Goal: Task Accomplishment & Management: Use online tool/utility

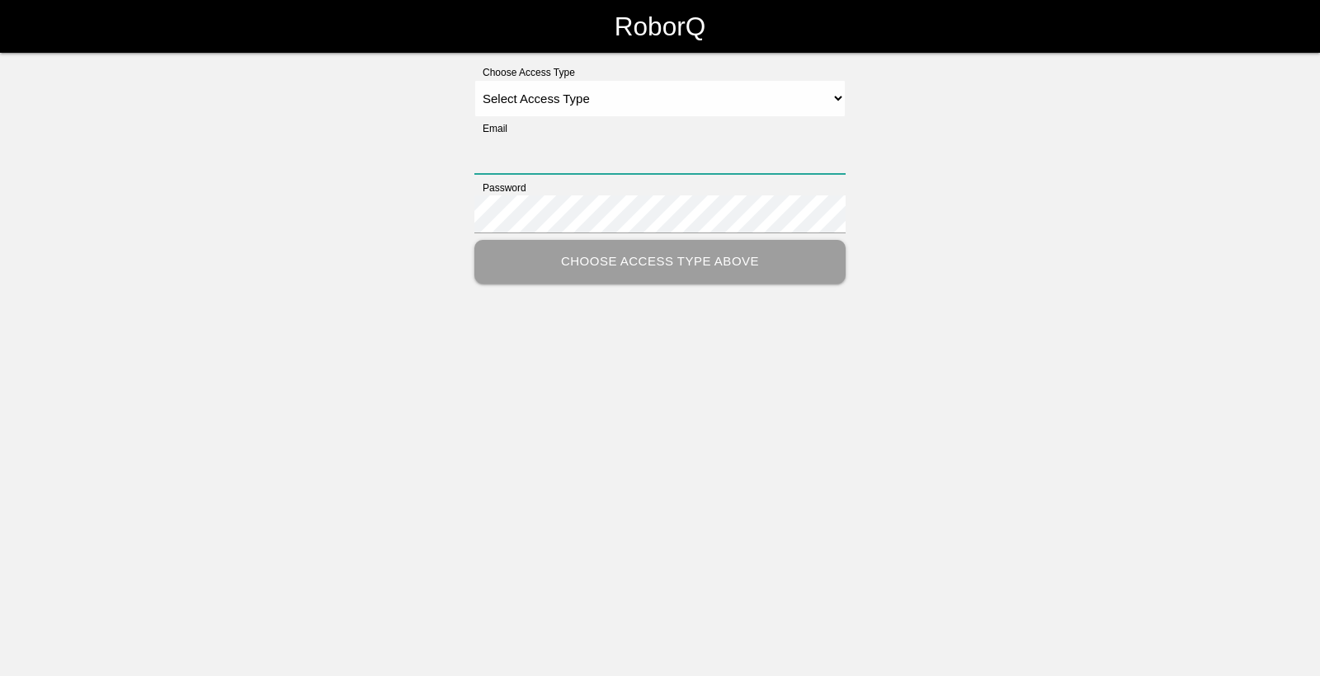
type input "[EMAIL_ADDRESS][DOMAIN_NAME]"
click at [799, 95] on select "Select Access Type Admin Customer Supervisor Worker" at bounding box center [659, 98] width 371 height 37
select select "Worker"
click at [474, 80] on select "Select Access Type Admin Customer Supervisor Worker" at bounding box center [659, 98] width 371 height 37
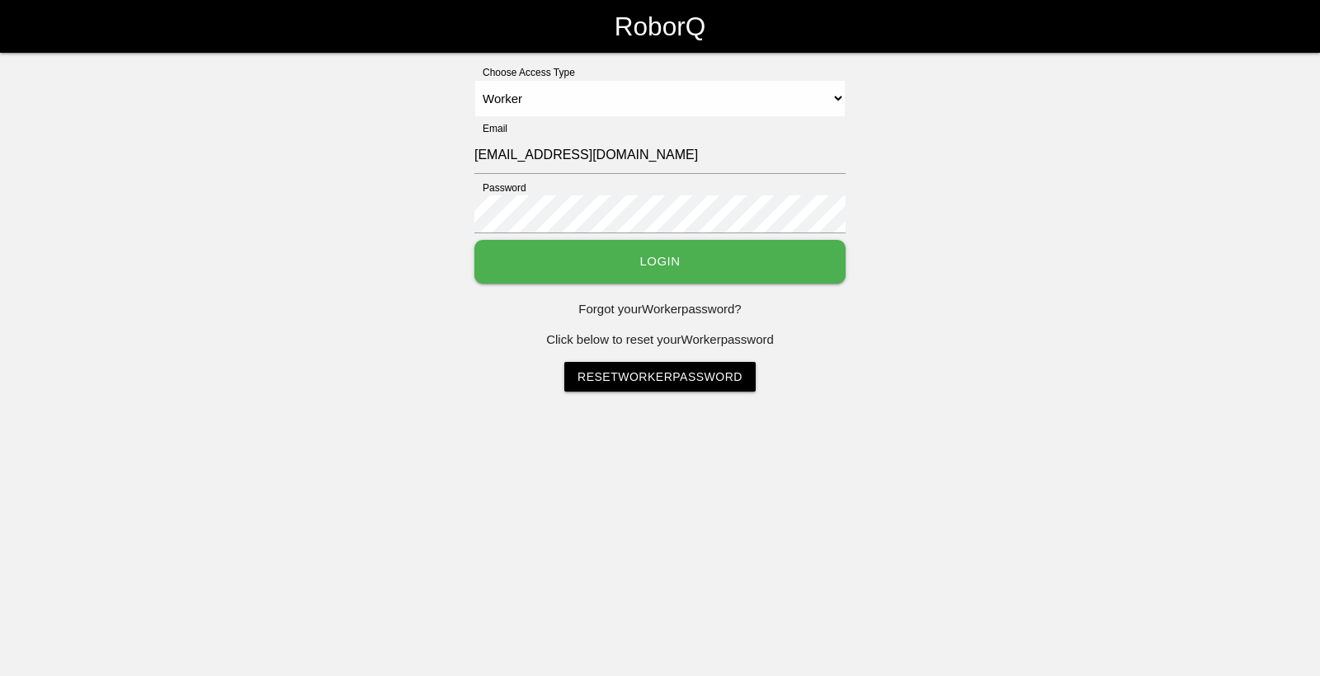
click at [760, 238] on div "Password" at bounding box center [659, 210] width 371 height 59
click at [760, 247] on button "Login" at bounding box center [659, 262] width 371 height 44
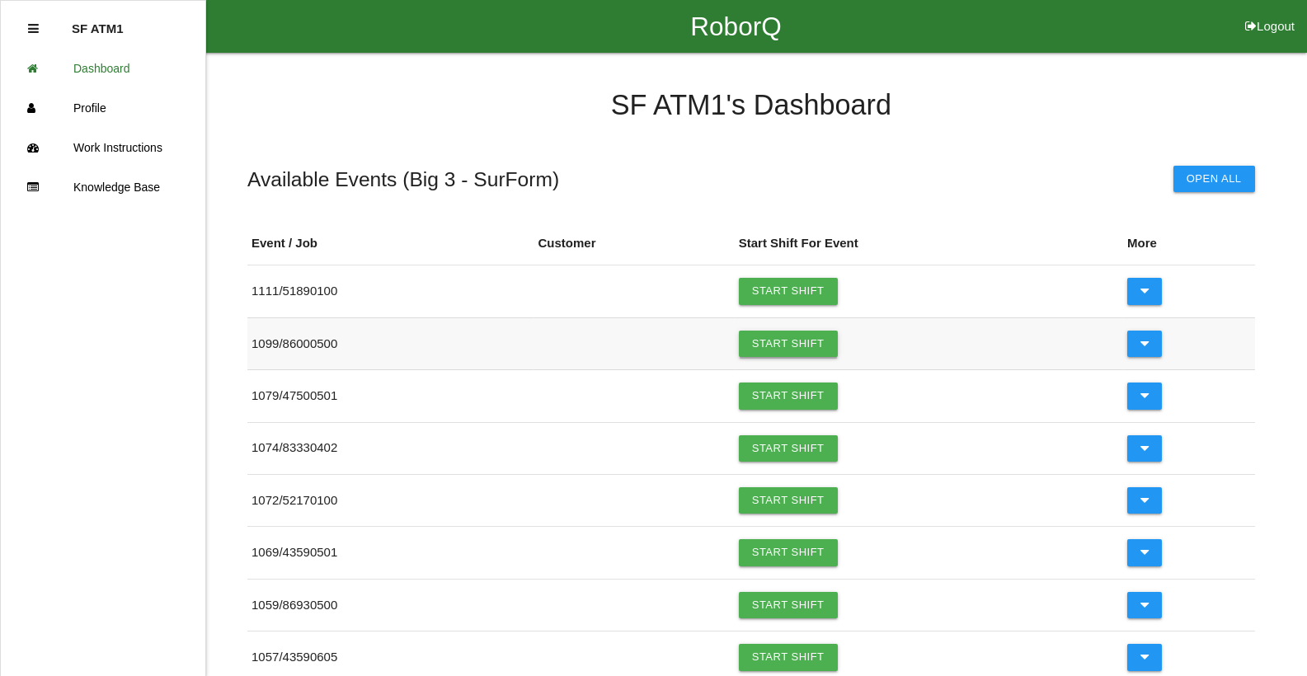
click at [797, 340] on link "Start Shift" at bounding box center [788, 344] width 99 height 26
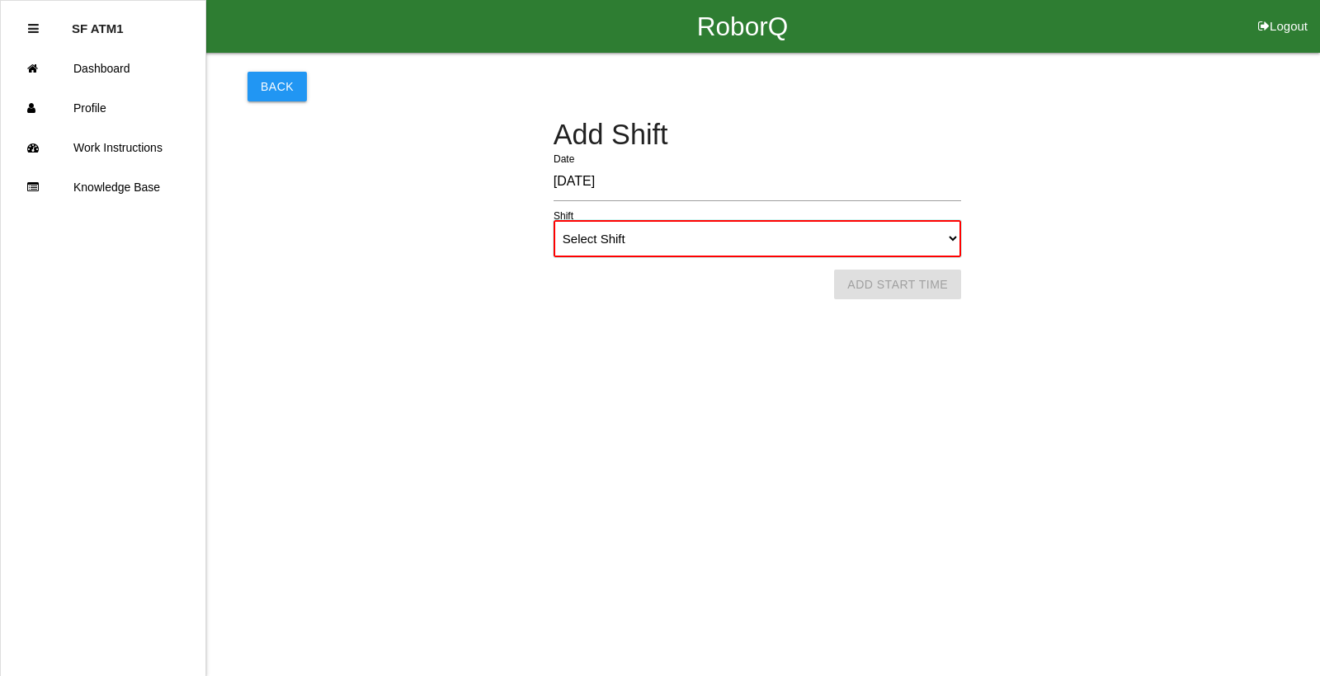
click at [892, 238] on select "Select Shift 1st Shift 2nd Shift 3rd Shift 4th Shift" at bounding box center [757, 238] width 407 height 37
select select "1"
click at [554, 220] on select "Select Shift 1st Shift 2nd Shift 3rd Shift 4th Shift" at bounding box center [757, 238] width 407 height 37
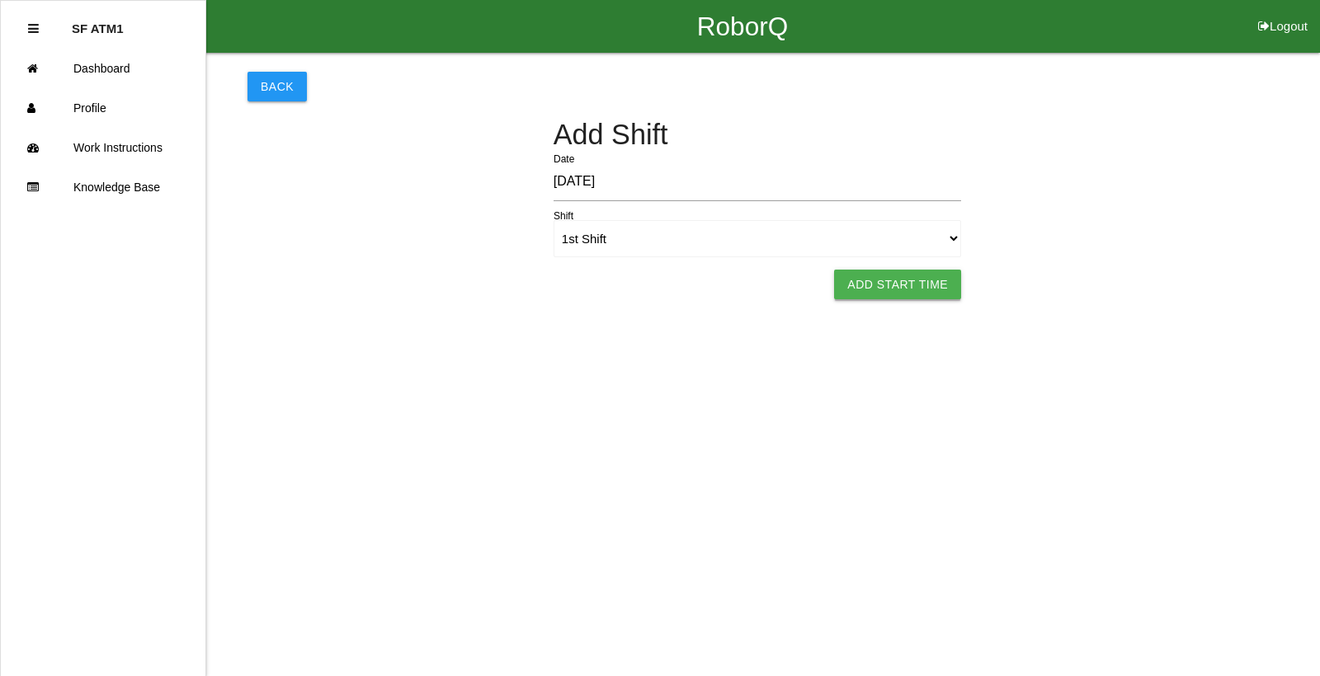
click at [875, 291] on button "Add Start Time" at bounding box center [897, 285] width 127 height 30
select select "7"
select select "1"
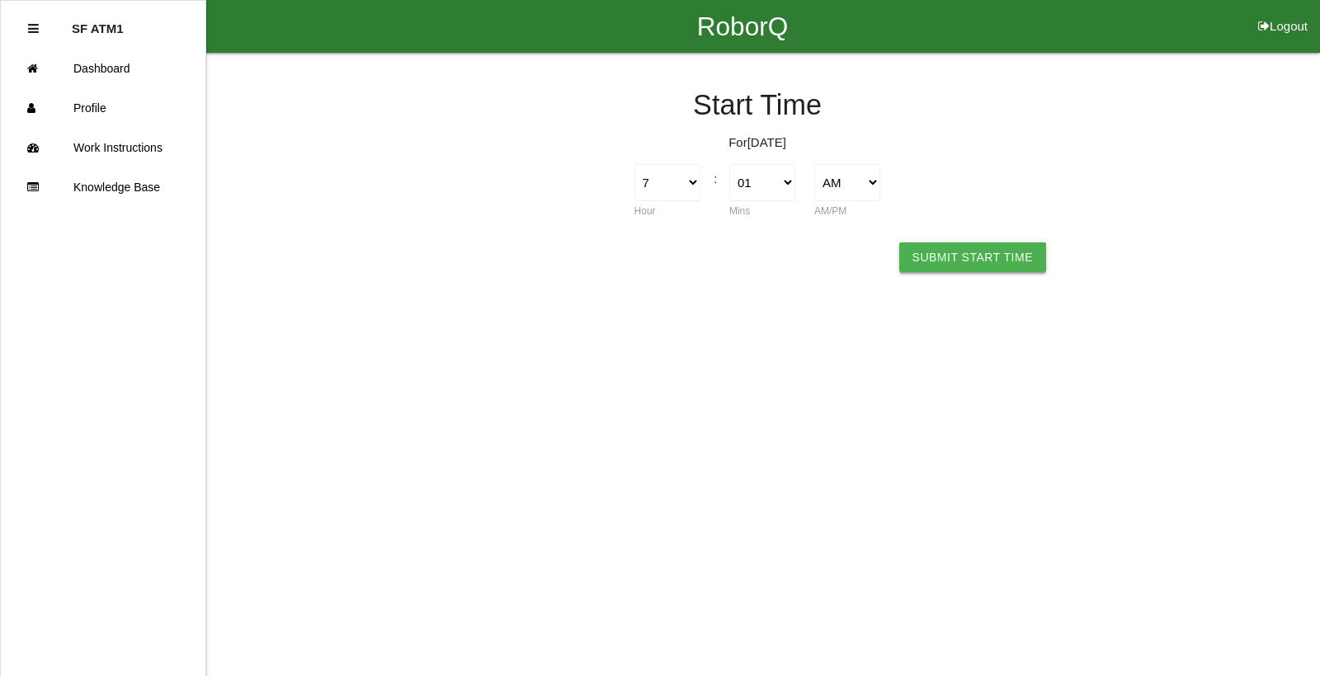
click at [919, 250] on button "Submit Start Time" at bounding box center [972, 258] width 147 height 30
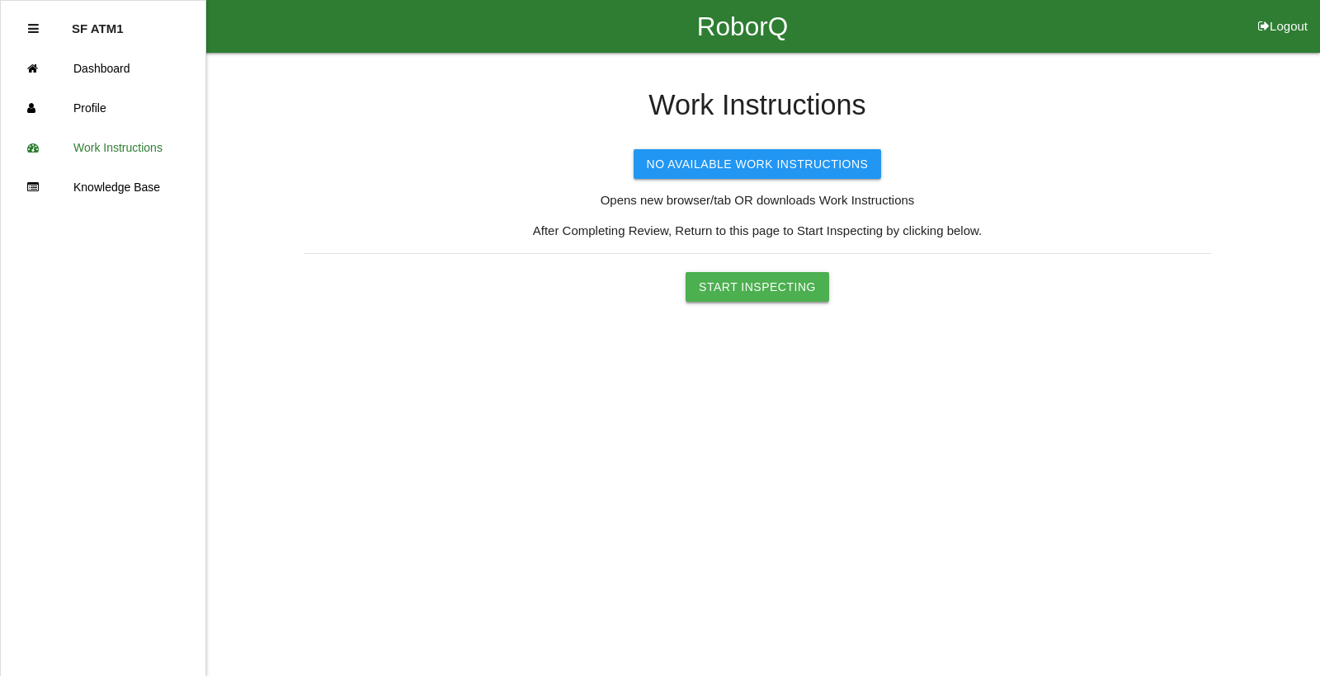
click at [789, 298] on button "Start Inspecting" at bounding box center [757, 287] width 144 height 30
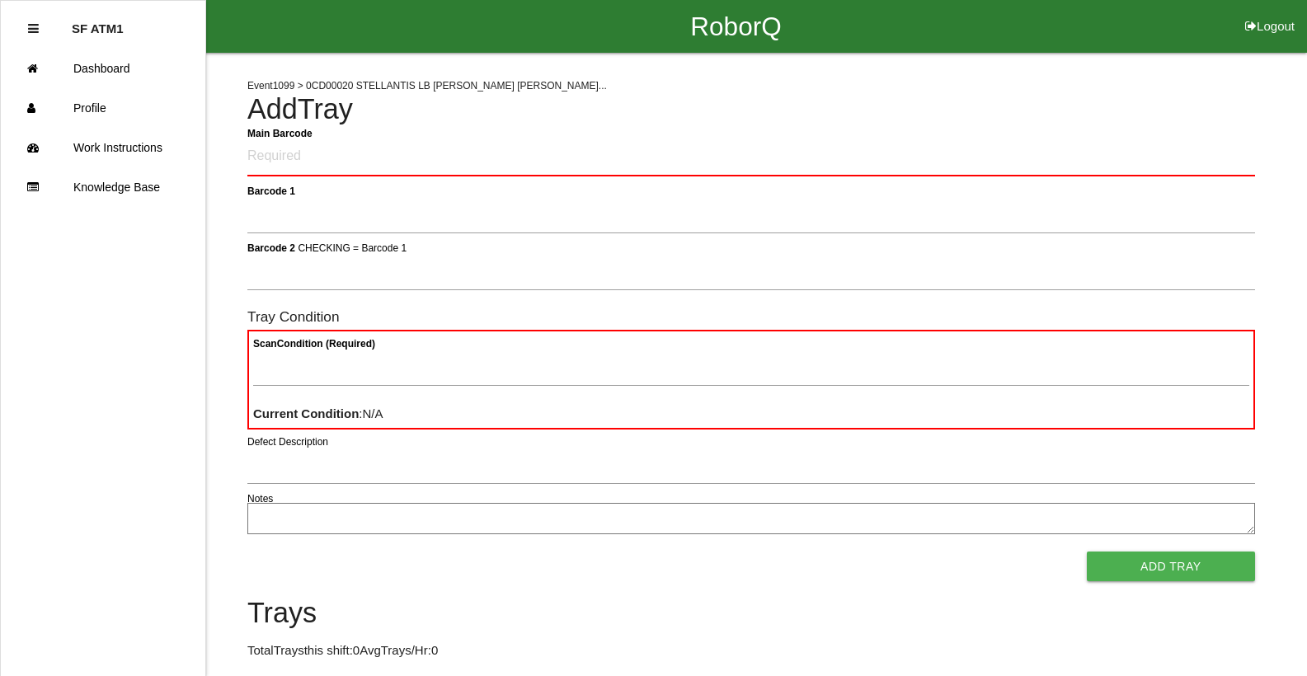
click at [328, 155] on Barcode "Main Barcode" at bounding box center [751, 157] width 1008 height 39
type Barcode "86000500-0421"
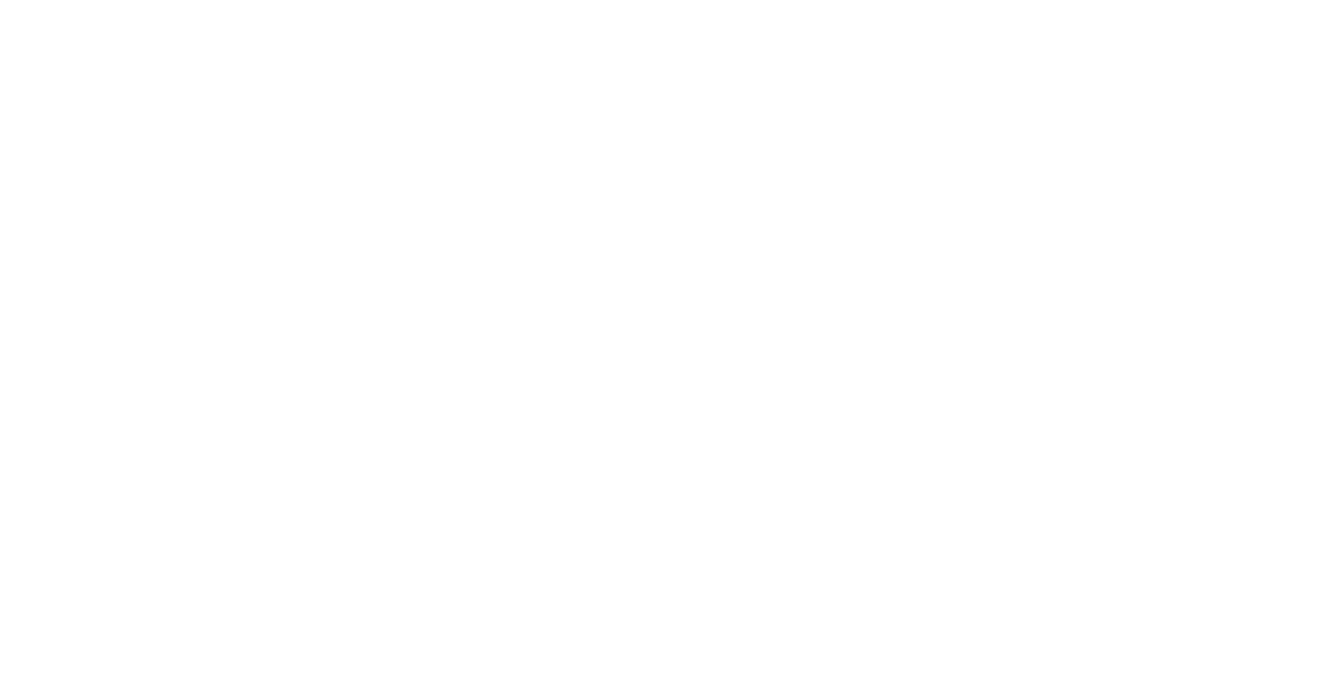
select select "Worker"
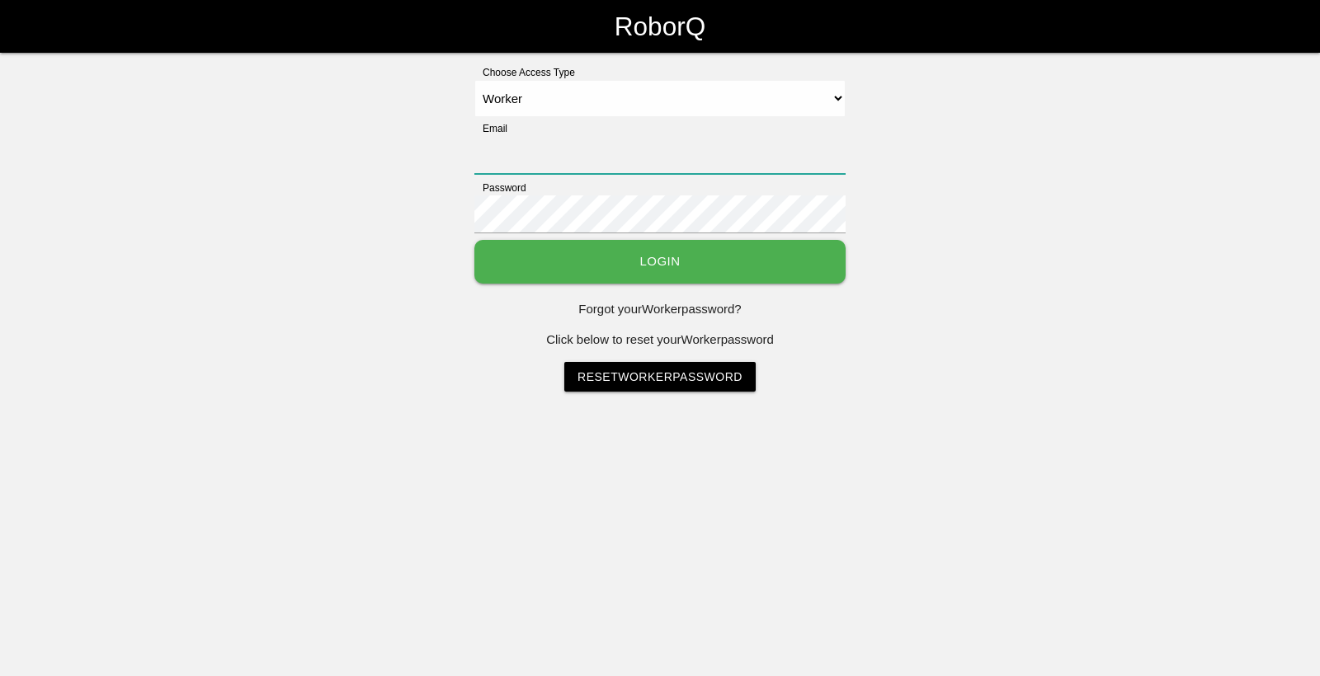
type input "[EMAIL_ADDRESS][DOMAIN_NAME]"
click at [731, 266] on button "Login" at bounding box center [659, 262] width 371 height 44
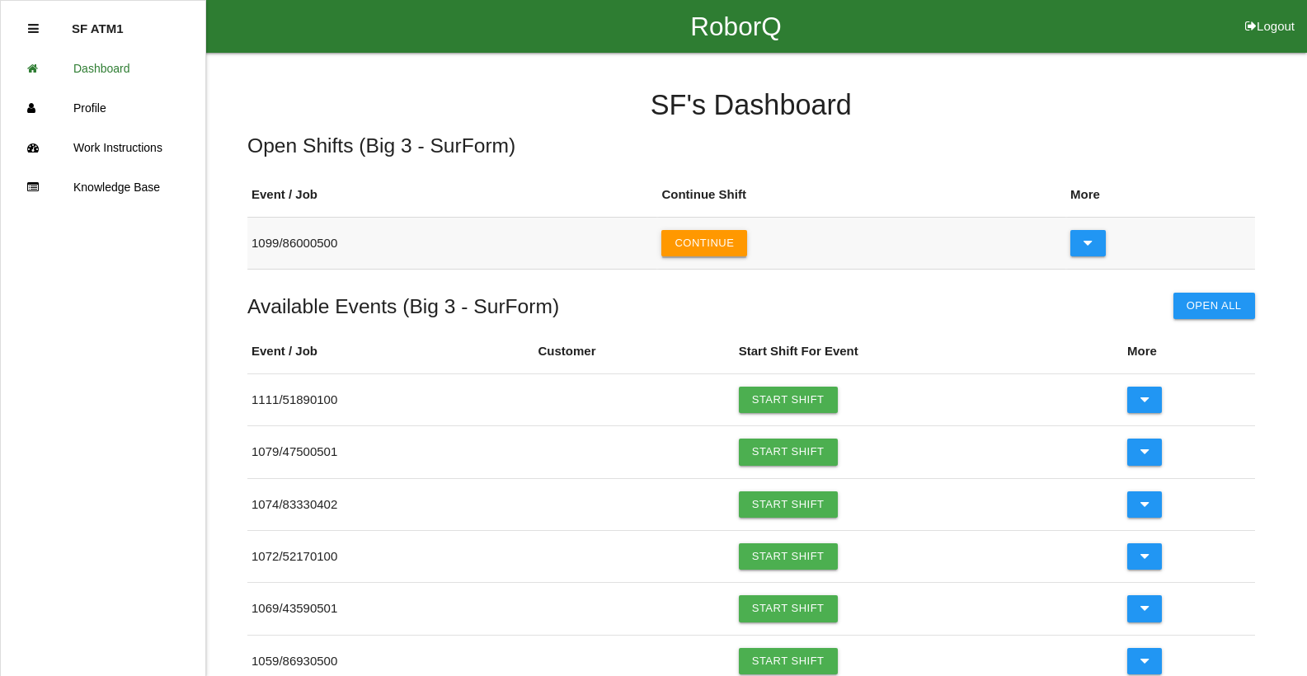
click at [703, 243] on button "Continue" at bounding box center [705, 243] width 86 height 26
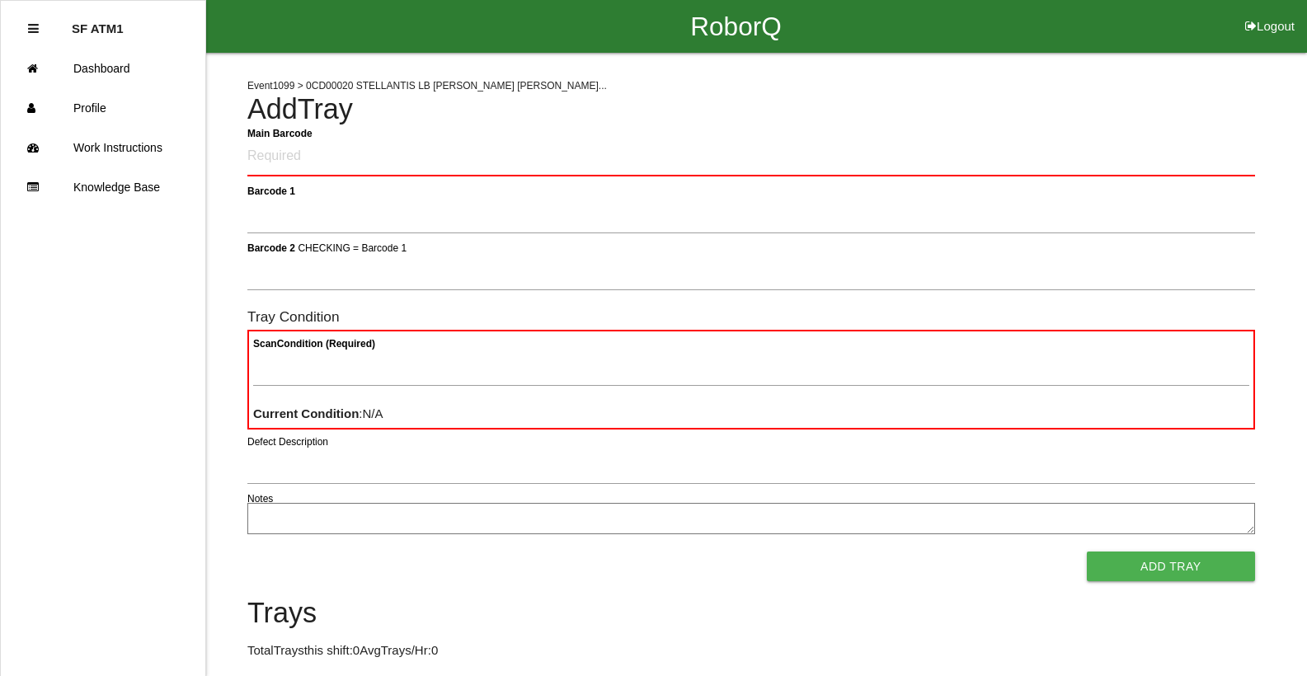
click at [659, 174] on Barcode "Main Barcode" at bounding box center [751, 157] width 1008 height 39
type Barcode "86000500-0421"
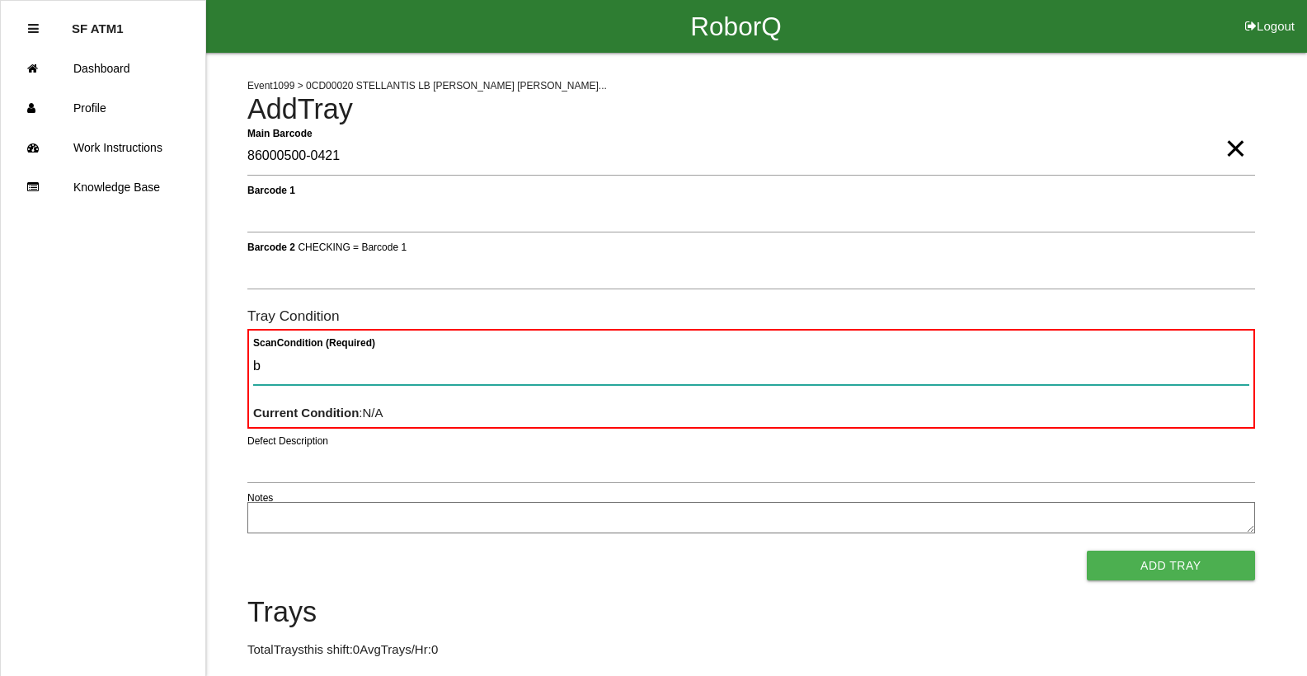
type Condition "ba"
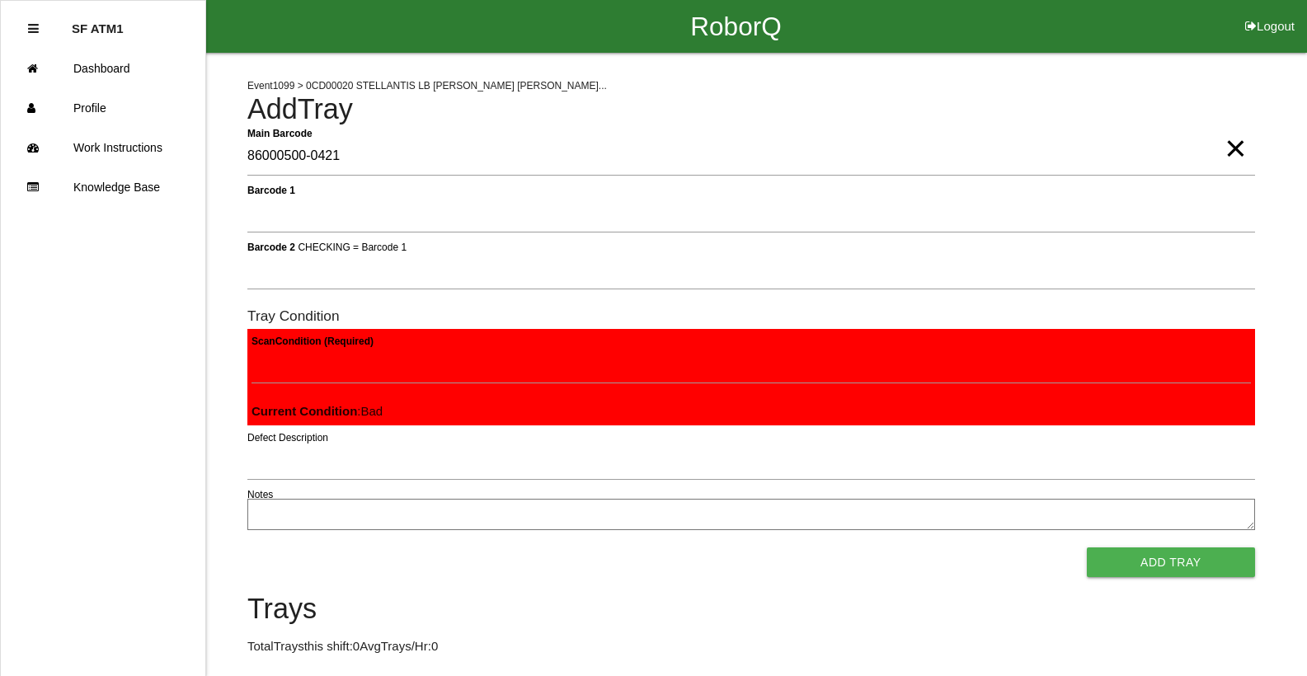
click at [1087, 548] on button "Add Tray" at bounding box center [1171, 563] width 168 height 30
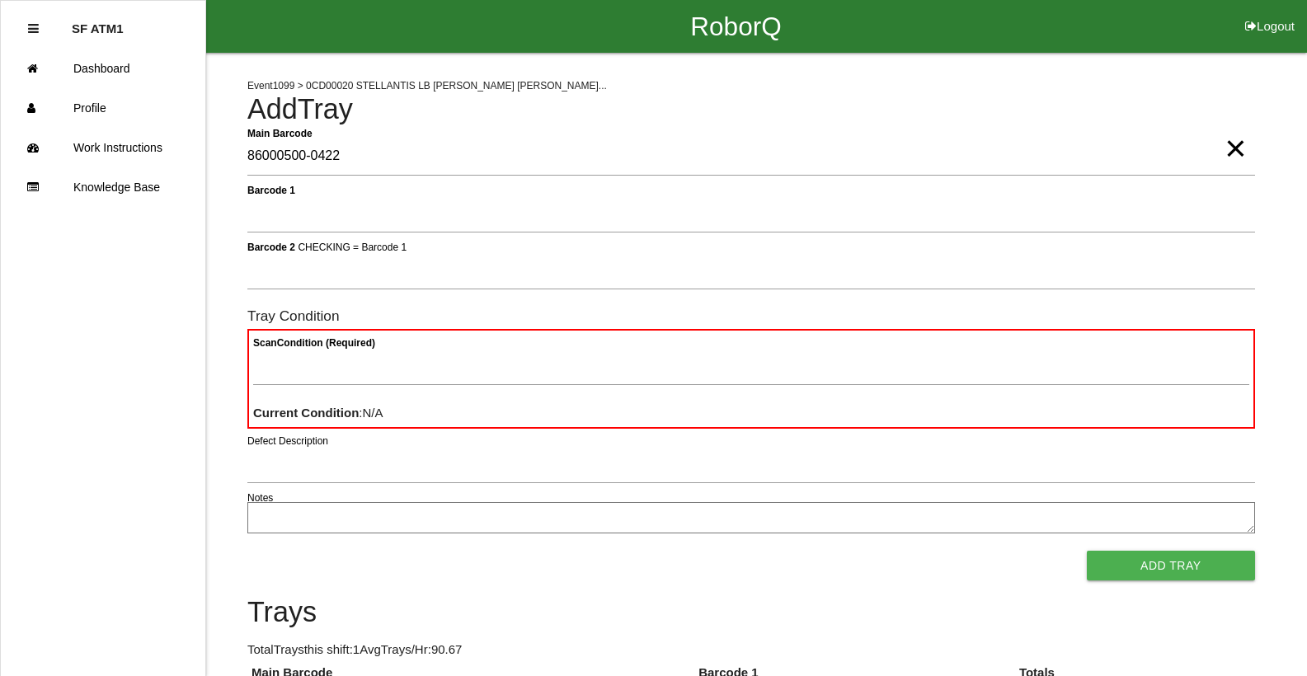
type Barcode "86000500-0422"
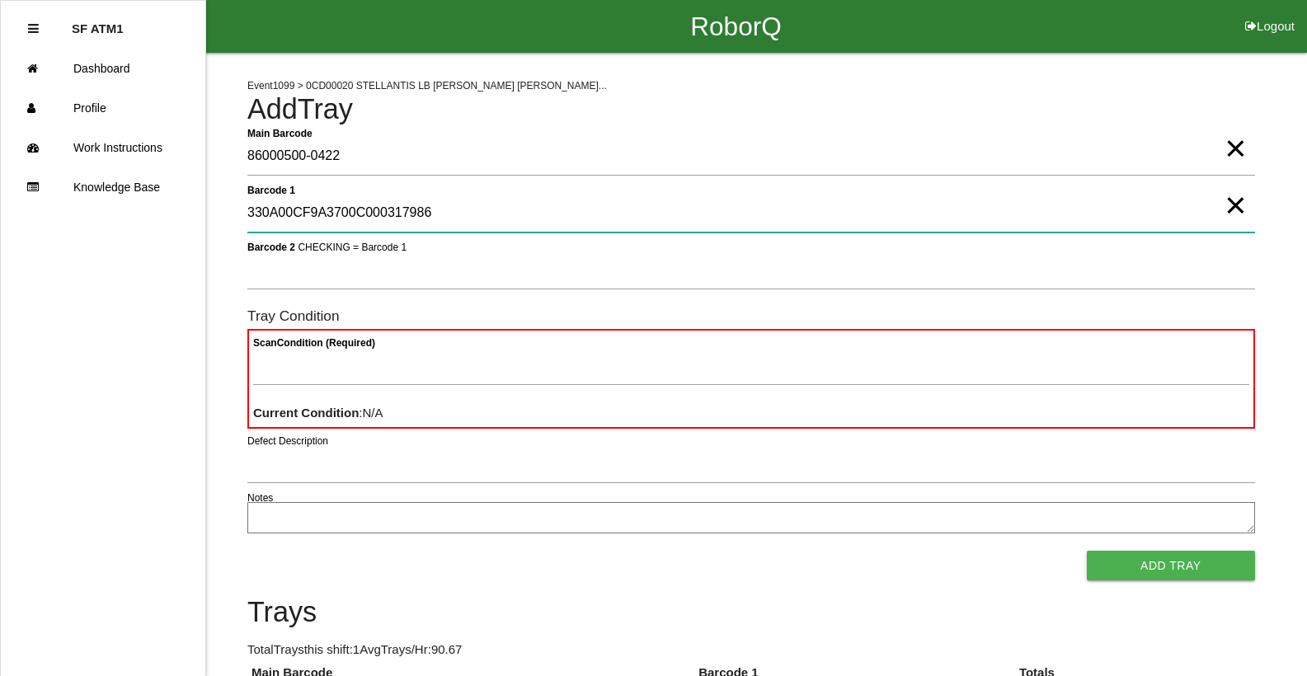
type 1 "330A00CF9A3700C000317986"
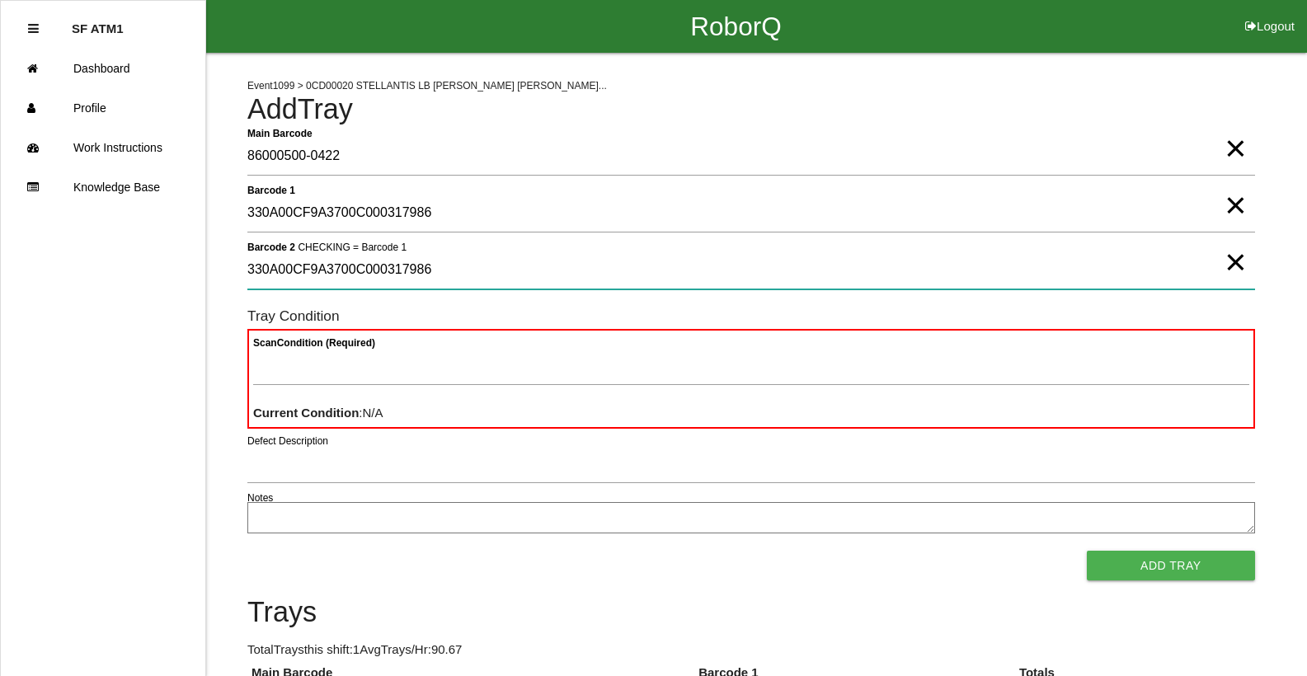
type 2 "330A00CF9A3700C000317986"
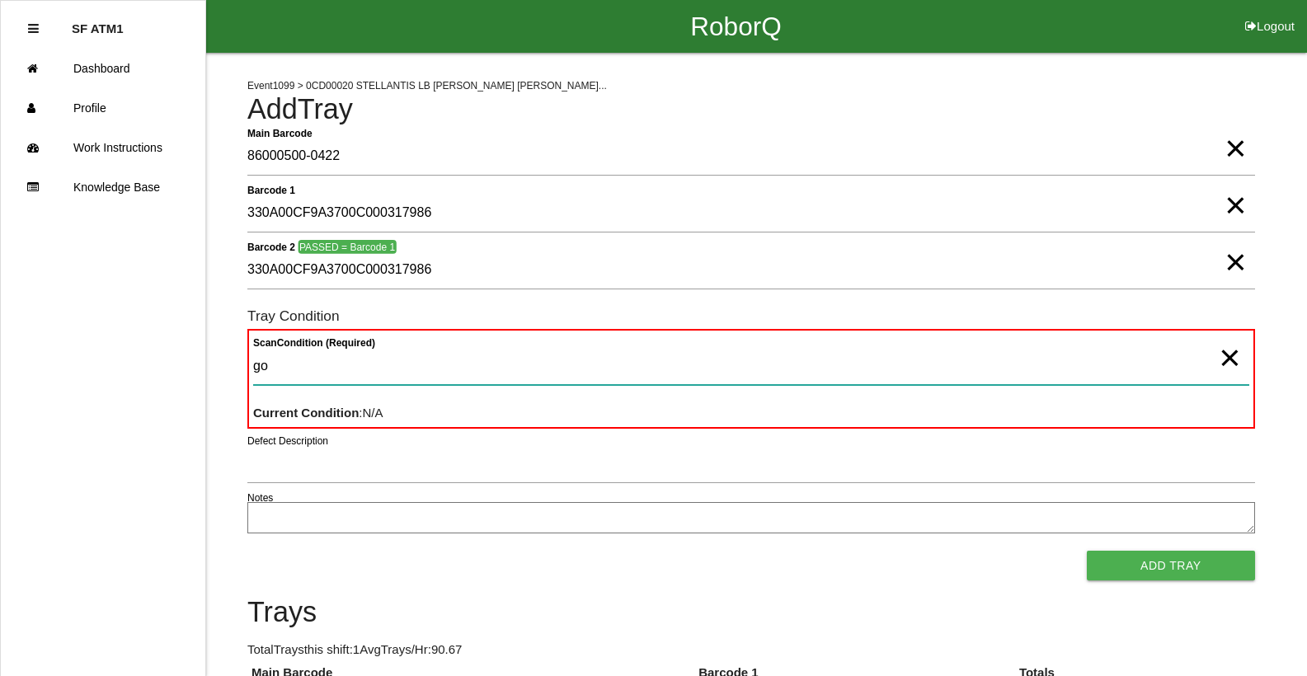
type Condition "goo"
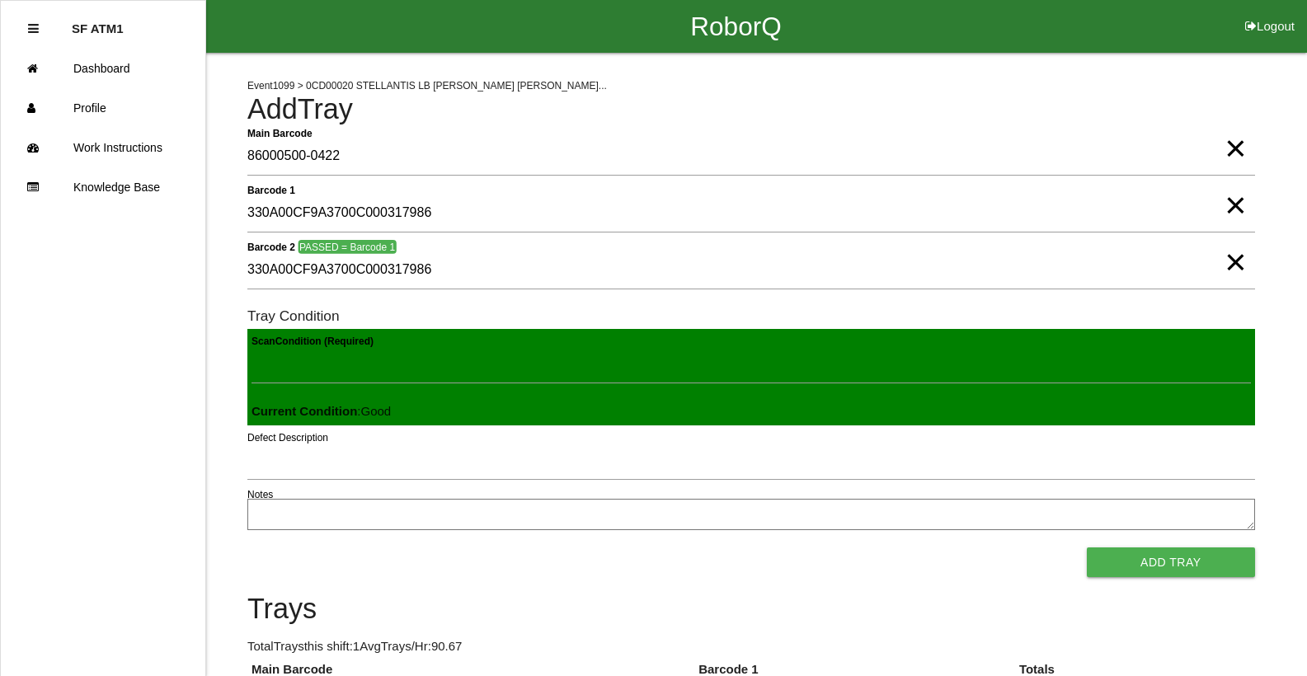
click at [1087, 548] on button "Add Tray" at bounding box center [1171, 563] width 168 height 30
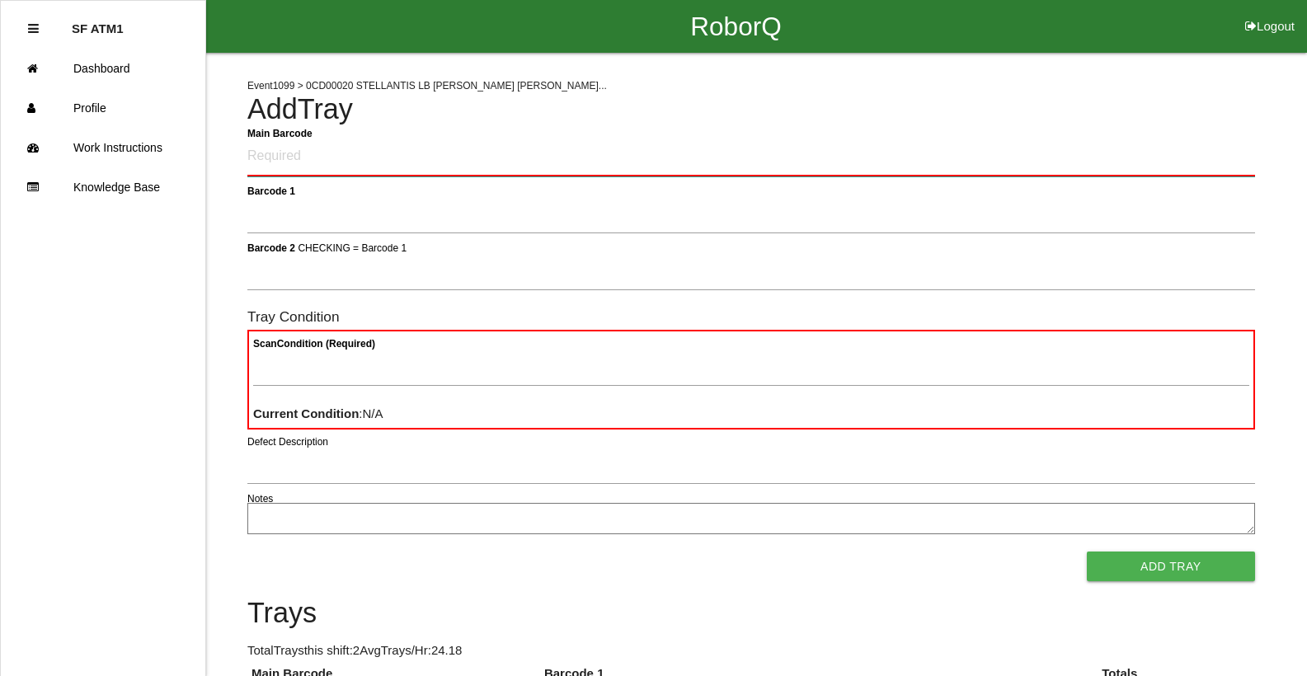
click at [264, 155] on Barcode "Main Barcode" at bounding box center [751, 157] width 1008 height 39
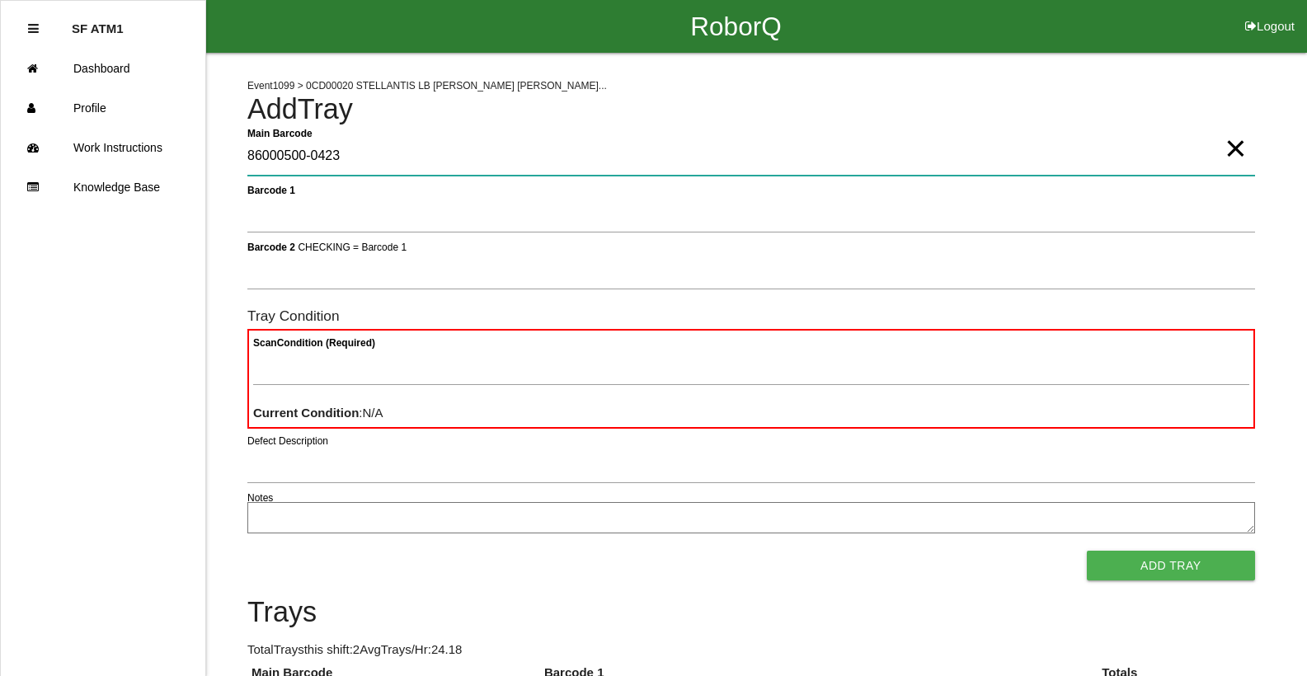
type Barcode "86000500-0423"
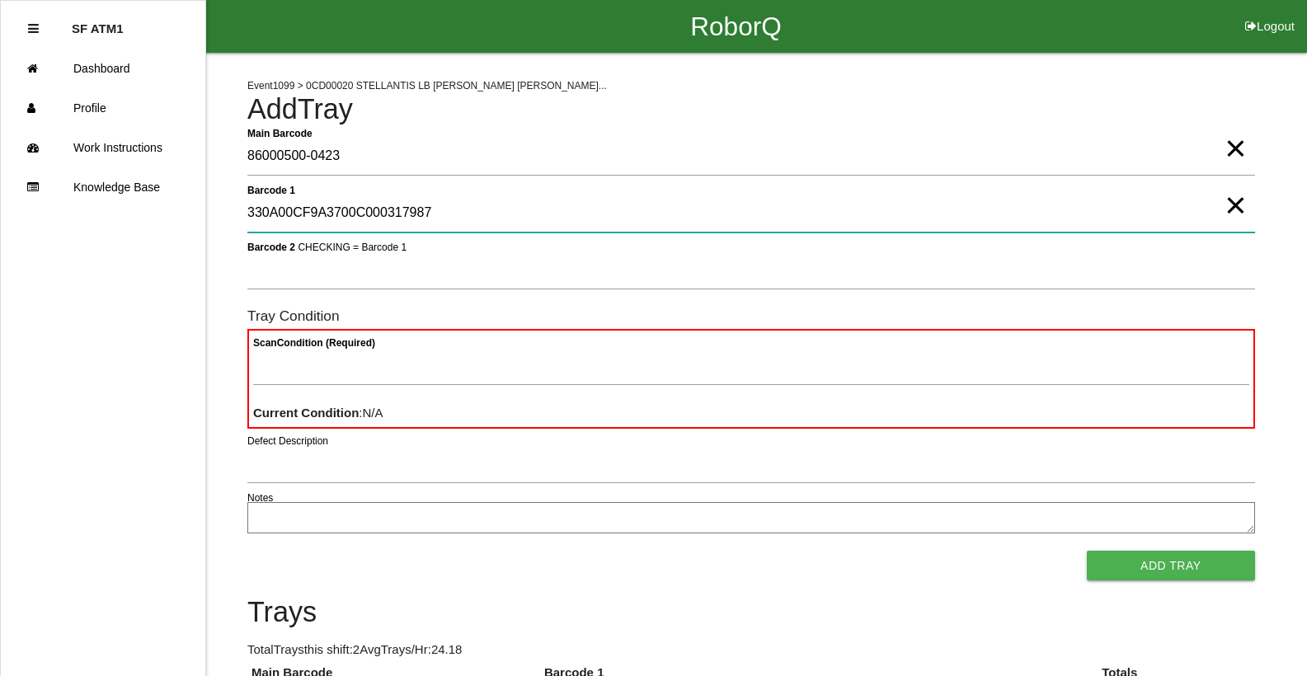
type 1 "330A00CF9A3700C000317987"
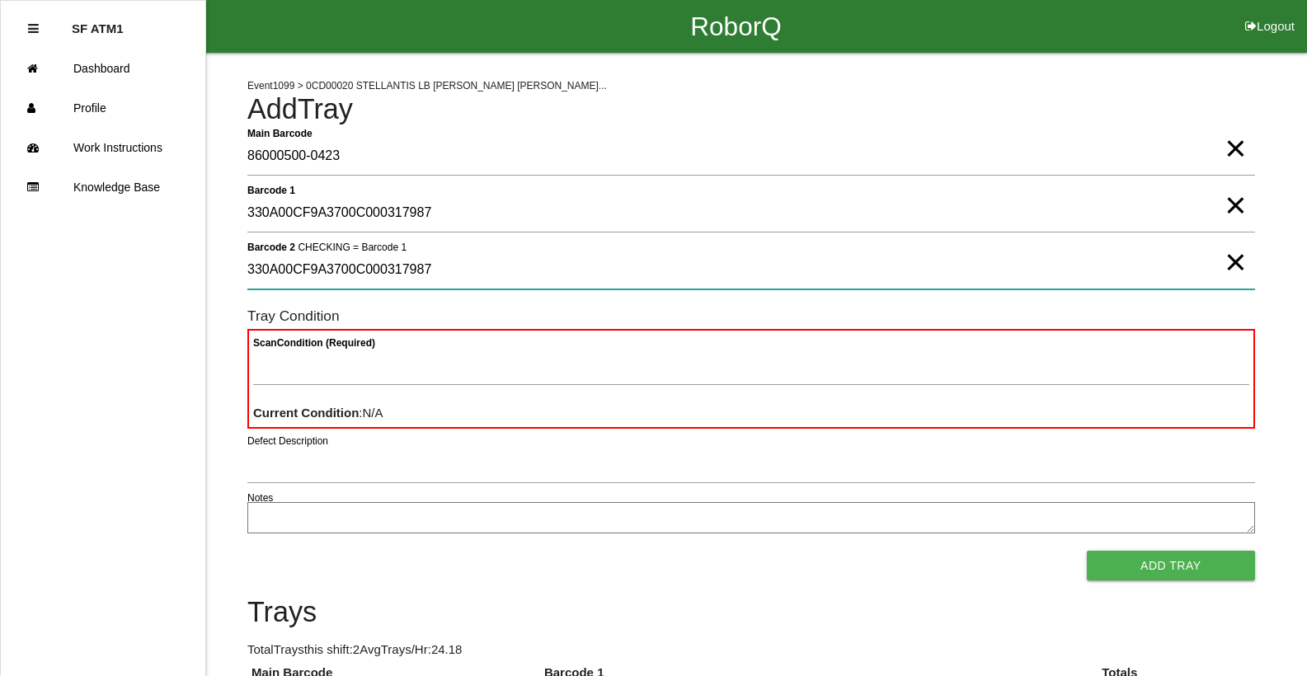
type 2 "330A00CF9A3700C000317987"
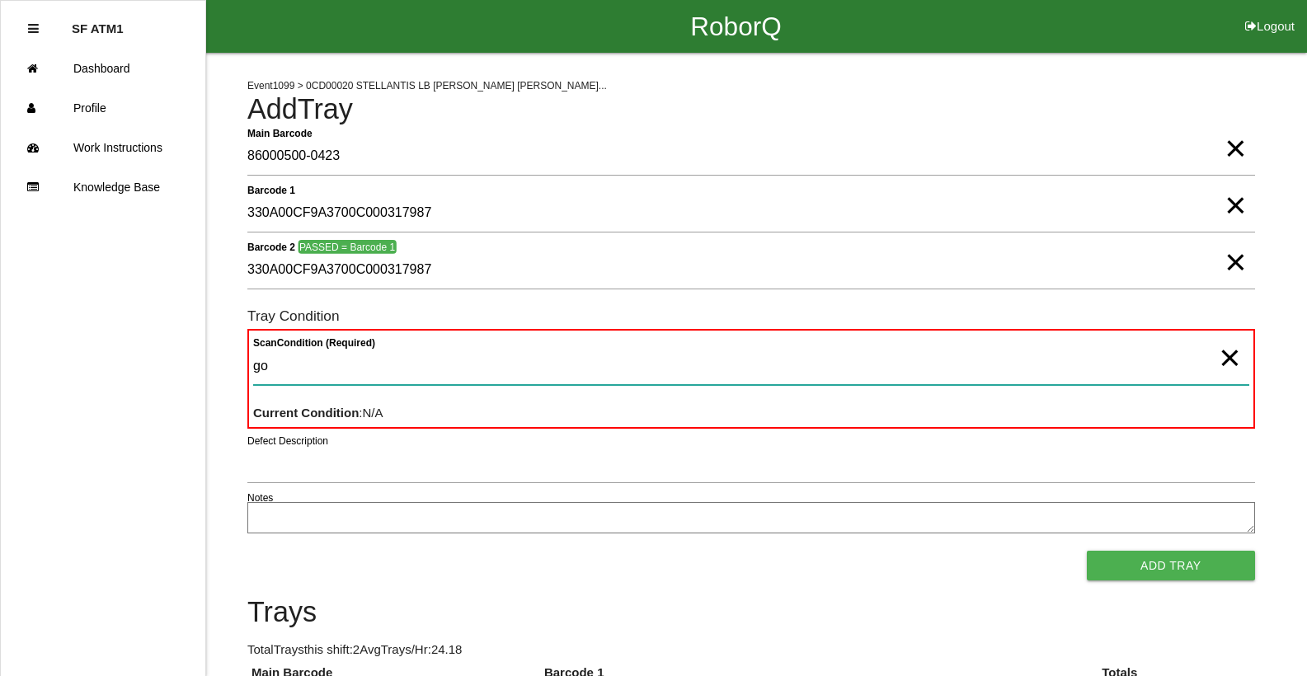
type Condition "goo"
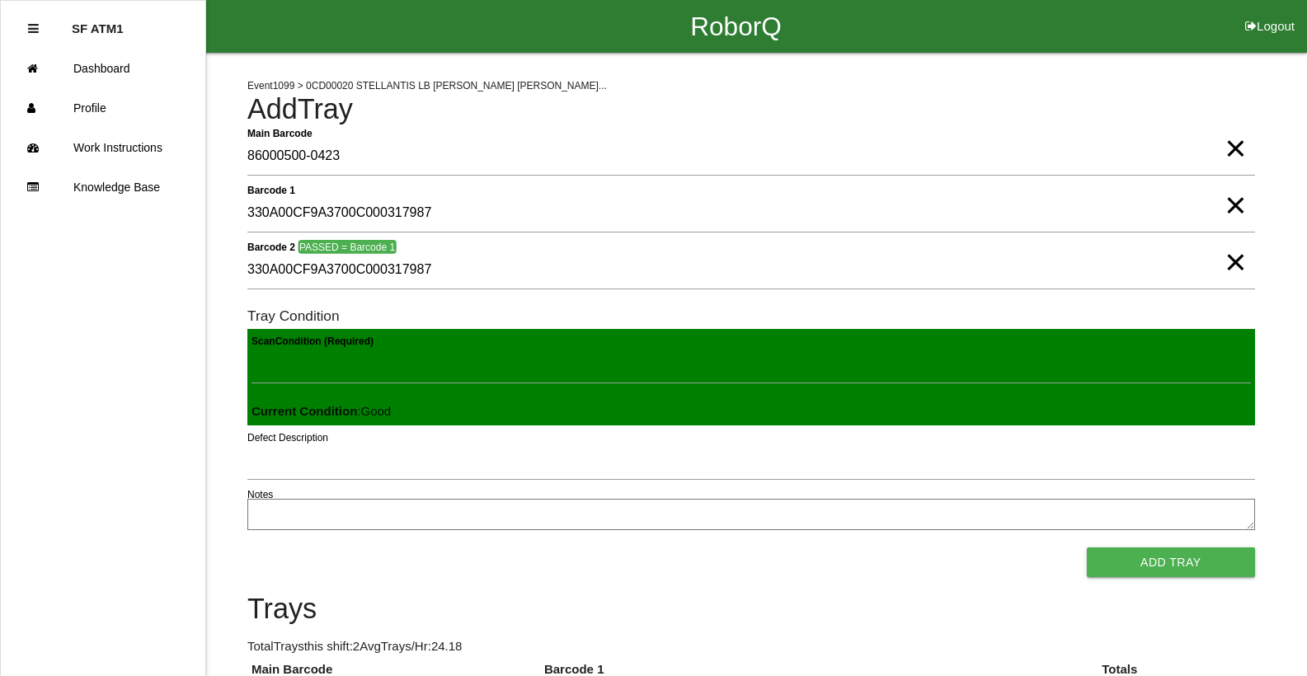
click at [1236, 262] on span "×" at bounding box center [1235, 245] width 21 height 33
click at [1235, 205] on span "×" at bounding box center [1235, 188] width 21 height 33
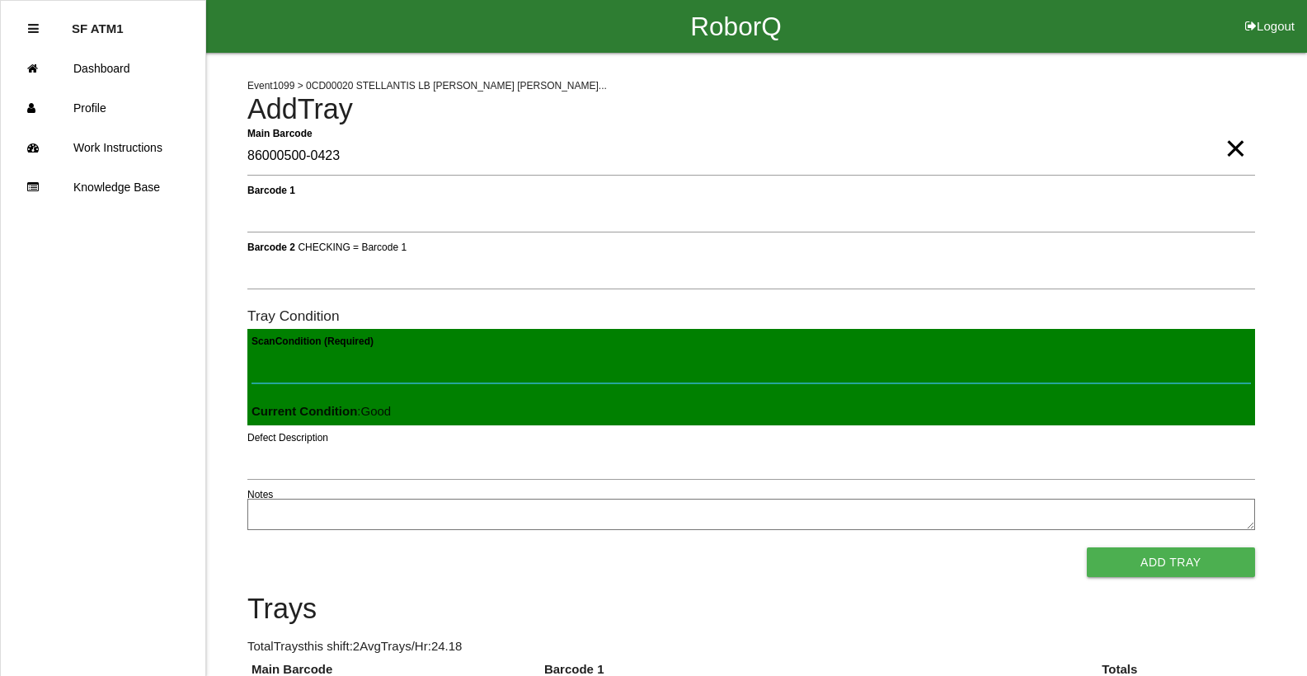
click at [260, 382] on Condition "Scan Condition (Required)" at bounding box center [752, 365] width 1000 height 38
type Condition "ba"
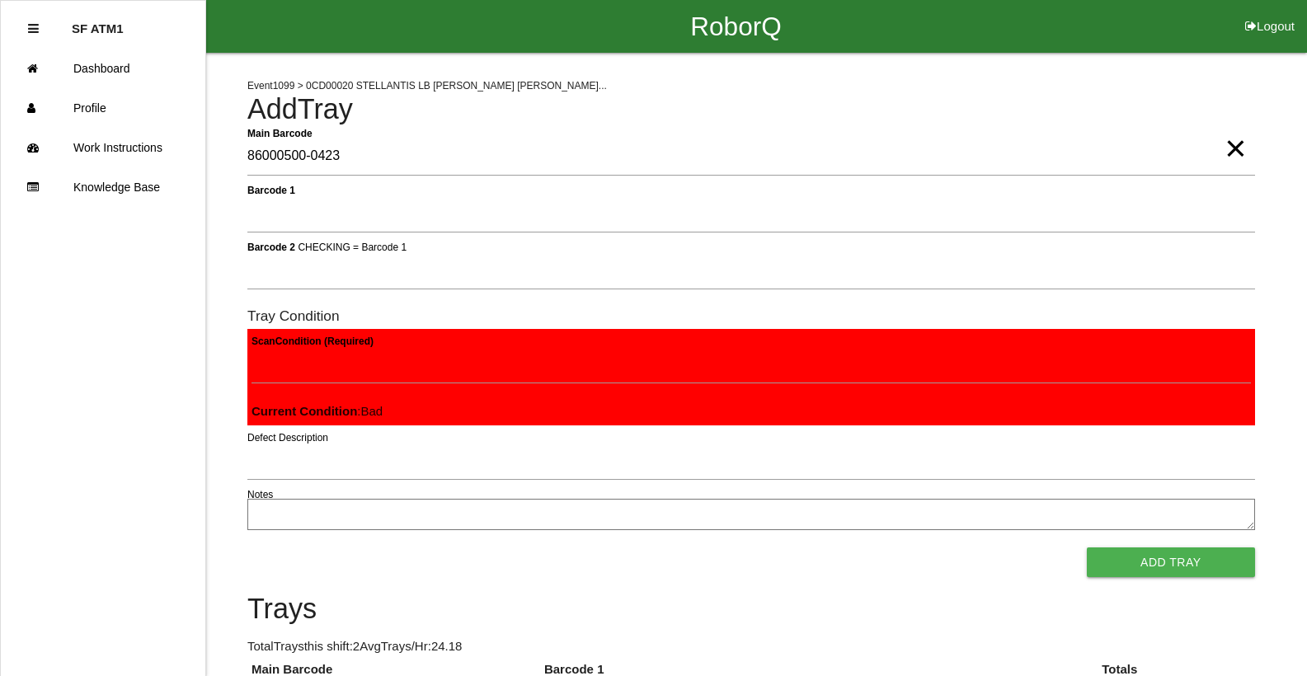
click at [1087, 548] on button "Add Tray" at bounding box center [1171, 563] width 168 height 30
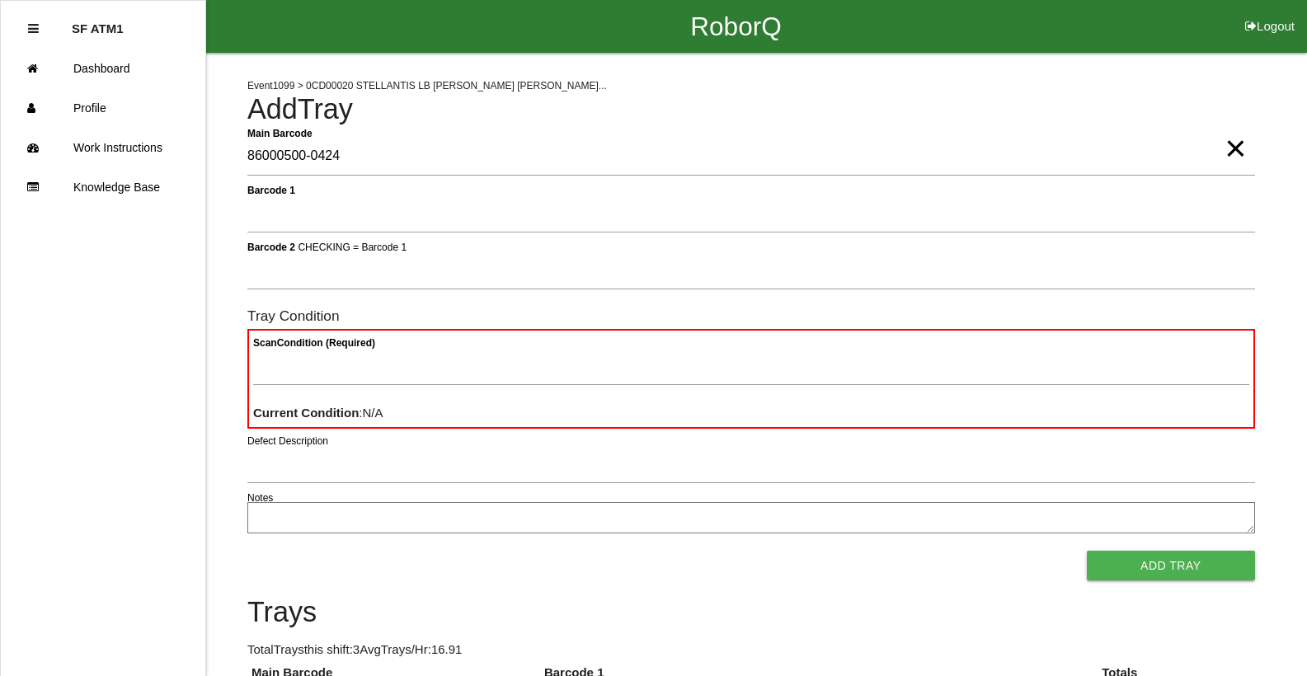
type Barcode "86000500-0424"
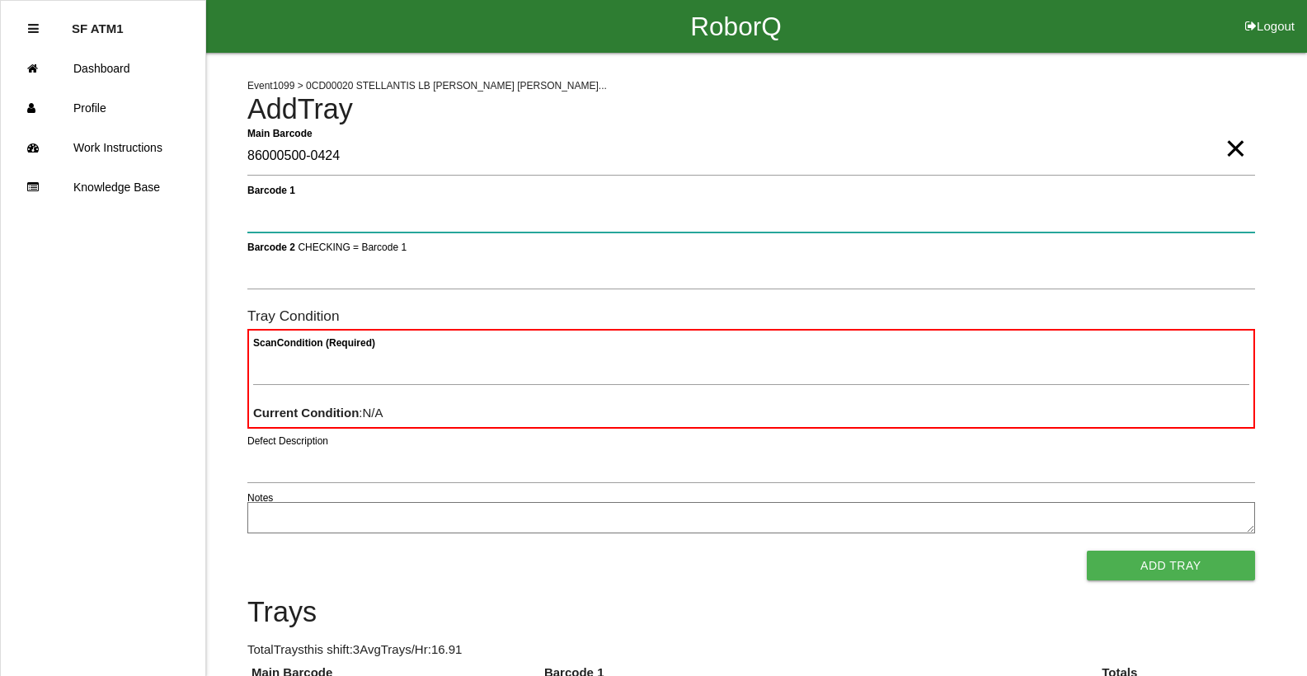
click at [1087, 551] on button "Add Tray" at bounding box center [1171, 566] width 168 height 30
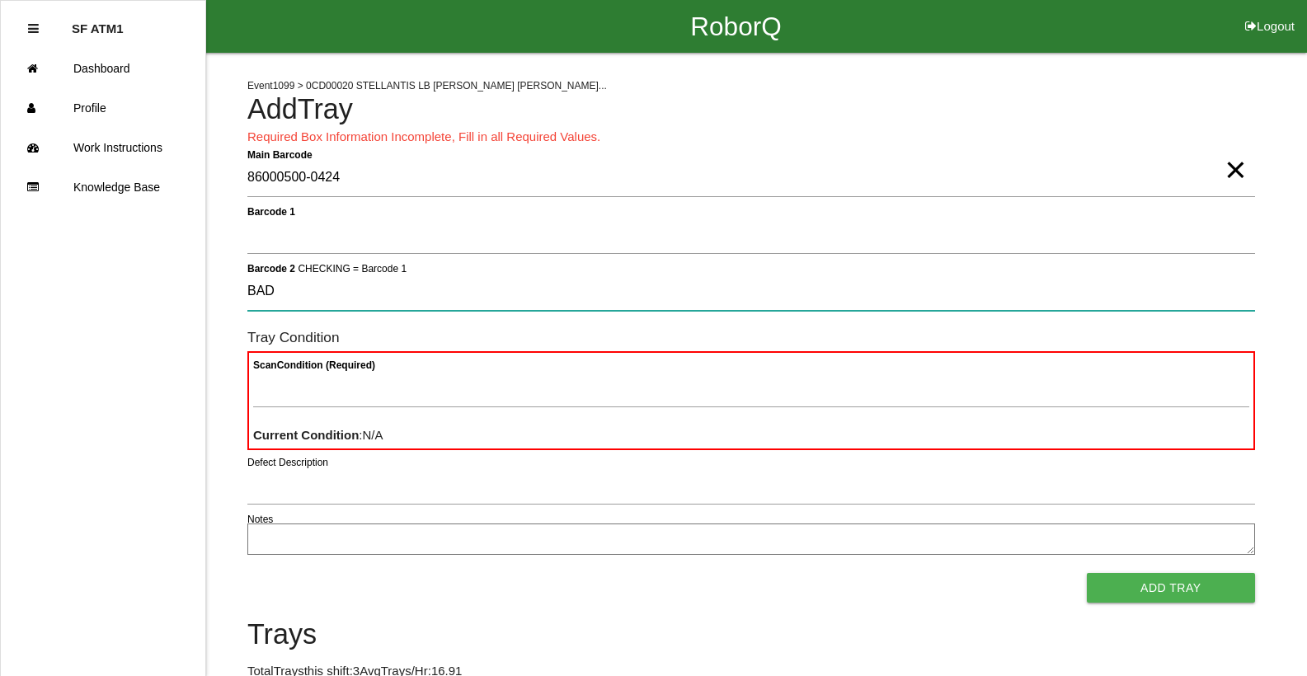
type 2 "BAD"
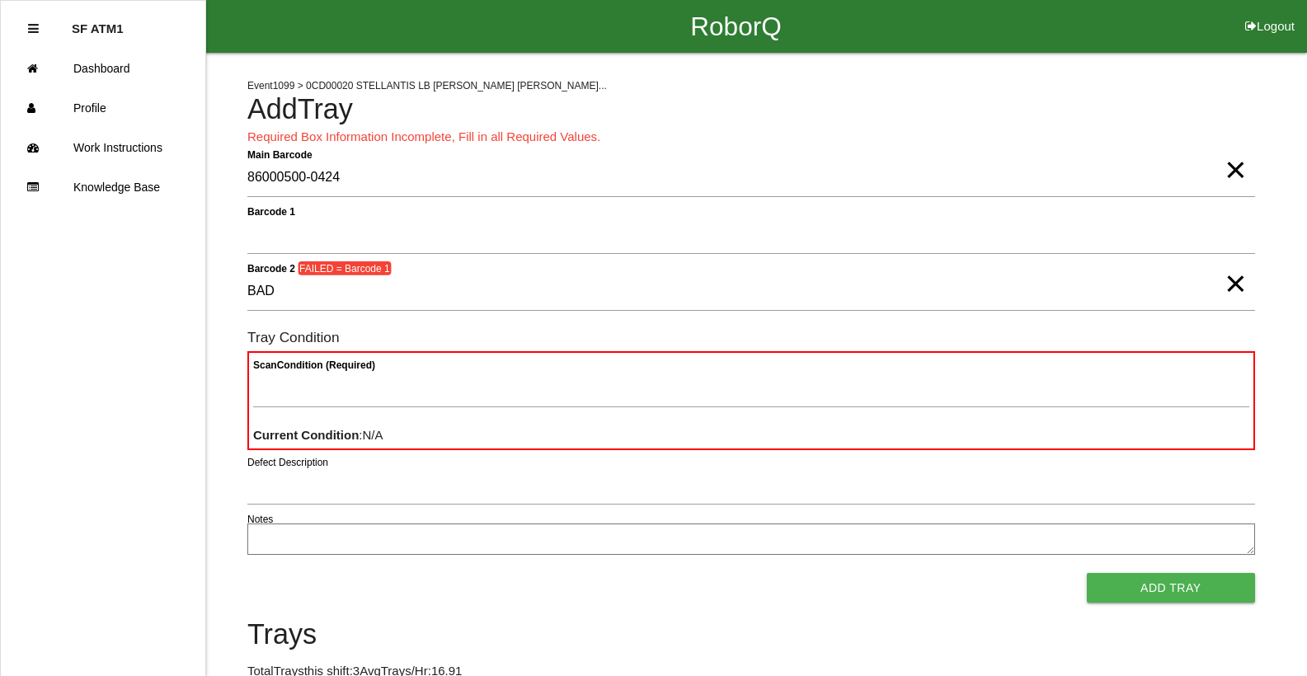
click at [1234, 284] on span "×" at bounding box center [1235, 267] width 21 height 33
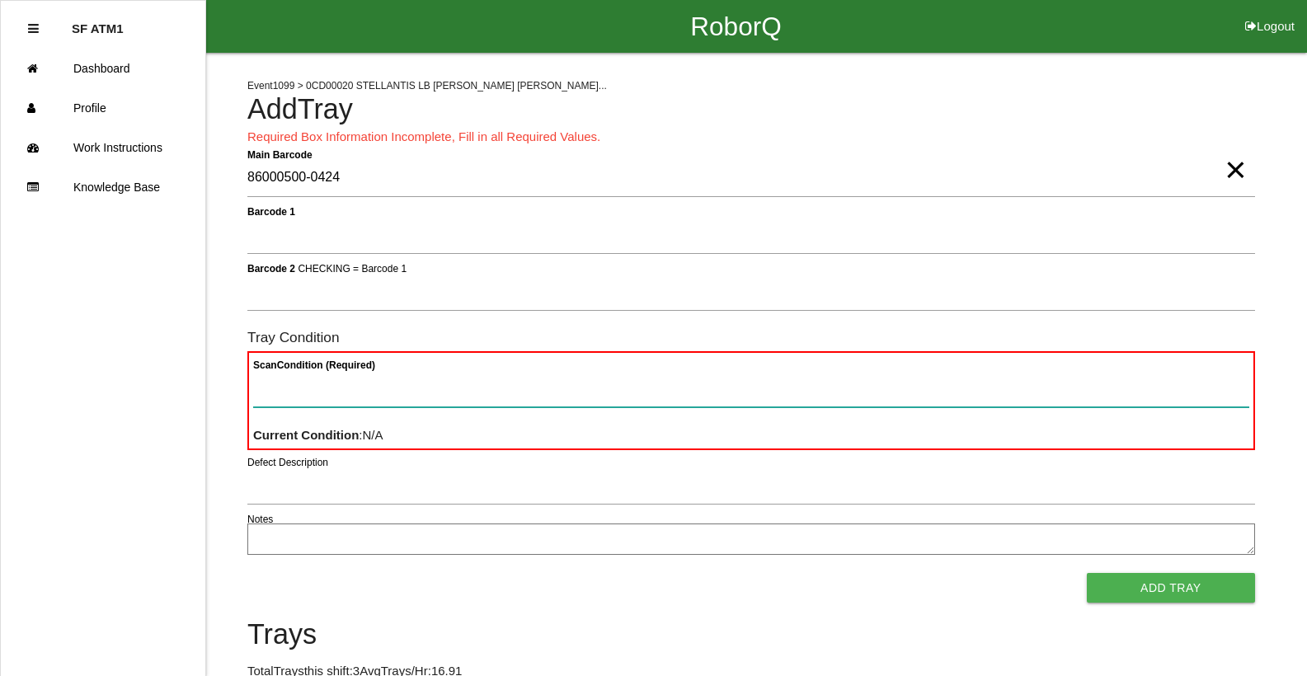
click at [1187, 379] on Condition "Scan Condition (Required)" at bounding box center [751, 389] width 996 height 38
type Condition "ba"
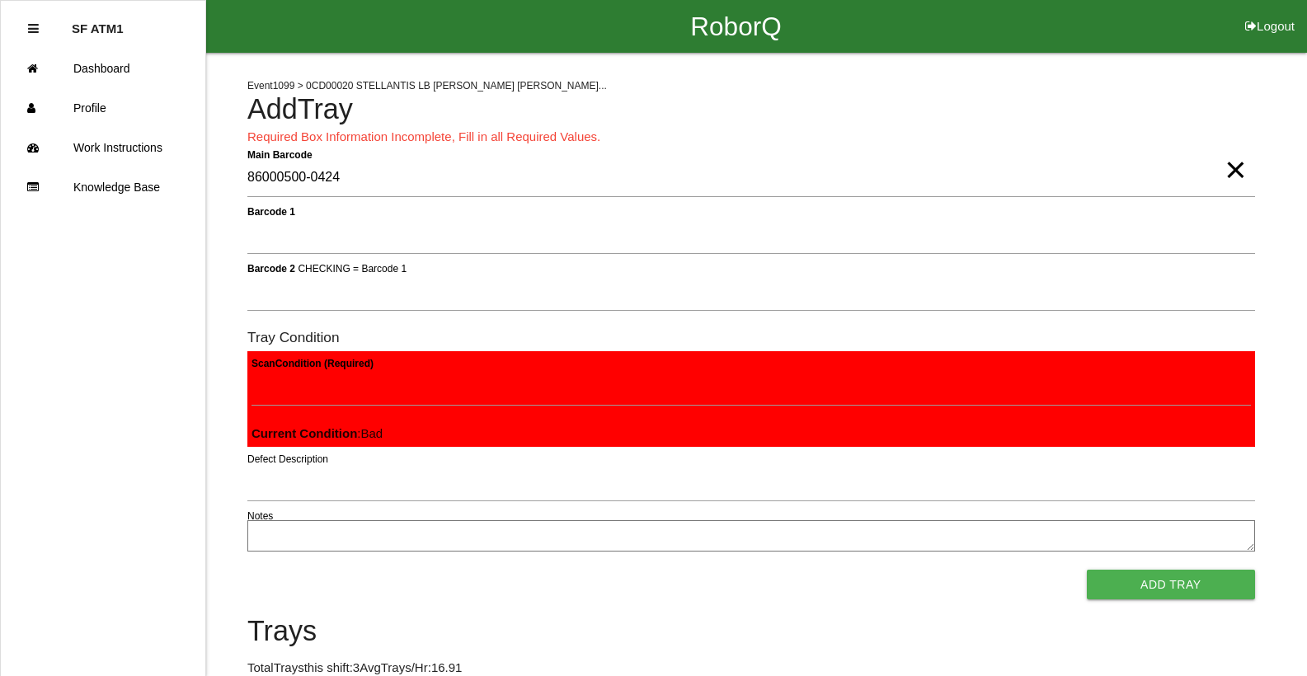
click at [1087, 570] on button "Add Tray" at bounding box center [1171, 585] width 168 height 30
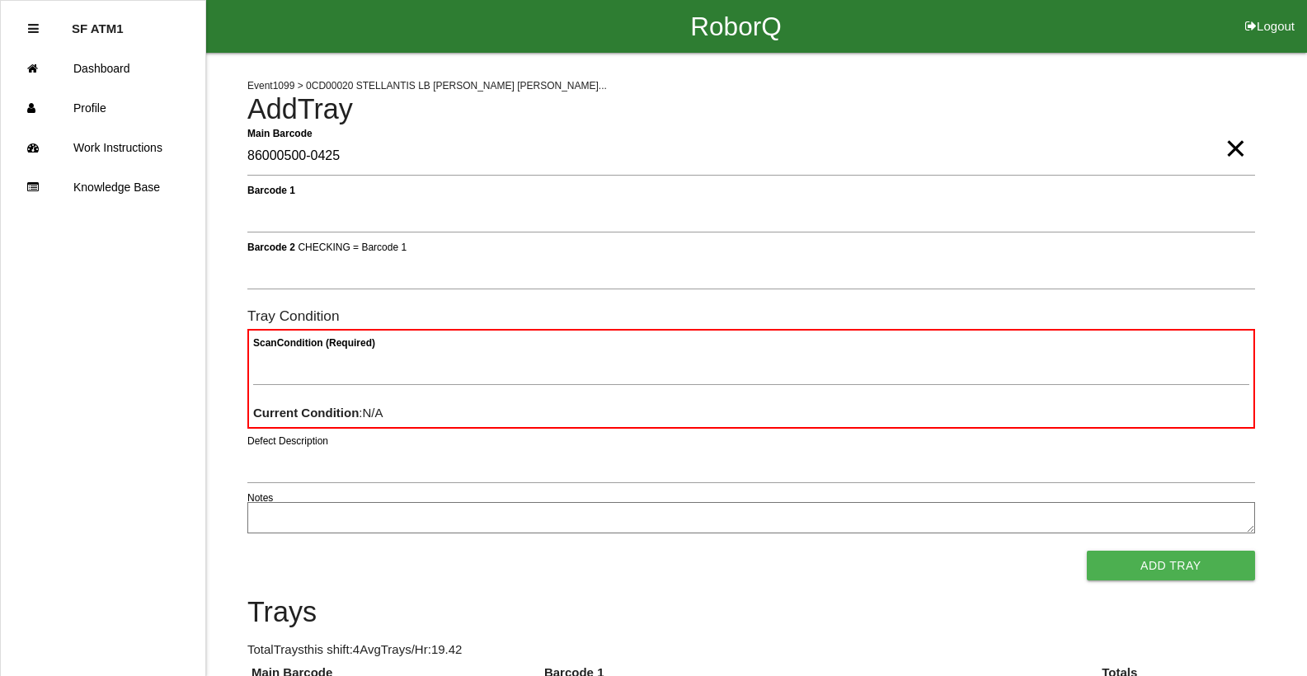
type Barcode "86000500-0425"
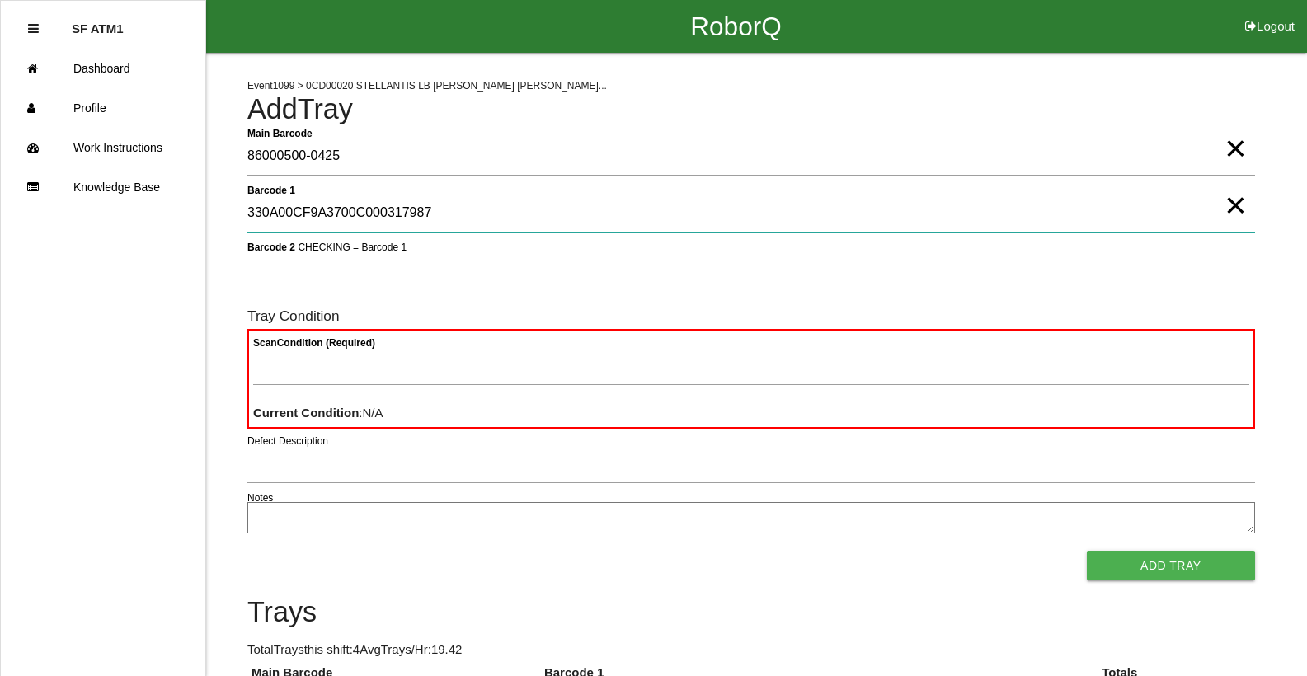
type 1 "330A00CF9A3700C000317987"
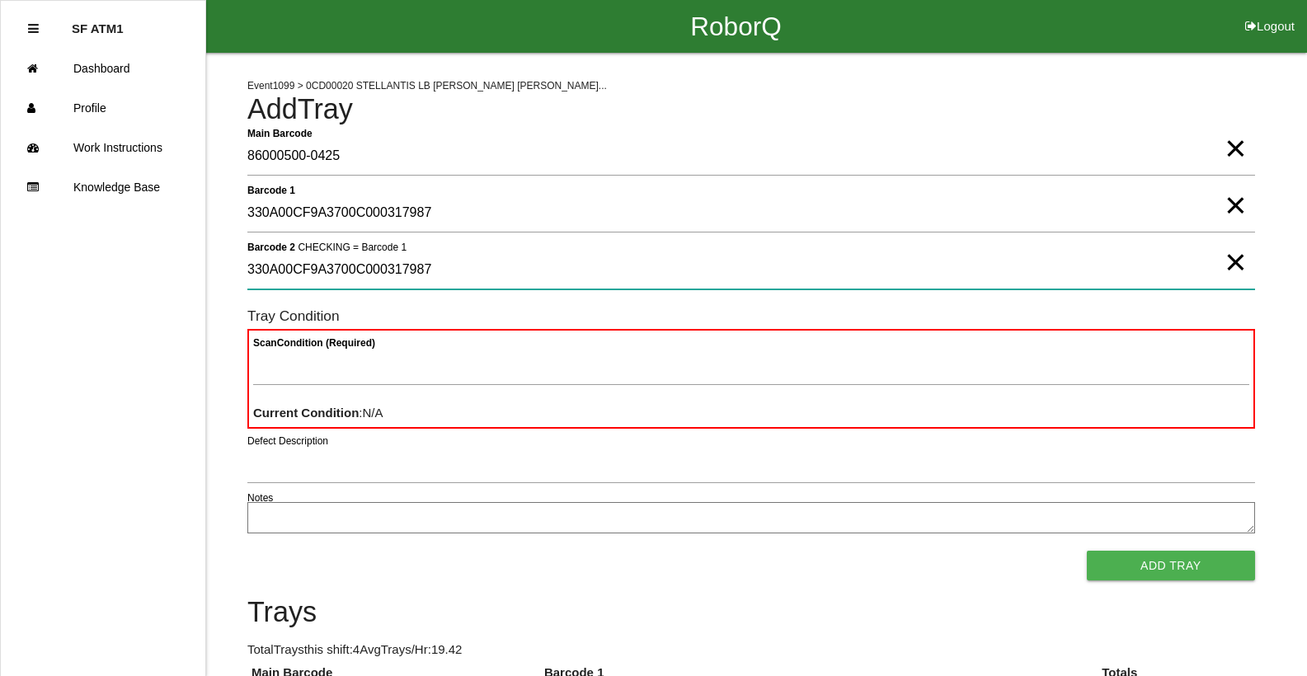
type 2 "330A00CF9A3700C000317987"
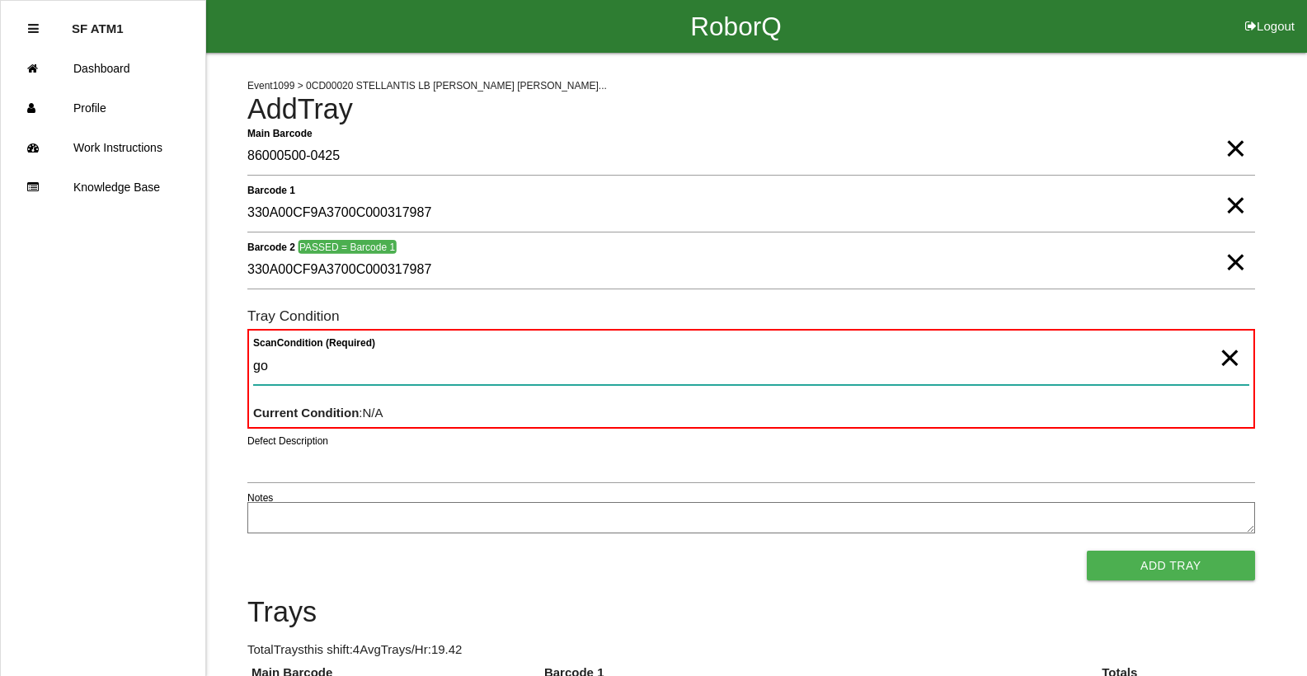
type Condition "goo"
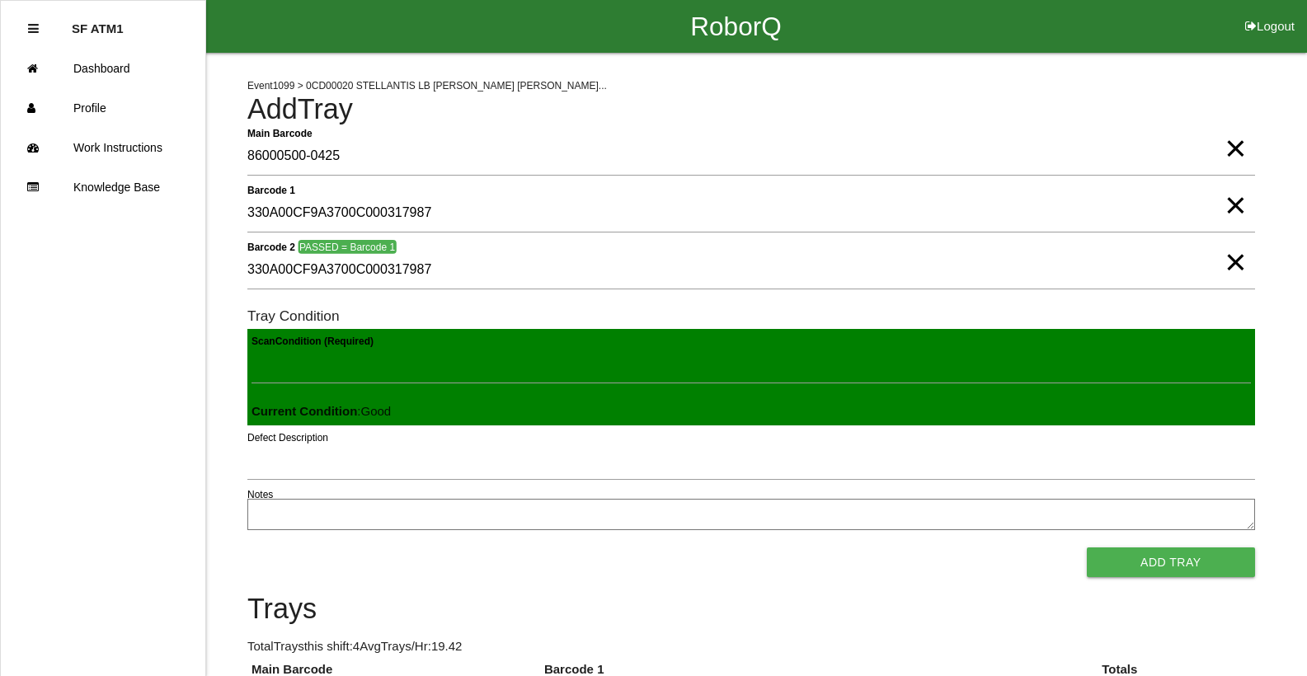
click at [1087, 548] on button "Add Tray" at bounding box center [1171, 563] width 168 height 30
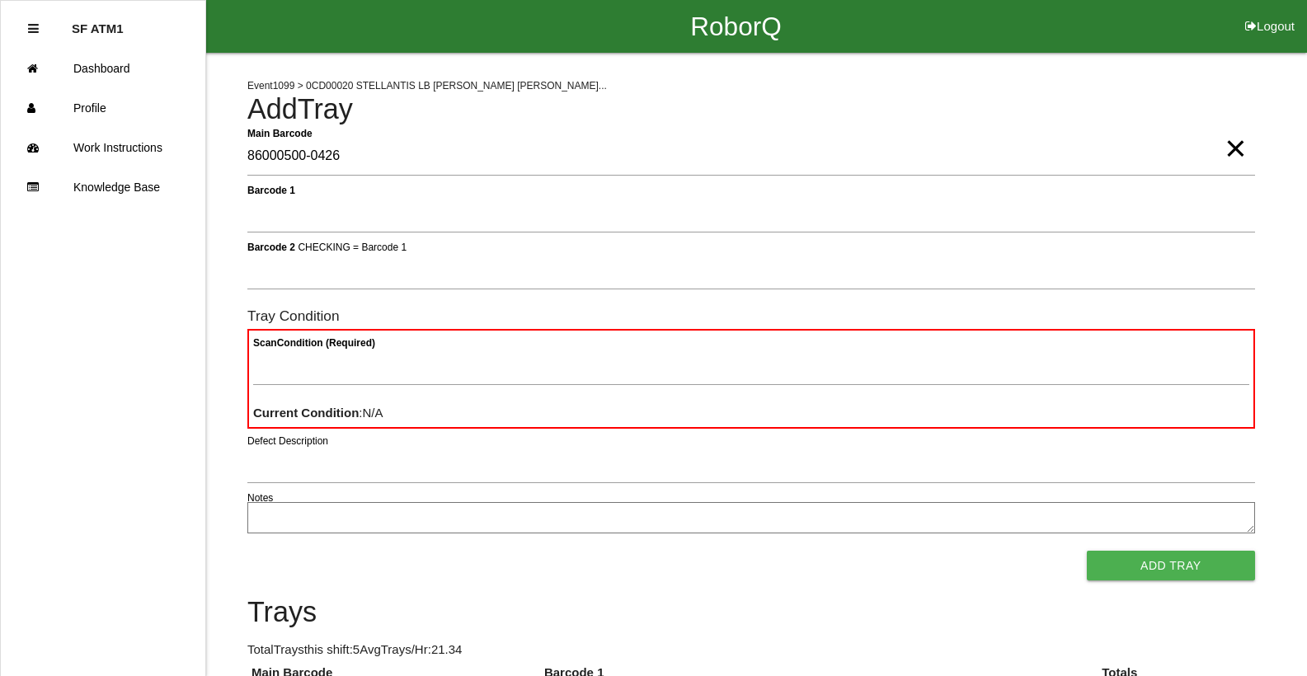
type Barcode "86000500-0426"
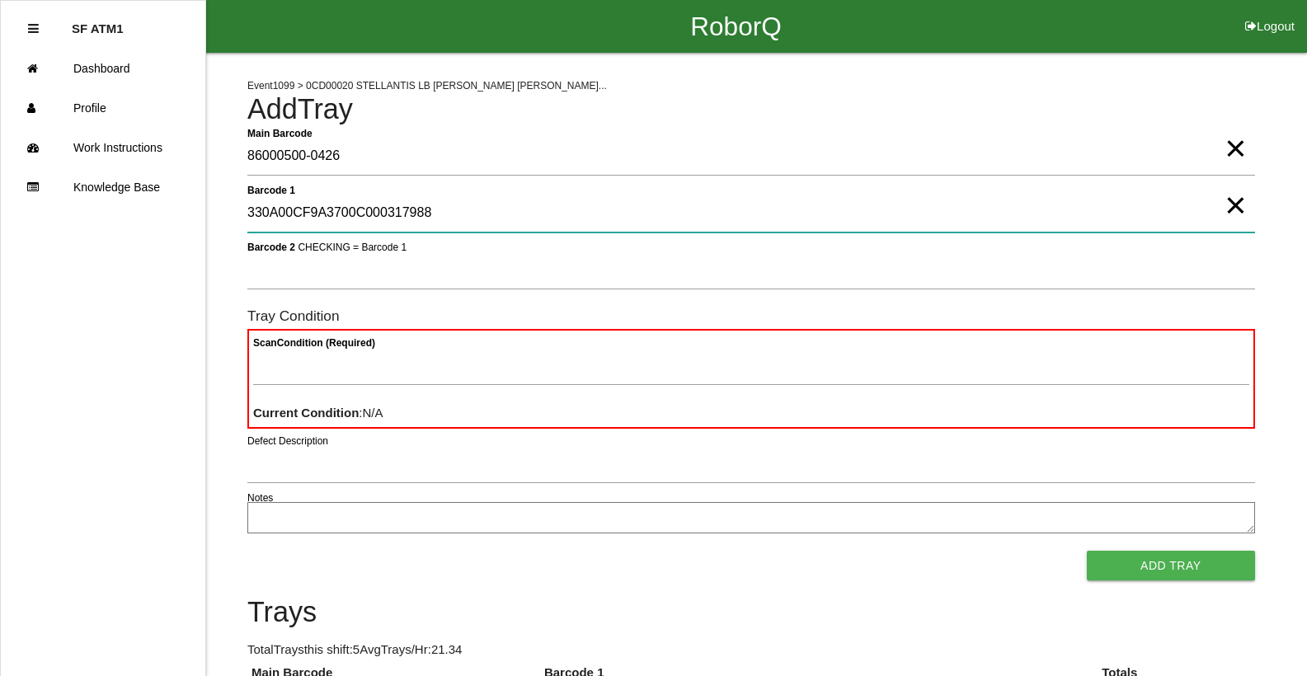
type 1 "330A00CF9A3700C000317988"
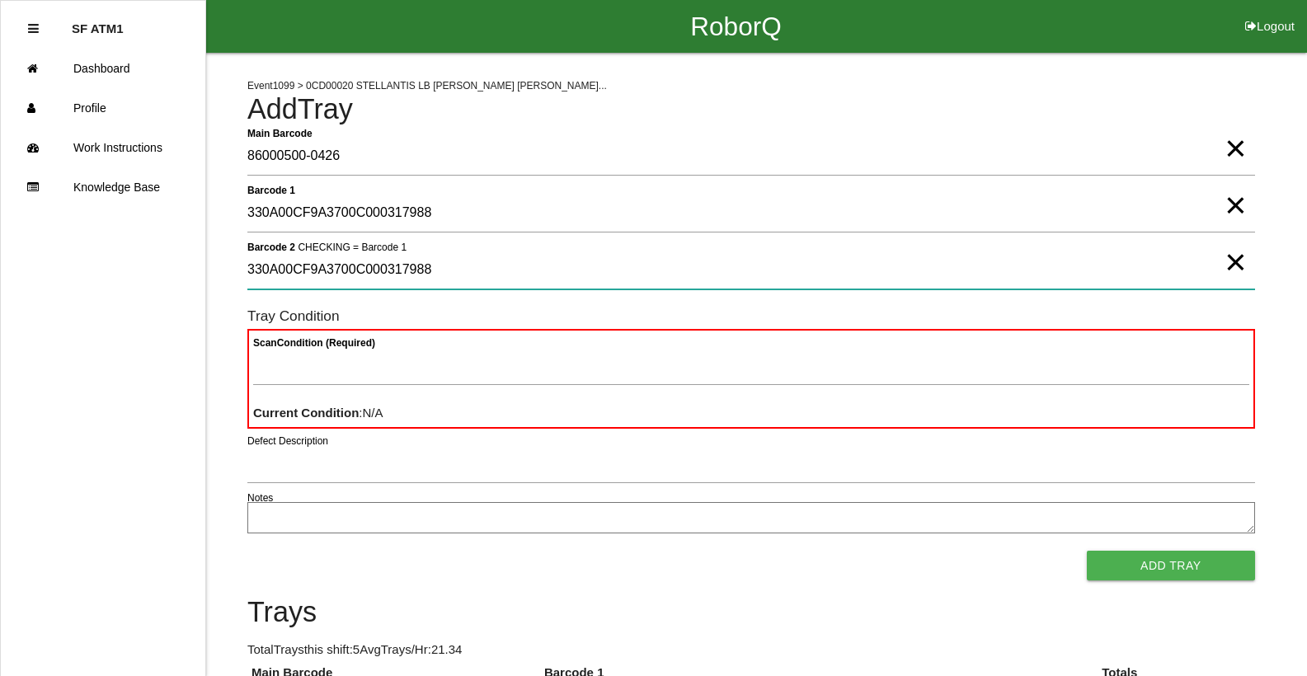
type 2 "330A00CF9A3700C000317988"
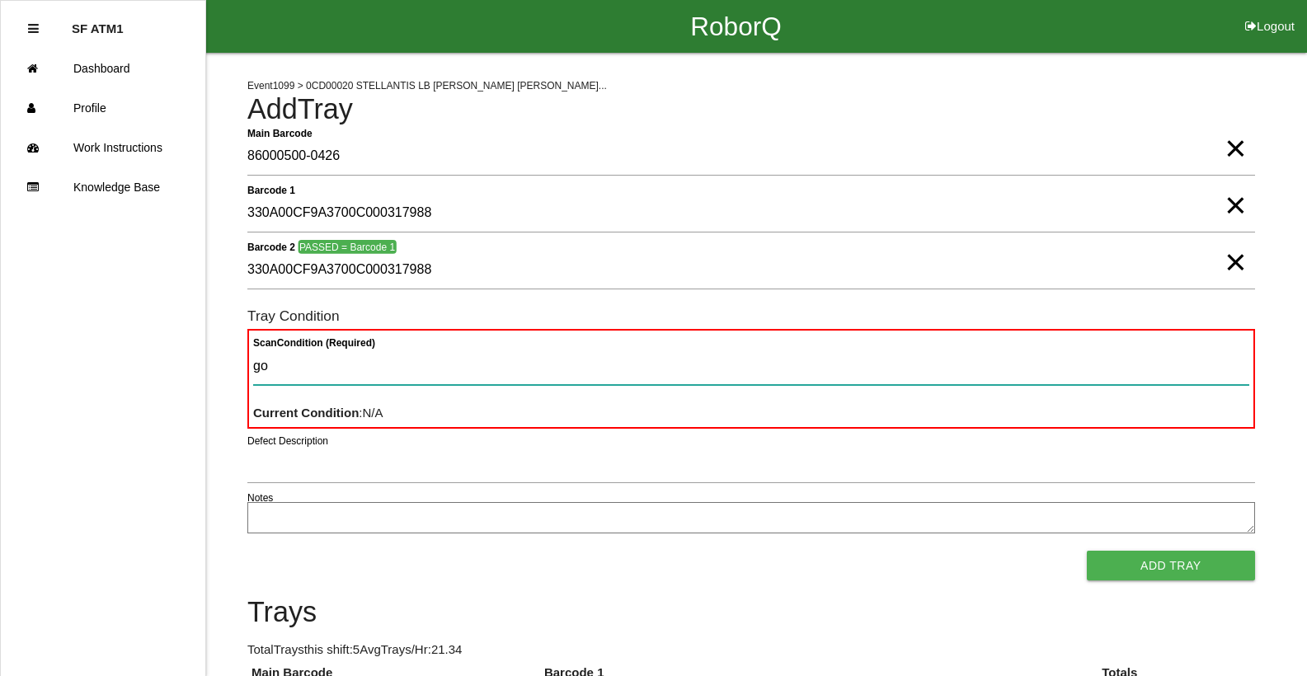
type Condition "goo"
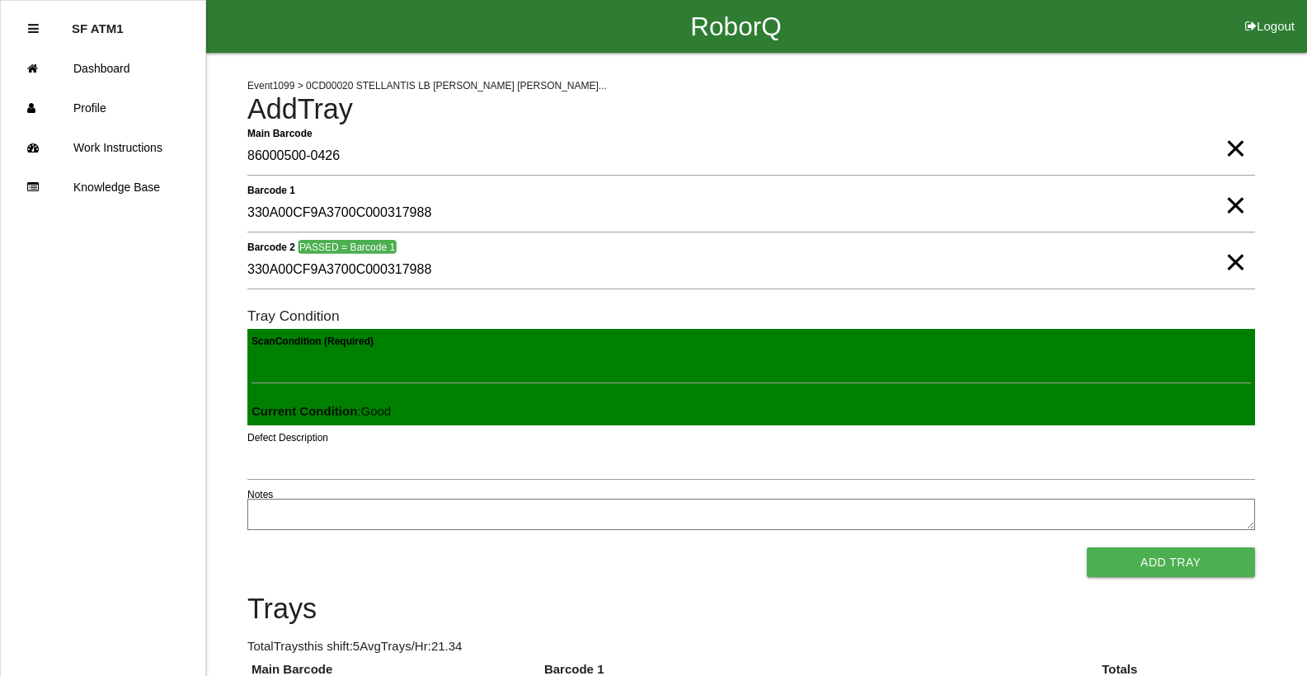
click at [1087, 548] on button "Add Tray" at bounding box center [1171, 563] width 168 height 30
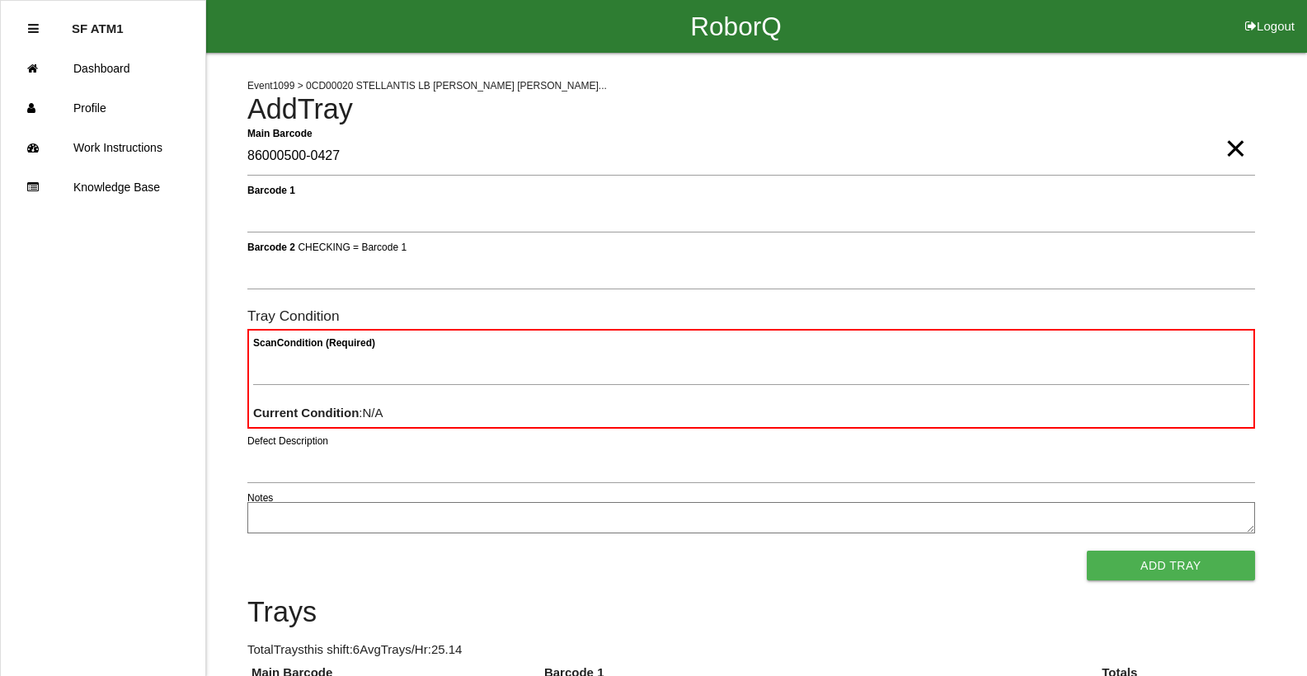
type Barcode "86000500-0427"
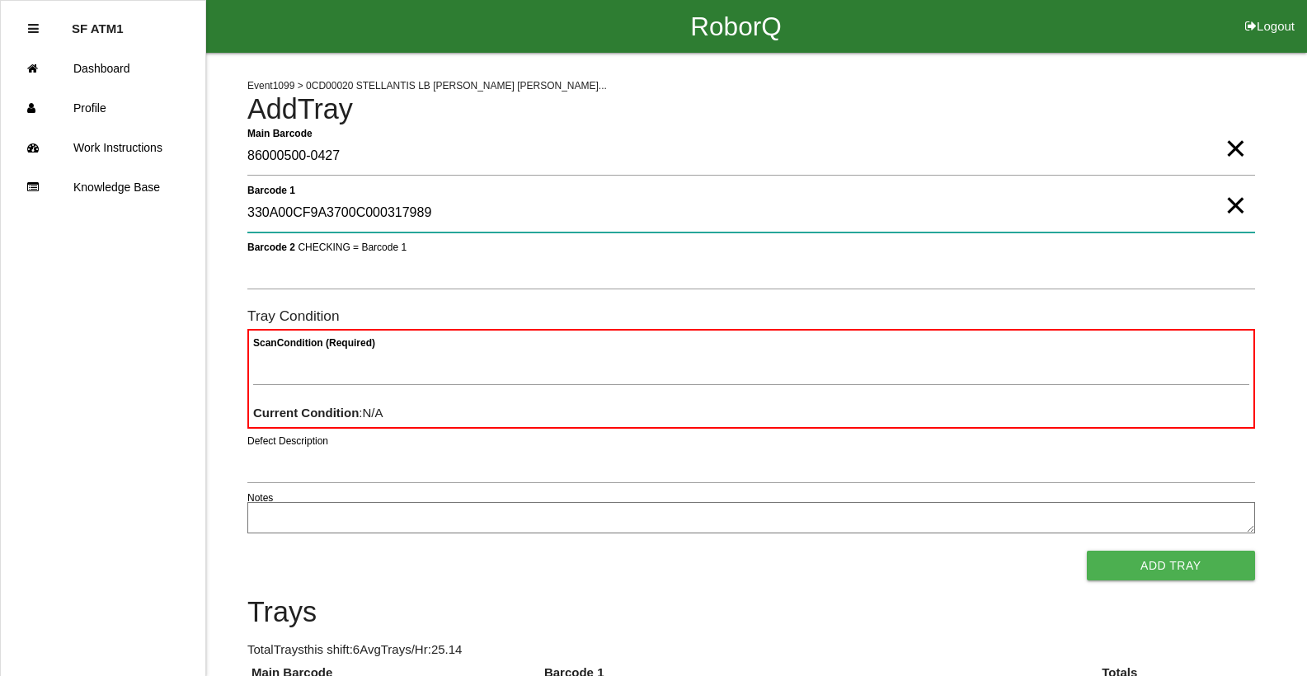
type 1 "330A00CF9A3700C000317989"
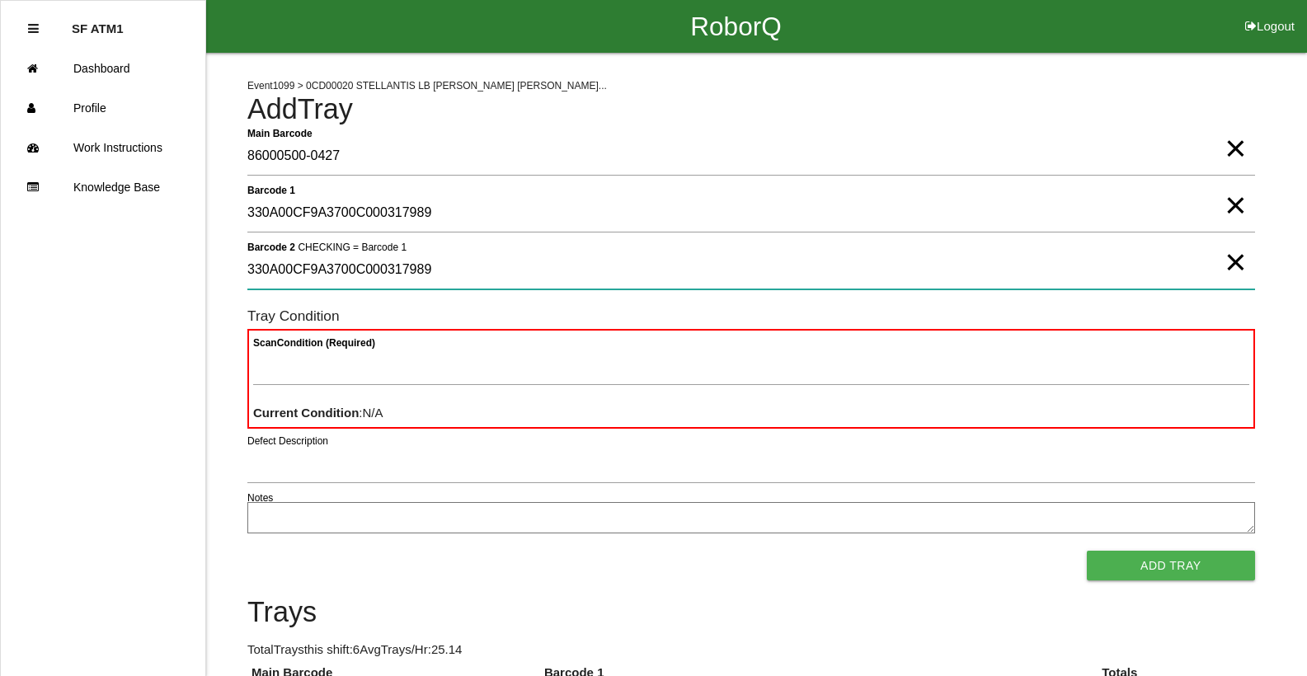
type 2 "330A00CF9A3700C000317989"
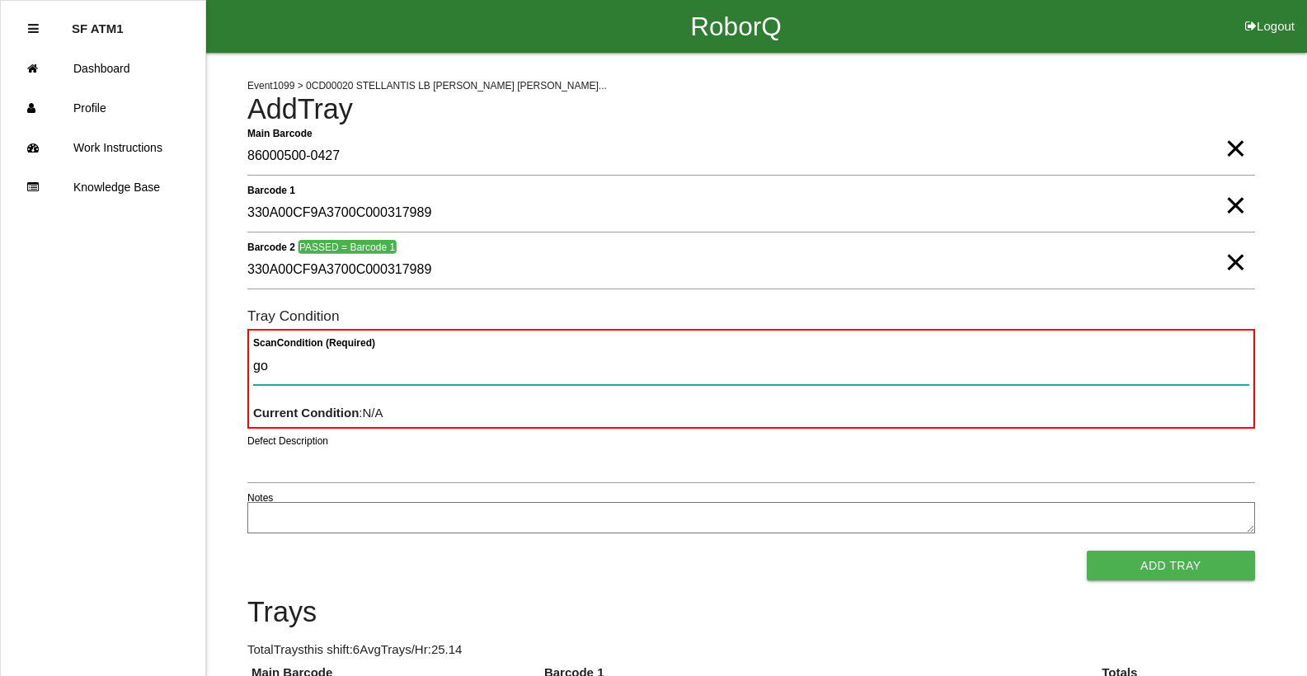
type Condition "goo"
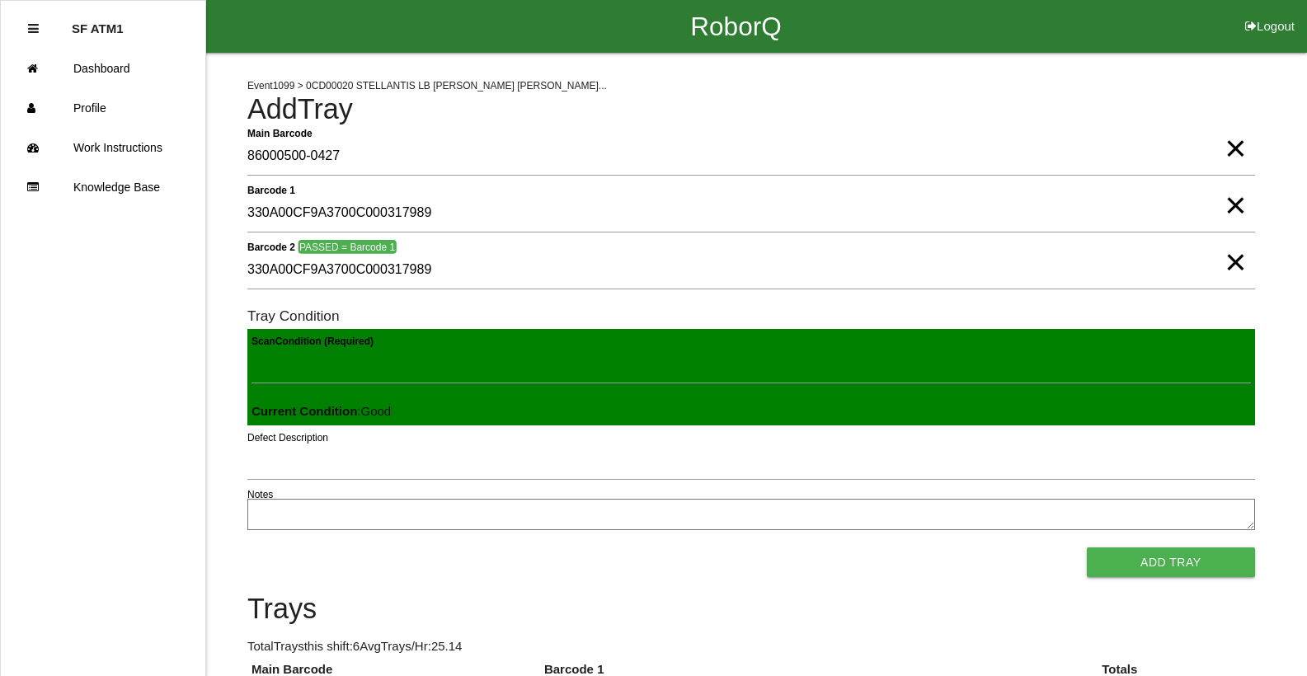
click at [1087, 548] on button "Add Tray" at bounding box center [1171, 563] width 168 height 30
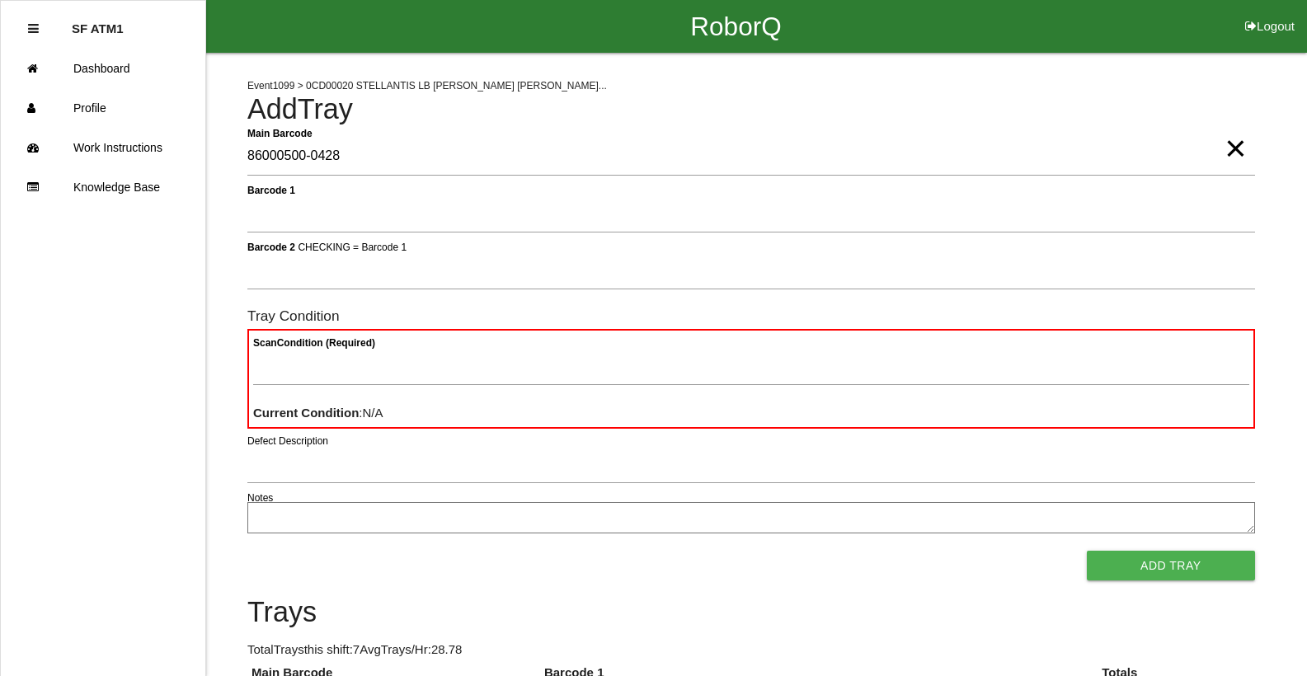
type Barcode "86000500-0428"
type textarea "BAD"
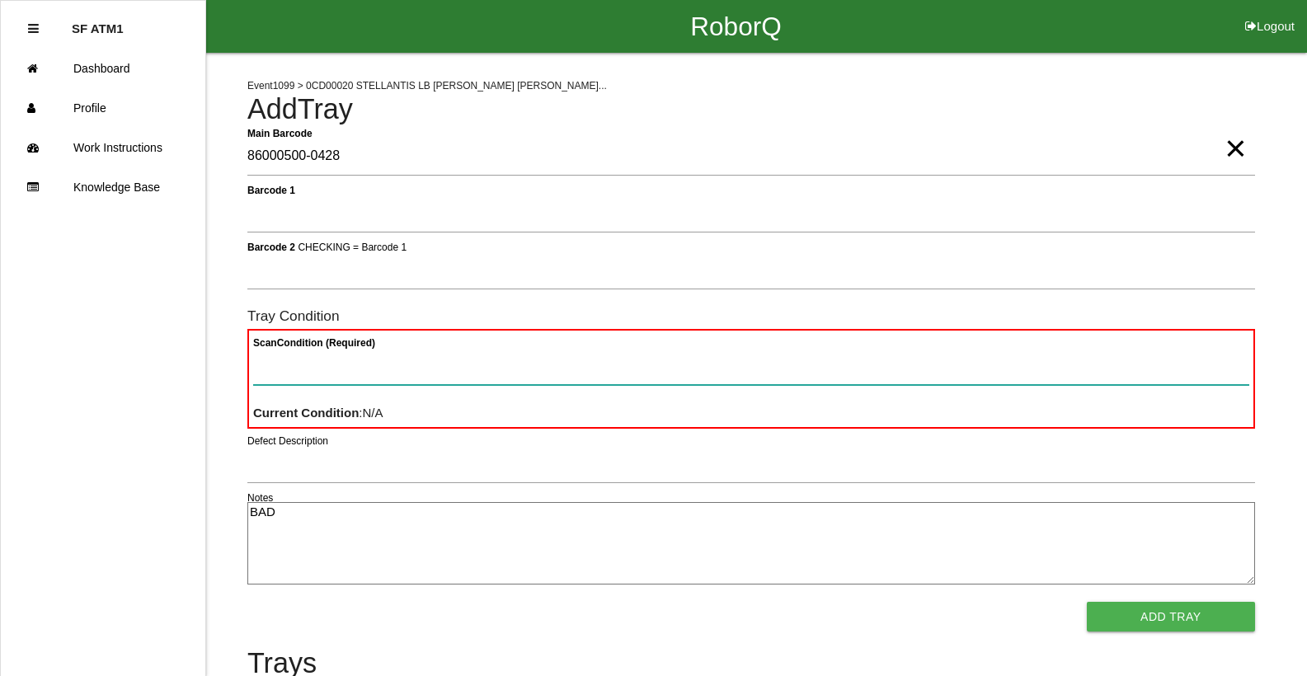
click at [638, 367] on Condition "Scan Condition (Required)" at bounding box center [751, 366] width 996 height 38
type Condition "ba"
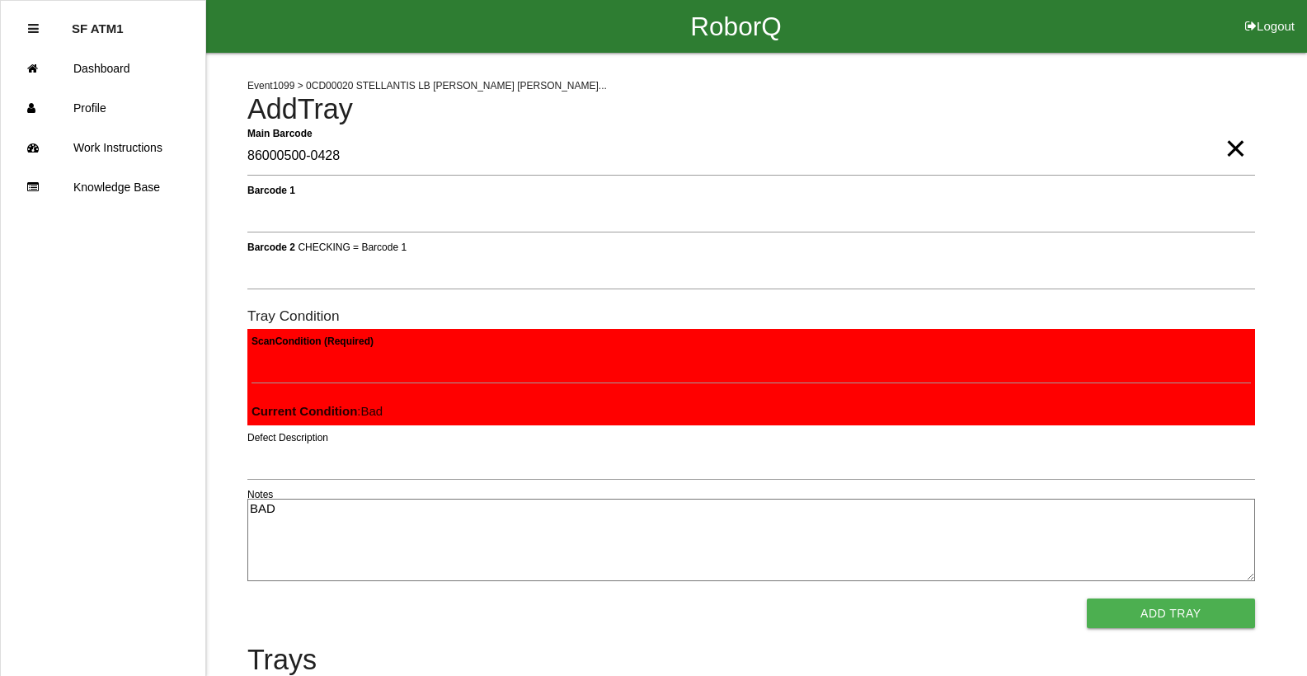
click at [1087, 599] on button "Add Tray" at bounding box center [1171, 614] width 168 height 30
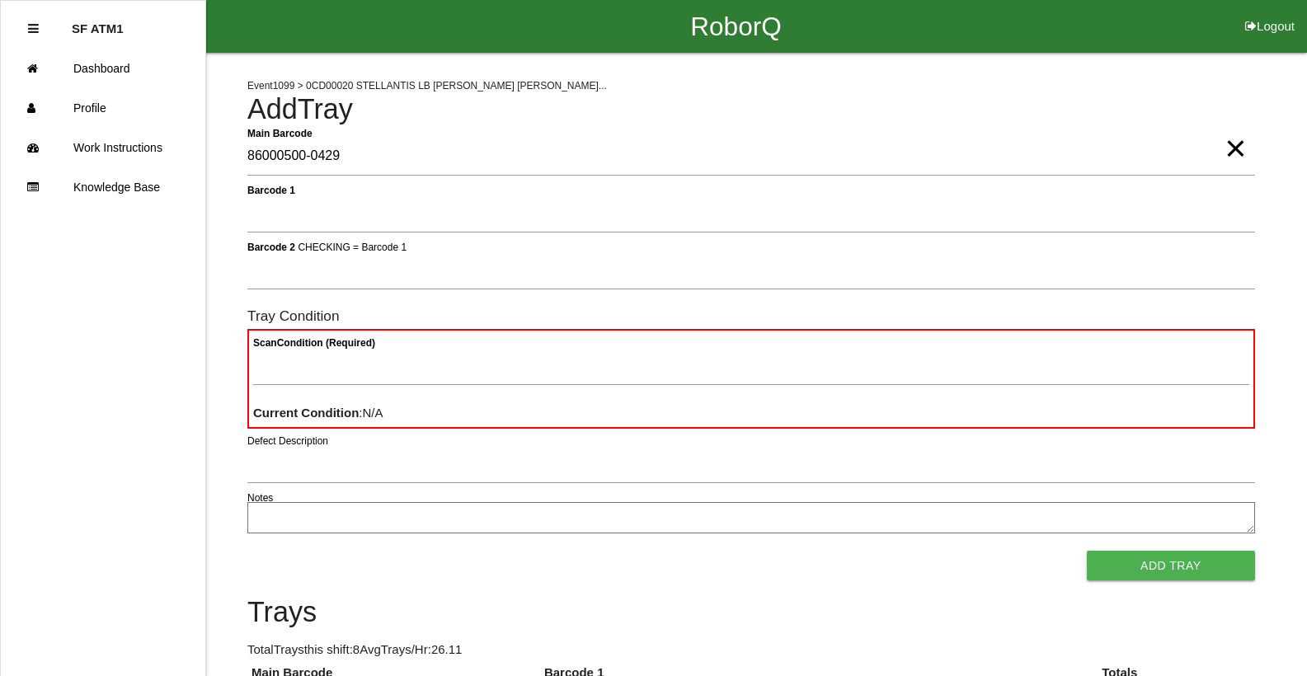
type Barcode "86000500-0429"
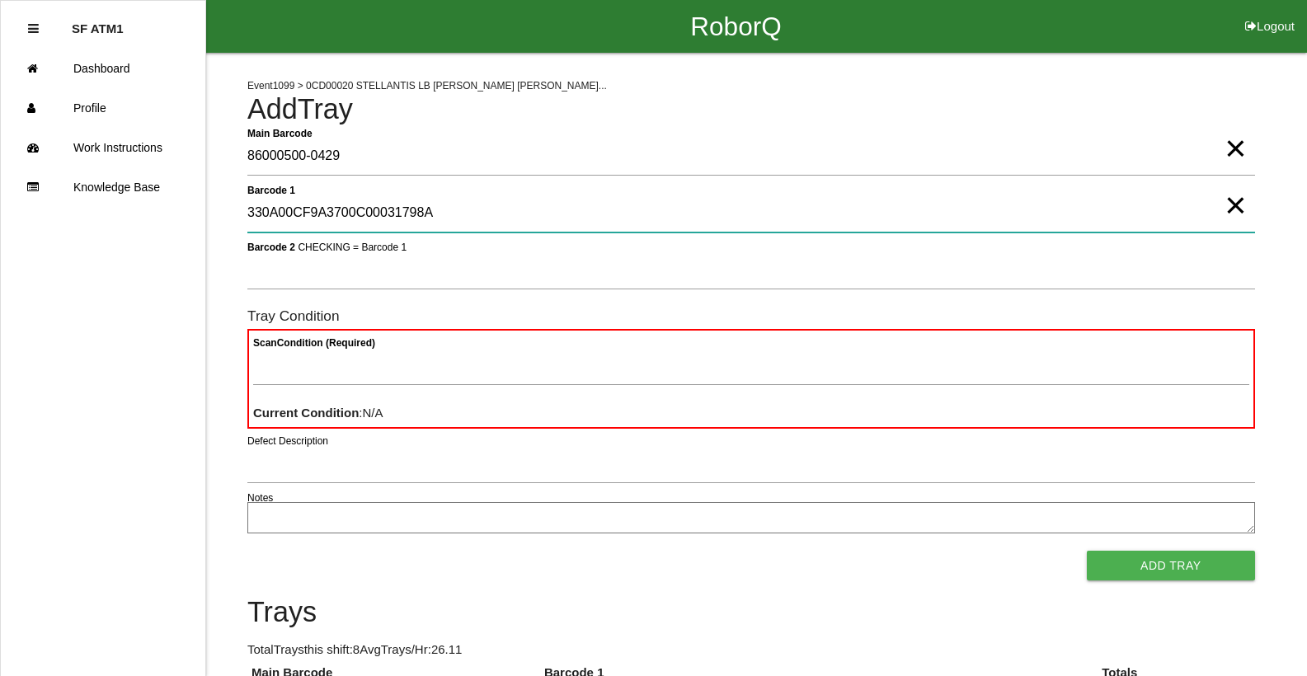
type 1 "330A00CF9A3700C00031798A"
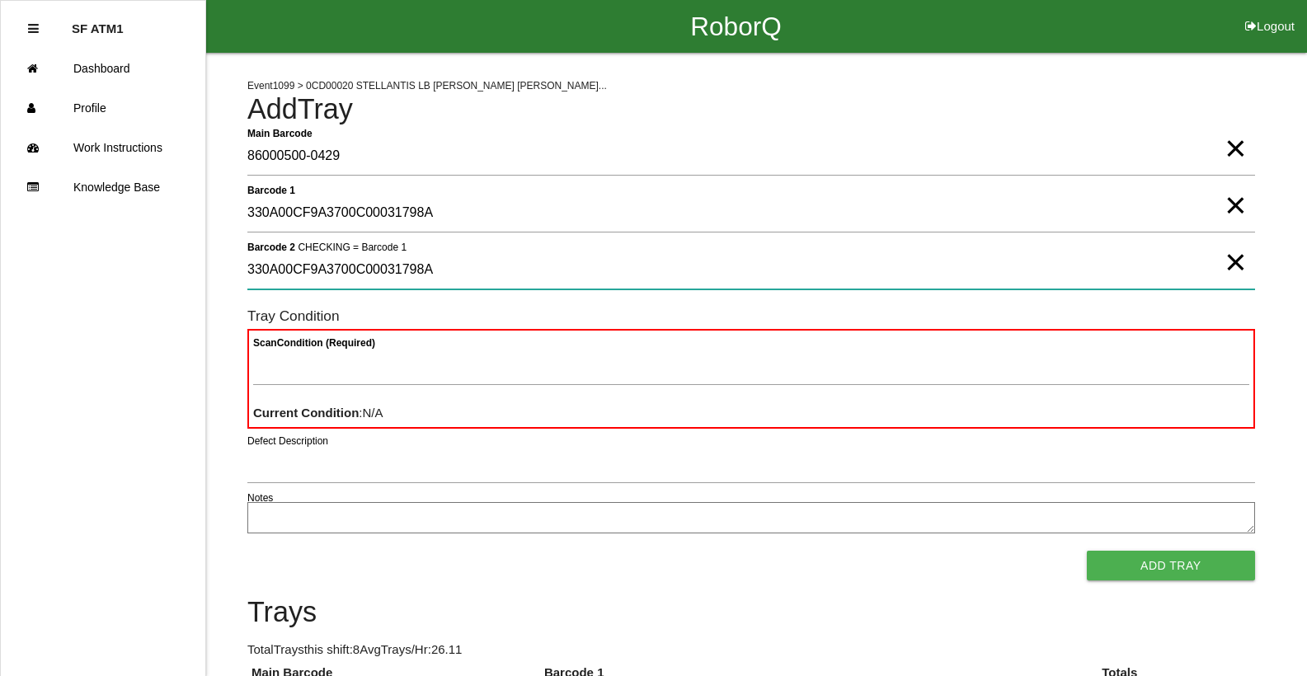
type 2 "330A00CF9A3700C00031798A"
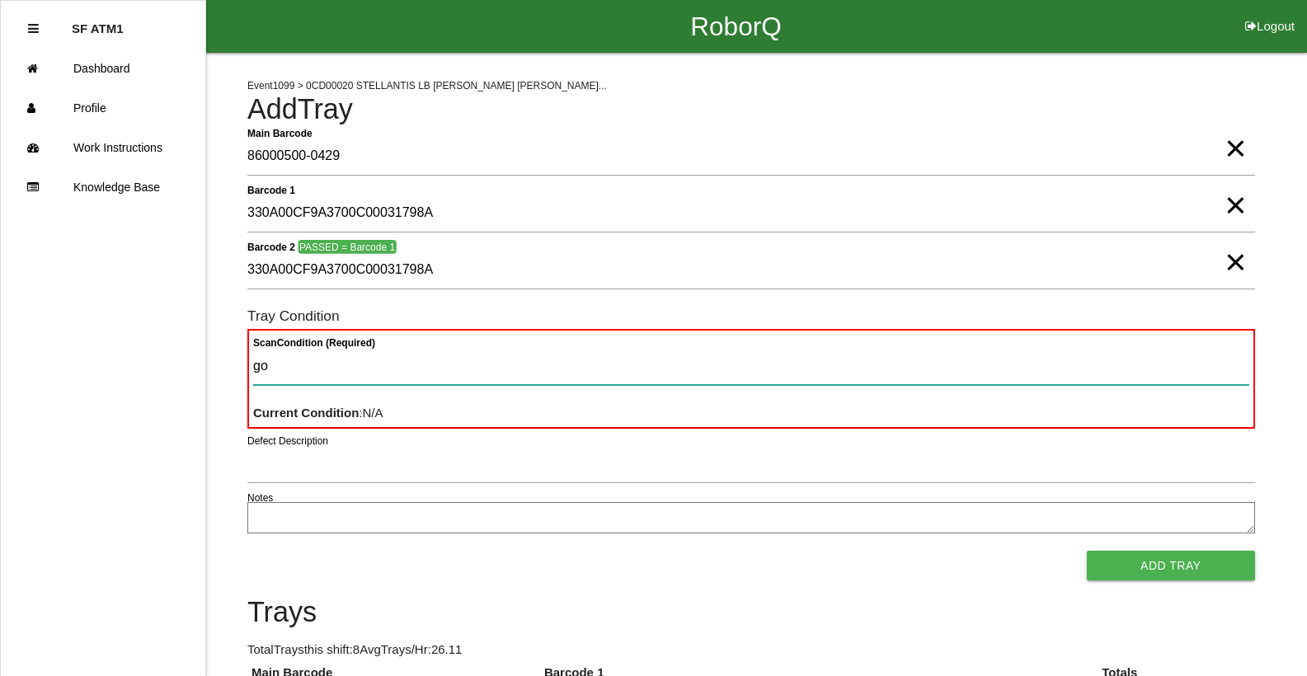
type Condition "goo"
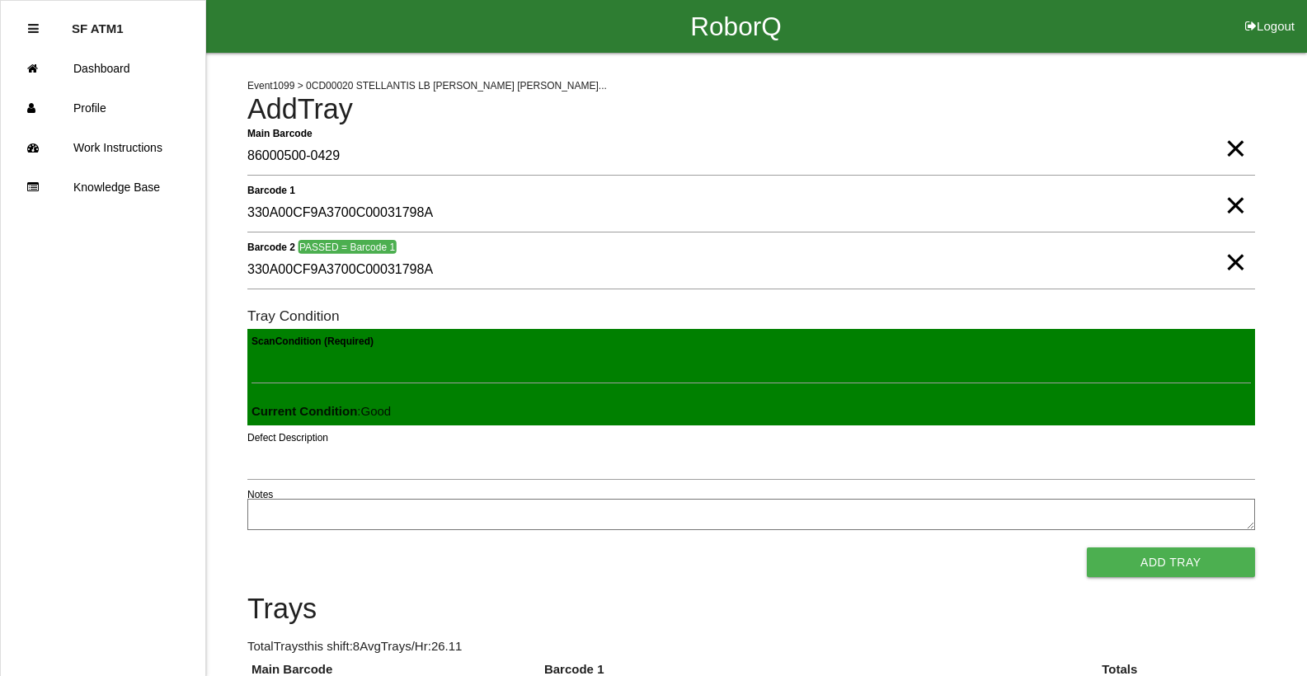
click at [1087, 548] on button "Add Tray" at bounding box center [1171, 563] width 168 height 30
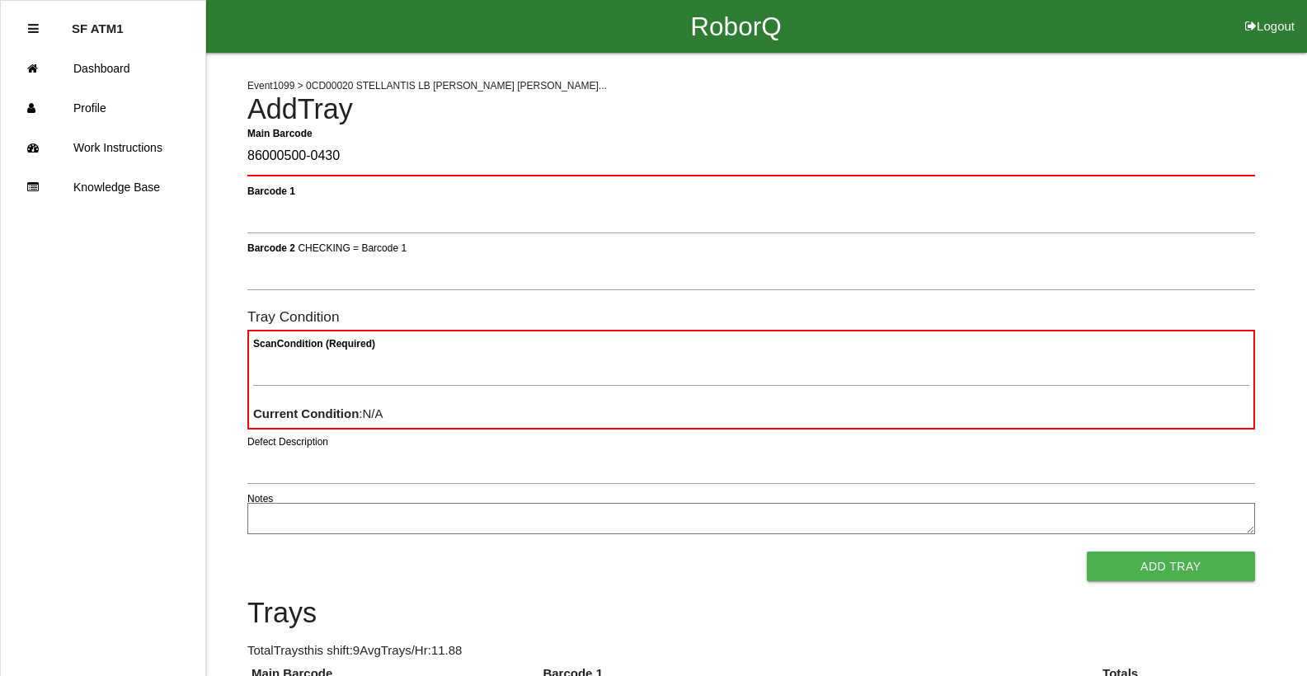
type Barcode "86000500-0430"
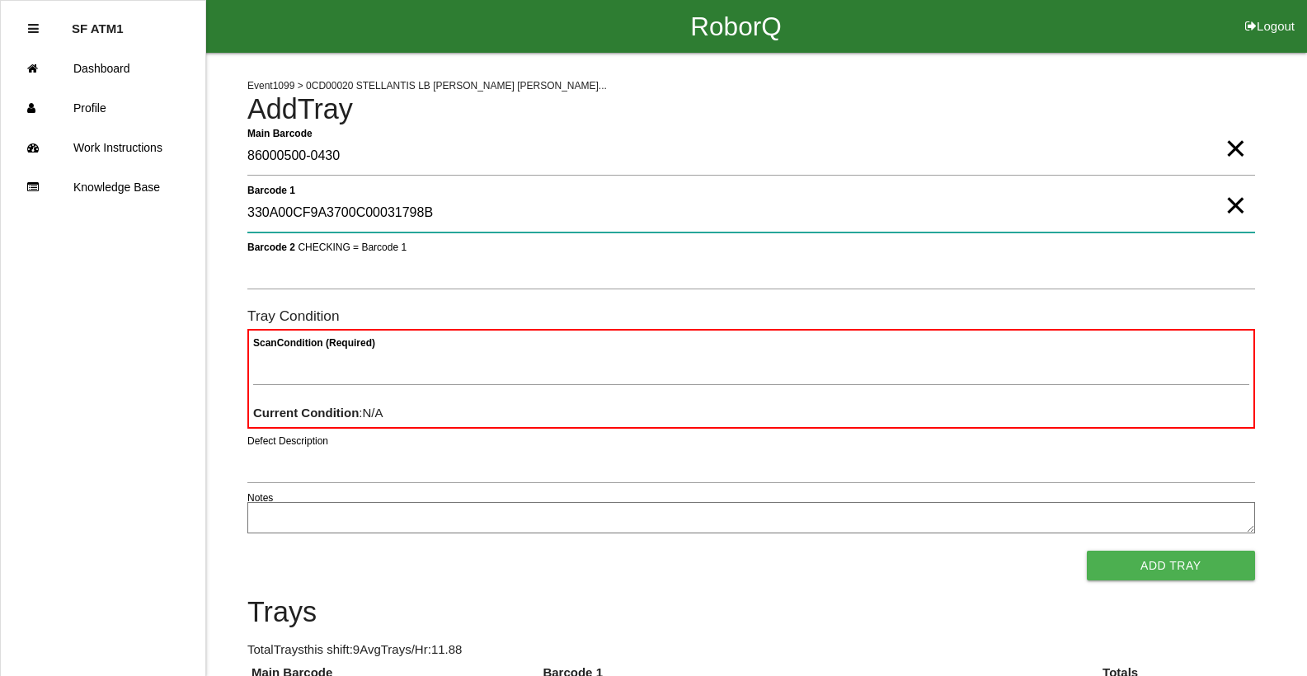
type 1 "330A00CF9A3700C00031798B"
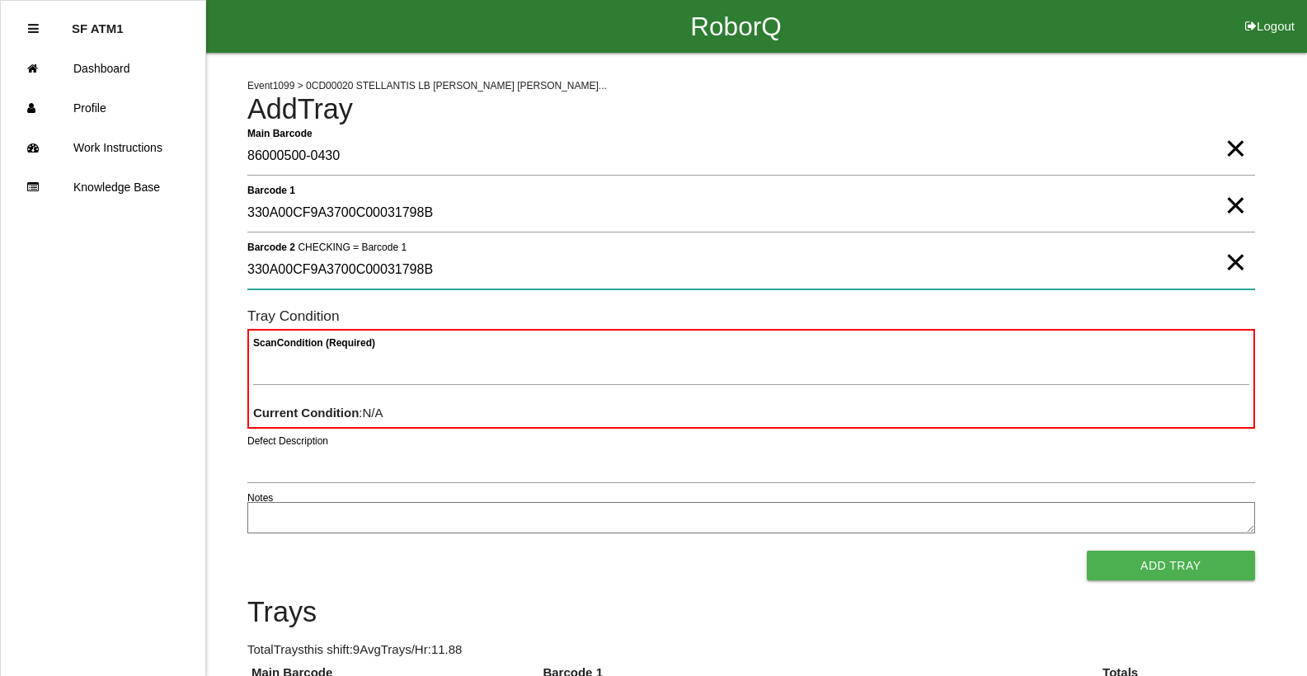
type 2 "330A00CF9A3700C00031798B"
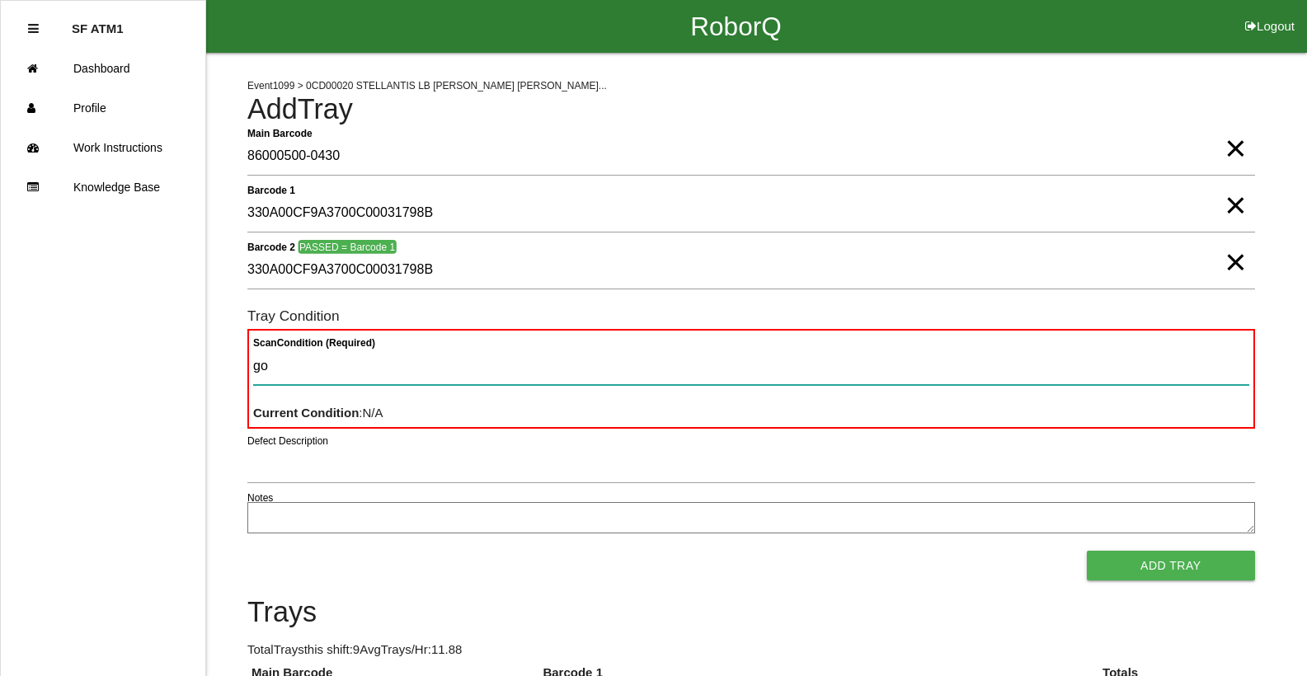
type Condition "goo"
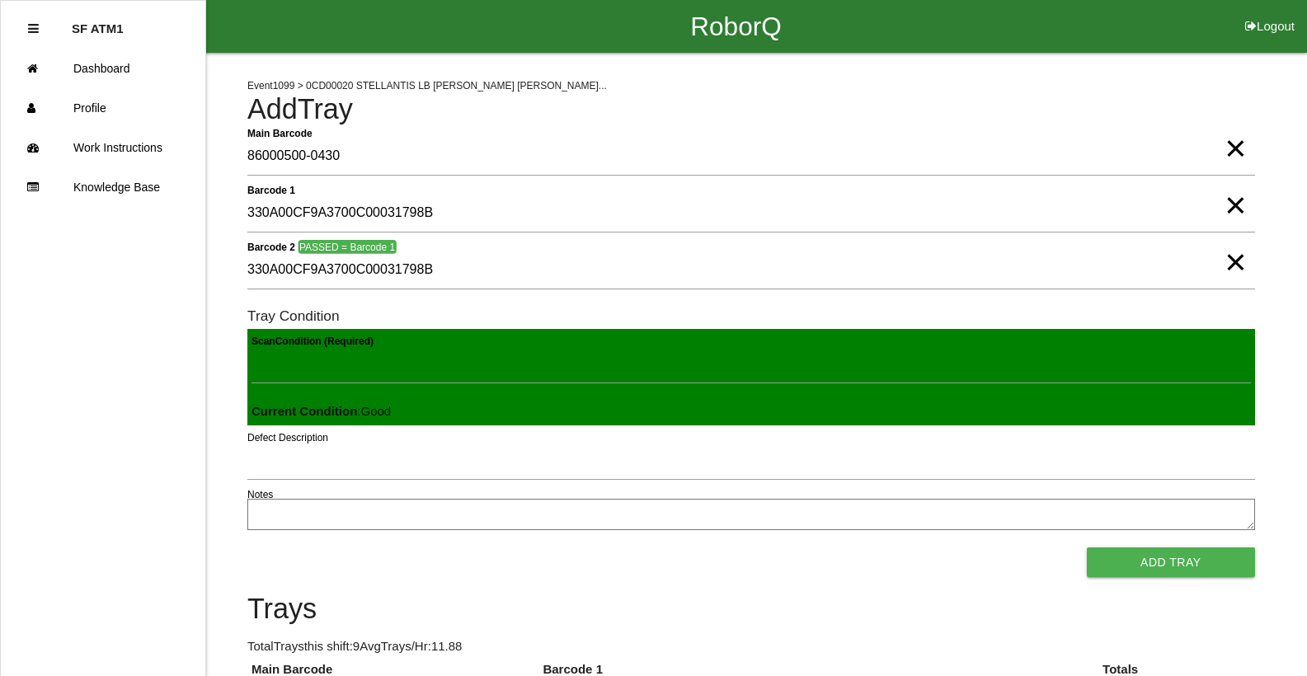
click at [1087, 548] on button "Add Tray" at bounding box center [1171, 563] width 168 height 30
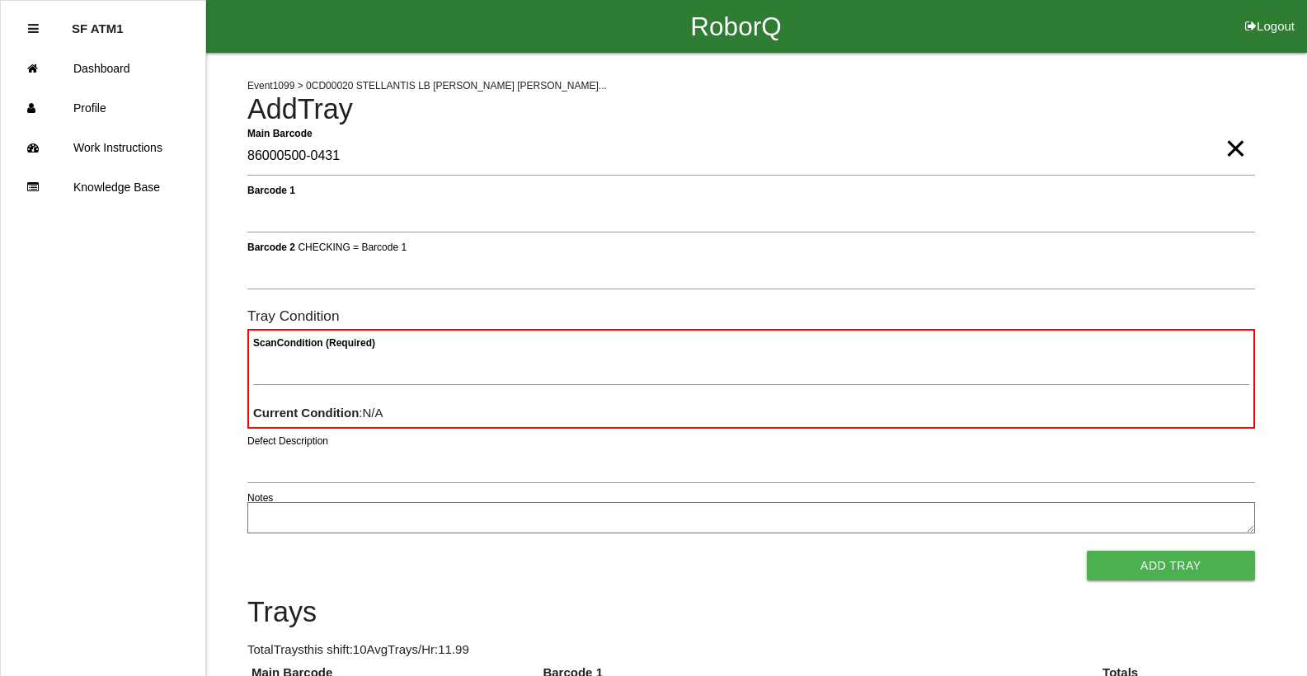
type Barcode "86000500-0431"
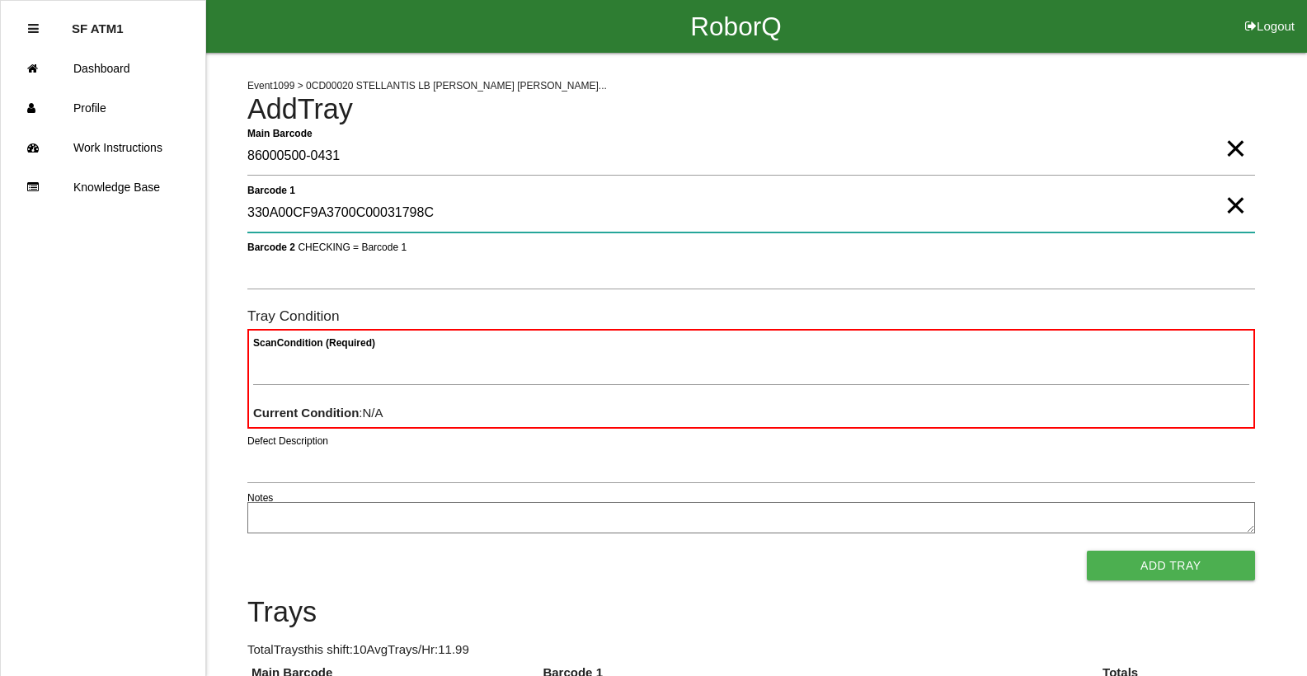
type 1 "330A00CF9A3700C00031798C"
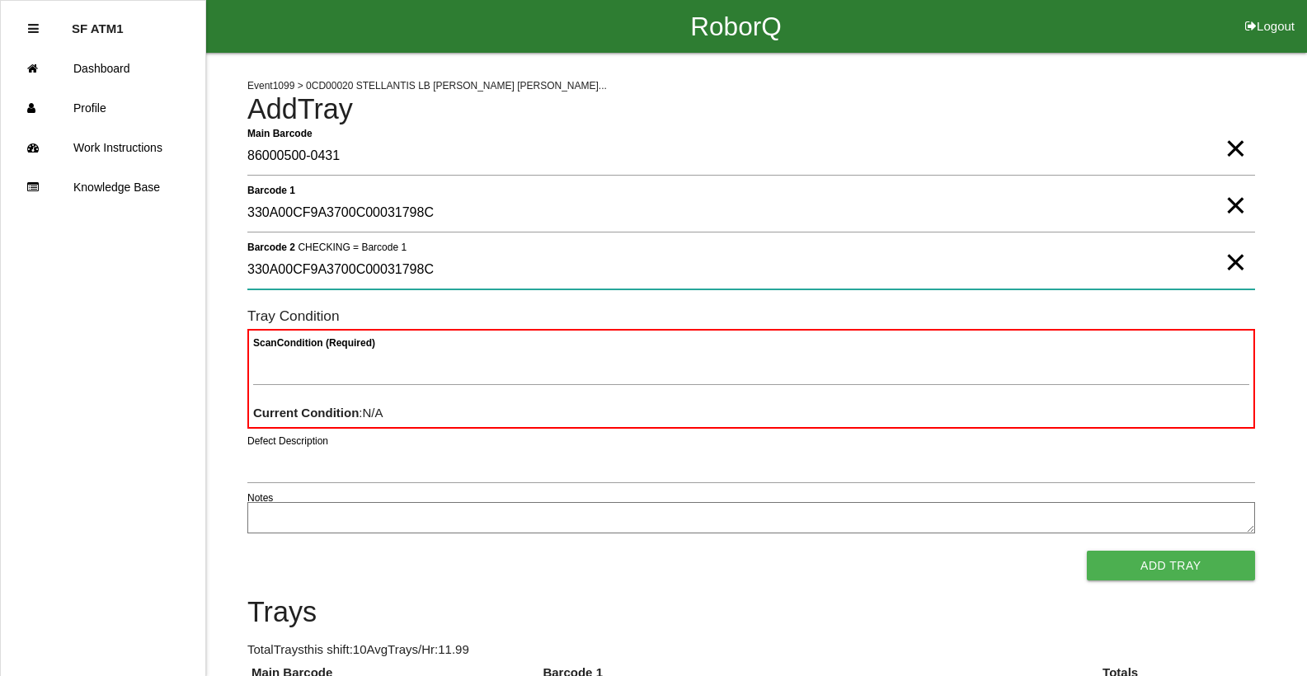
type 2 "330A00CF9A3700C00031798C"
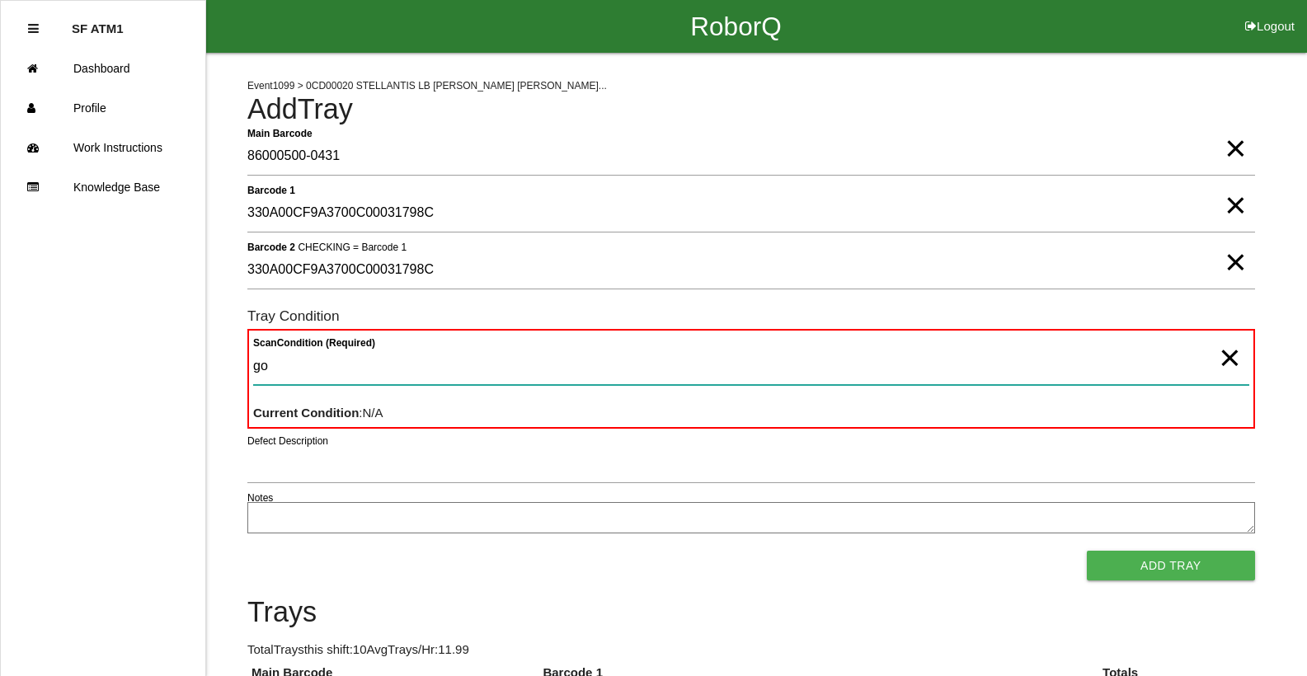
type Condition "goo"
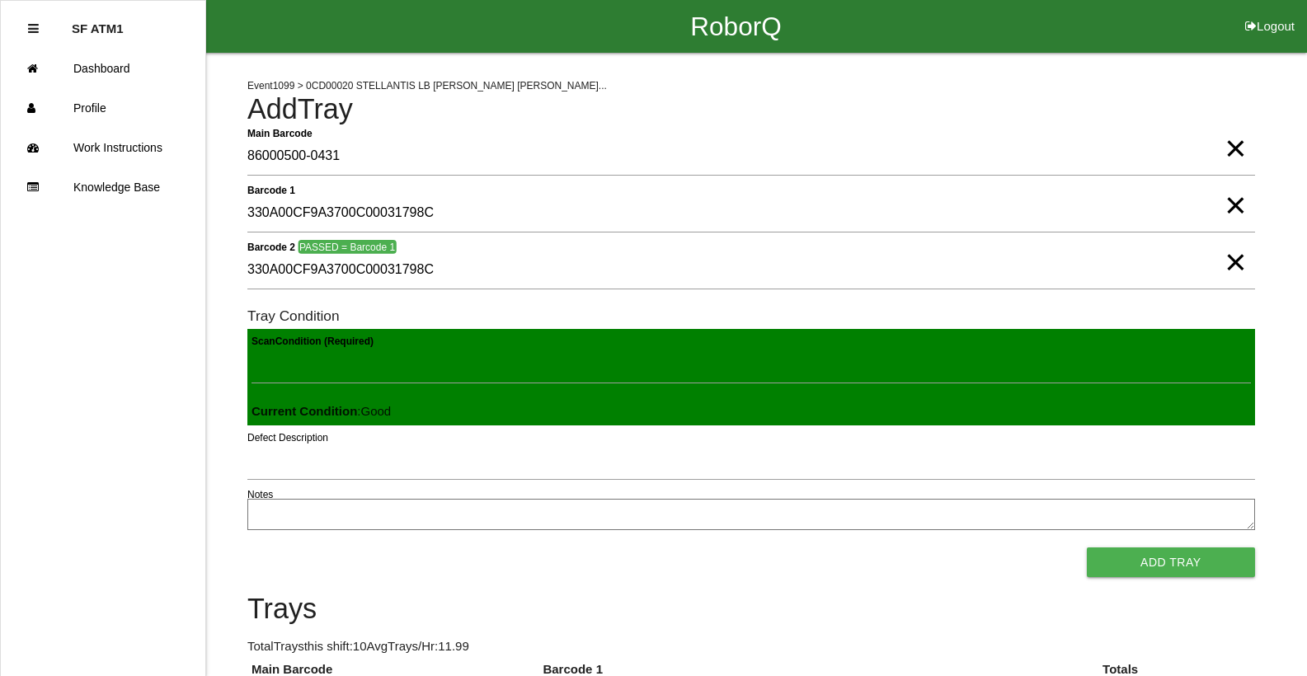
click at [1087, 548] on button "Add Tray" at bounding box center [1171, 563] width 168 height 30
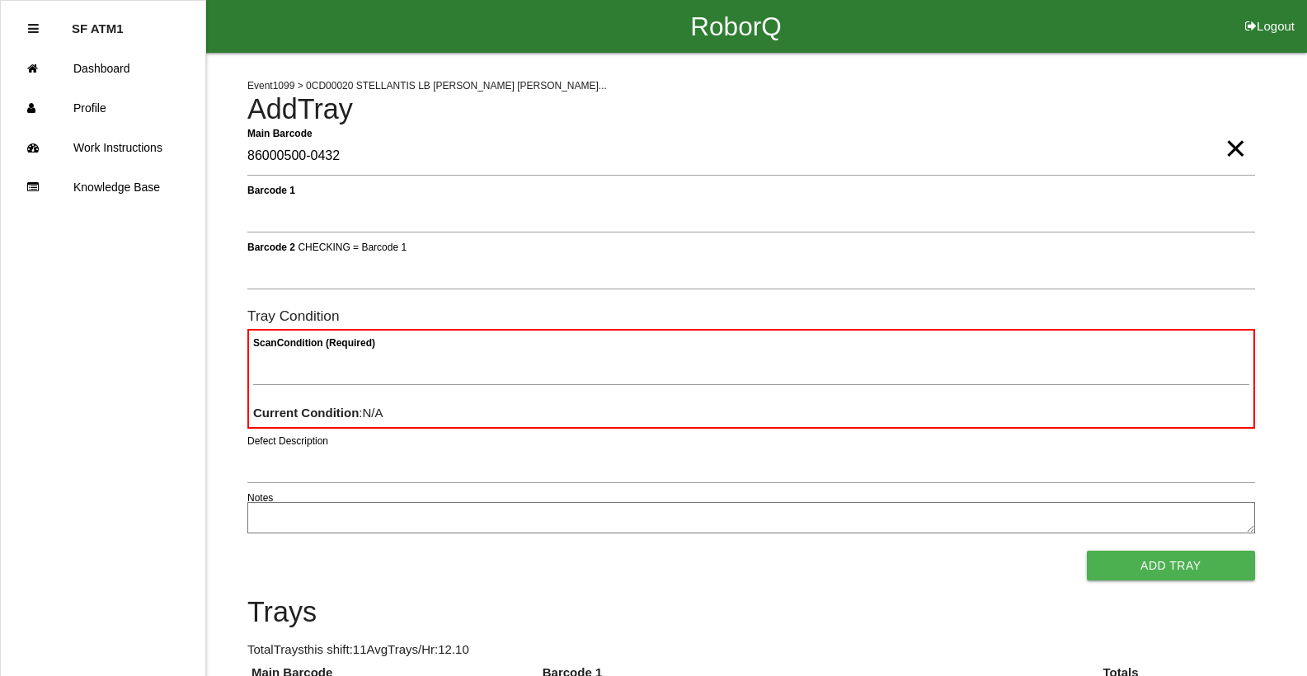
type Barcode "86000500-0432"
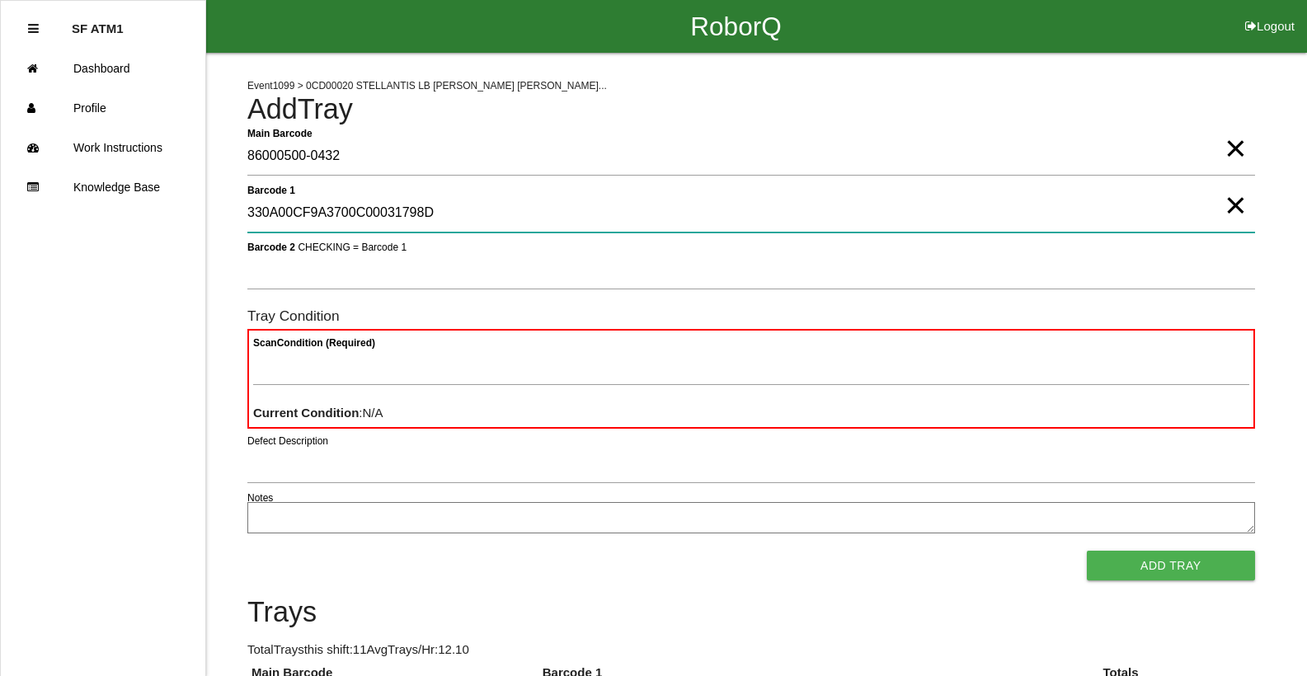
type 1 "330A00CF9A3700C00031798D"
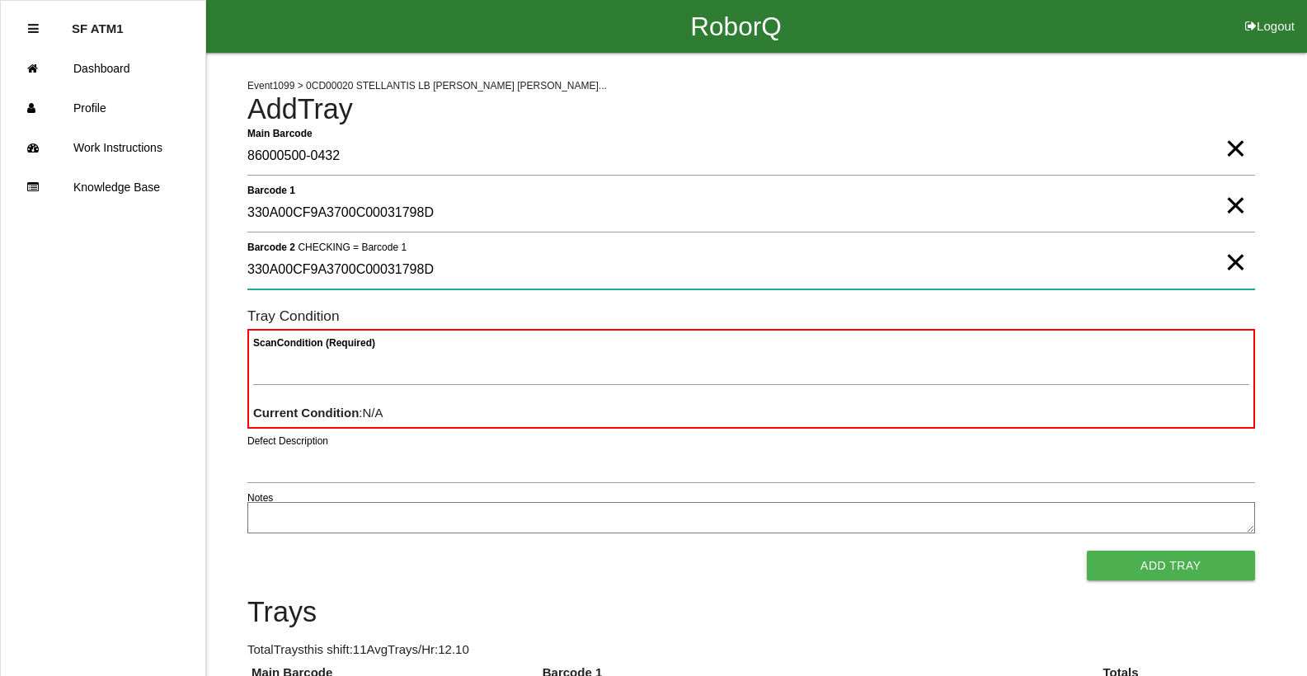
type 2 "330A00CF9A3700C00031798D"
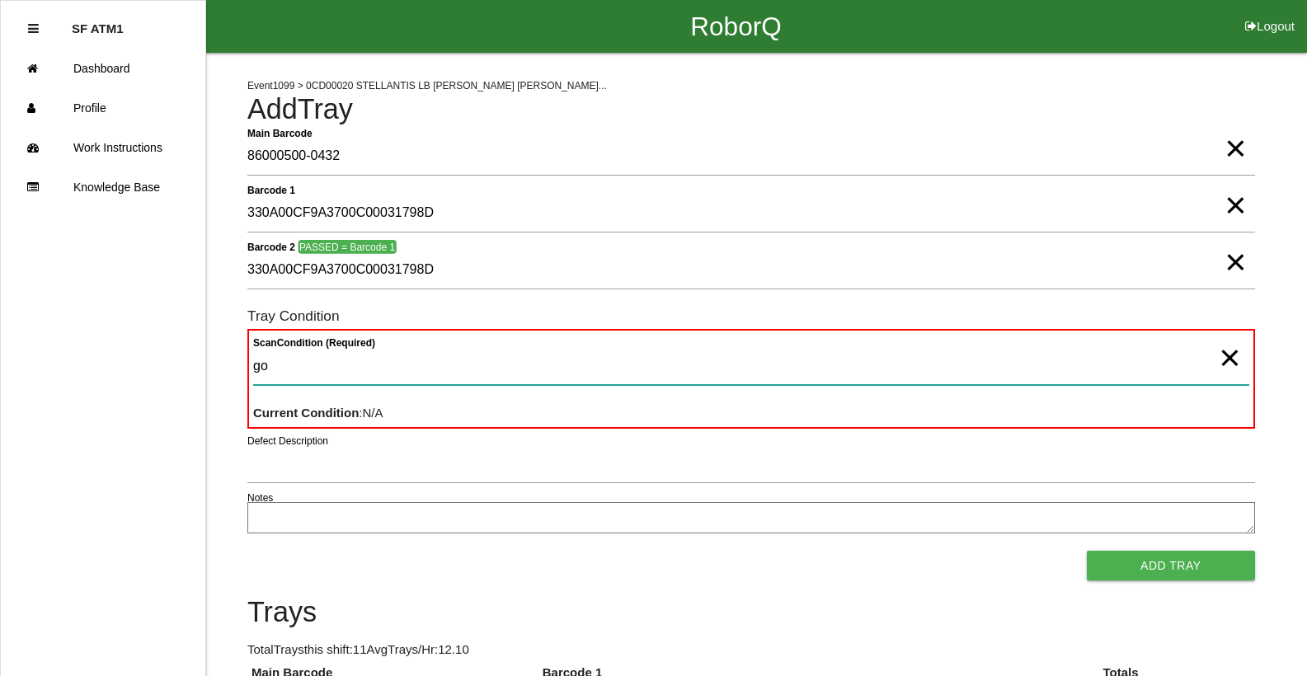
type Condition "goo"
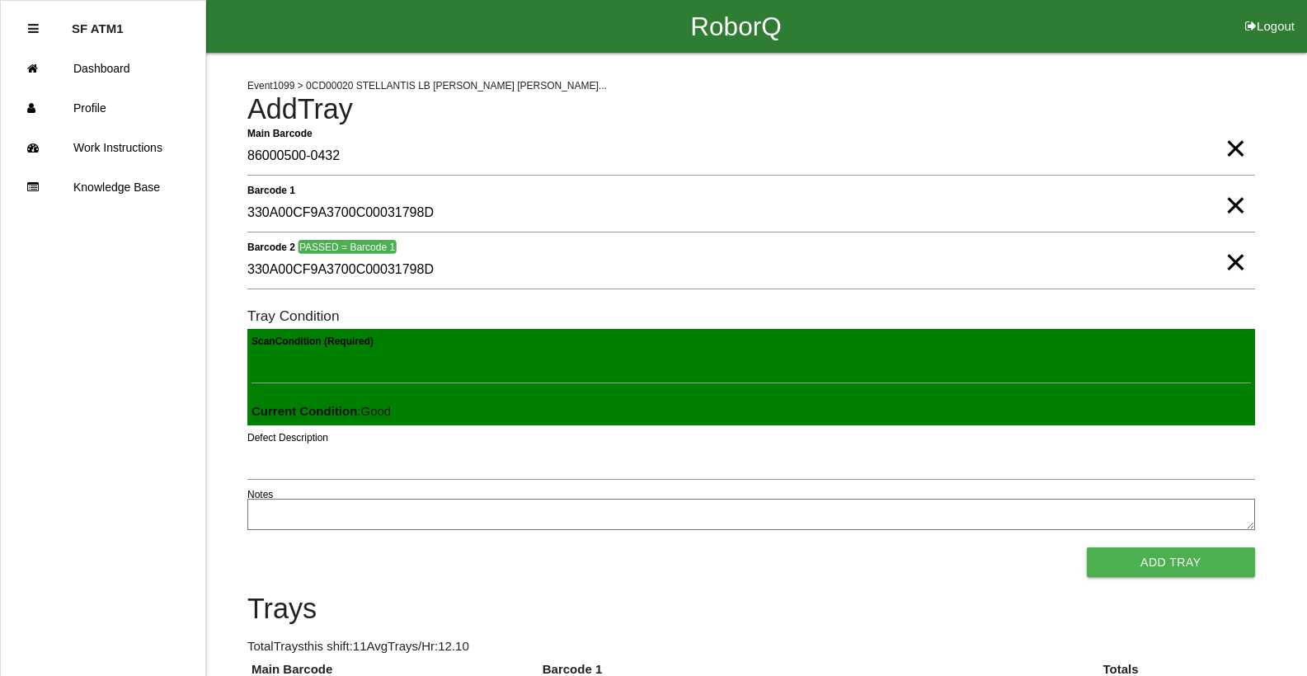
click at [1087, 548] on button "Add Tray" at bounding box center [1171, 563] width 168 height 30
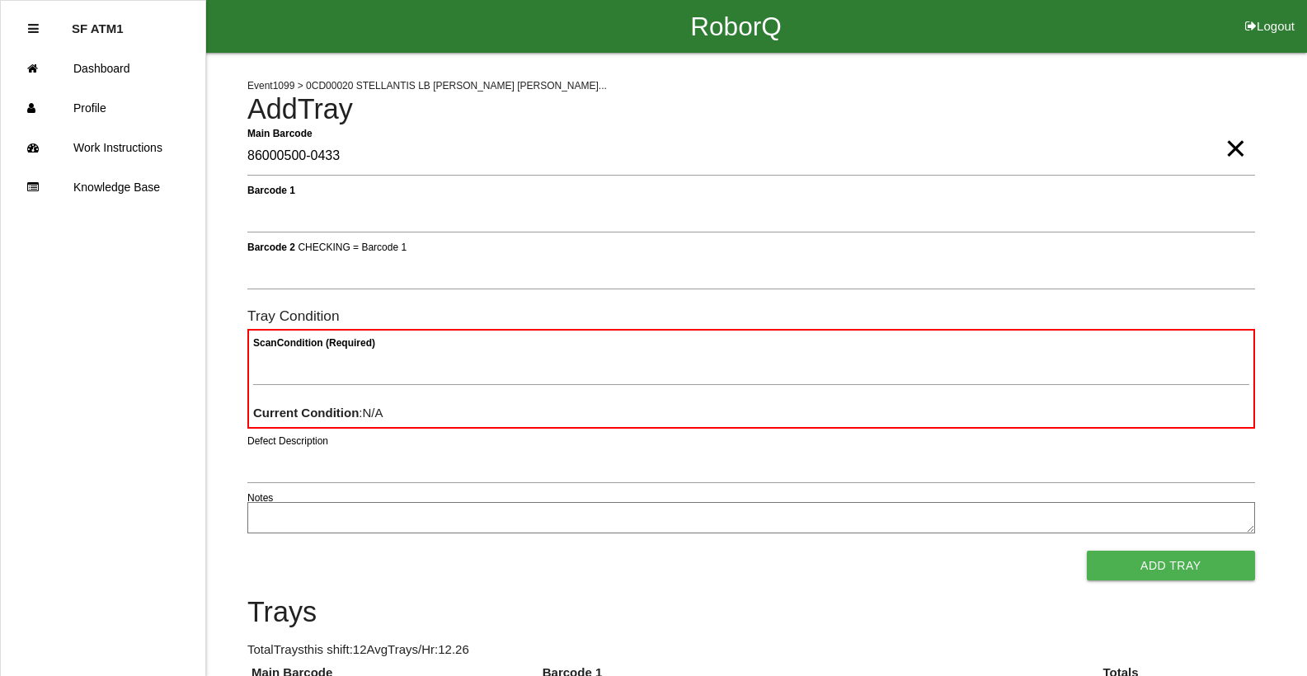
type Barcode "86000500-0433"
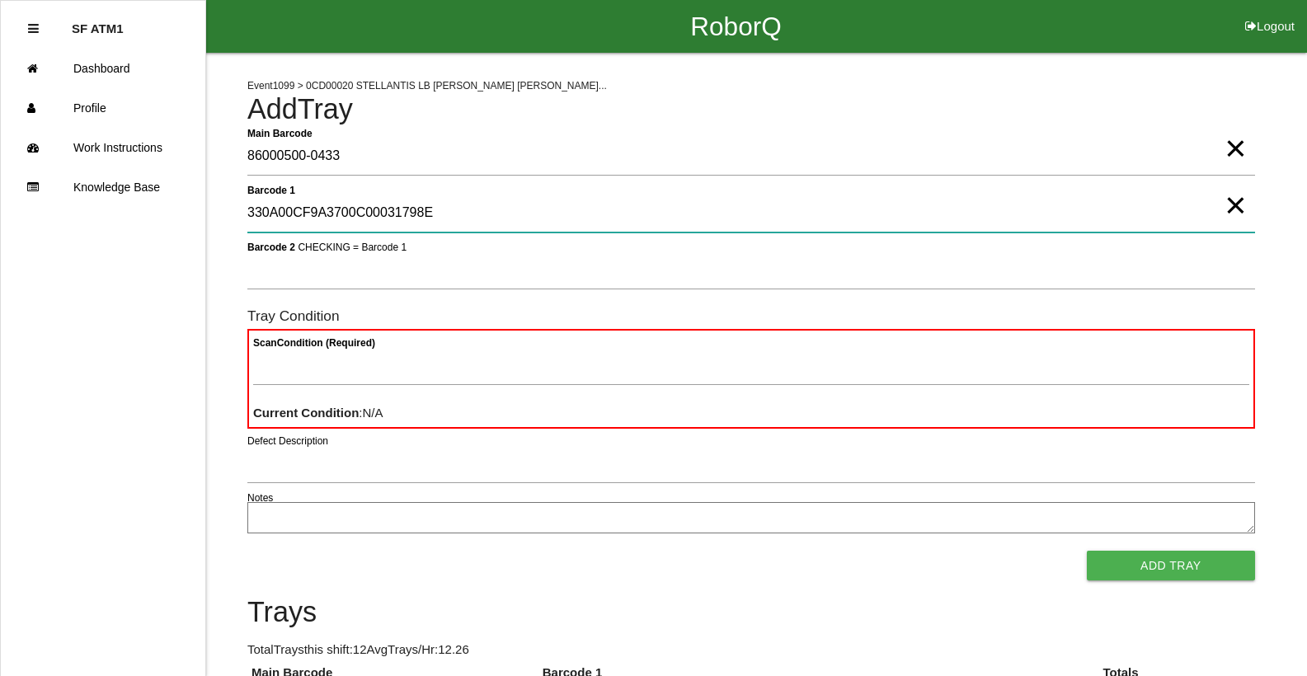
type 1 "330A00CF9A3700C00031798E"
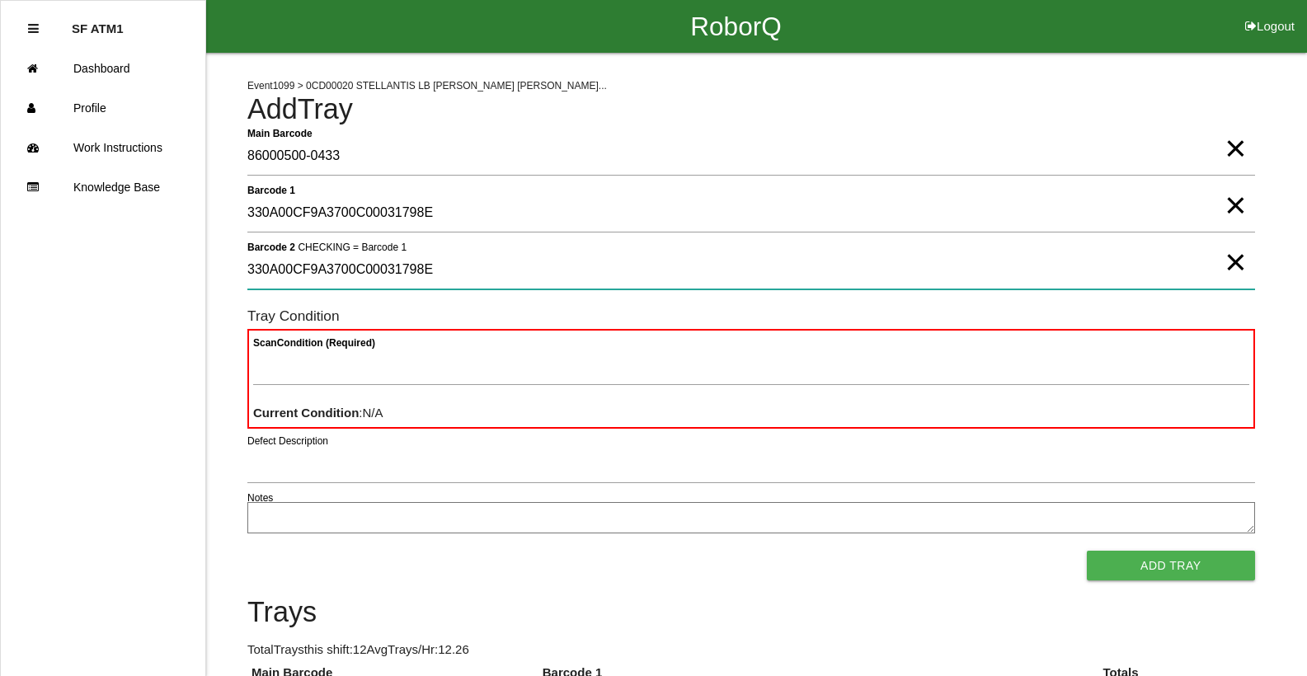
type 2 "330A00CF9A3700C00031798E"
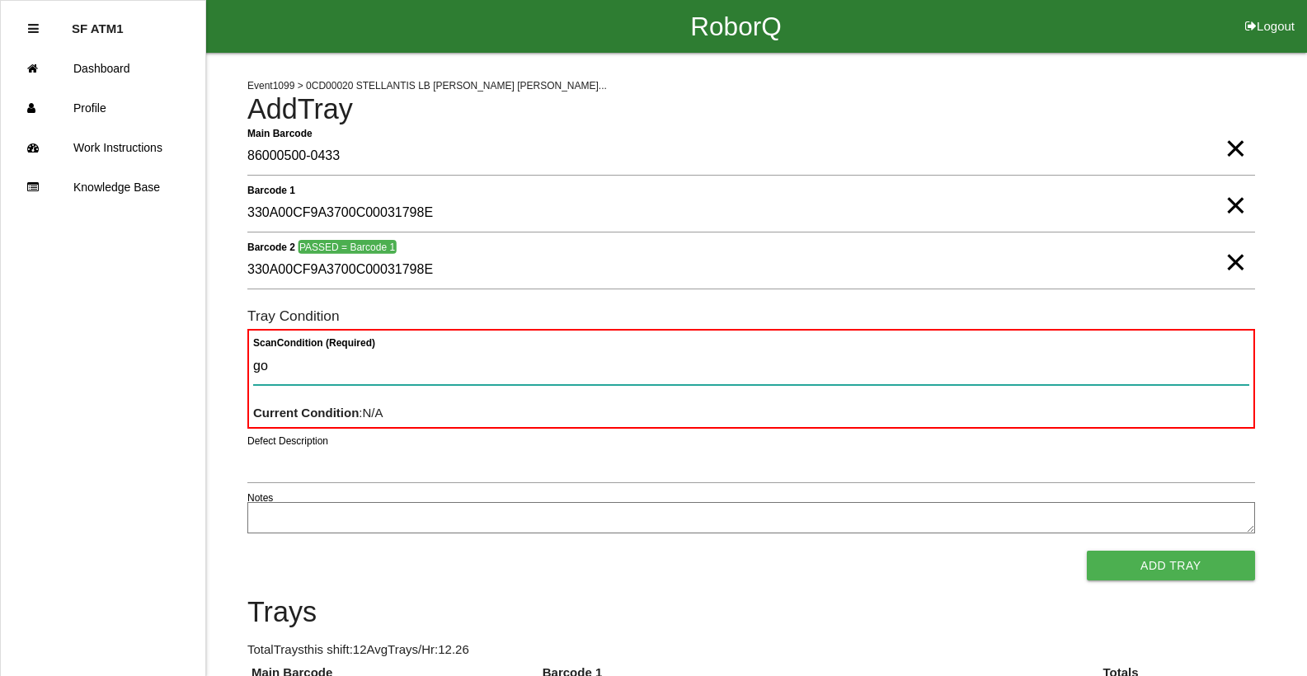
type Condition "goo"
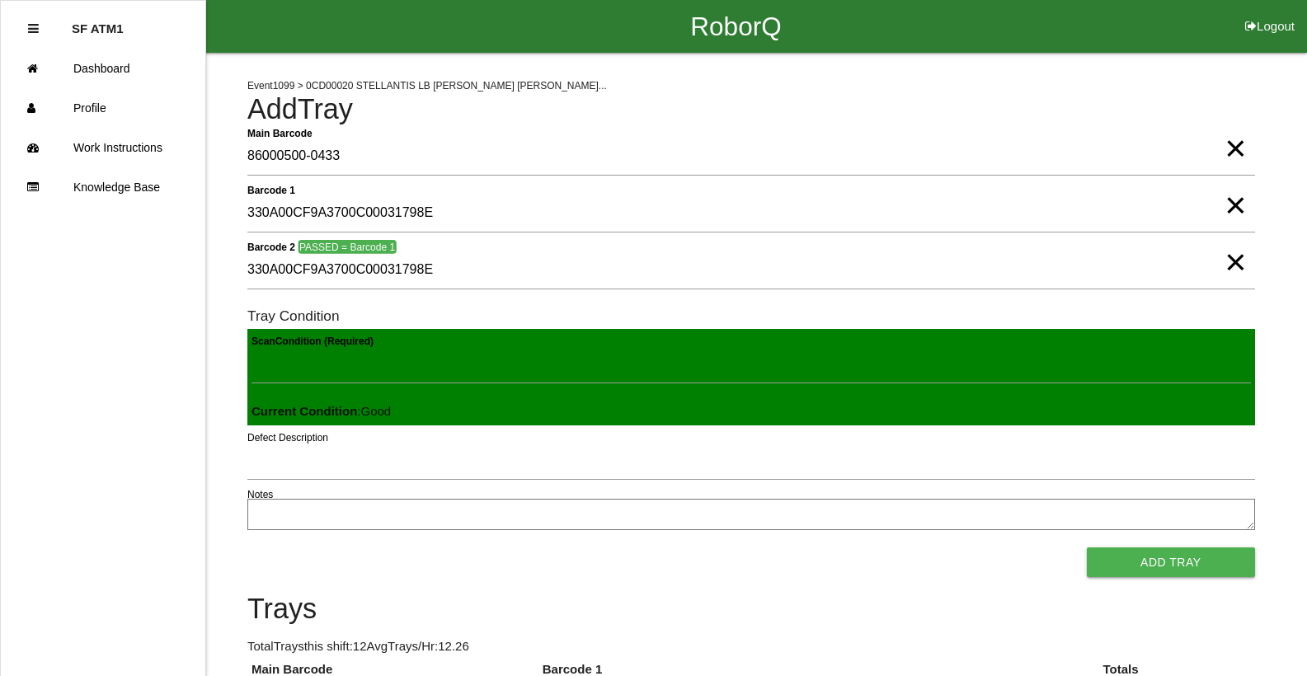
click at [1087, 548] on button "Add Tray" at bounding box center [1171, 563] width 168 height 30
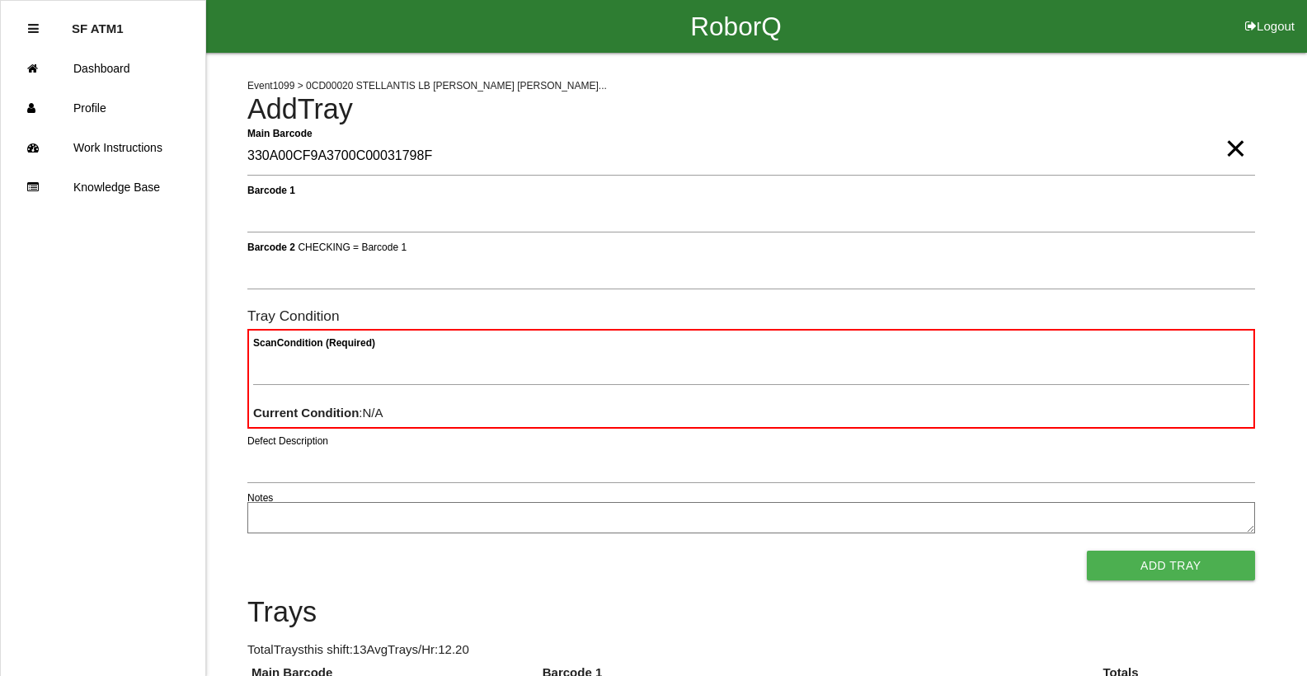
type Barcode "330A00CF9A3700C00031798F"
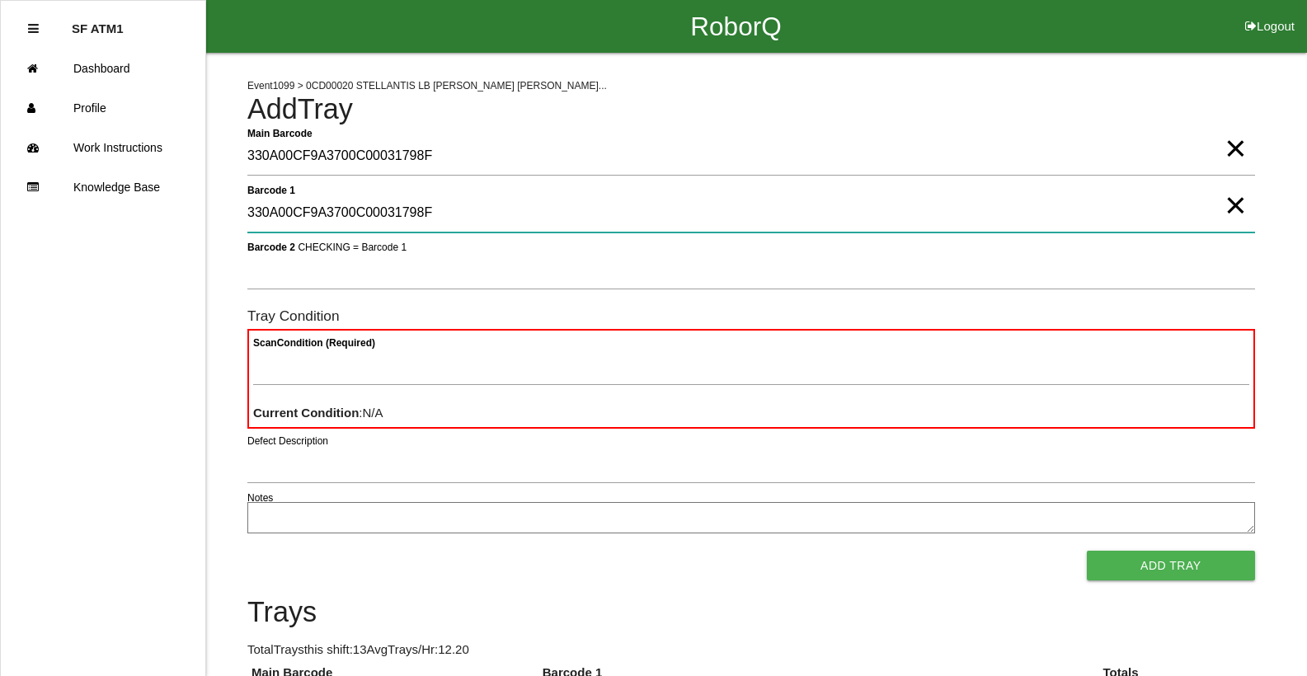
type 1 "330A00CF9A3700C00031798F"
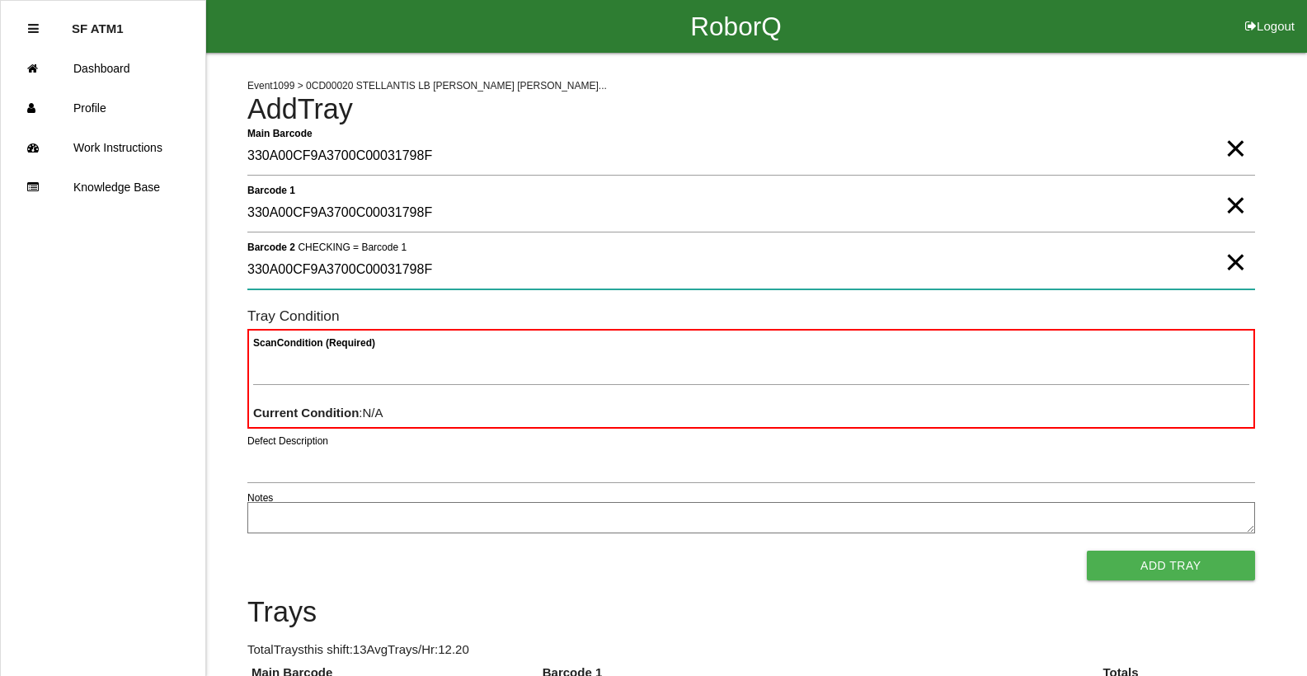
type 2 "330A00CF9A3700C00031798F"
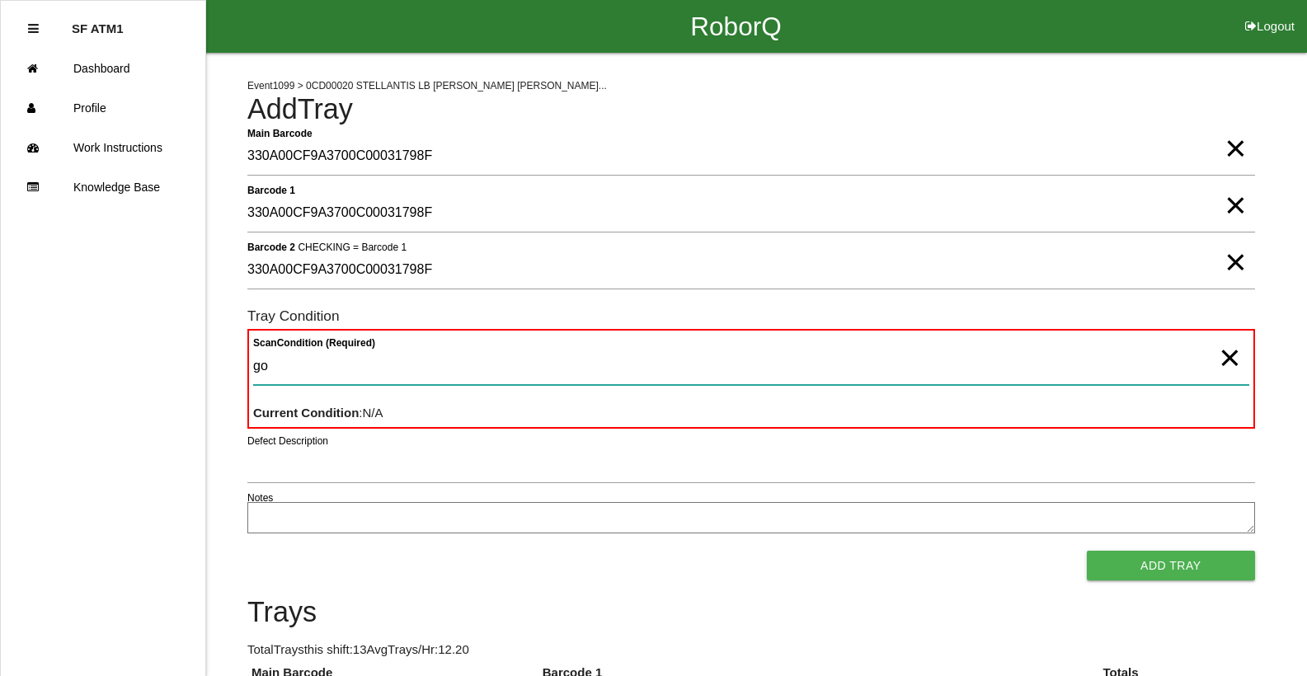
type Condition "goo"
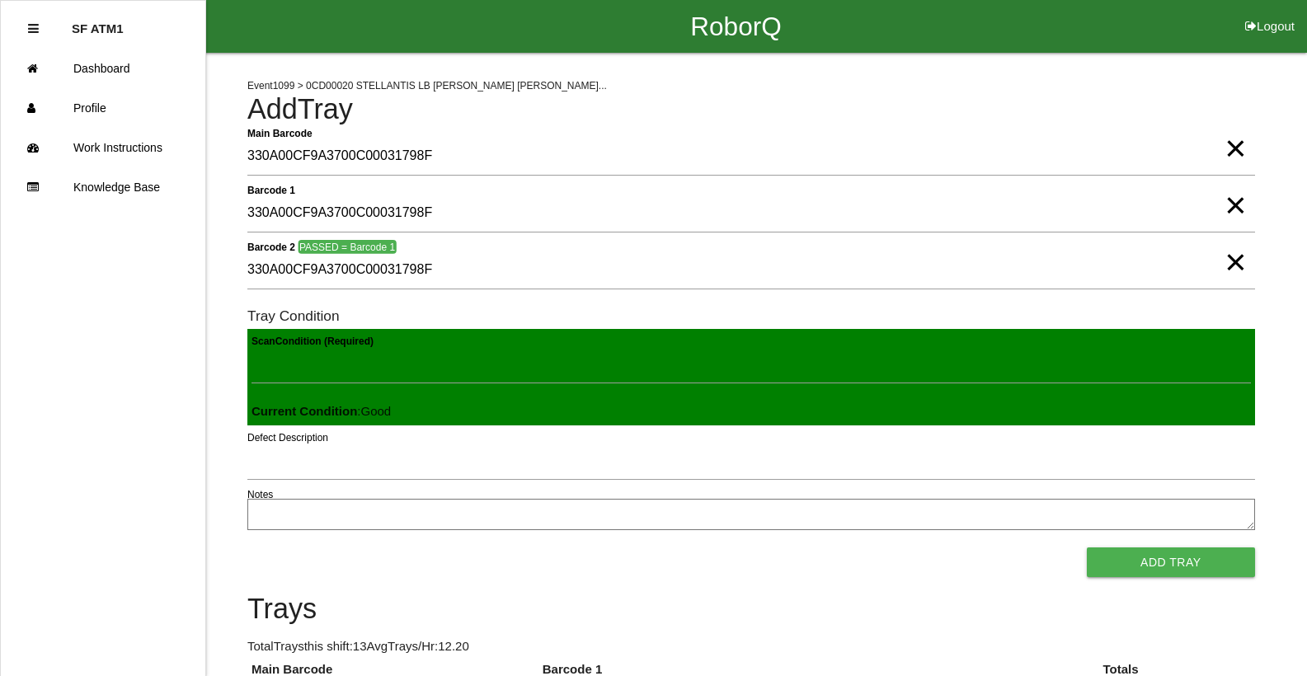
click at [1087, 548] on button "Add Tray" at bounding box center [1171, 563] width 168 height 30
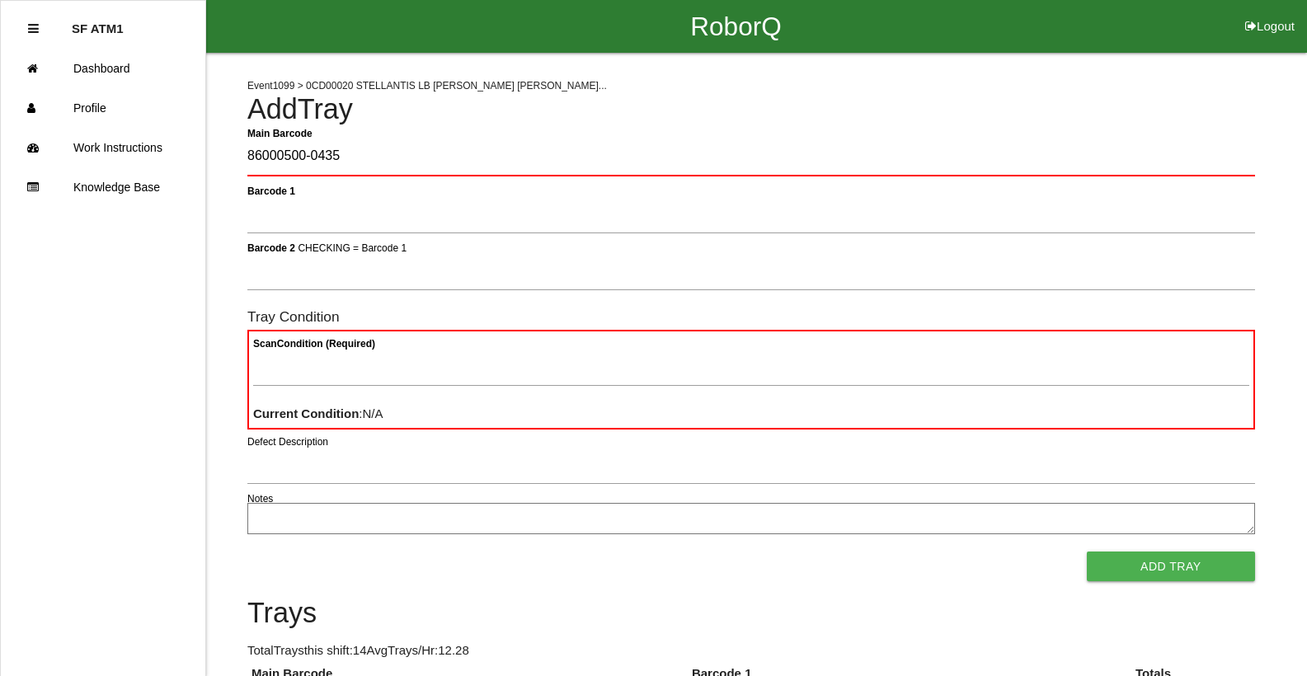
type Barcode "86000500-0435"
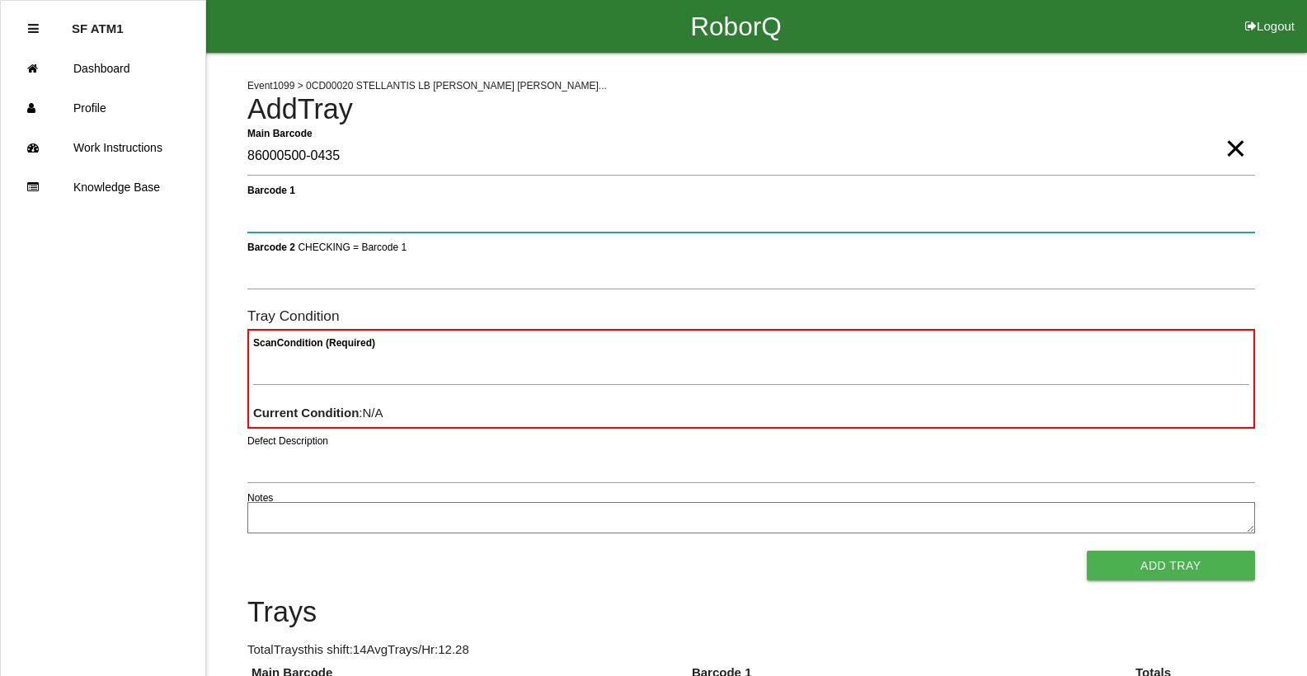
click at [1087, 551] on button "Add Tray" at bounding box center [1171, 566] width 168 height 30
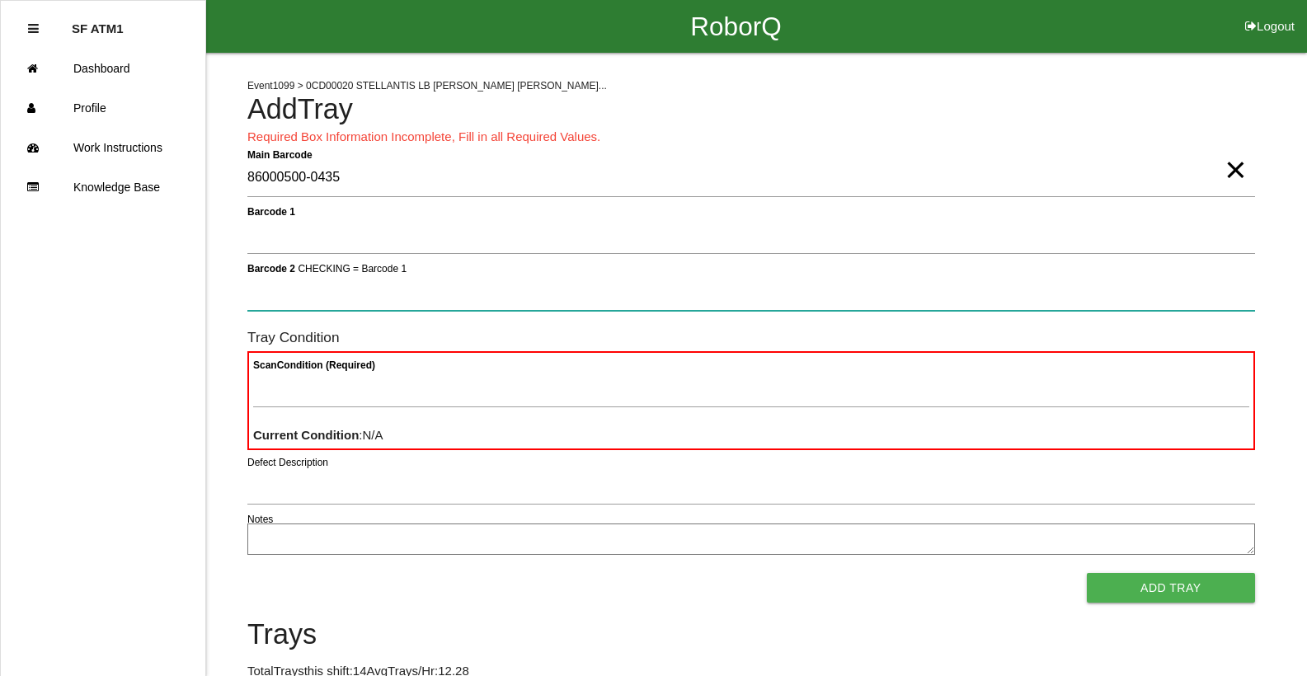
click at [1087, 573] on button "Add Tray" at bounding box center [1171, 588] width 168 height 30
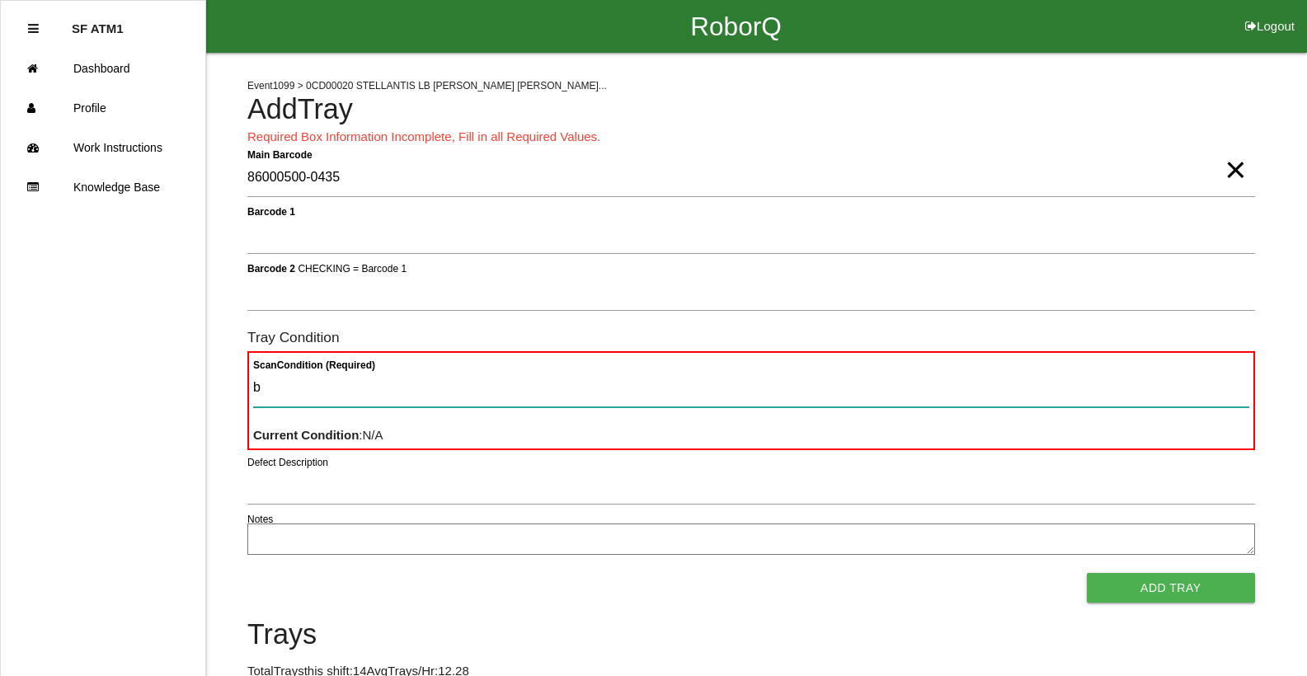
type Condition "ba"
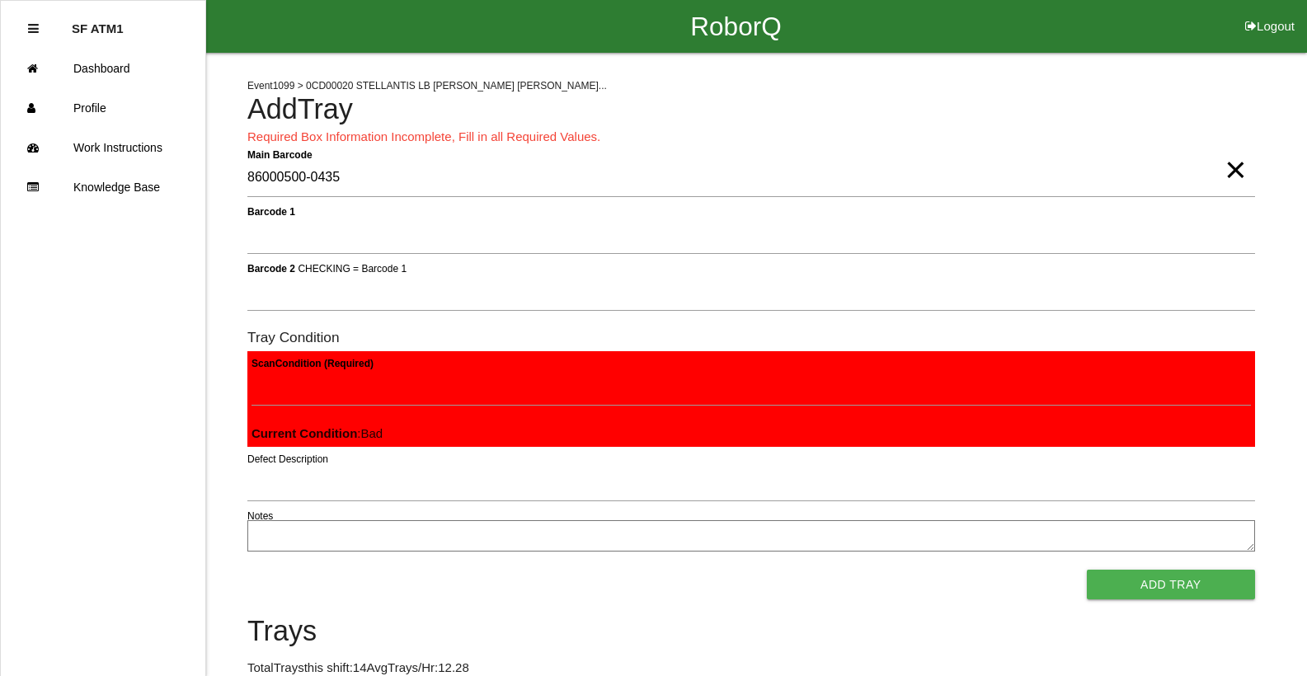
click at [1087, 570] on button "Add Tray" at bounding box center [1171, 585] width 168 height 30
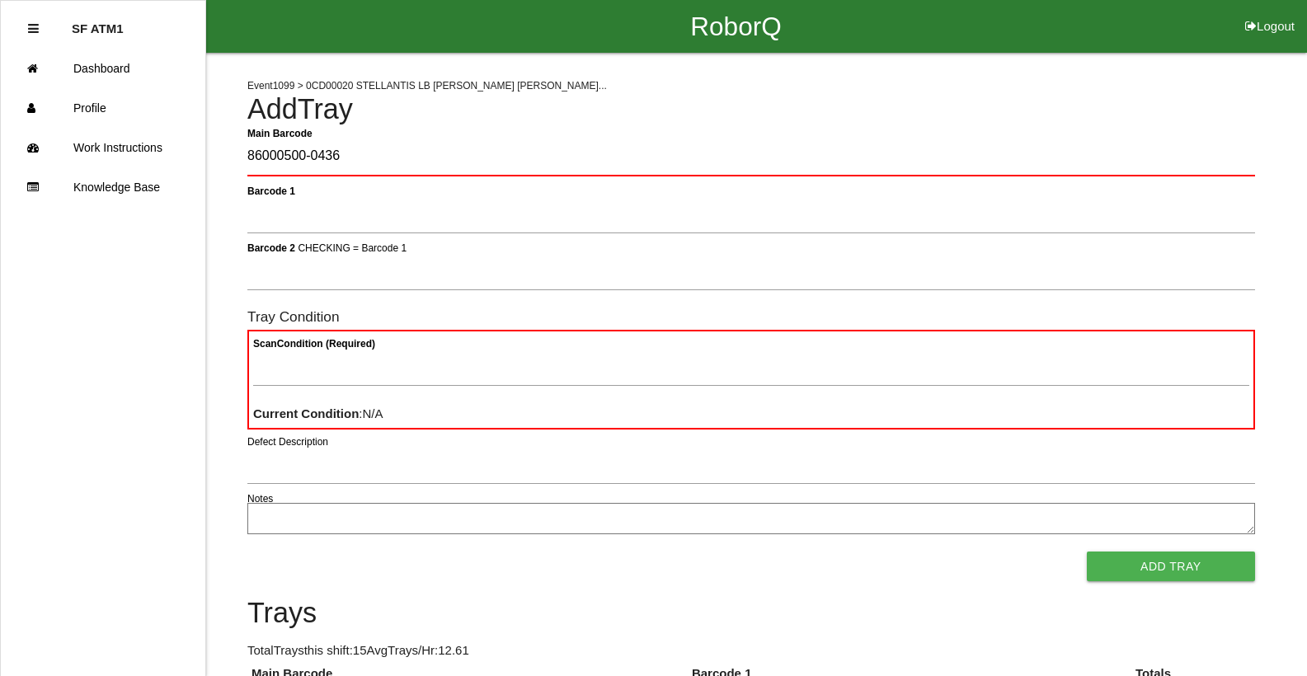
type Barcode "86000500-0436"
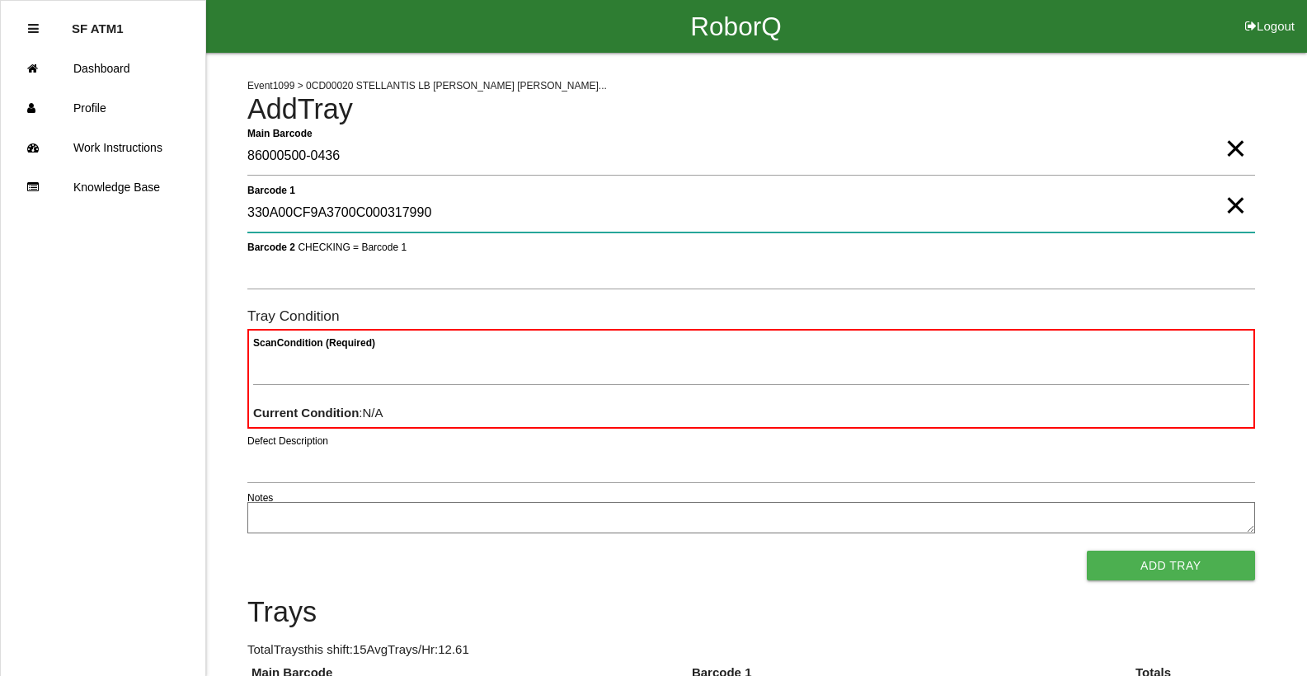
type 1 "330A00CF9A3700C000317990"
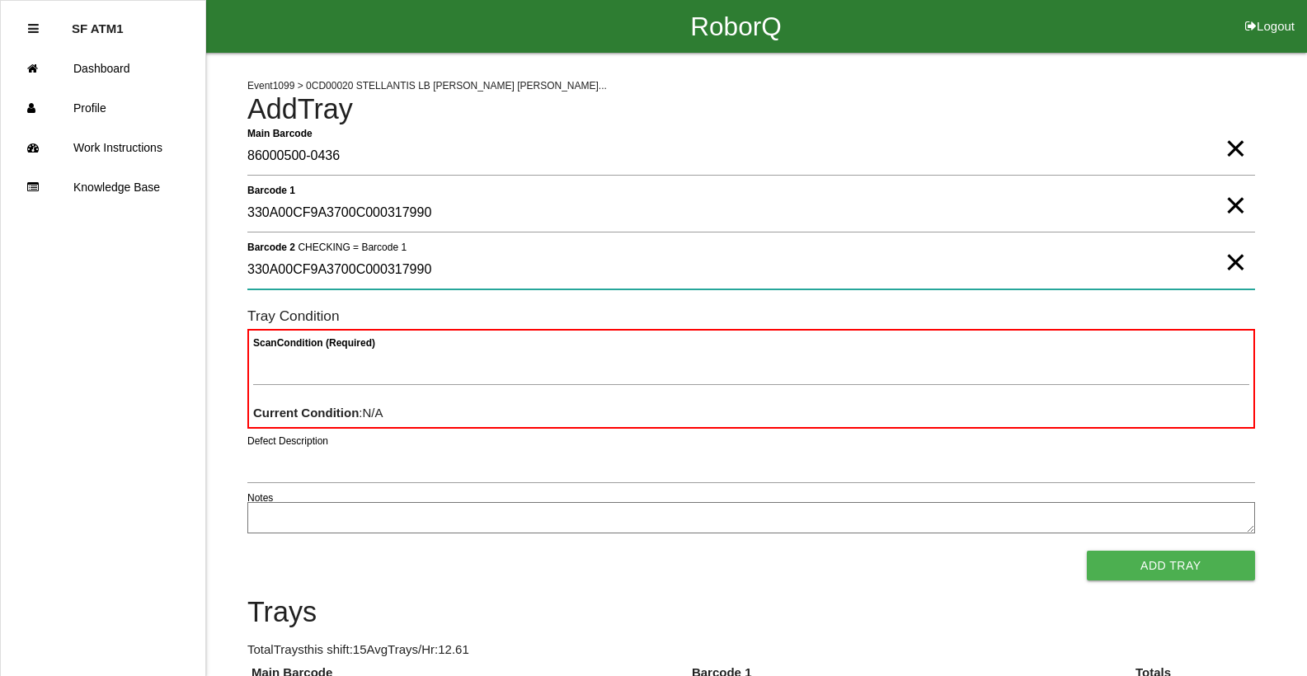
type 2 "330A00CF9A3700C000317990"
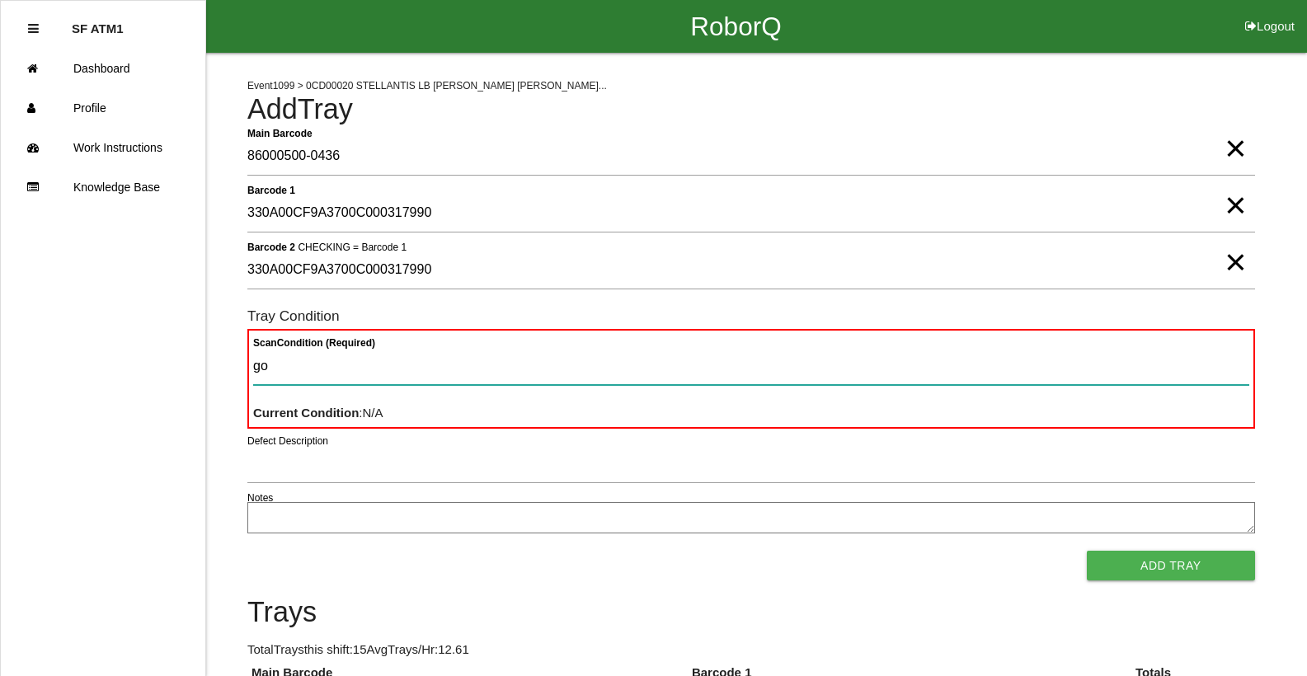
type Condition "goo"
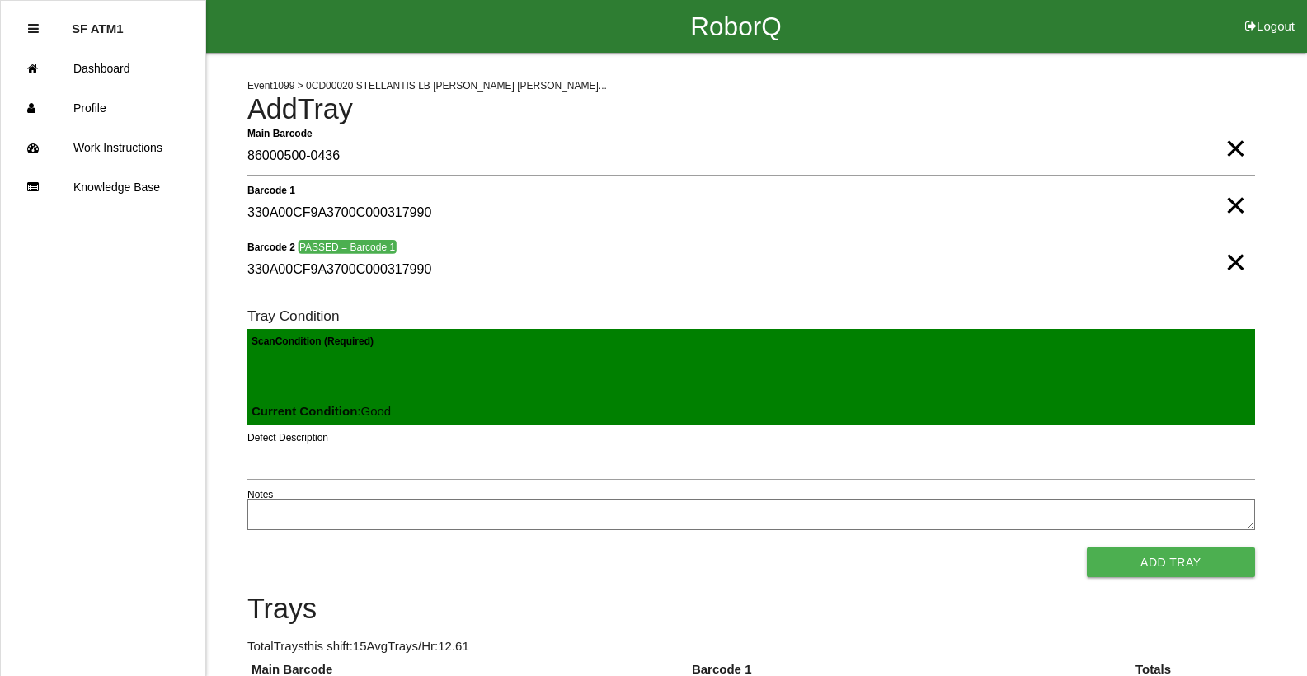
click at [1087, 548] on button "Add Tray" at bounding box center [1171, 563] width 168 height 30
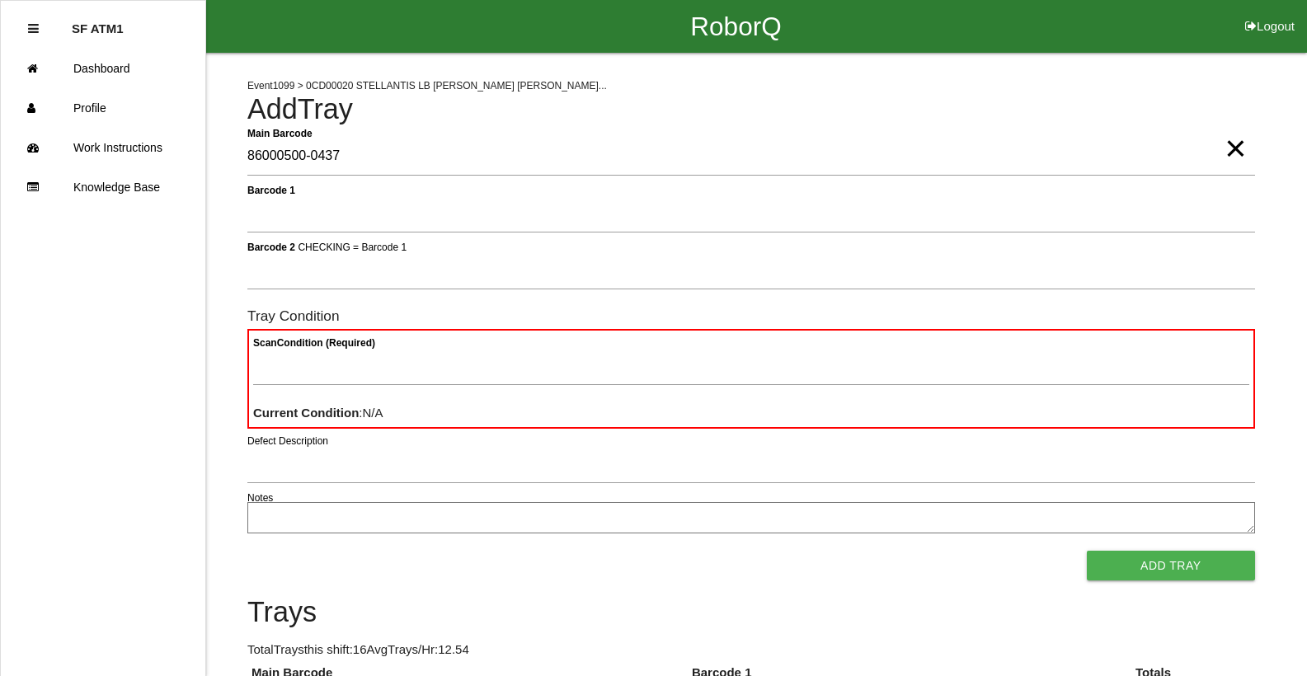
type Barcode "86000500-0437"
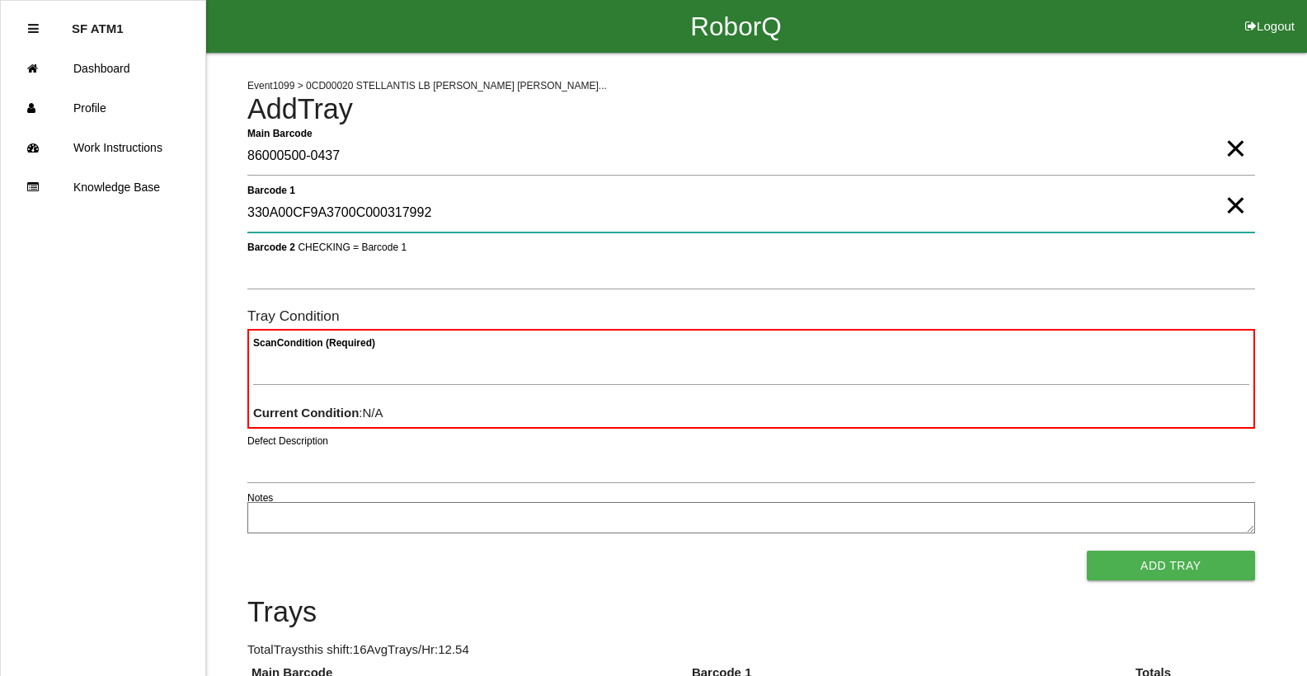
type 1 "330A00CF9A3700C000317992"
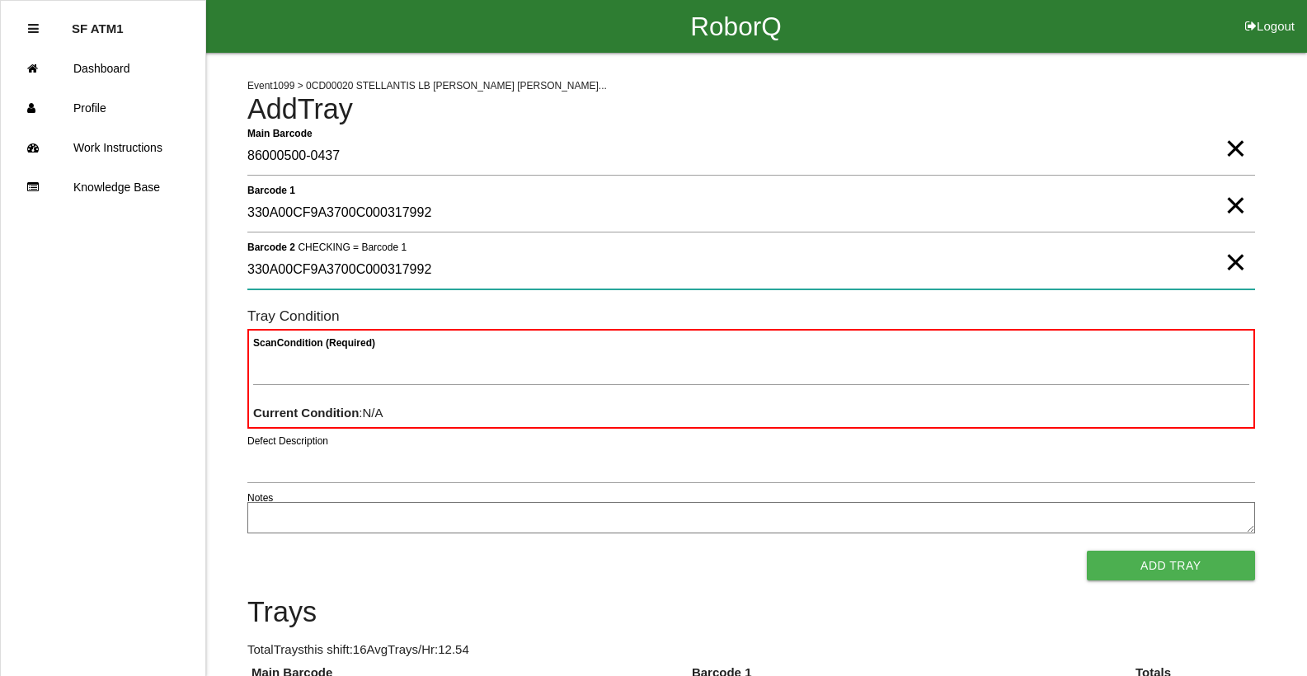
type 2 "330A00CF9A3700C000317992"
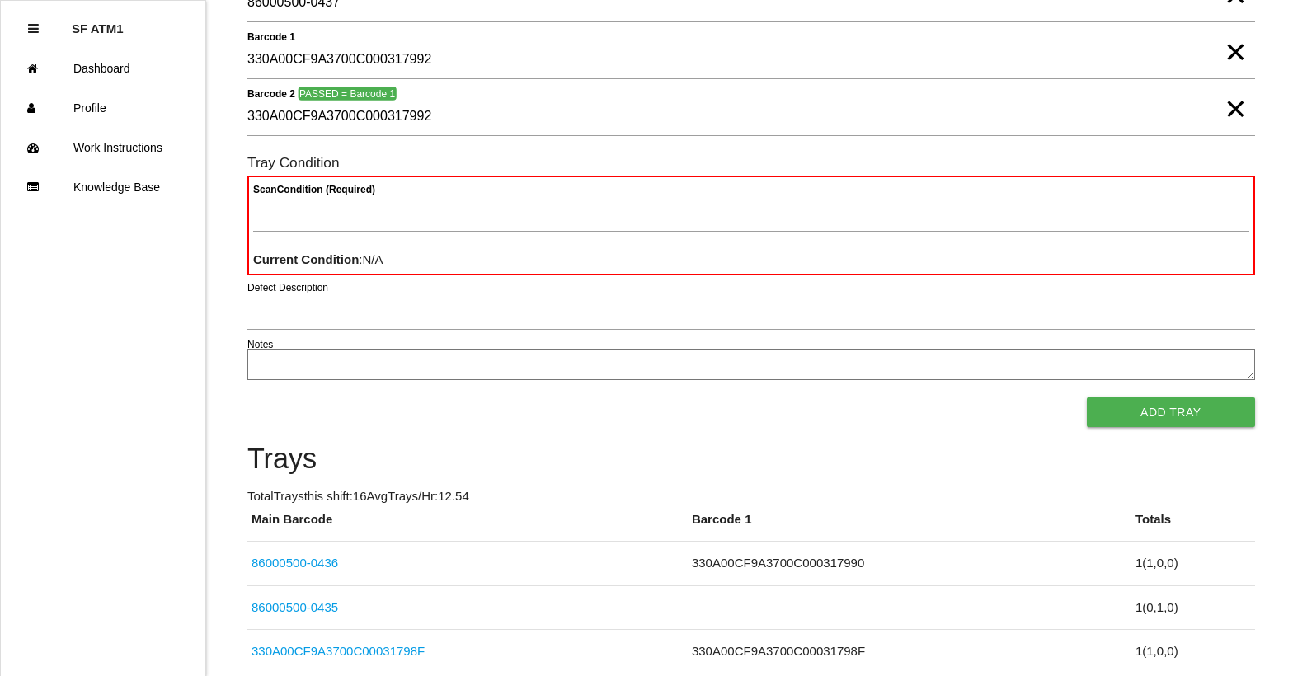
scroll to position [130, 0]
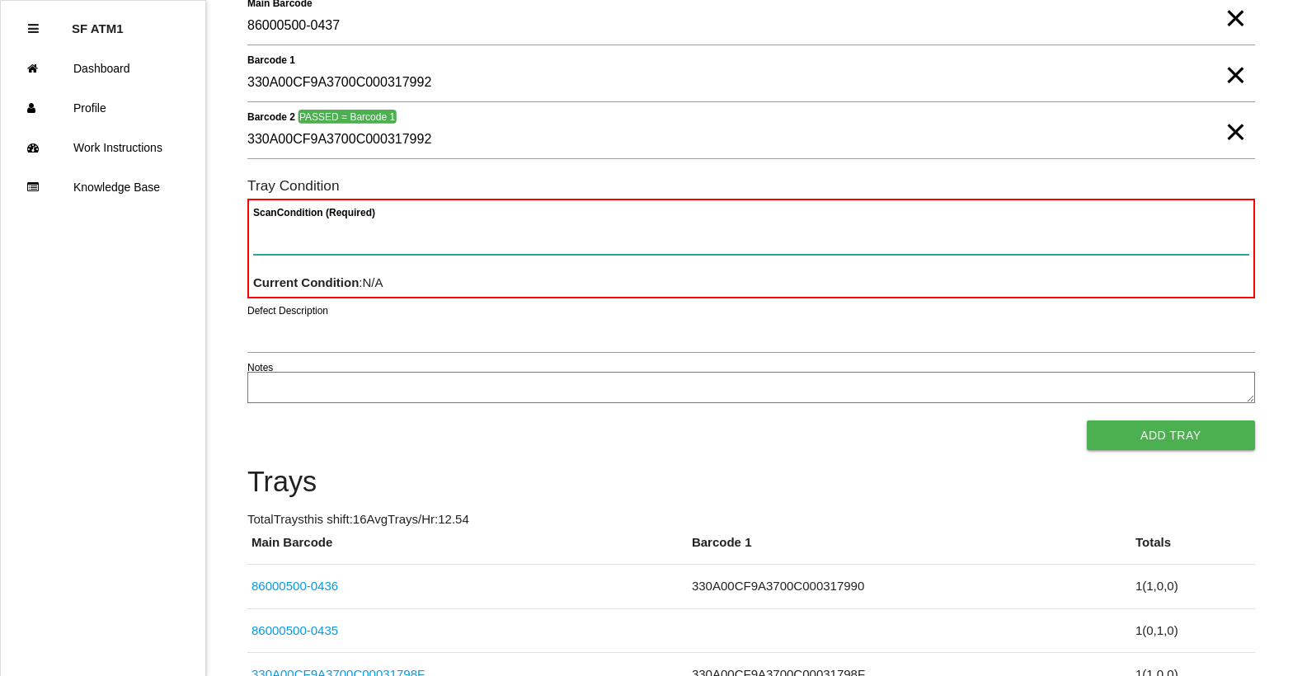
click at [265, 235] on Condition "Scan Condition (Required)" at bounding box center [751, 236] width 996 height 38
type Condition "goo"
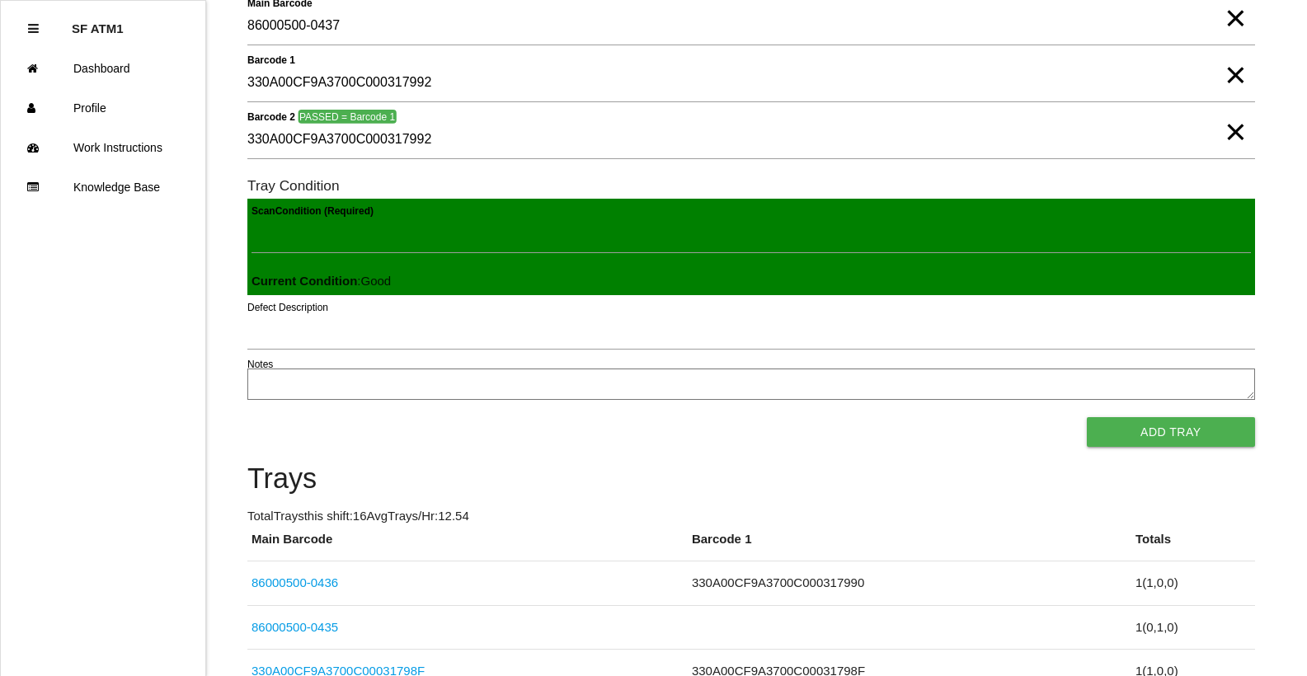
click at [1087, 417] on button "Add Tray" at bounding box center [1171, 432] width 168 height 30
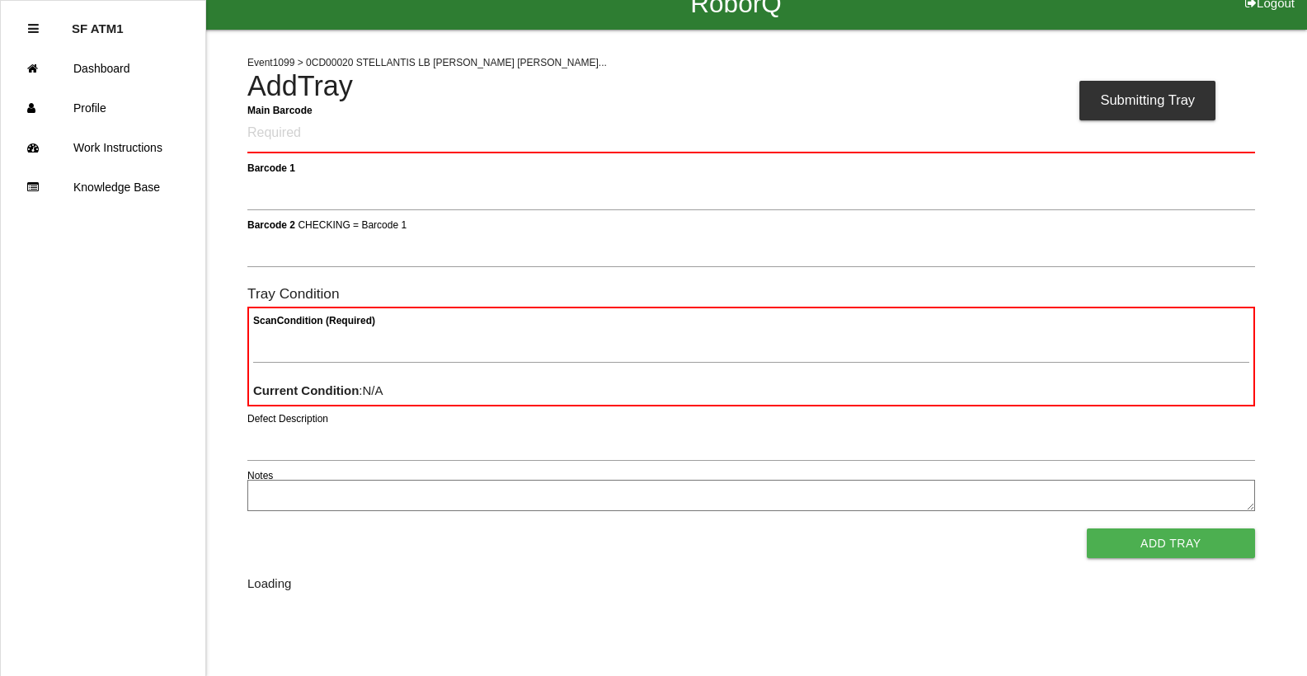
scroll to position [0, 0]
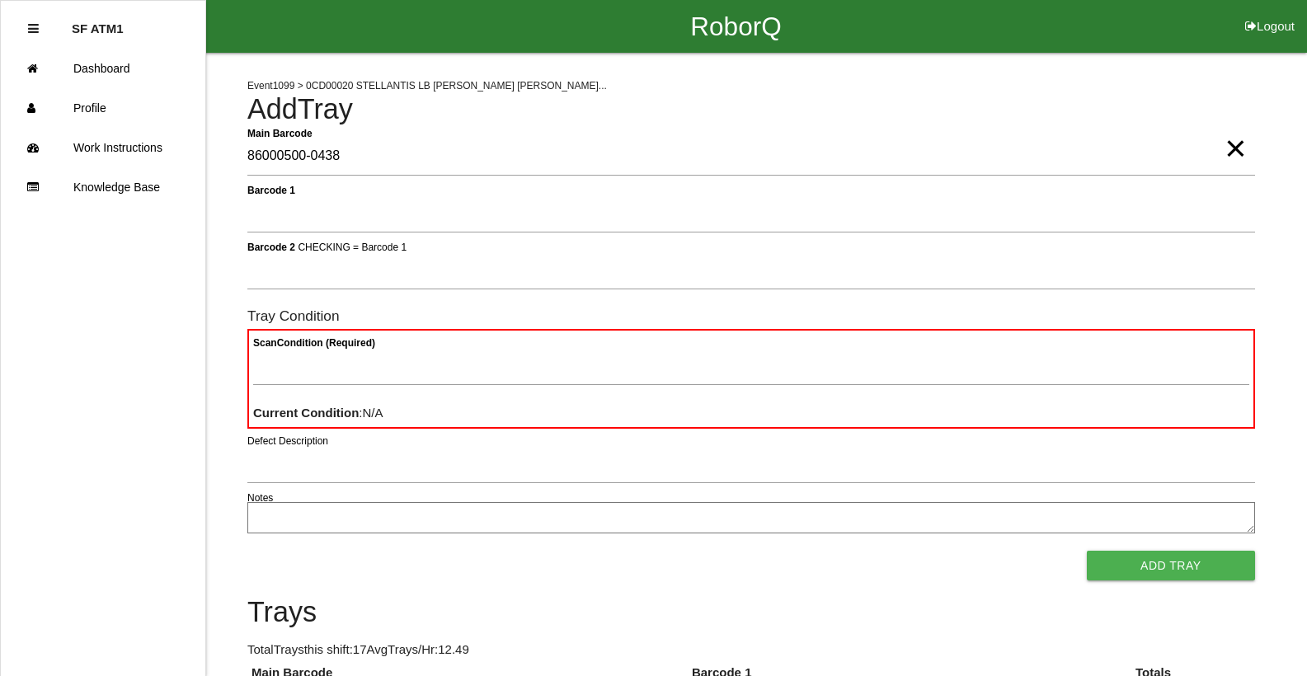
type Barcode "86000500-0438"
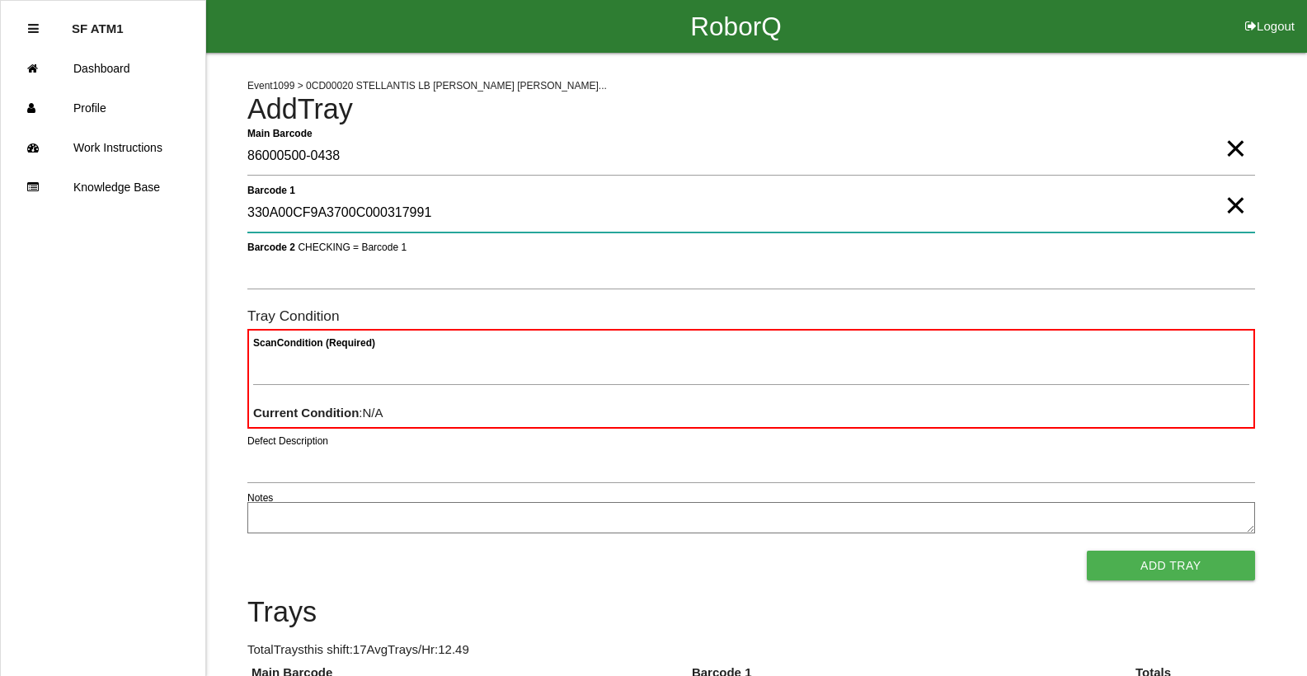
type 1 "330A00CF9A3700C000317991"
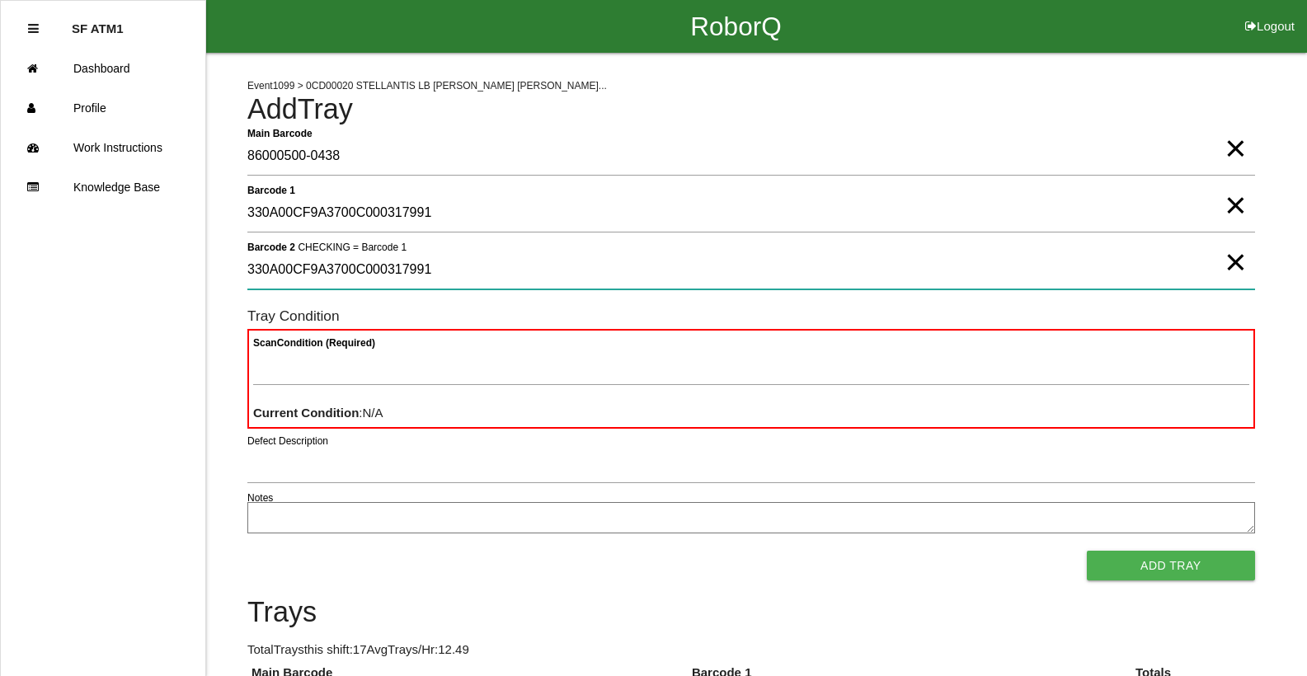
type 2 "330A00CF9A3700C000317991"
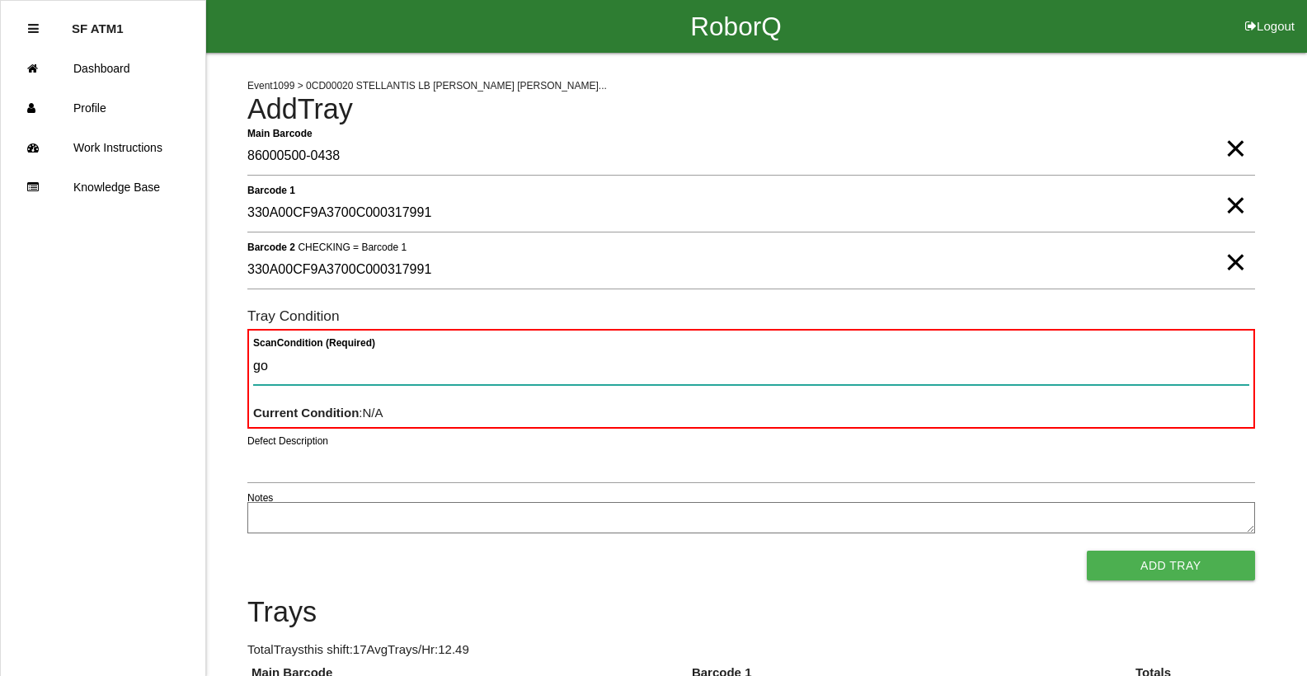
type Condition "goo"
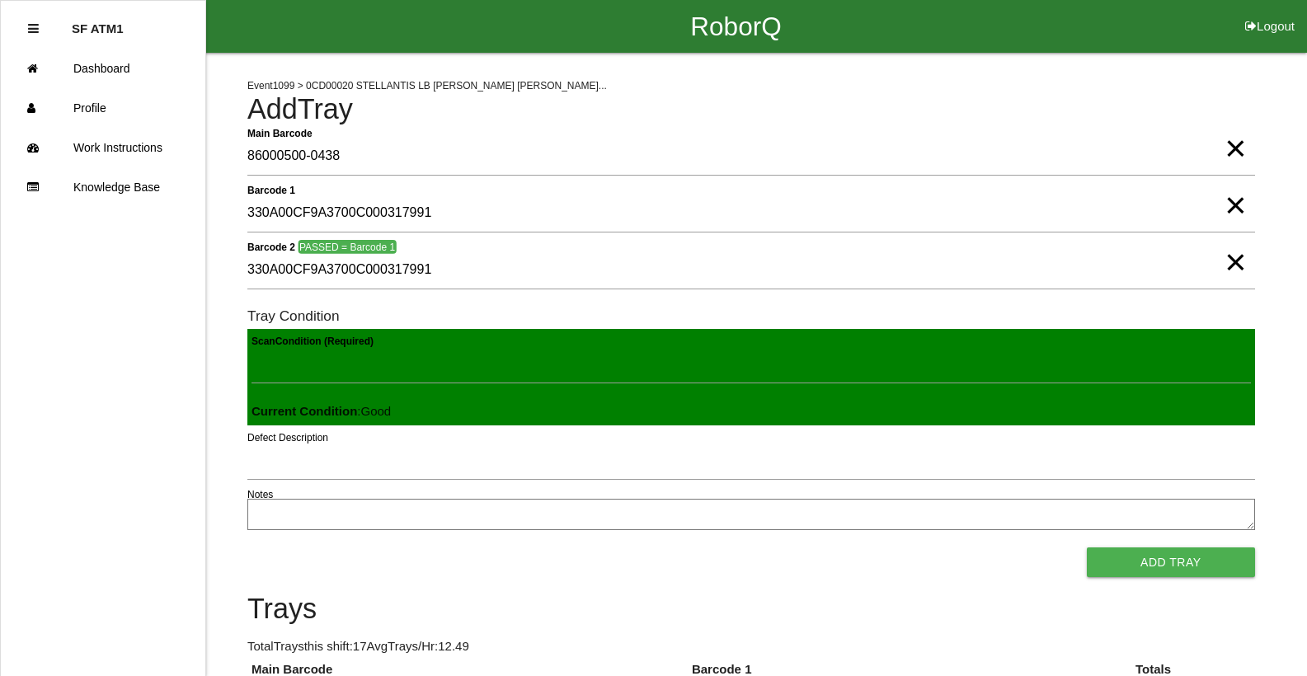
click at [1087, 548] on button "Add Tray" at bounding box center [1171, 563] width 168 height 30
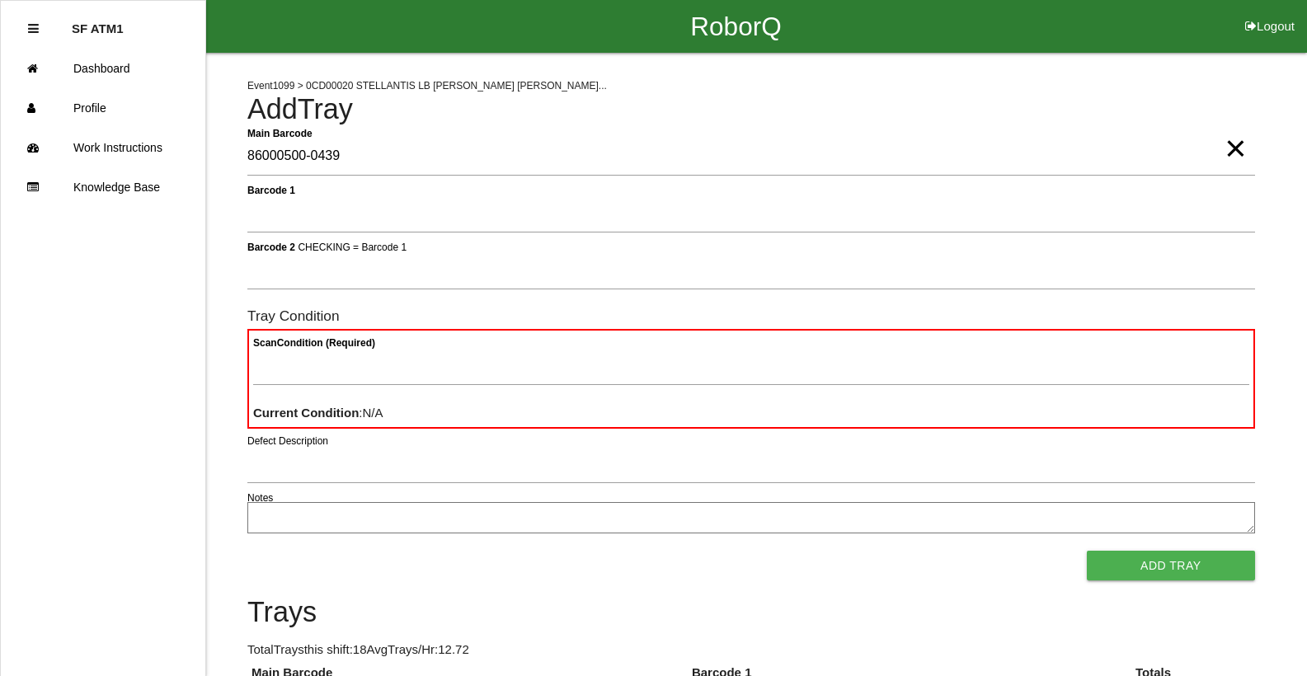
type Barcode "86000500-0439"
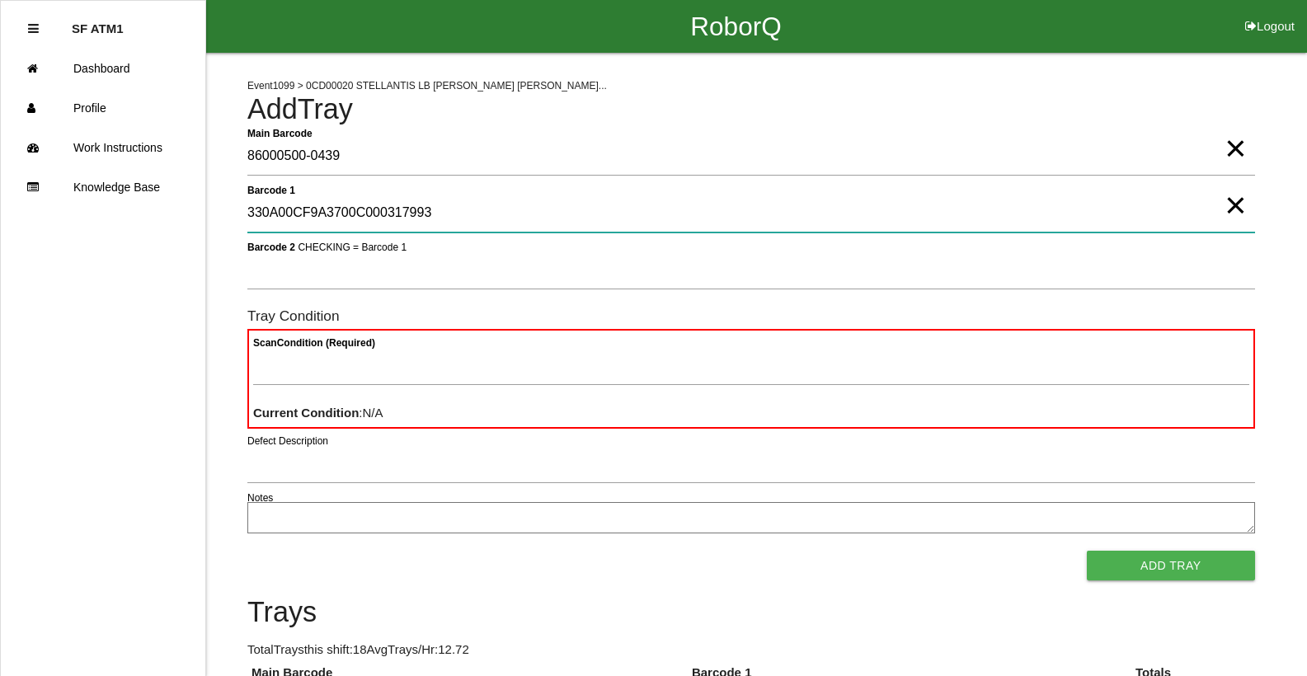
type 1 "330A00CF9A3700C000317993"
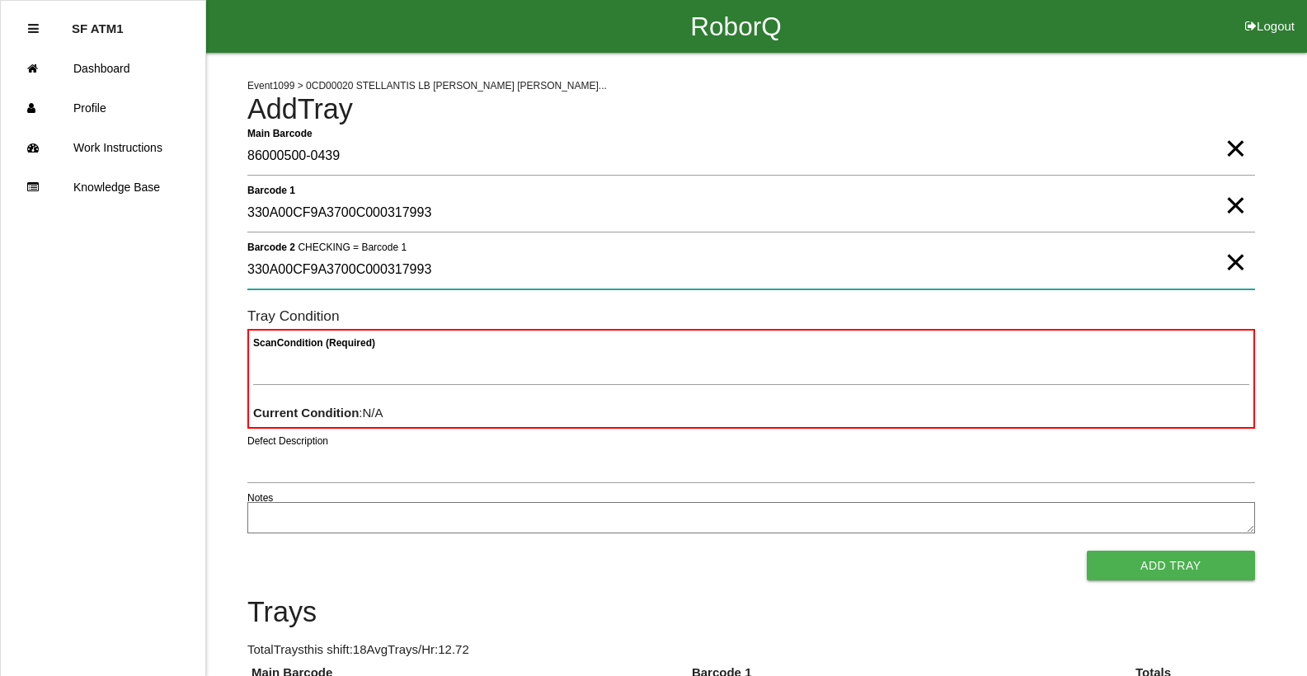
type 2 "330A00CF9A3700C000317993"
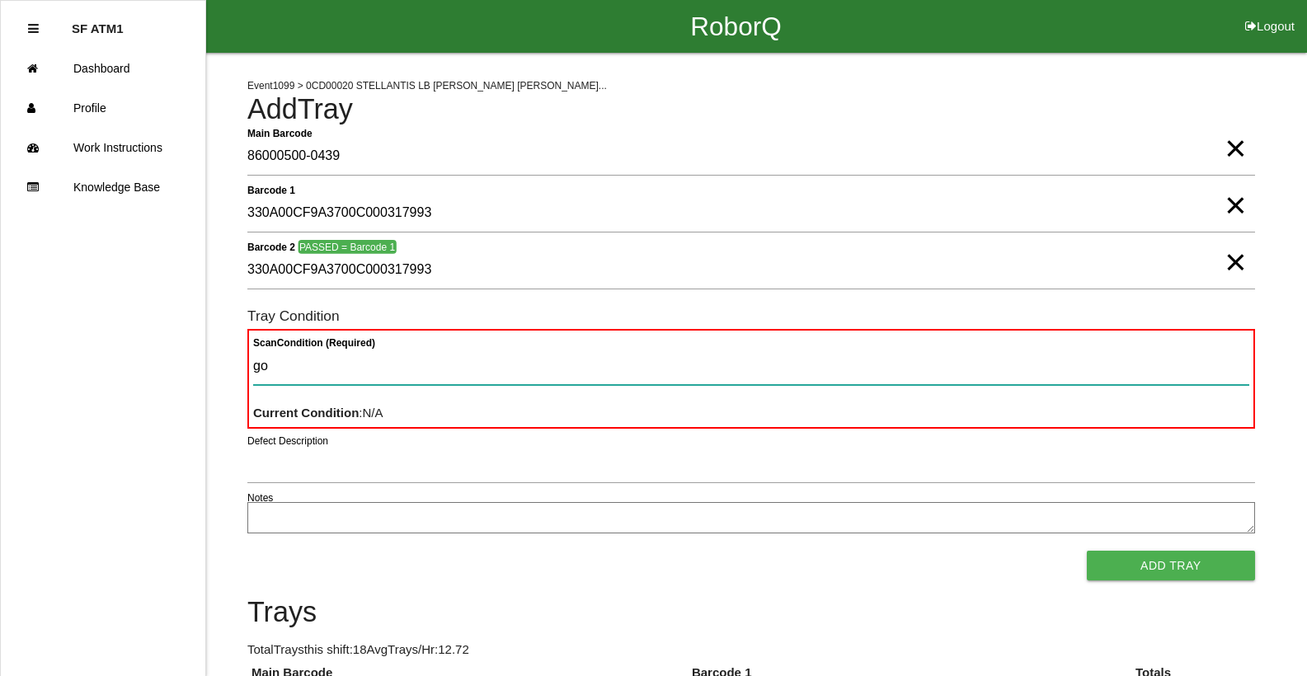
type Condition "goo"
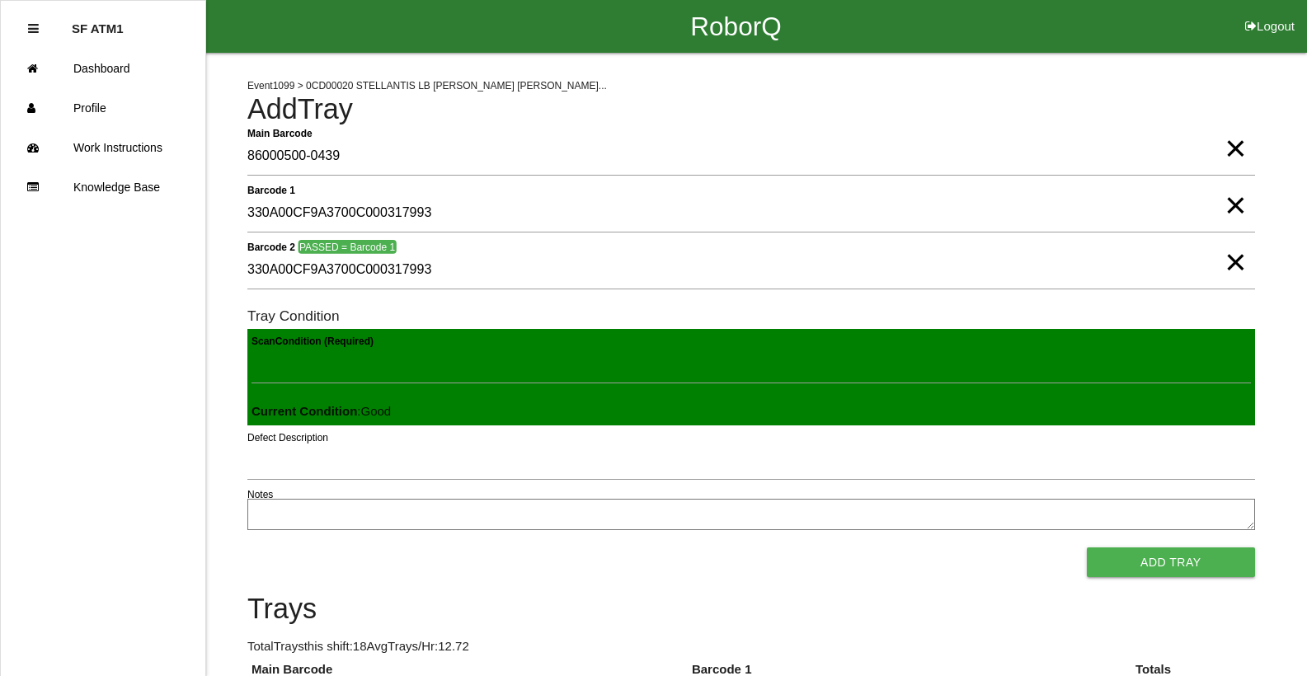
click at [1087, 548] on button "Add Tray" at bounding box center [1171, 563] width 168 height 30
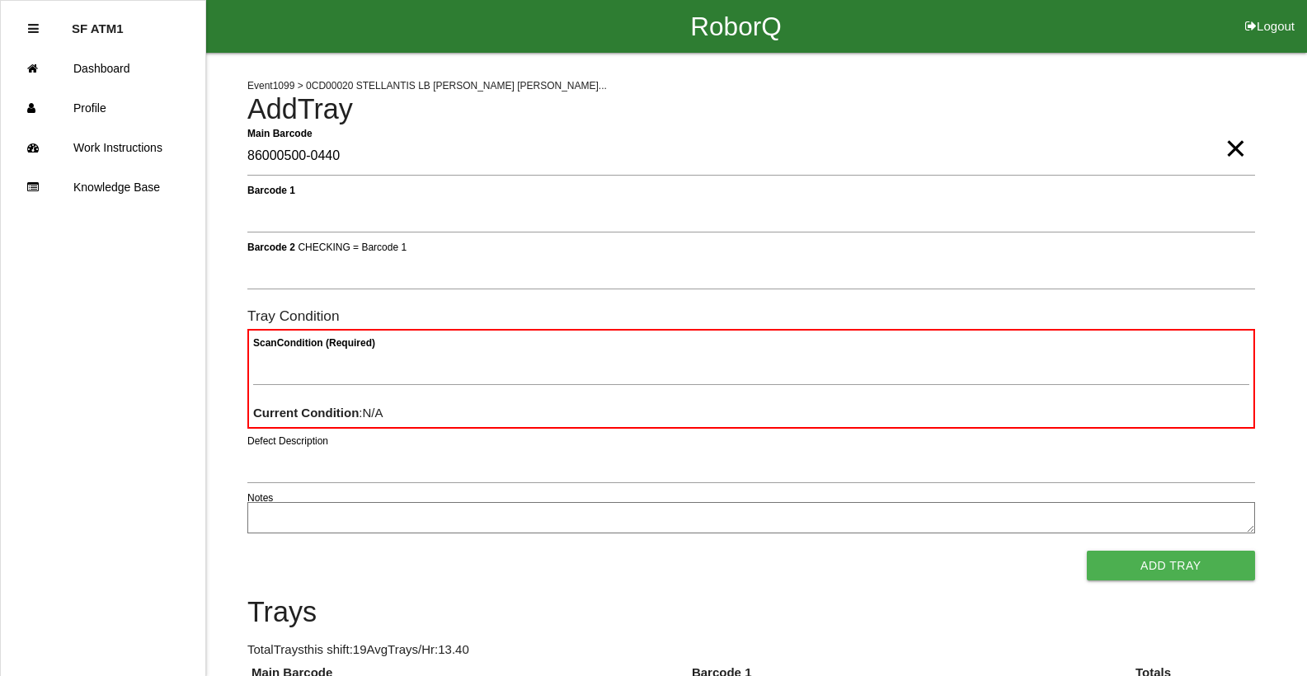
type Barcode "86000500-0440"
type textarea "BAD"
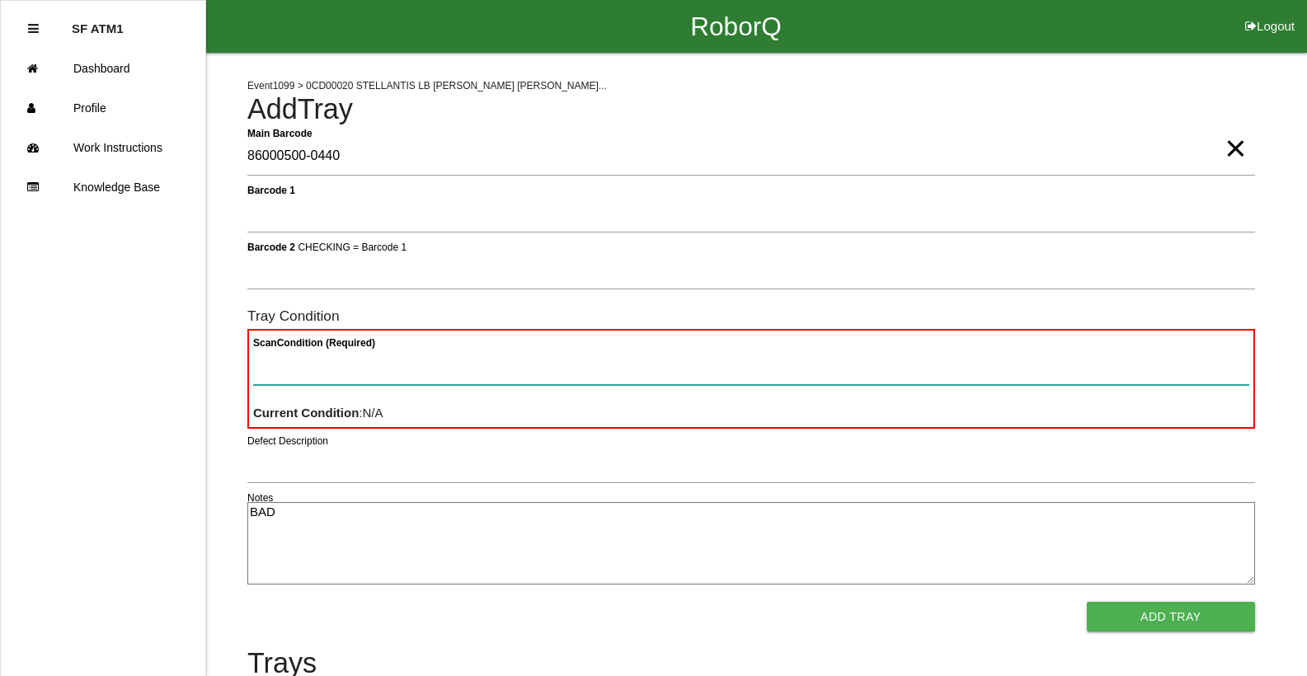
click at [875, 351] on Condition "Scan Condition (Required)" at bounding box center [751, 366] width 996 height 38
type Condition "ba"
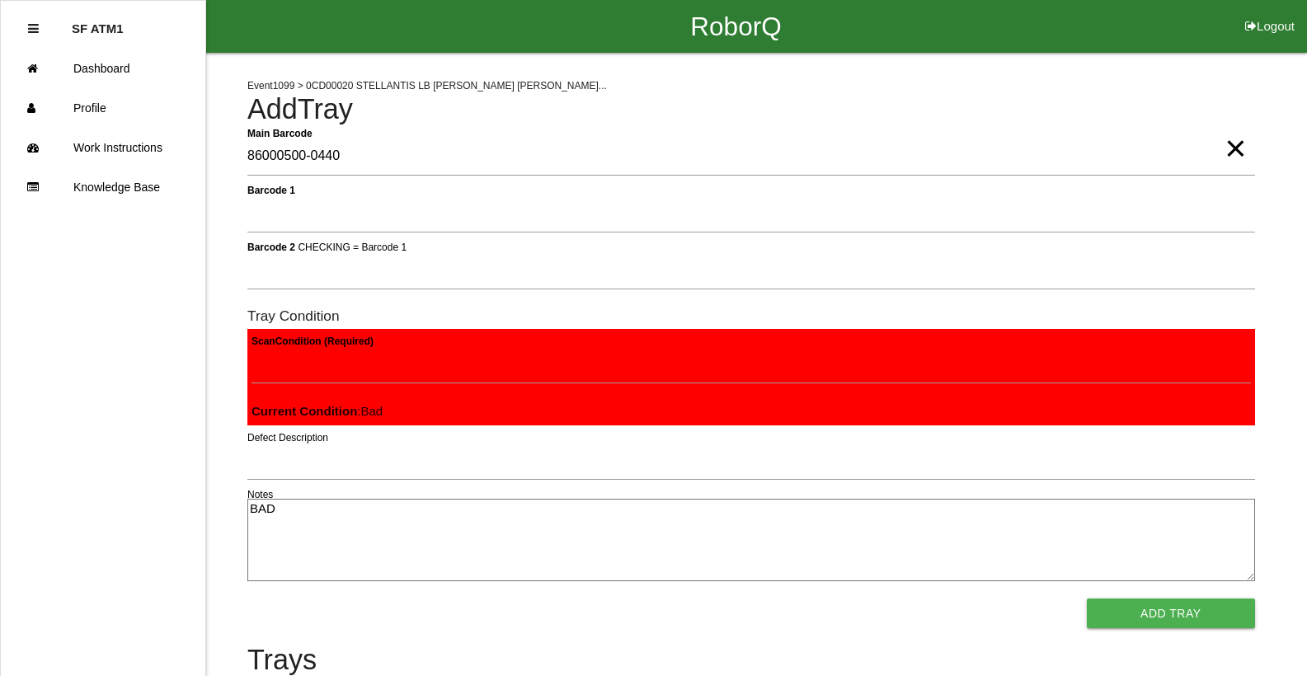
click at [1087, 599] on button "Add Tray" at bounding box center [1171, 614] width 168 height 30
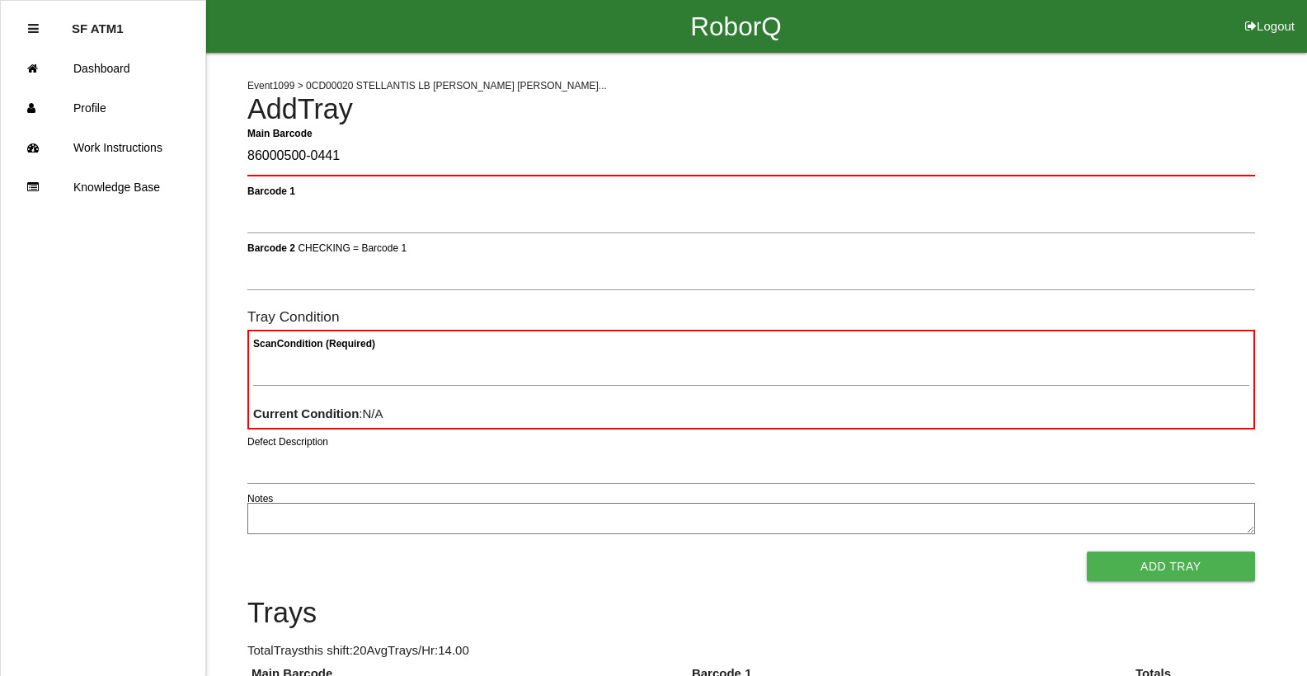
type Barcode "86000500-0441"
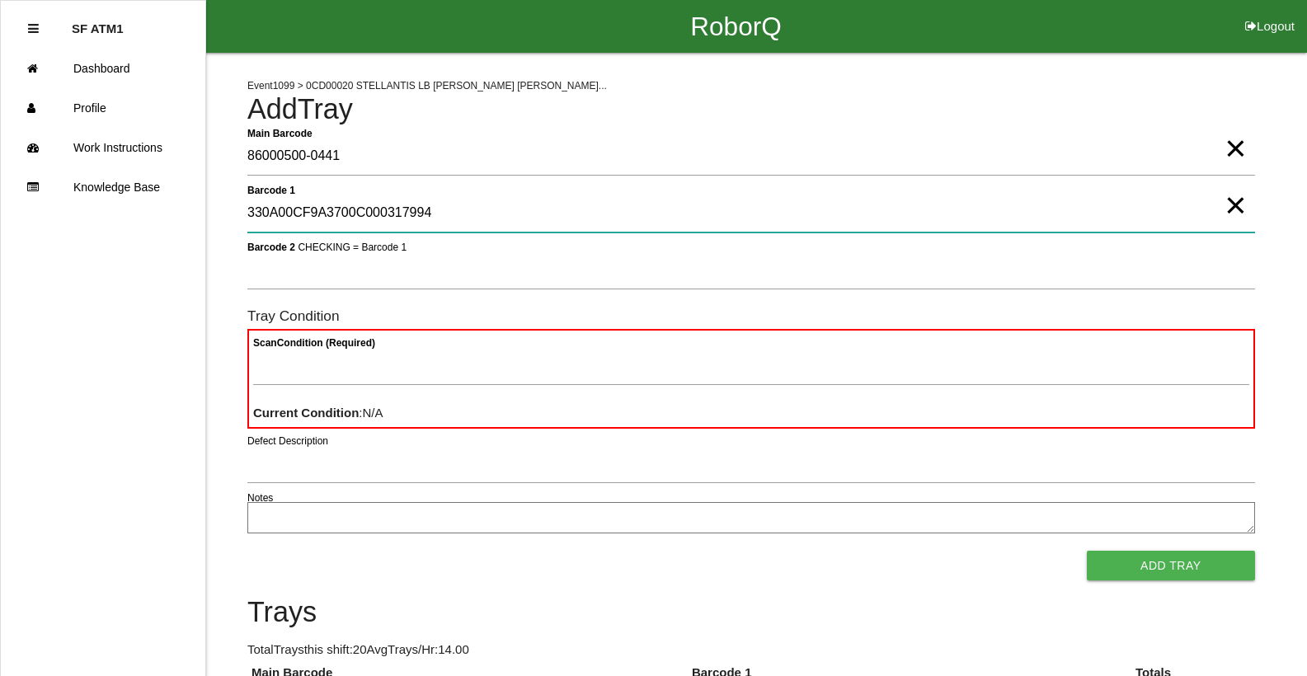
type 1 "330A00CF9A3700C000317994"
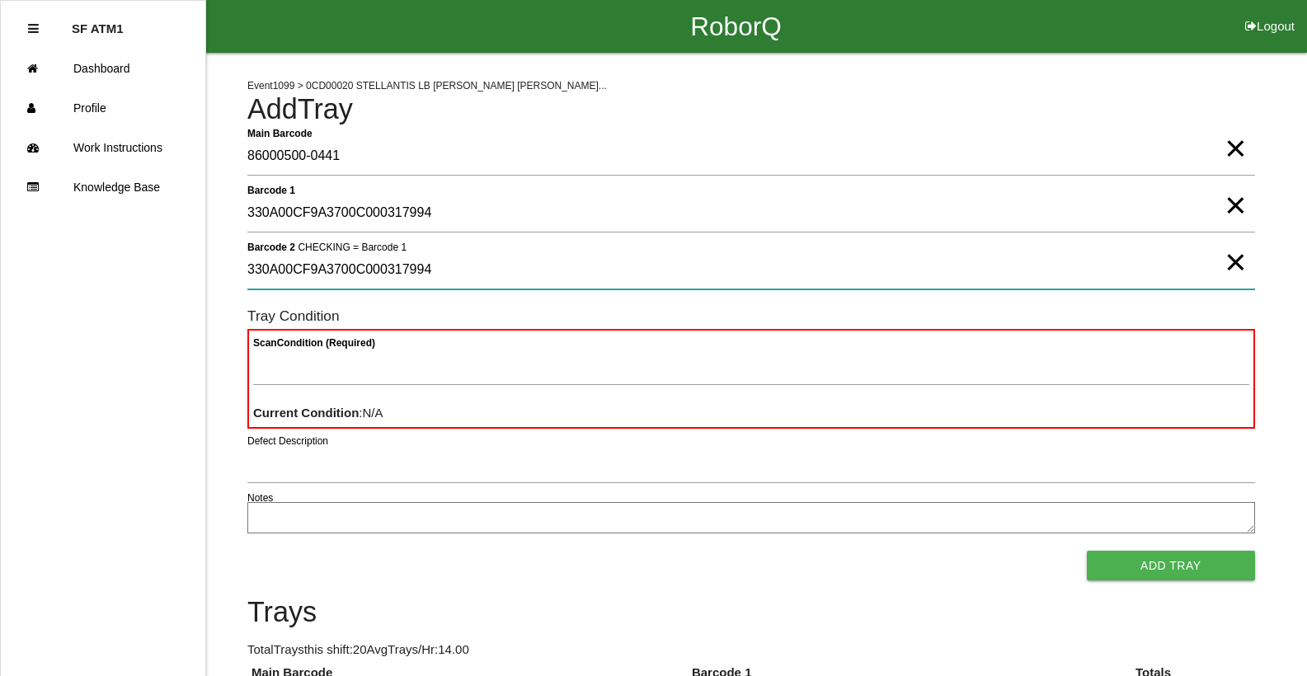
type 2 "330A00CF9A3700C000317994"
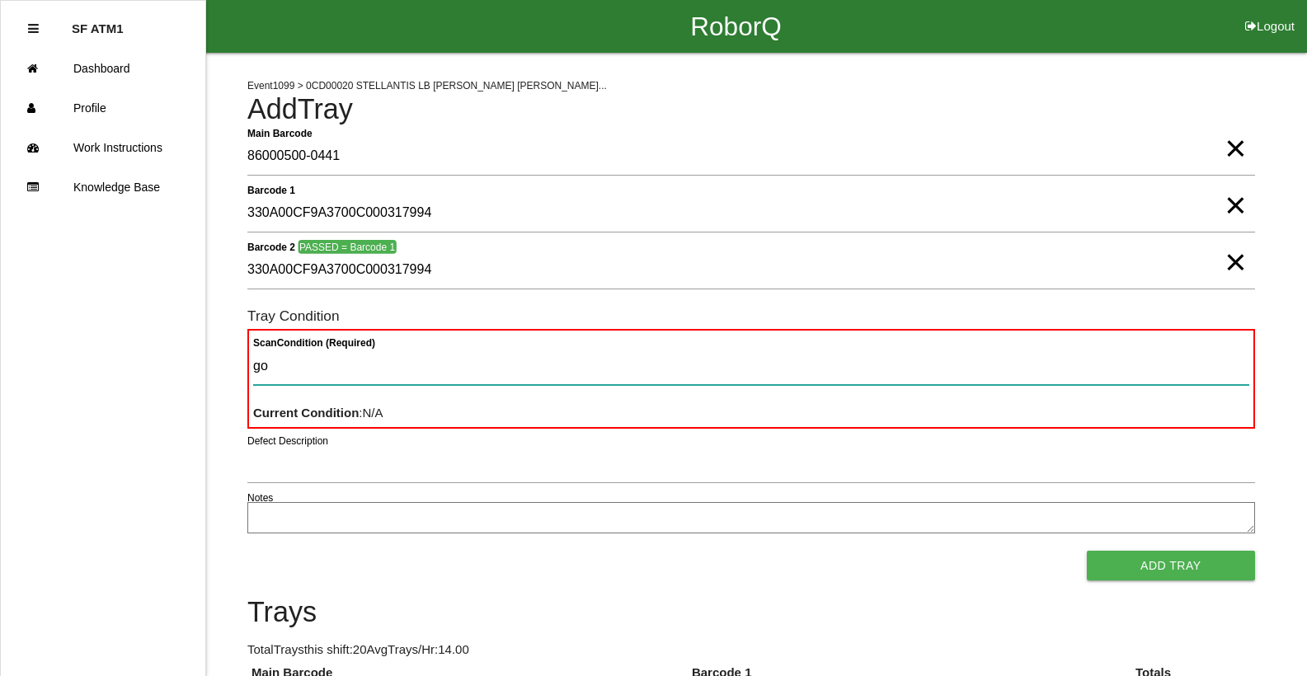
type Condition "goo"
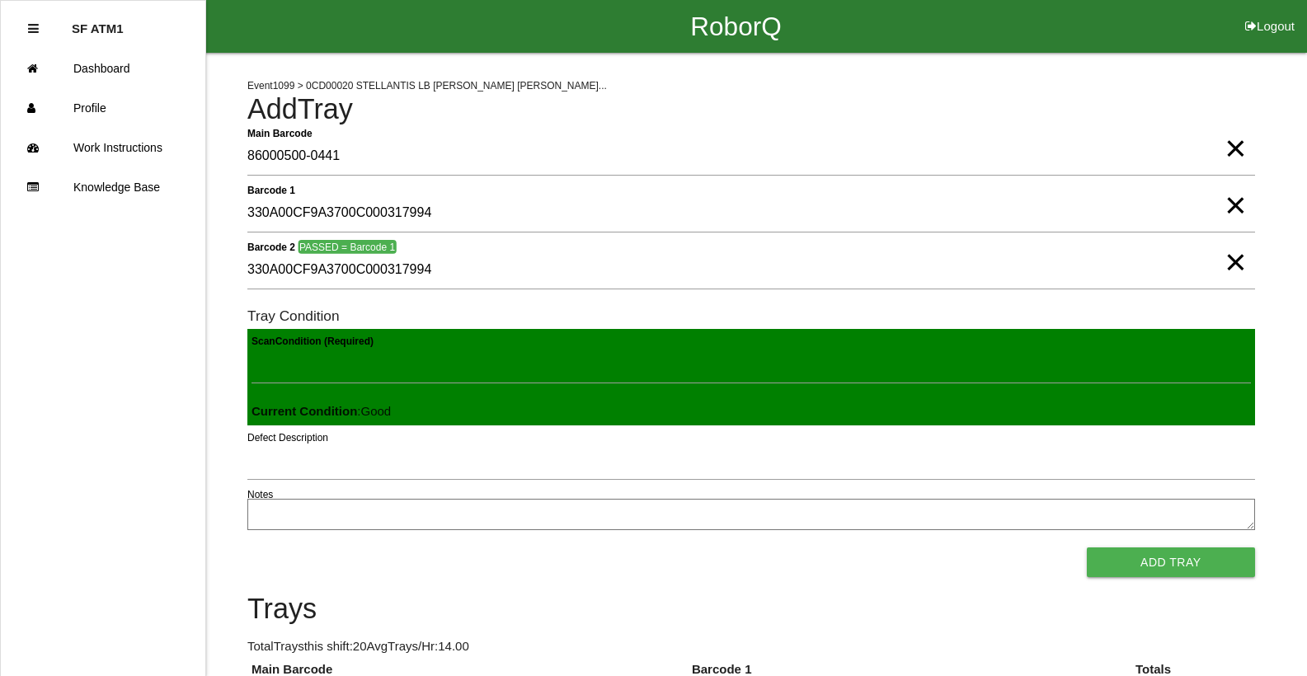
click at [1087, 548] on button "Add Tray" at bounding box center [1171, 563] width 168 height 30
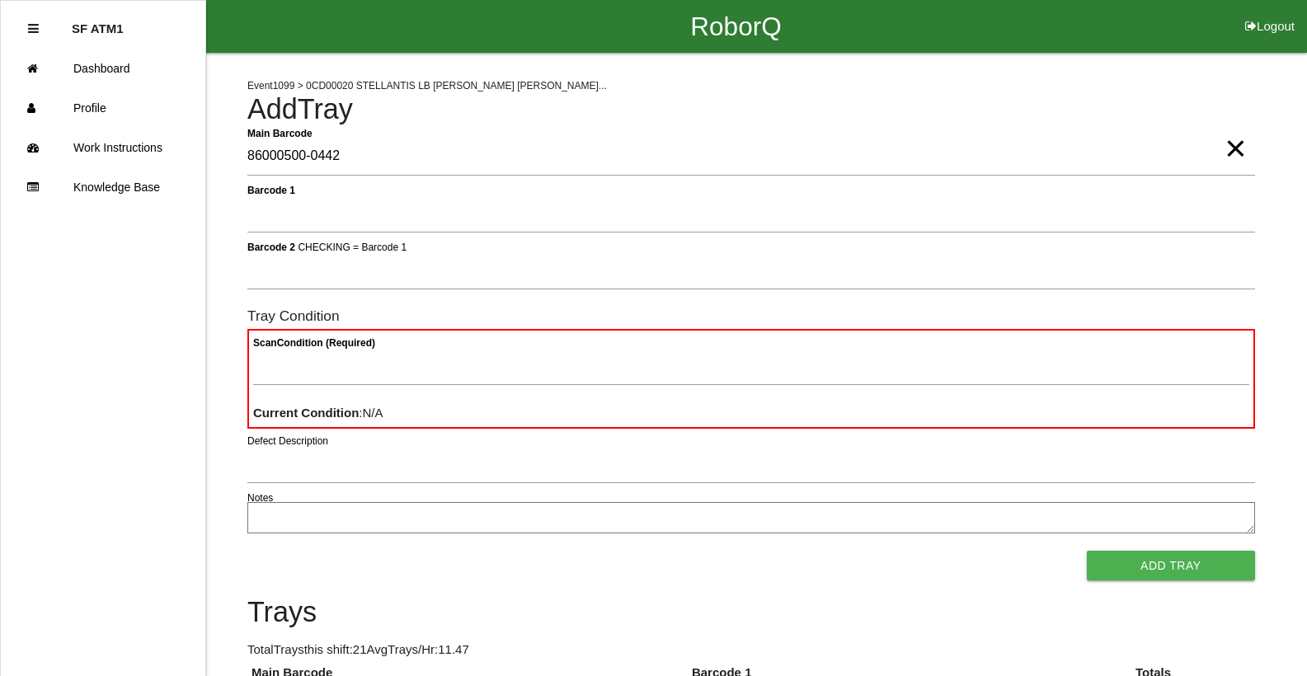
type Barcode "86000500-0442"
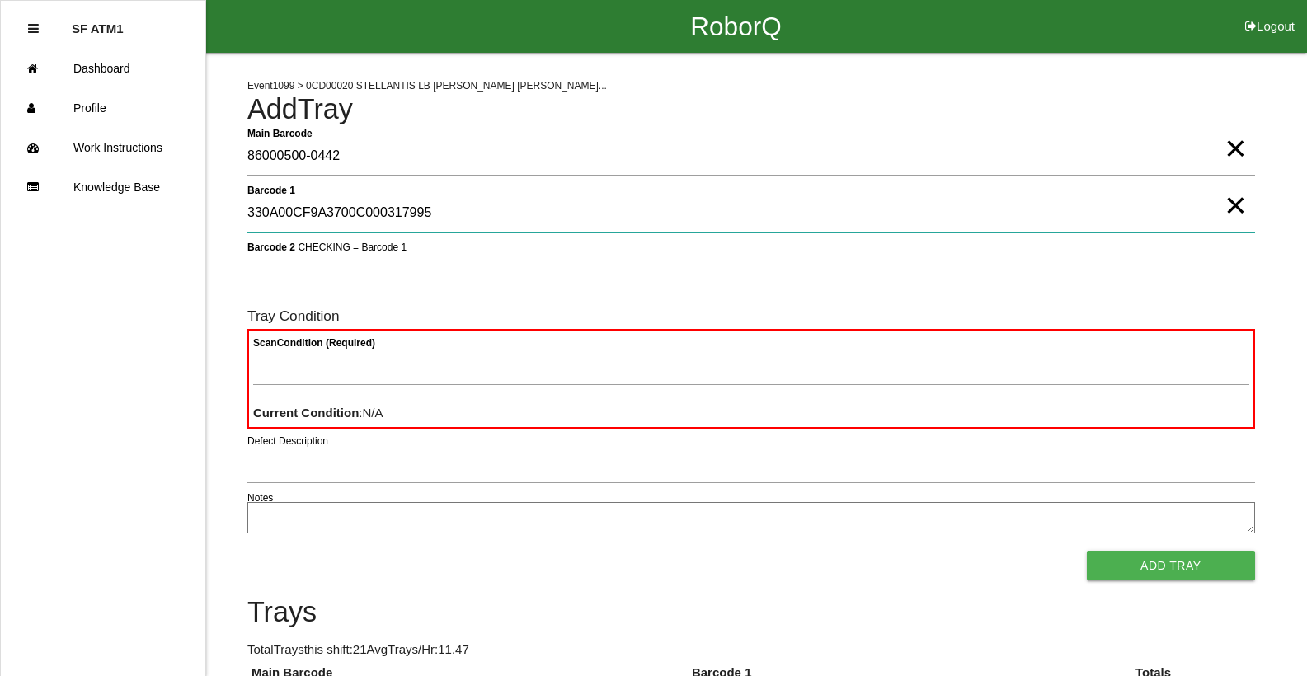
type 1 "330A00CF9A3700C000317995"
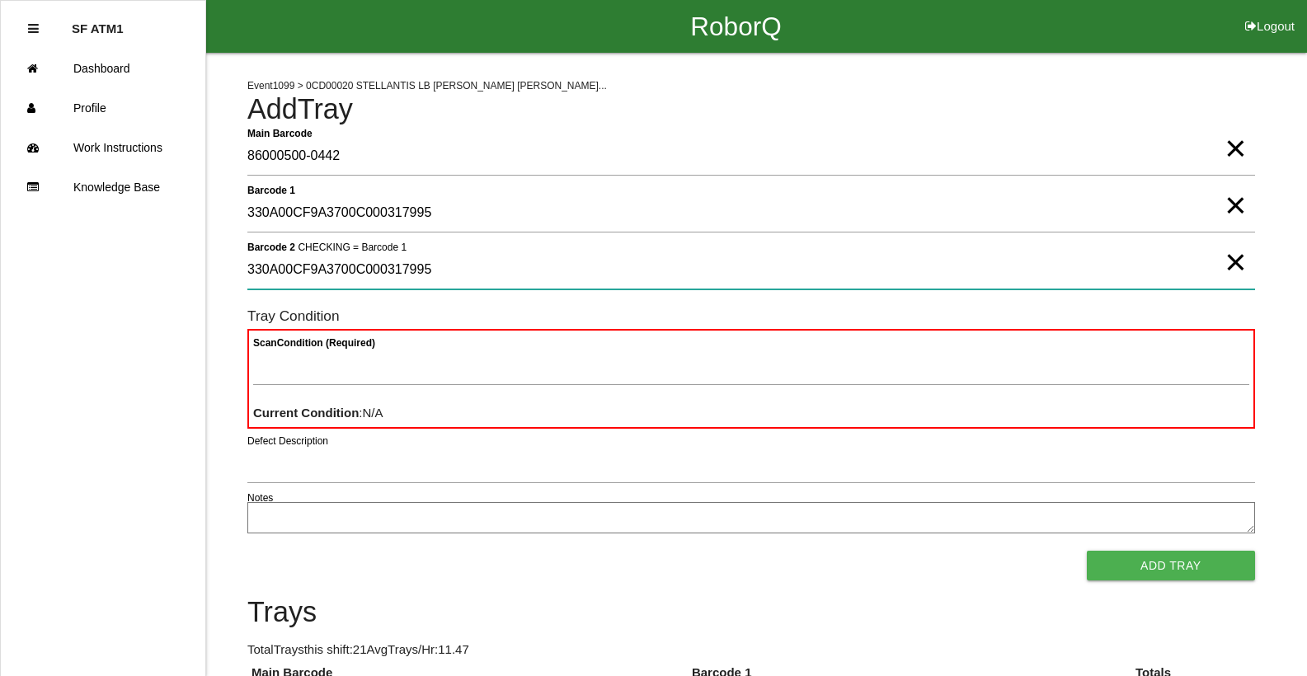
type 2 "330A00CF9A3700C000317995"
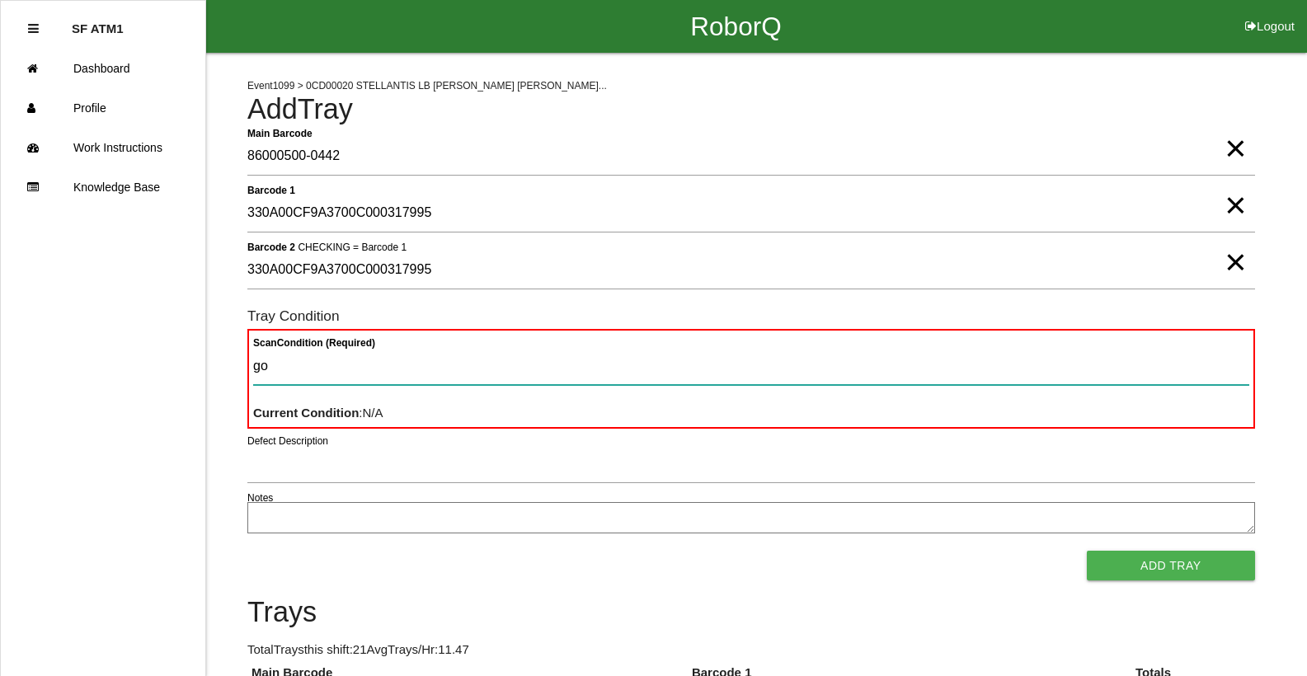
type Condition "goo"
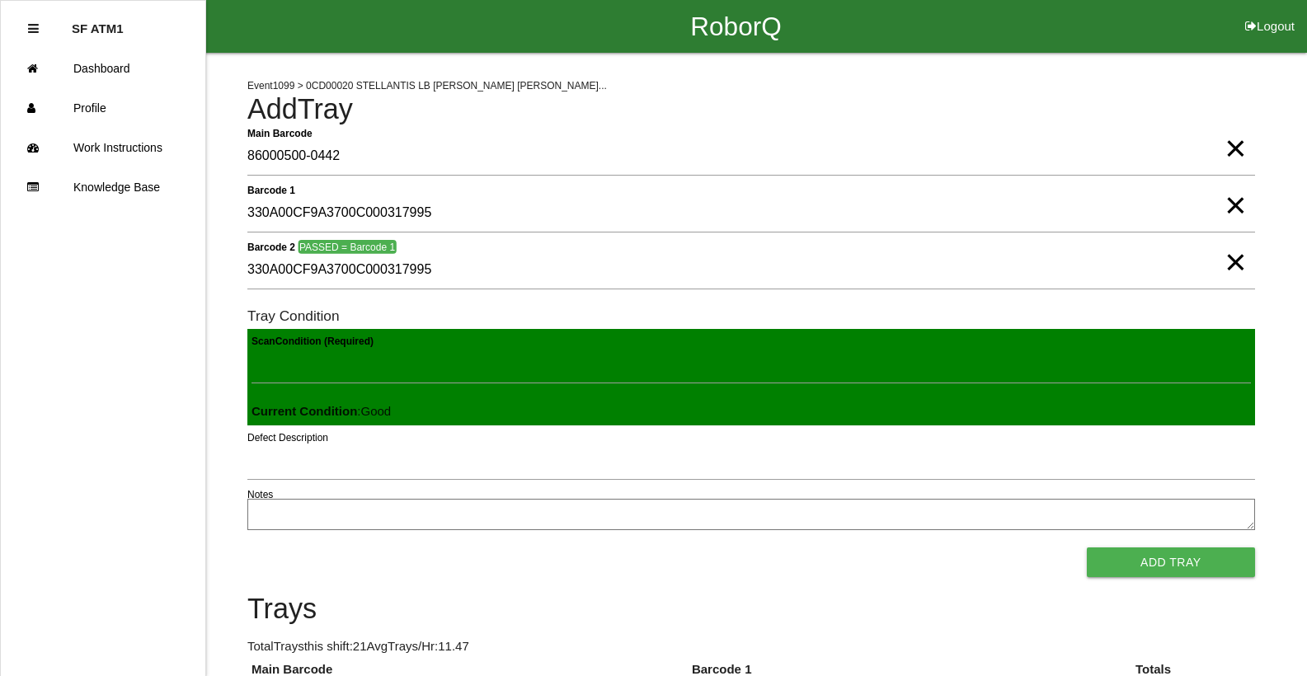
click at [1087, 548] on button "Add Tray" at bounding box center [1171, 563] width 168 height 30
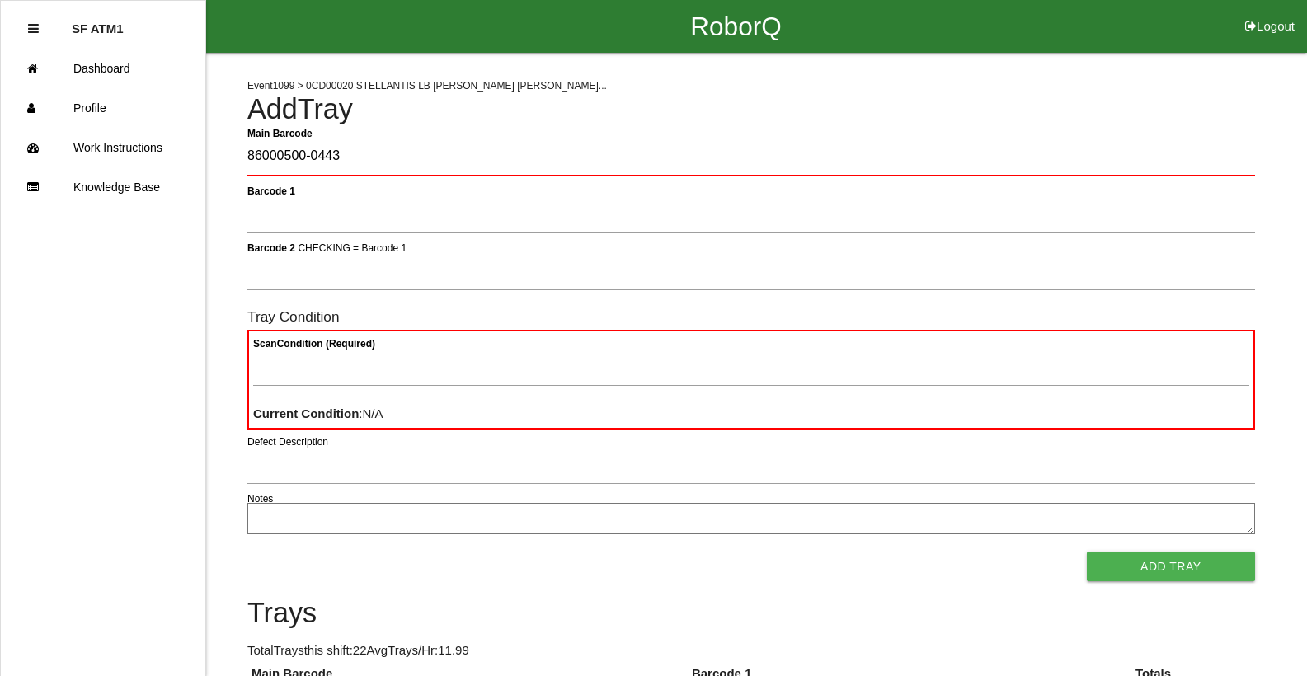
type Barcode "86000500-0443"
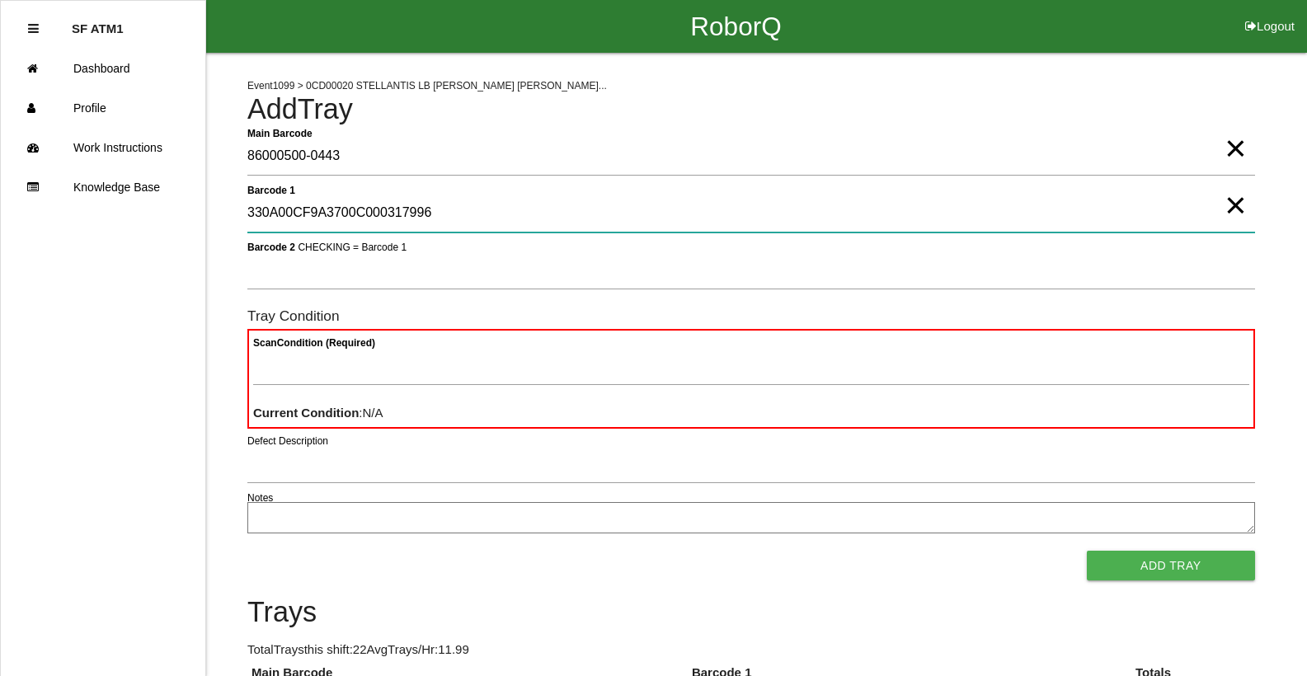
type 1 "330A00CF9A3700C000317996"
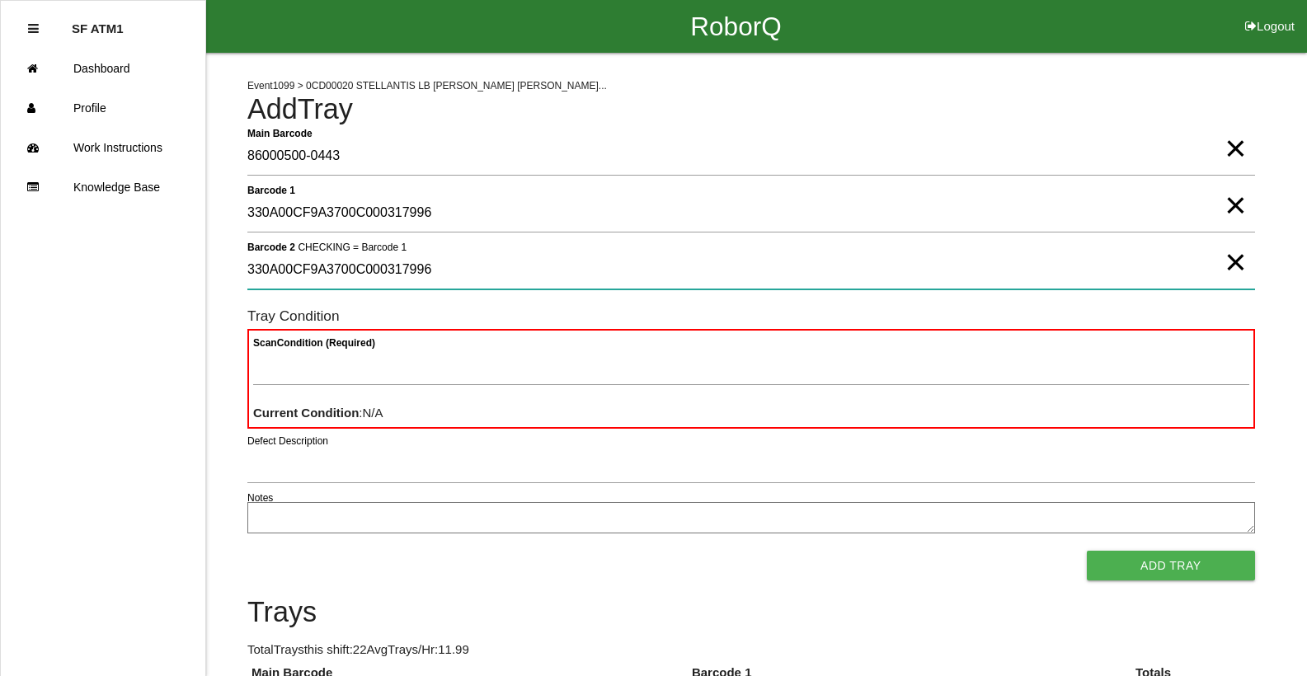
type 2 "330A00CF9A3700C000317996"
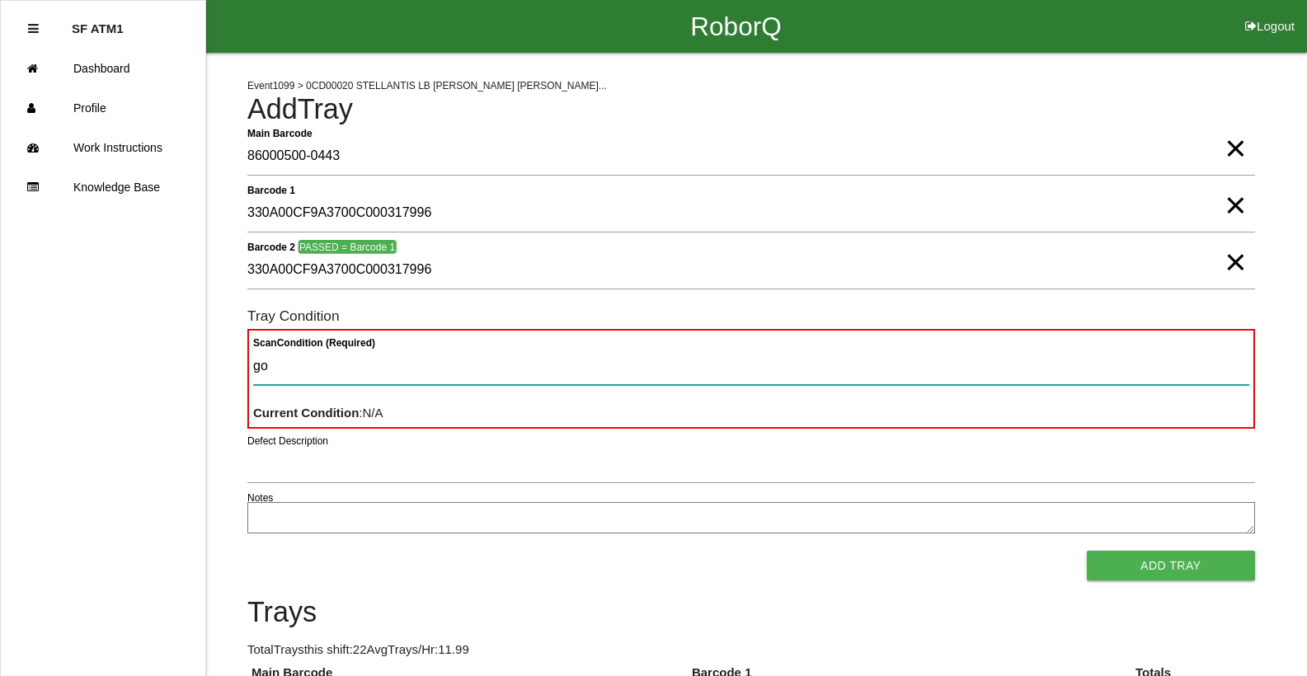
type Condition "goo"
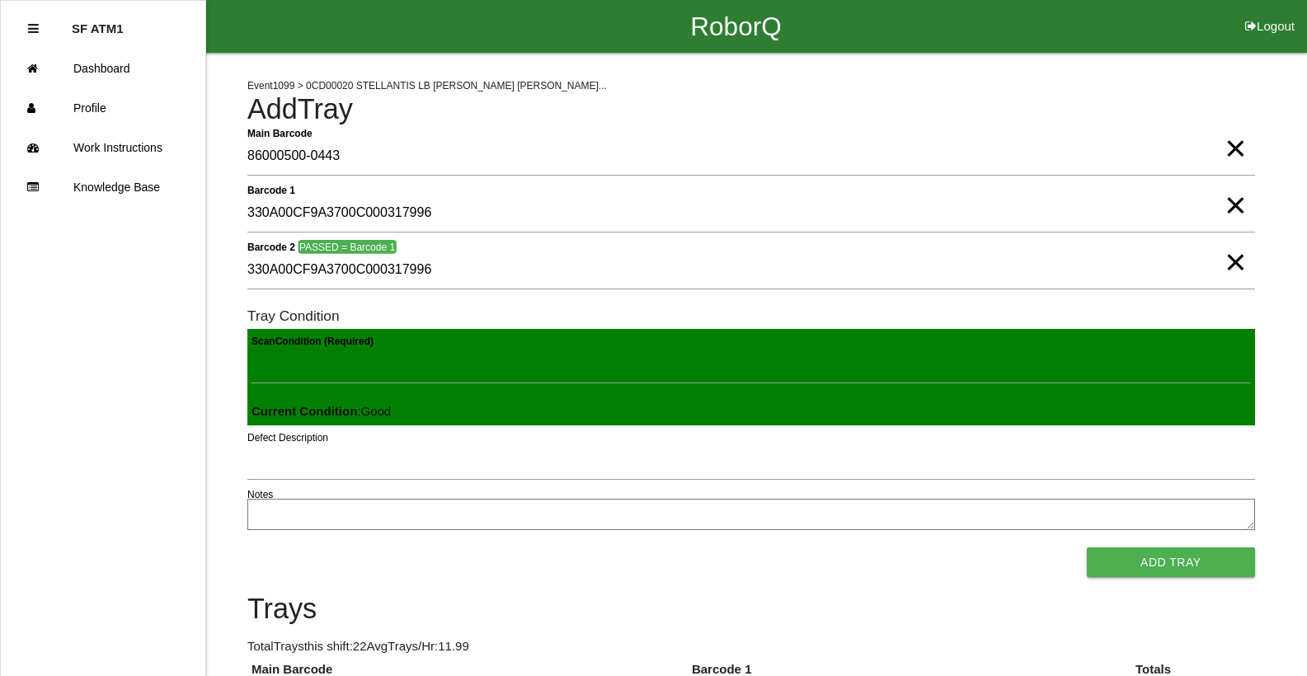
click at [1087, 548] on button "Add Tray" at bounding box center [1171, 563] width 168 height 30
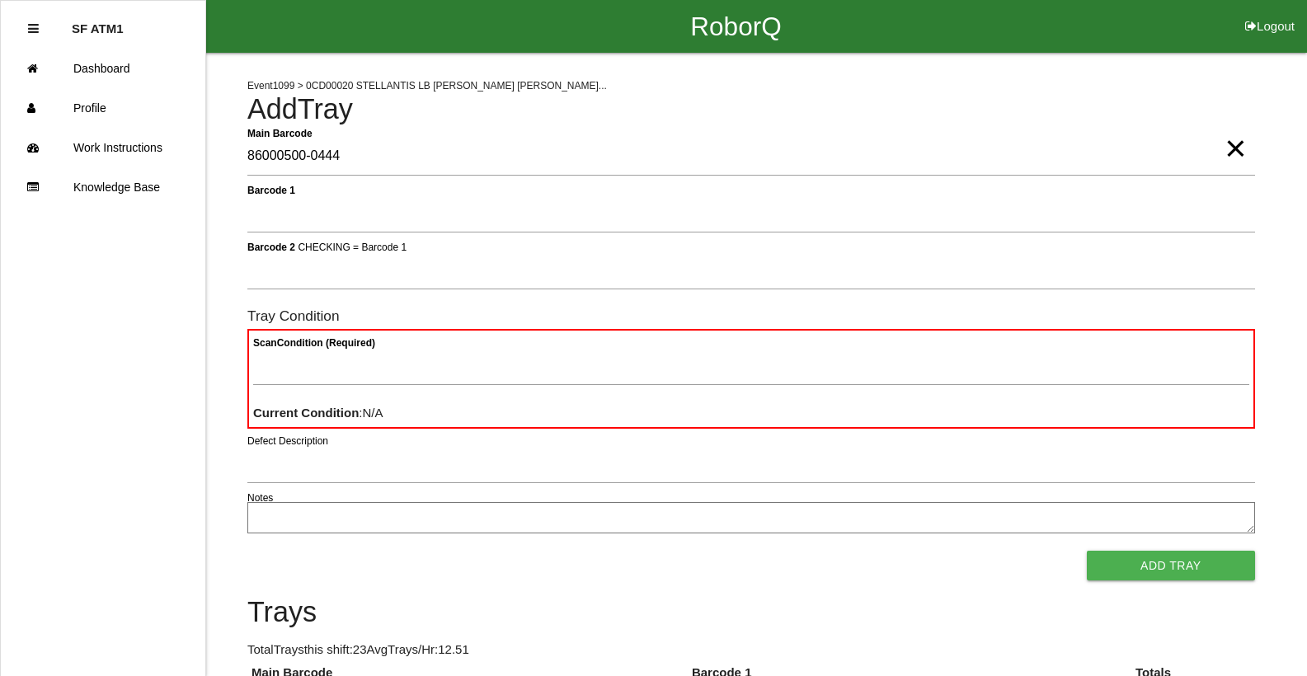
type Barcode "86000500-0444"
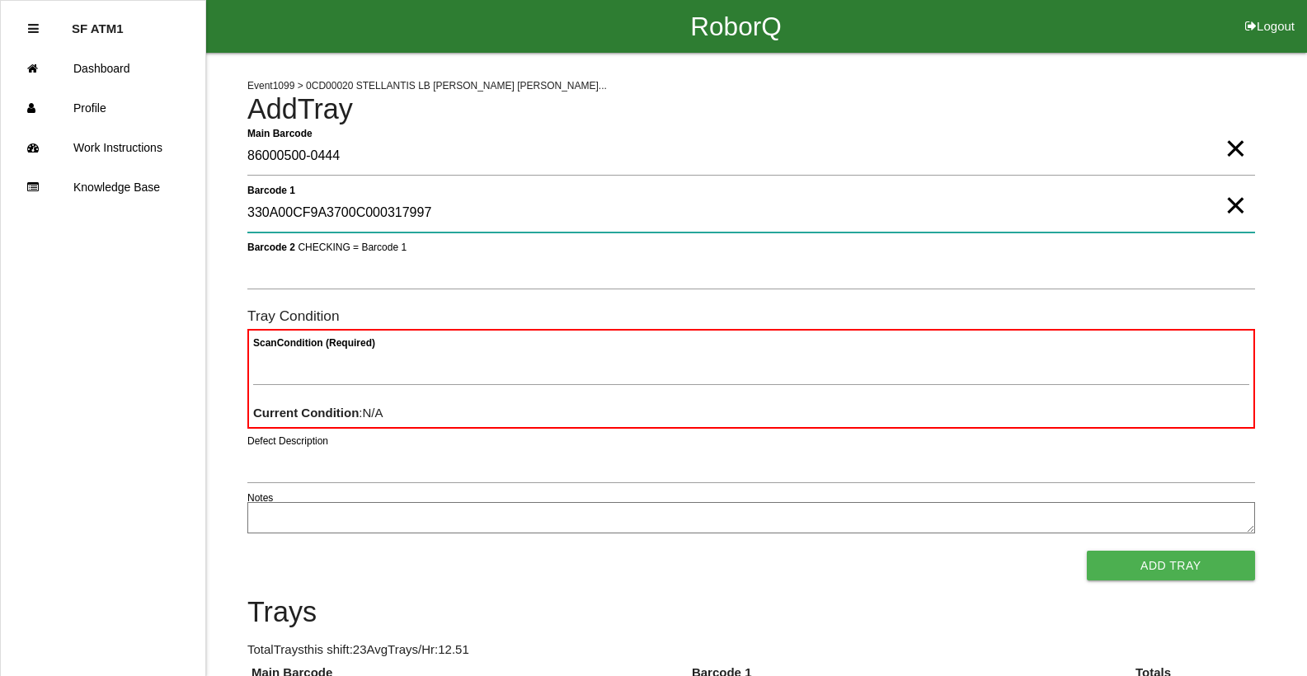
type 1 "330A00CF9A3700C000317997"
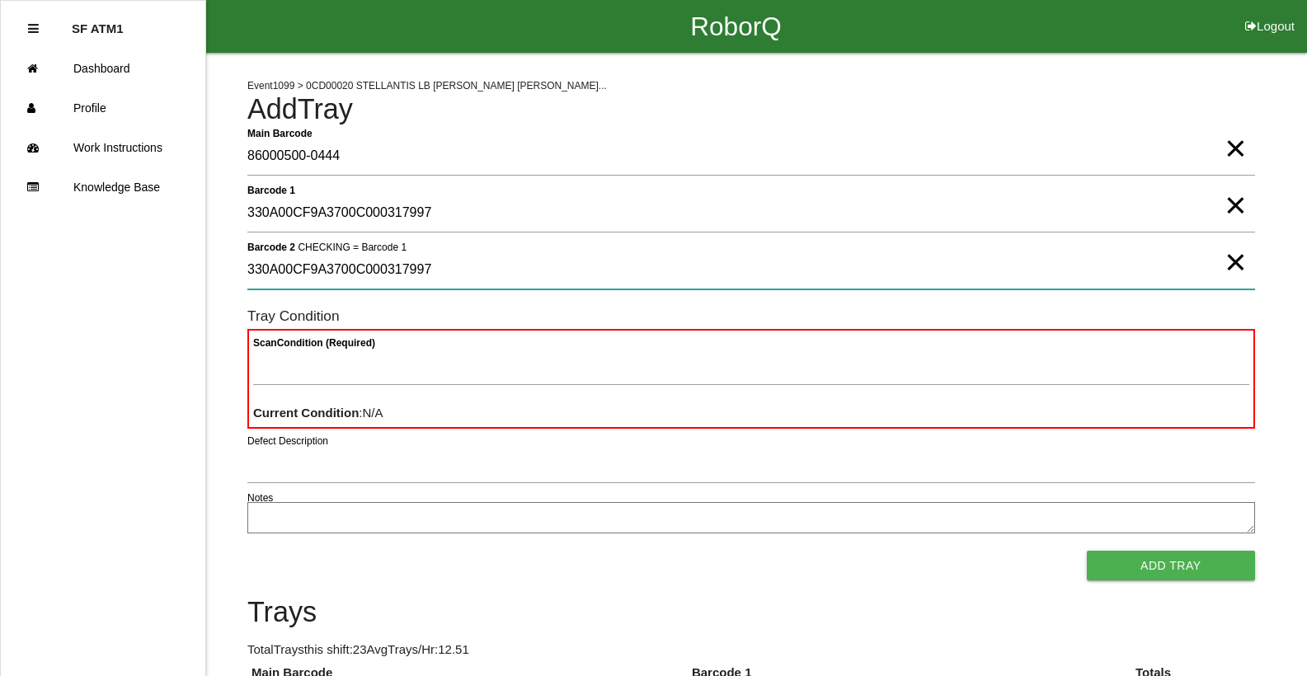
type 2 "330A00CF9A3700C000317997"
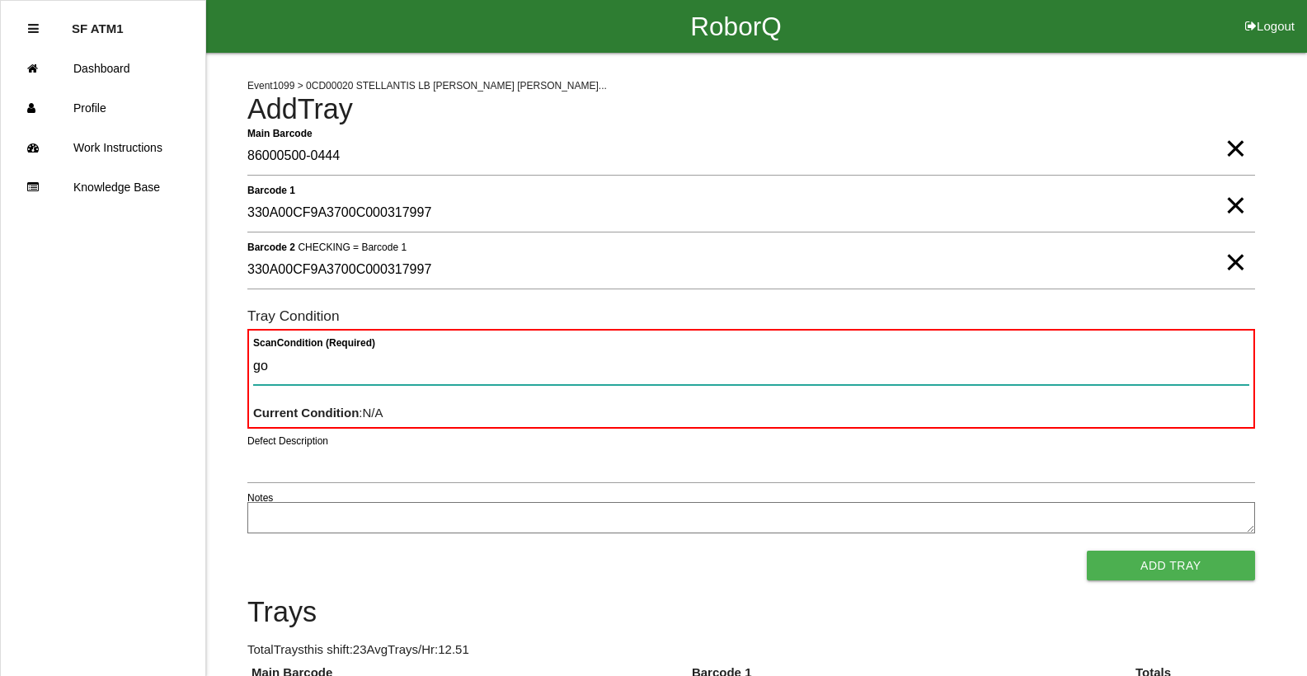
type Condition "goo"
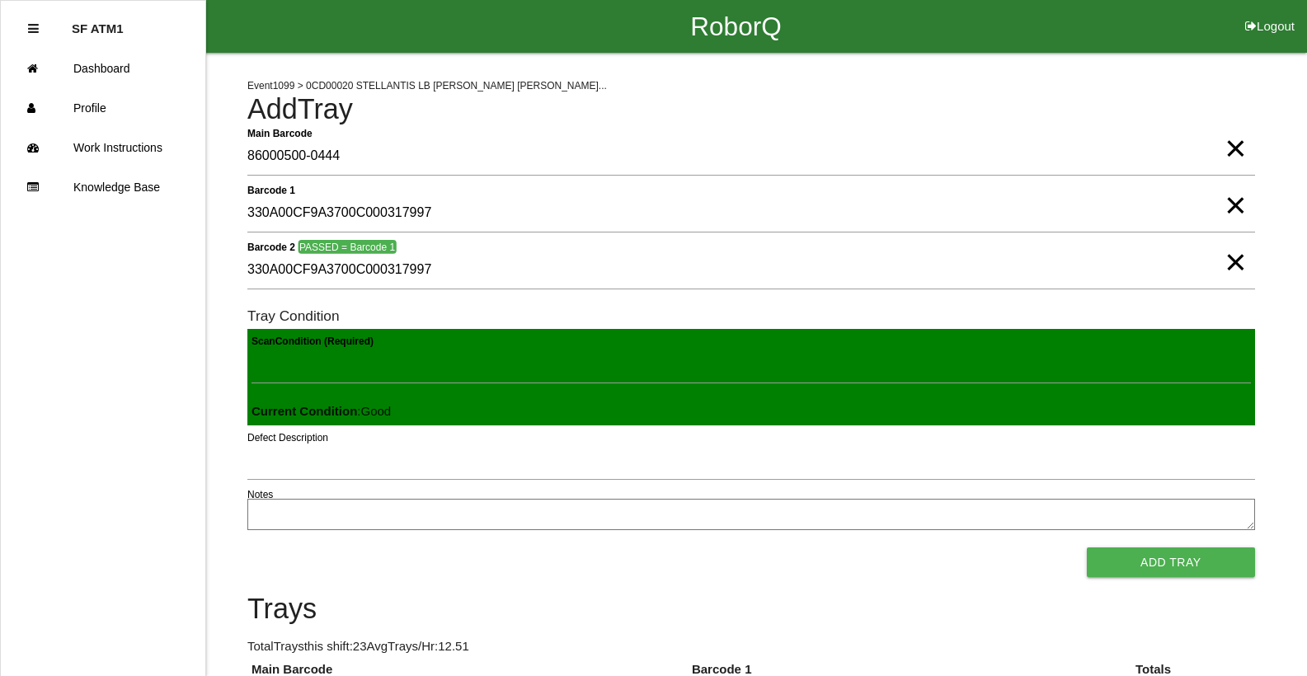
click at [1087, 548] on button "Add Tray" at bounding box center [1171, 563] width 168 height 30
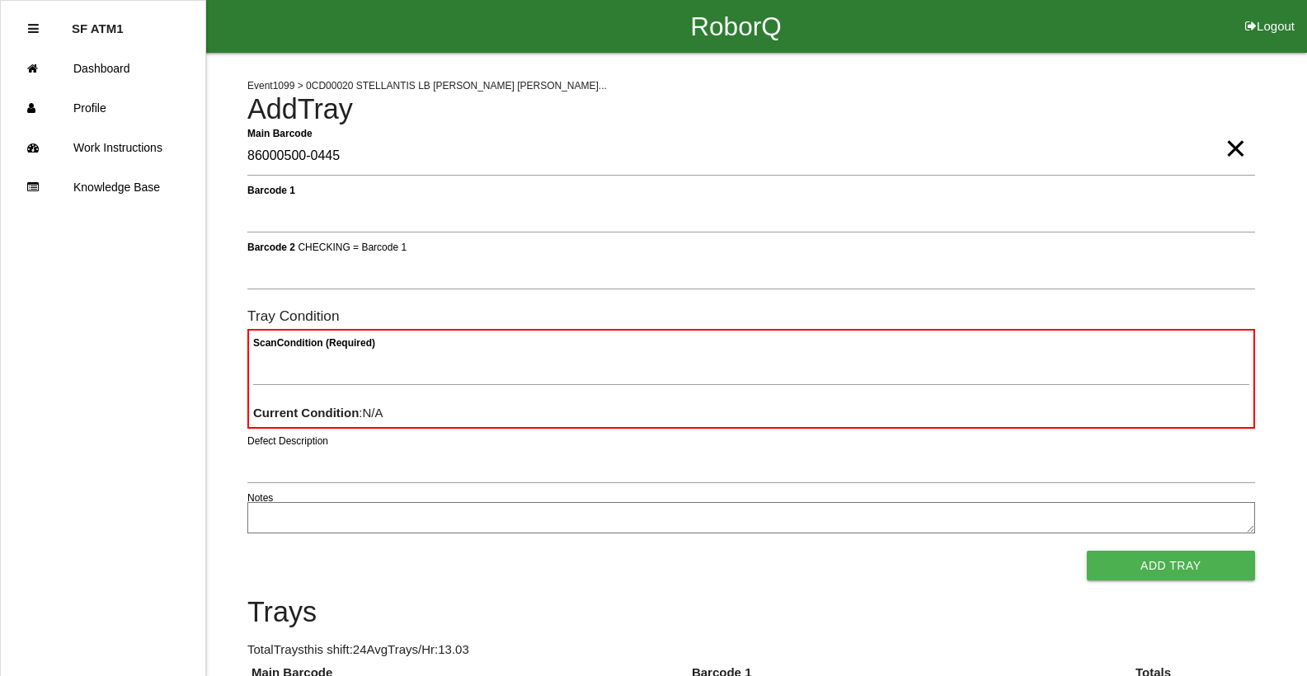
type Barcode "86000500-0445"
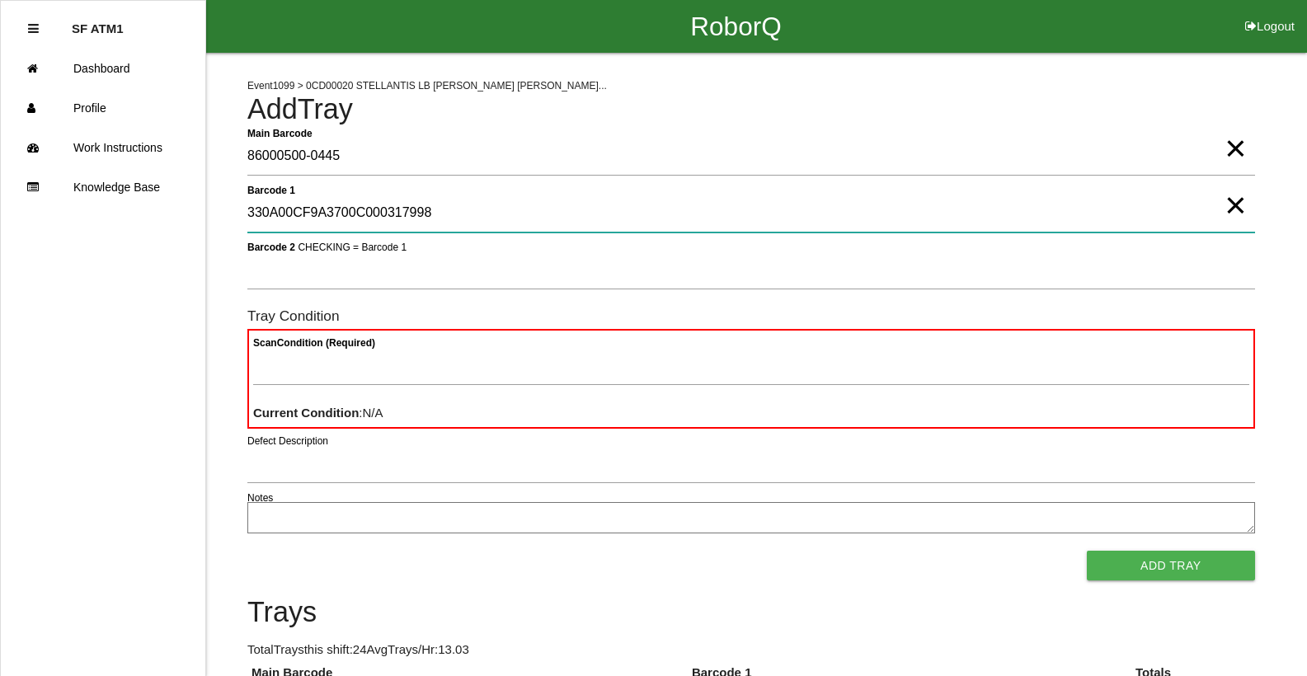
type 1 "330A00CF9A3700C000317998"
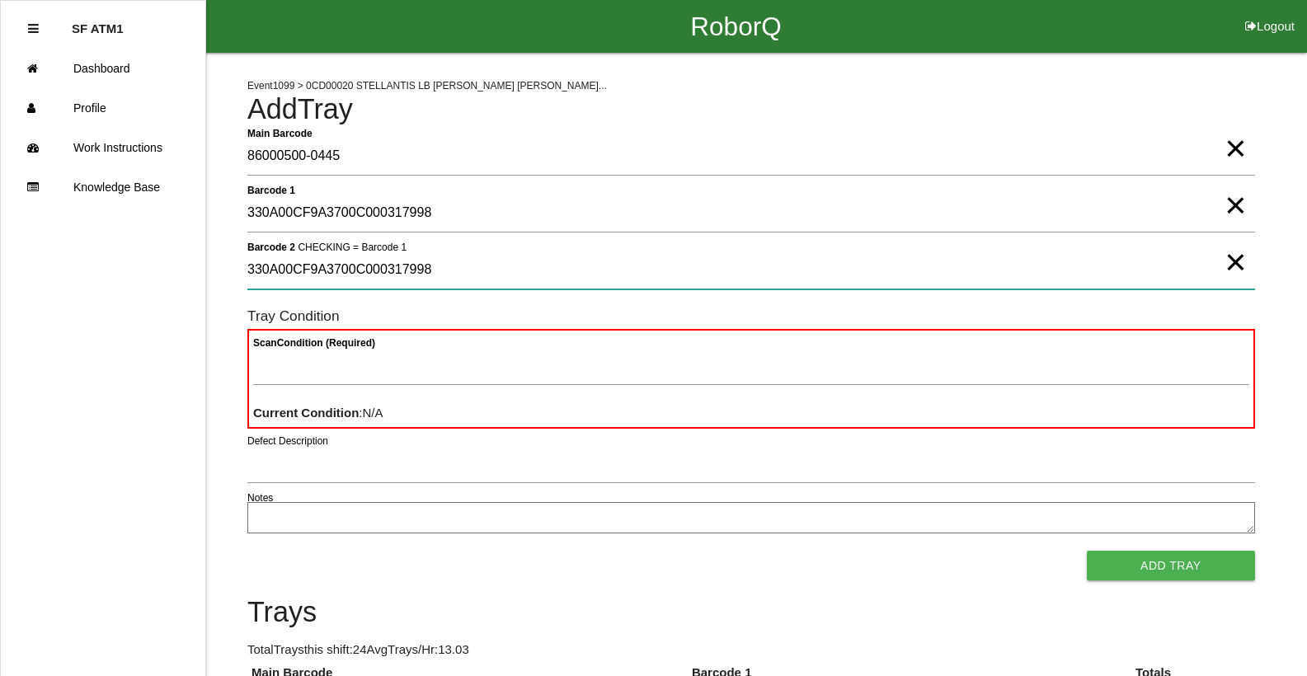
type 2 "330A00CF9A3700C000317998"
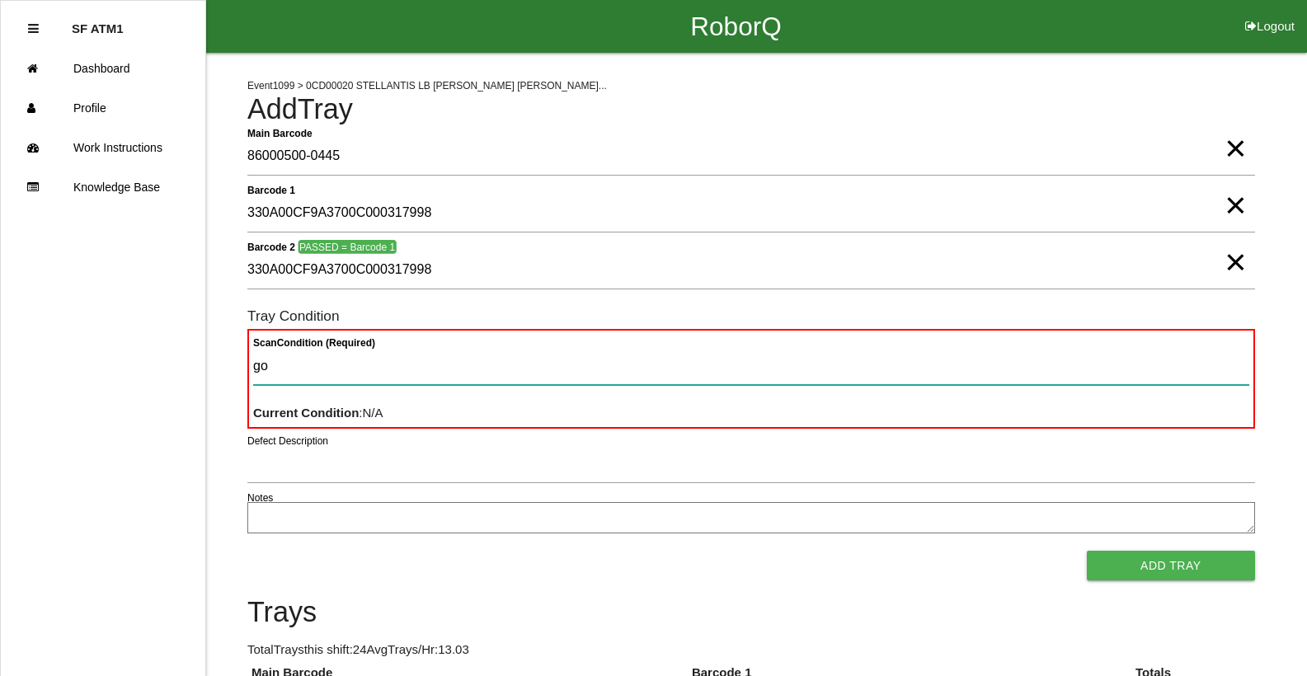
type Condition "goo"
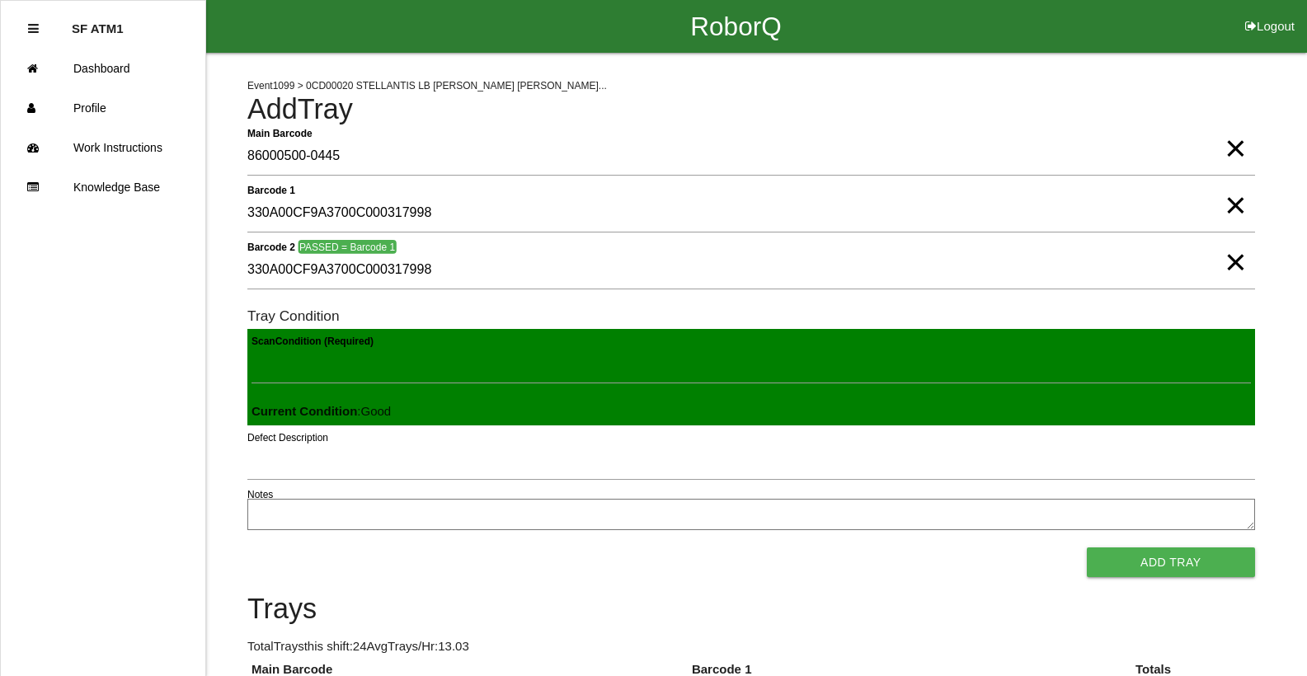
click at [1087, 548] on button "Add Tray" at bounding box center [1171, 563] width 168 height 30
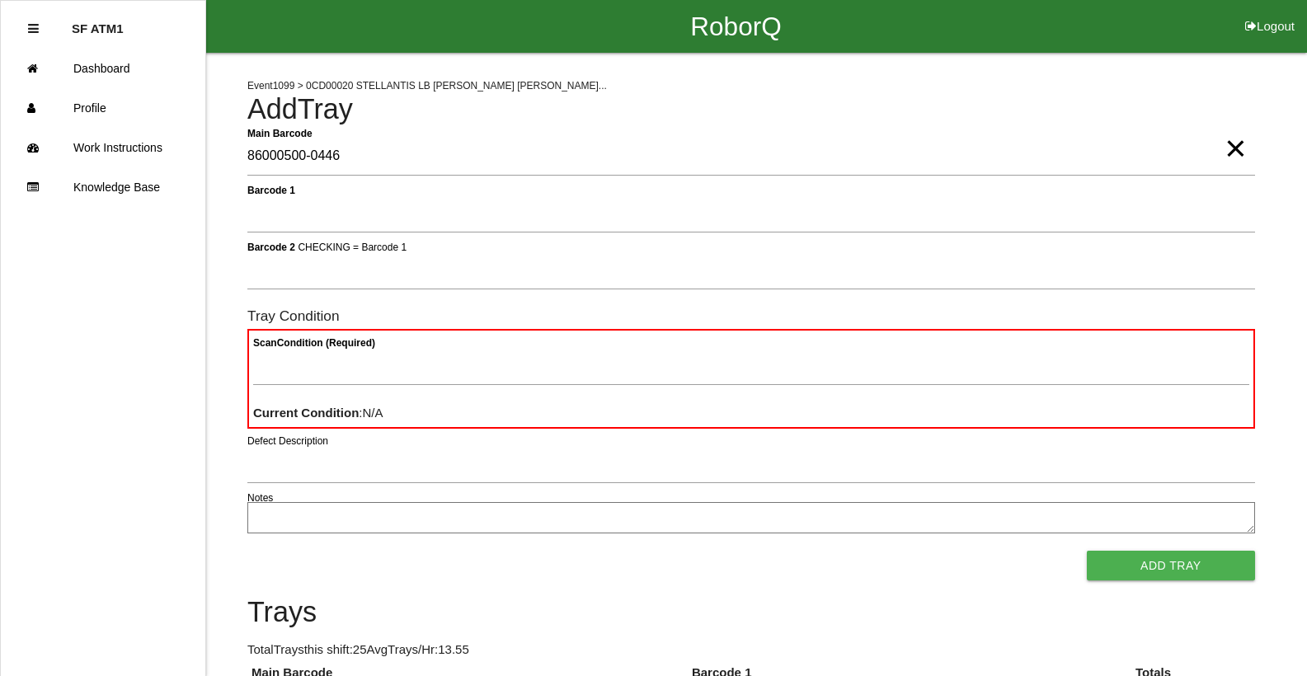
type Barcode "86000500-0446"
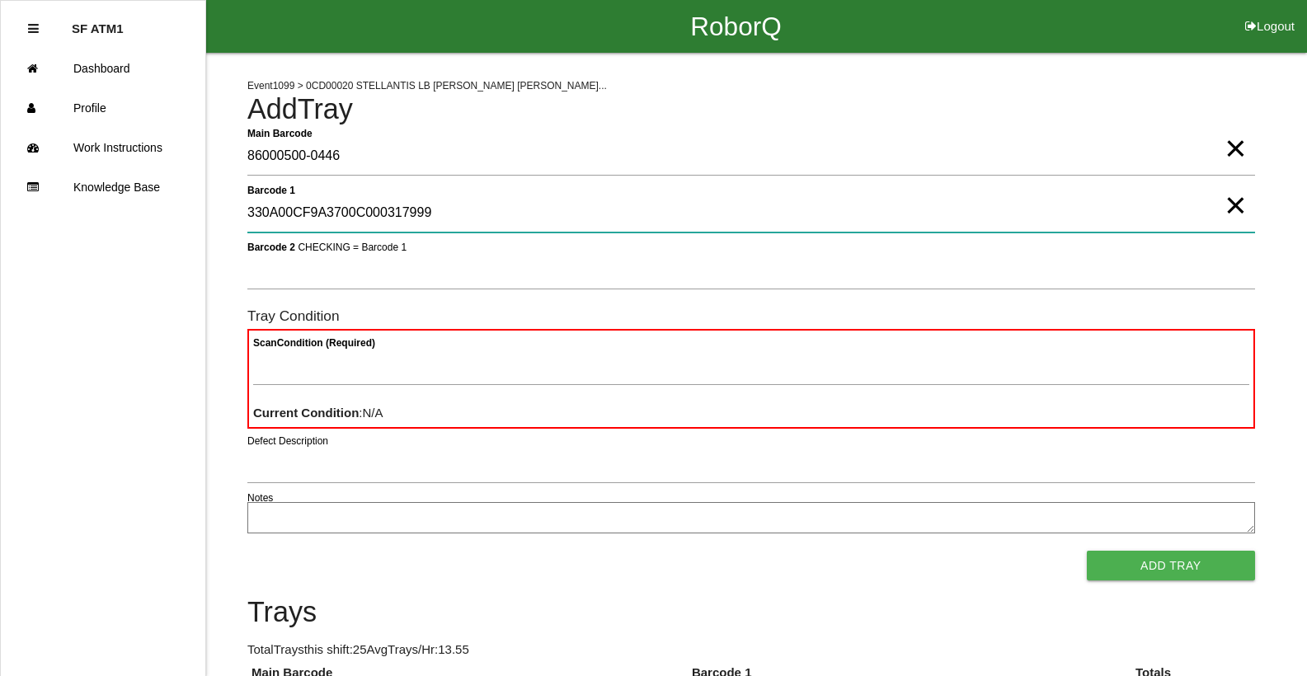
type 1 "330A00CF9A3700C000317999"
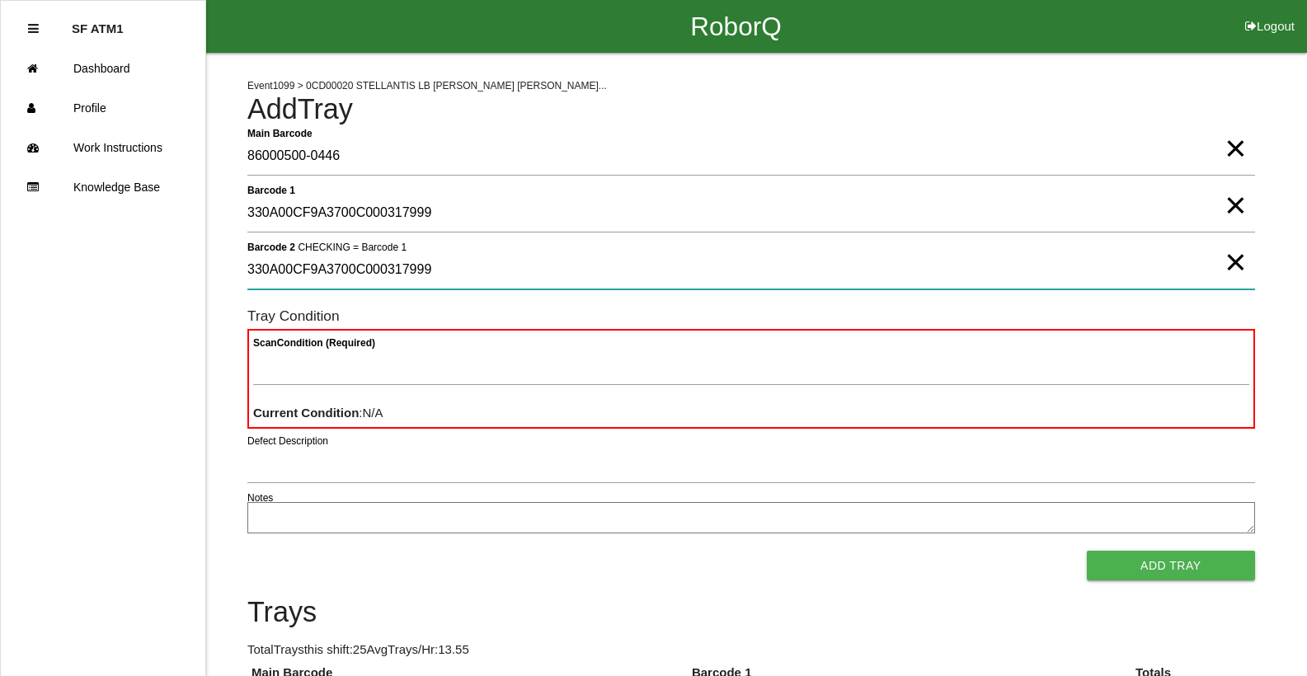
type 2 "330A00CF9A3700C000317999"
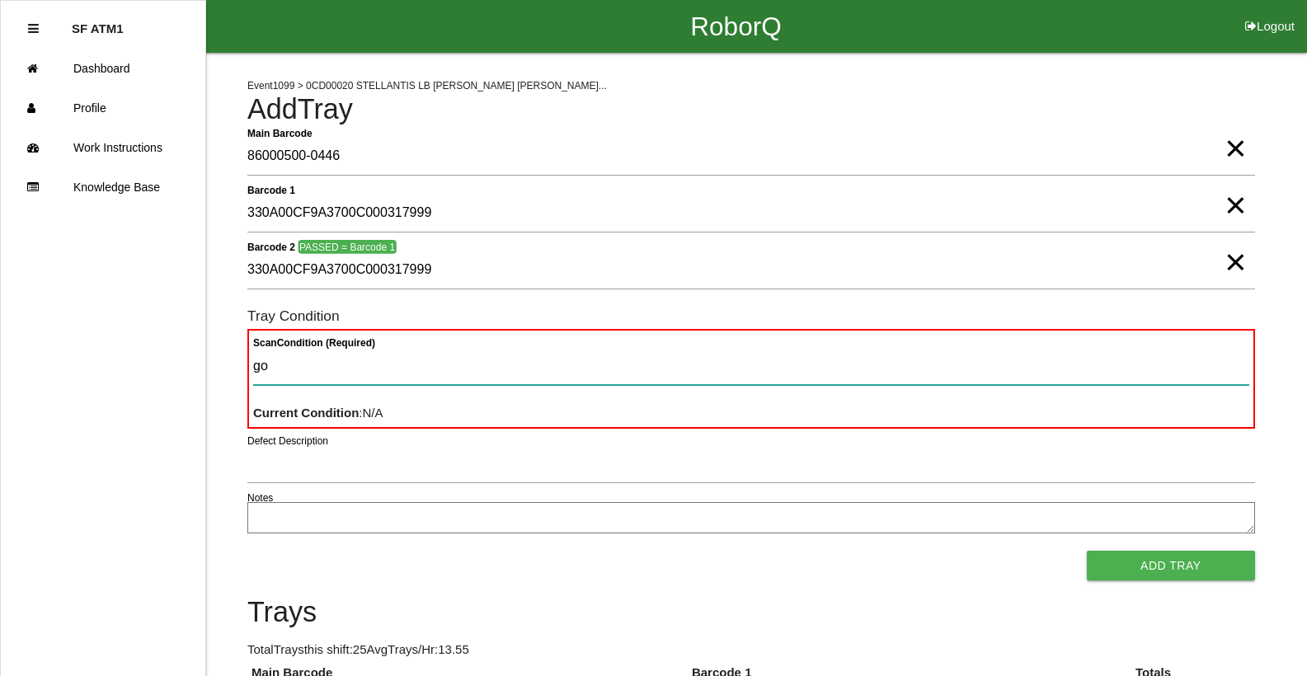
type Condition "goo"
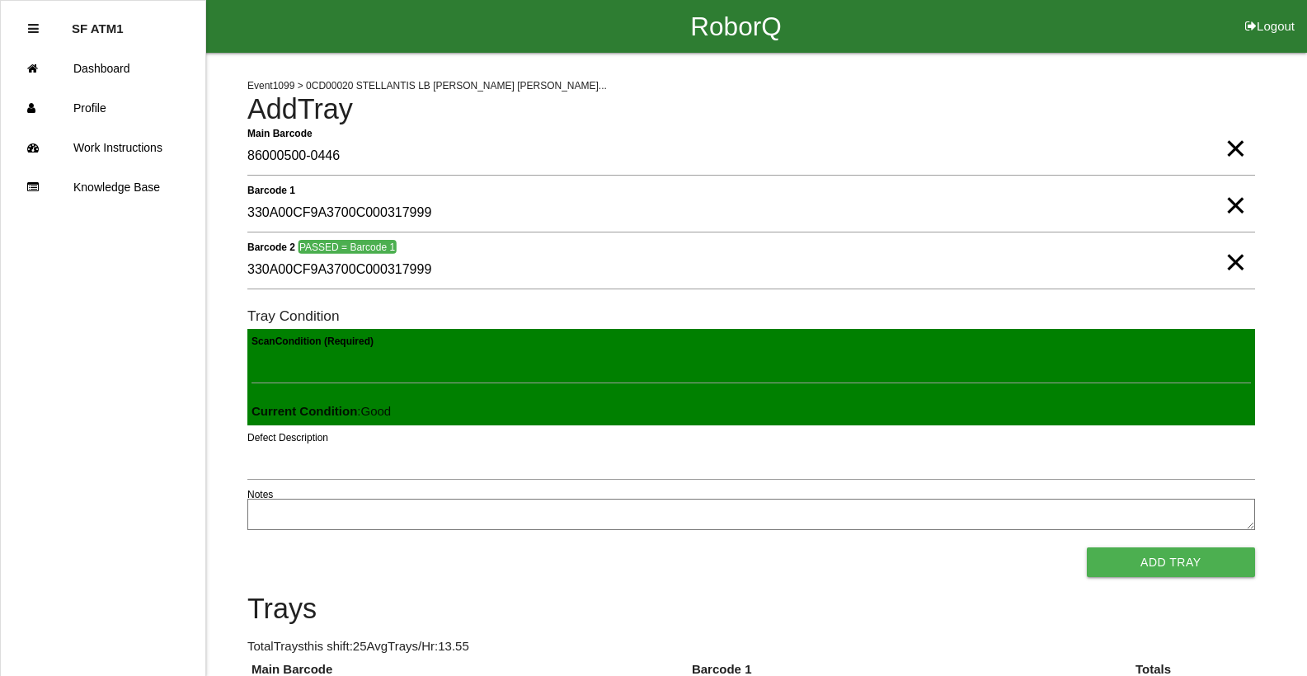
click at [1087, 548] on button "Add Tray" at bounding box center [1171, 563] width 168 height 30
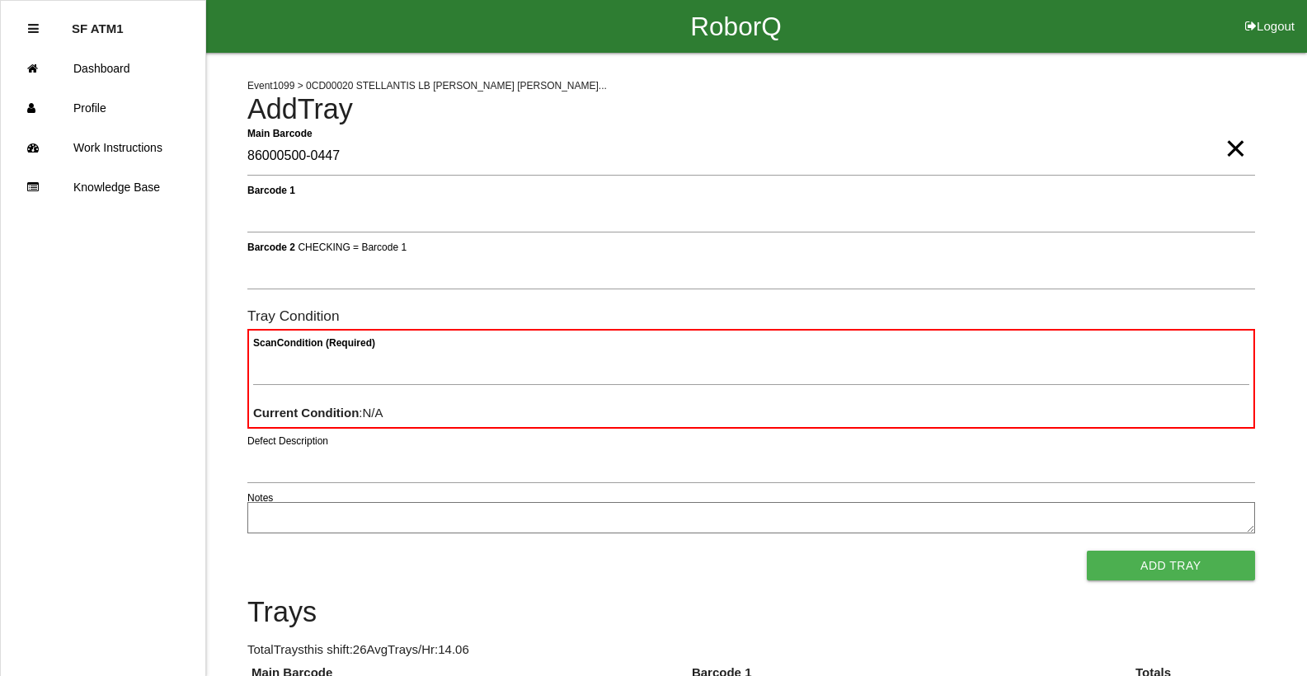
type Barcode "86000500-0447"
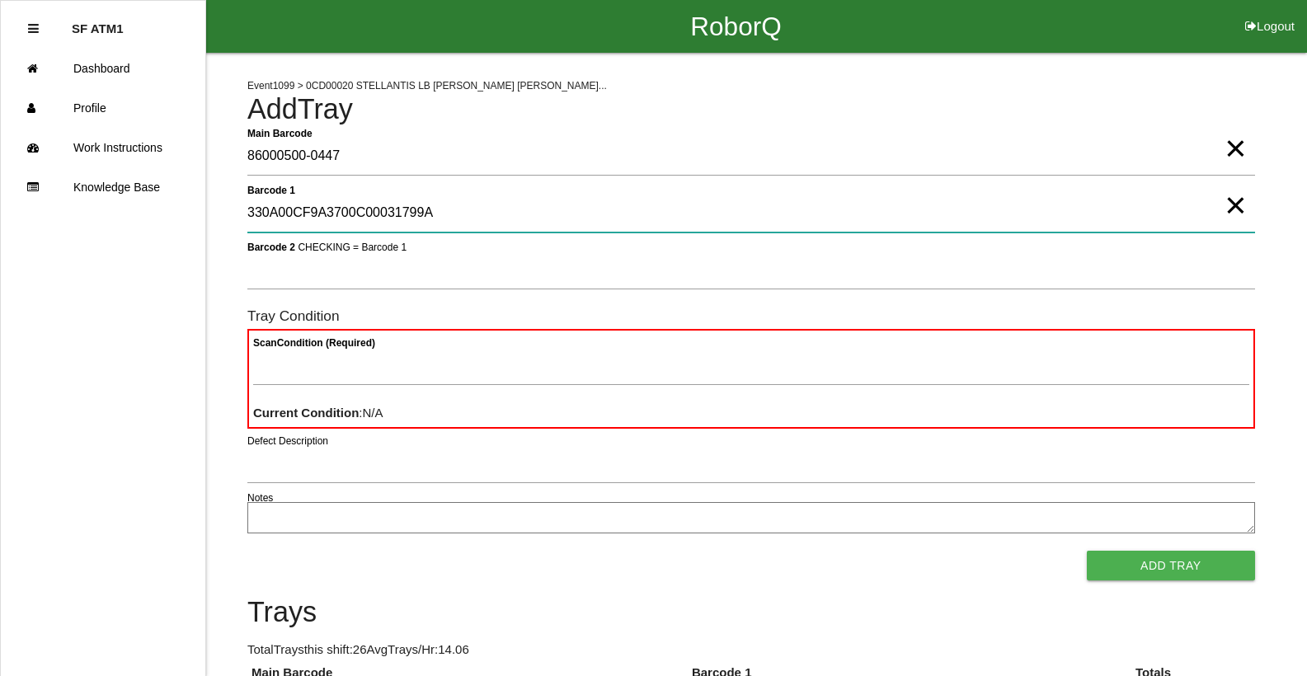
type 1 "330A00CF9A3700C00031799A"
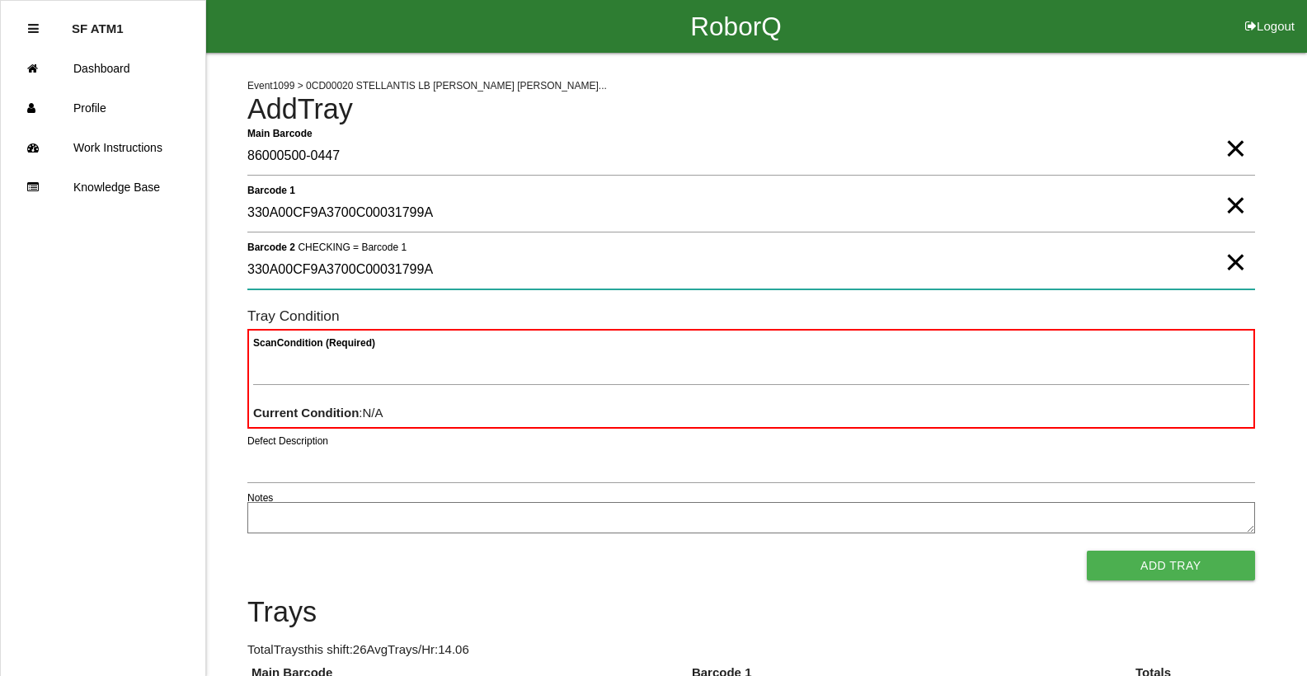
type 2 "330A00CF9A3700C00031799A"
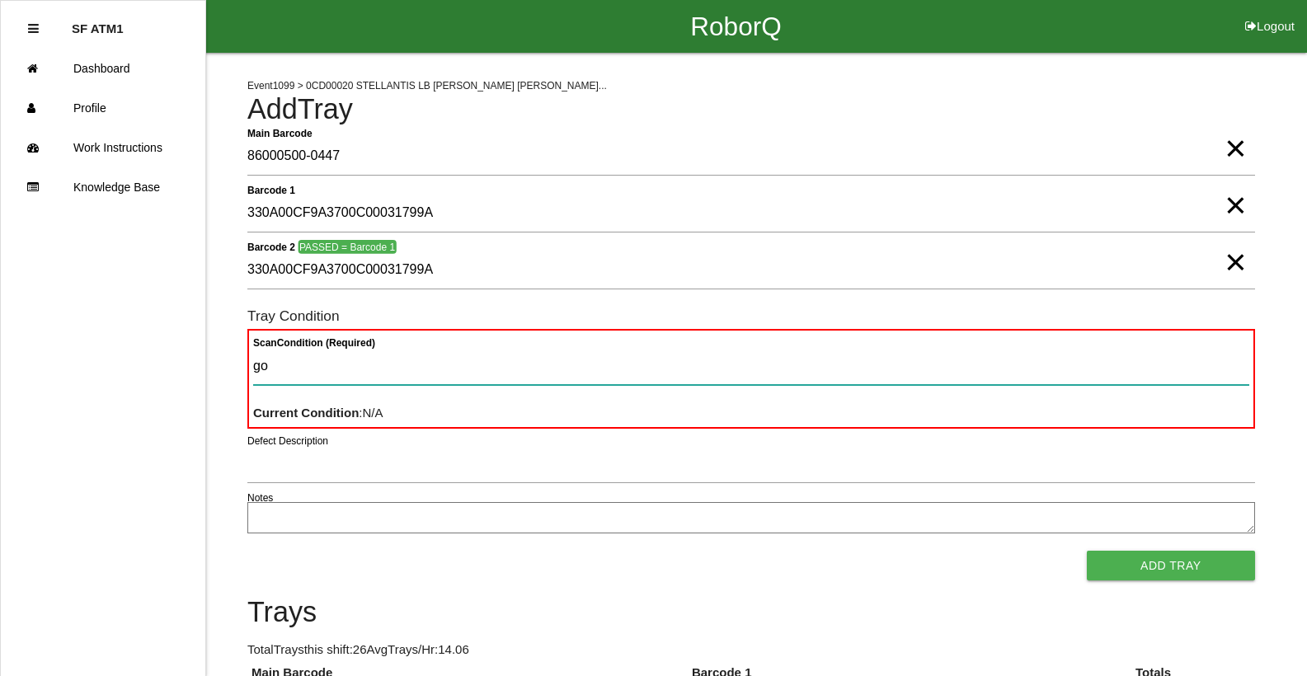
type Condition "goo"
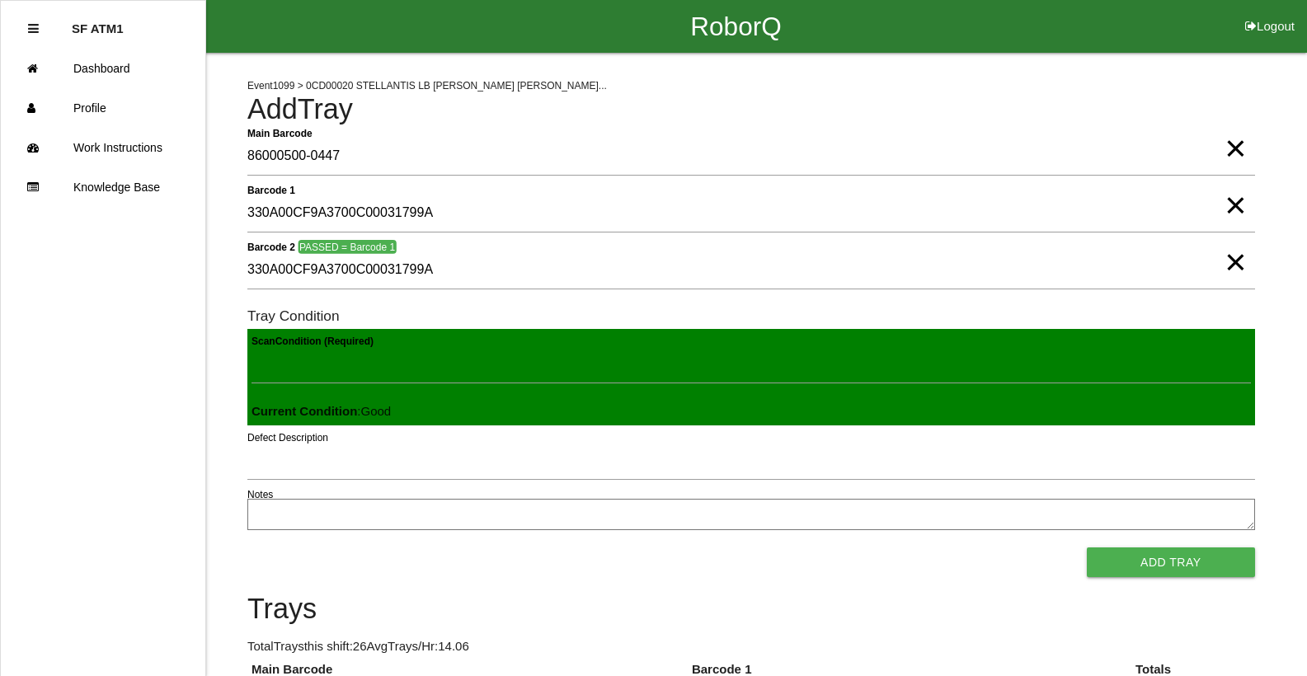
click at [1087, 548] on button "Add Tray" at bounding box center [1171, 563] width 168 height 30
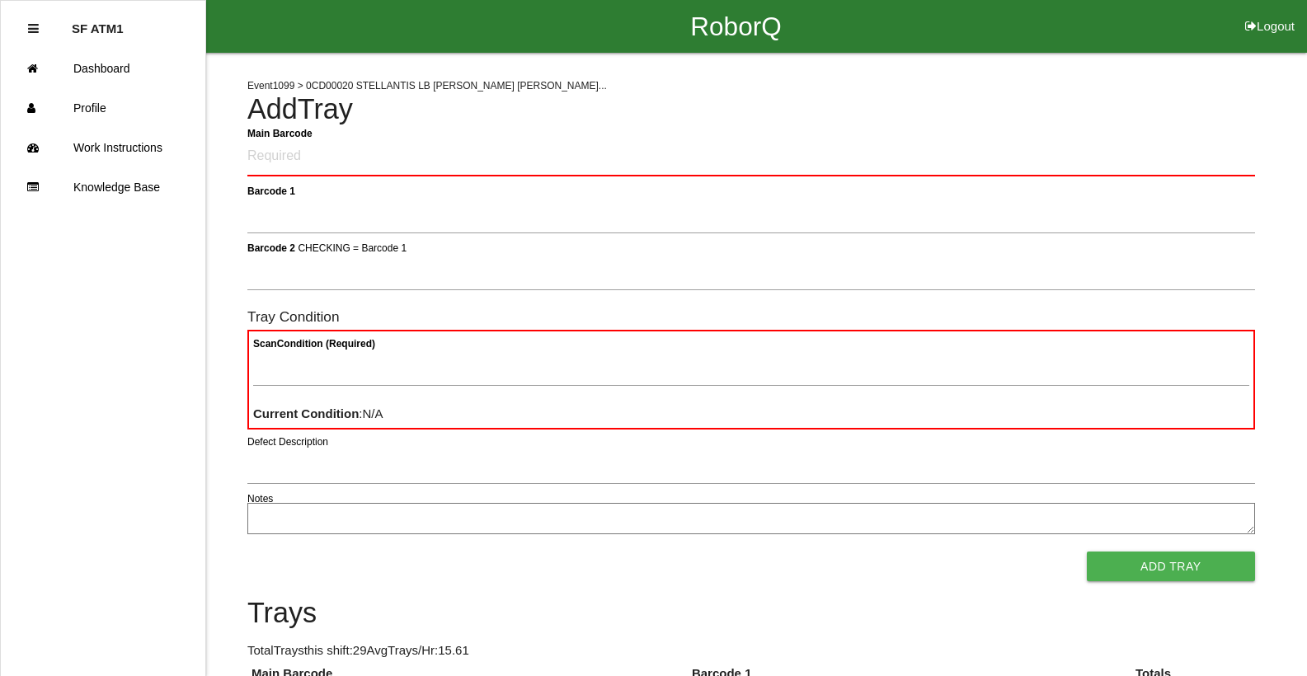
click at [320, 148] on Barcode "Main Barcode" at bounding box center [751, 157] width 1008 height 39
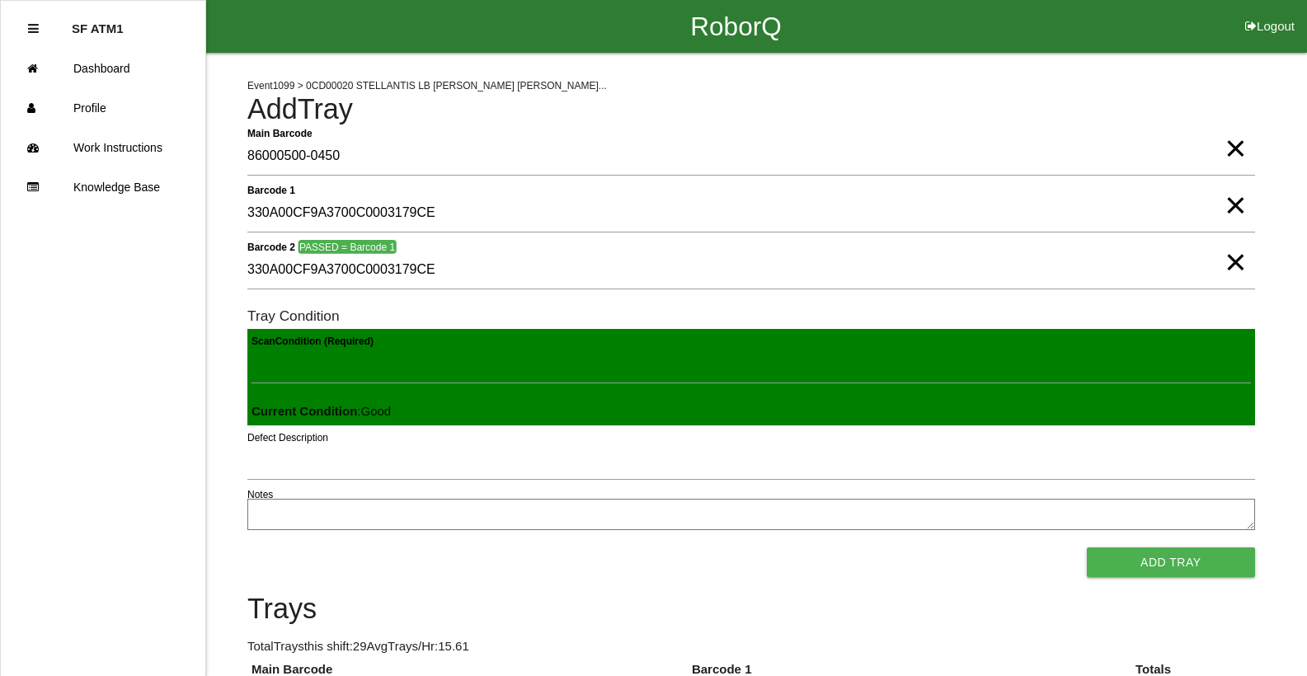
click at [1087, 548] on button "Add Tray" at bounding box center [1171, 563] width 168 height 30
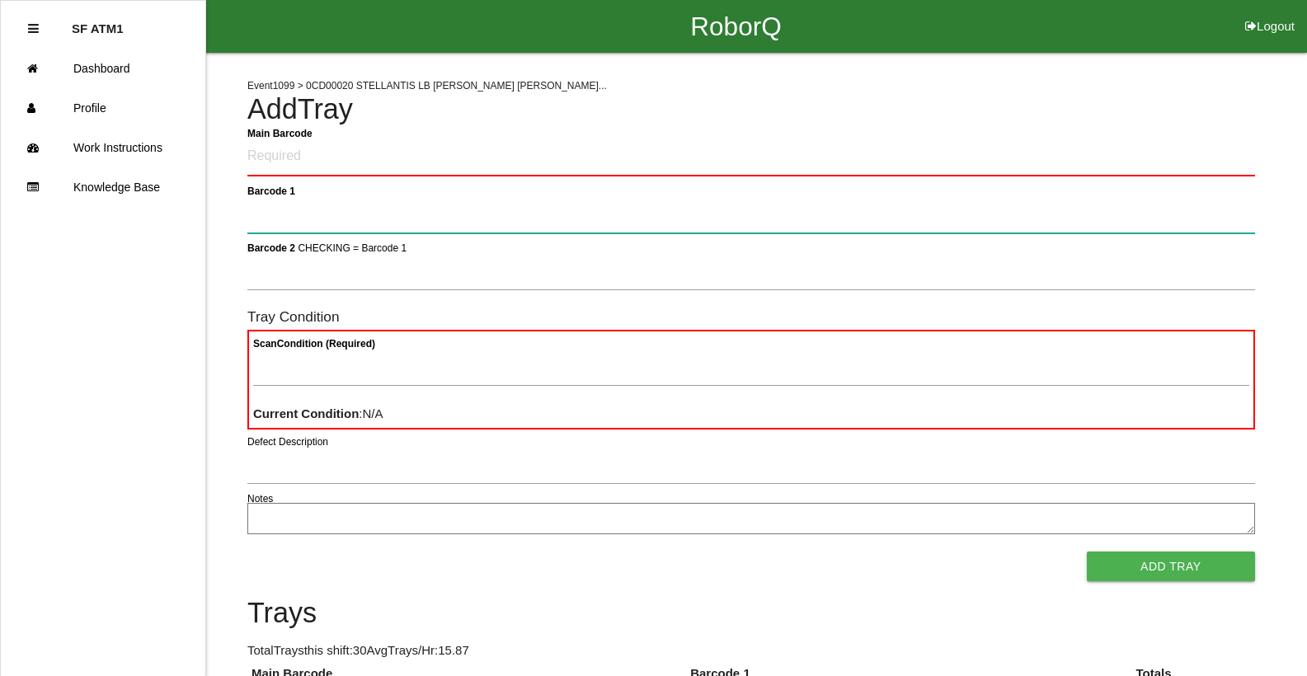
click at [398, 198] on 1 "Barcode 1" at bounding box center [751, 214] width 1008 height 38
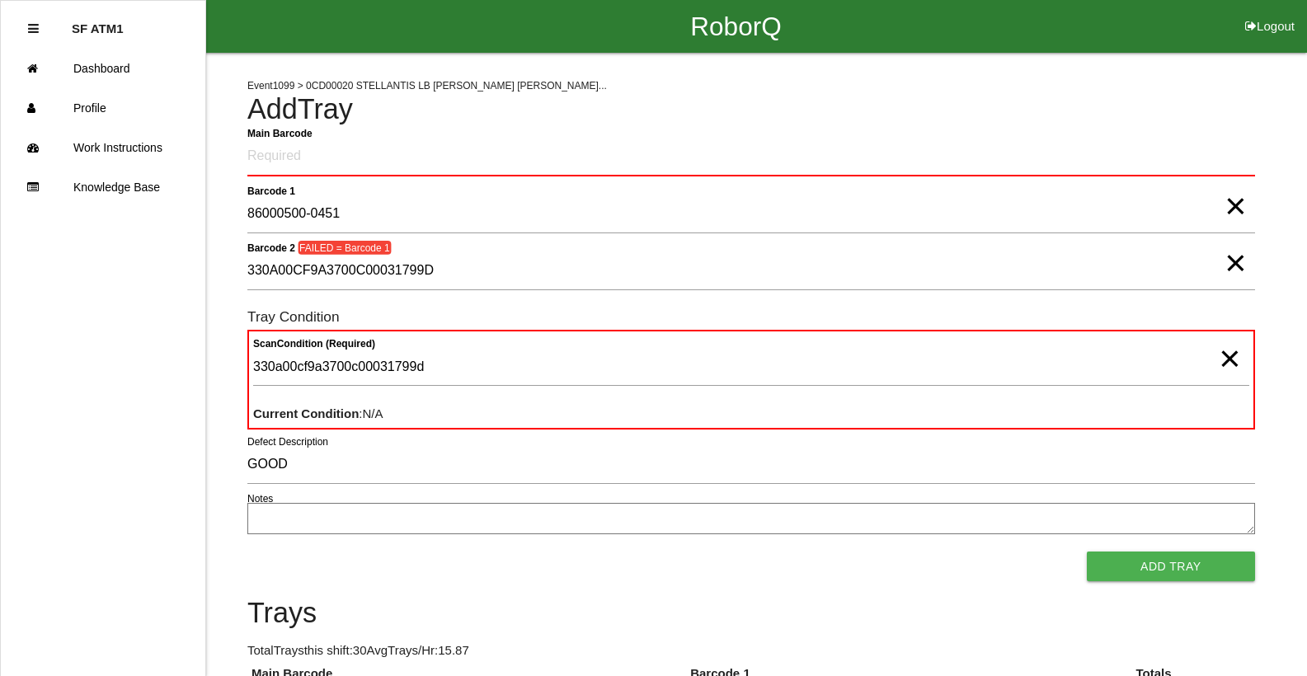
click at [1232, 359] on span "×" at bounding box center [1229, 342] width 21 height 33
click at [1234, 263] on span "×" at bounding box center [1235, 246] width 21 height 33
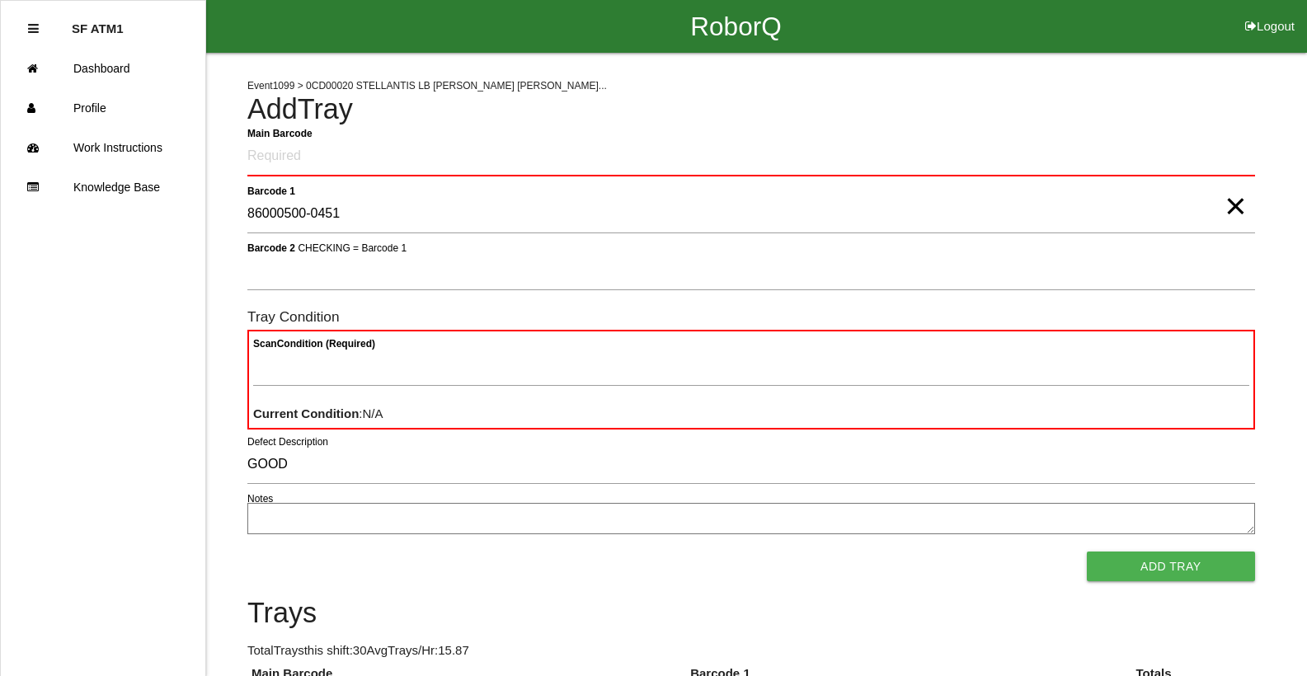
click at [1232, 206] on span "×" at bounding box center [1235, 189] width 21 height 33
click at [285, 158] on Barcode "Main Barcode" at bounding box center [751, 157] width 1008 height 39
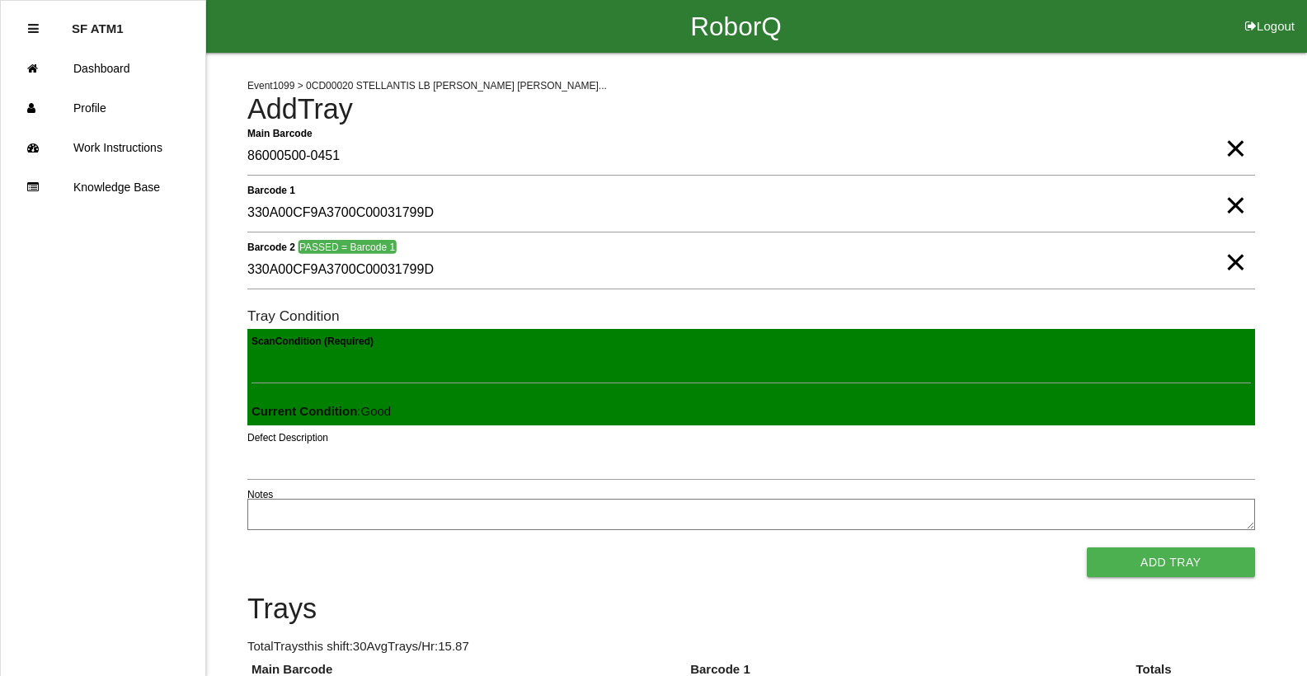
click at [1087, 548] on button "Add Tray" at bounding box center [1171, 563] width 168 height 30
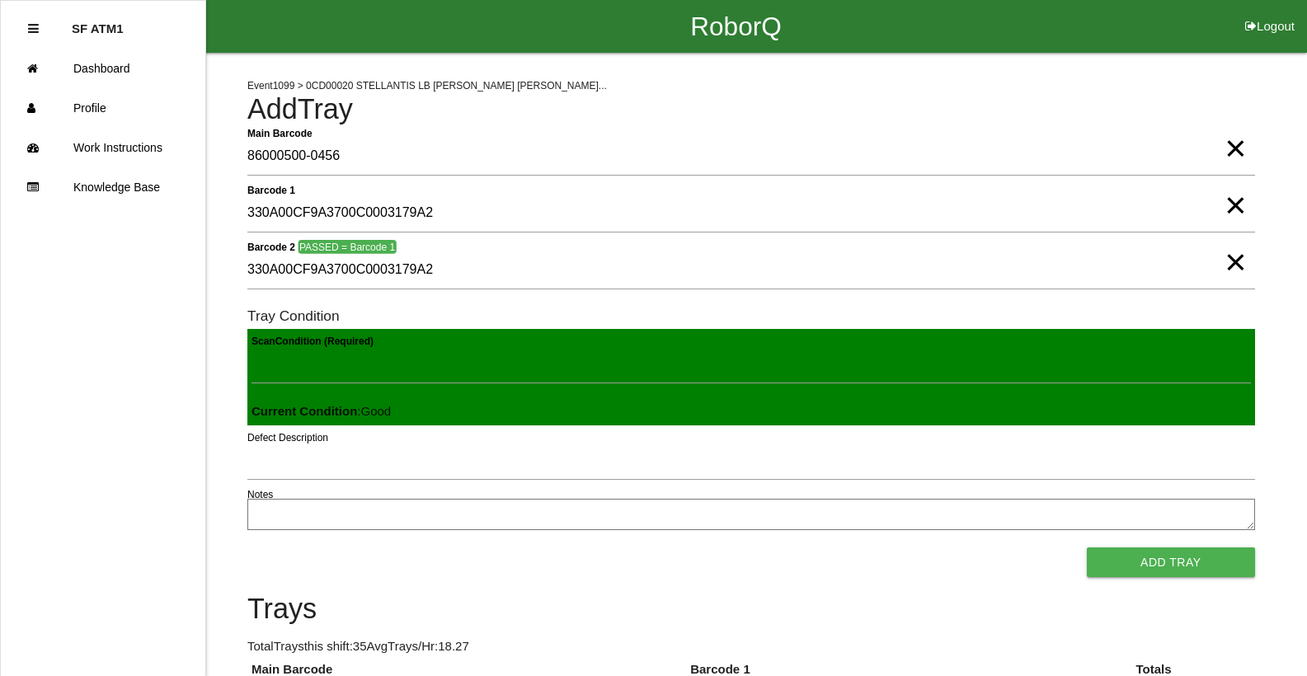
click at [1087, 548] on button "Add Tray" at bounding box center [1171, 563] width 168 height 30
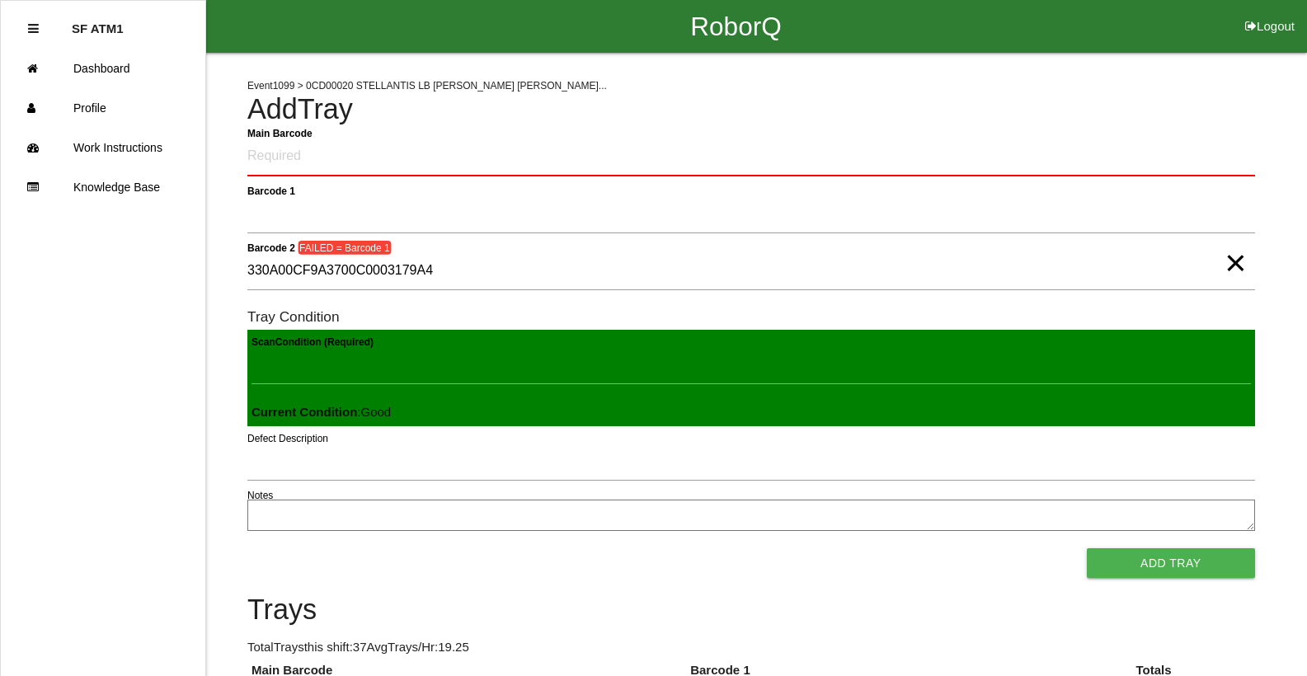
click at [1087, 549] on button "Add Tray" at bounding box center [1171, 564] width 168 height 30
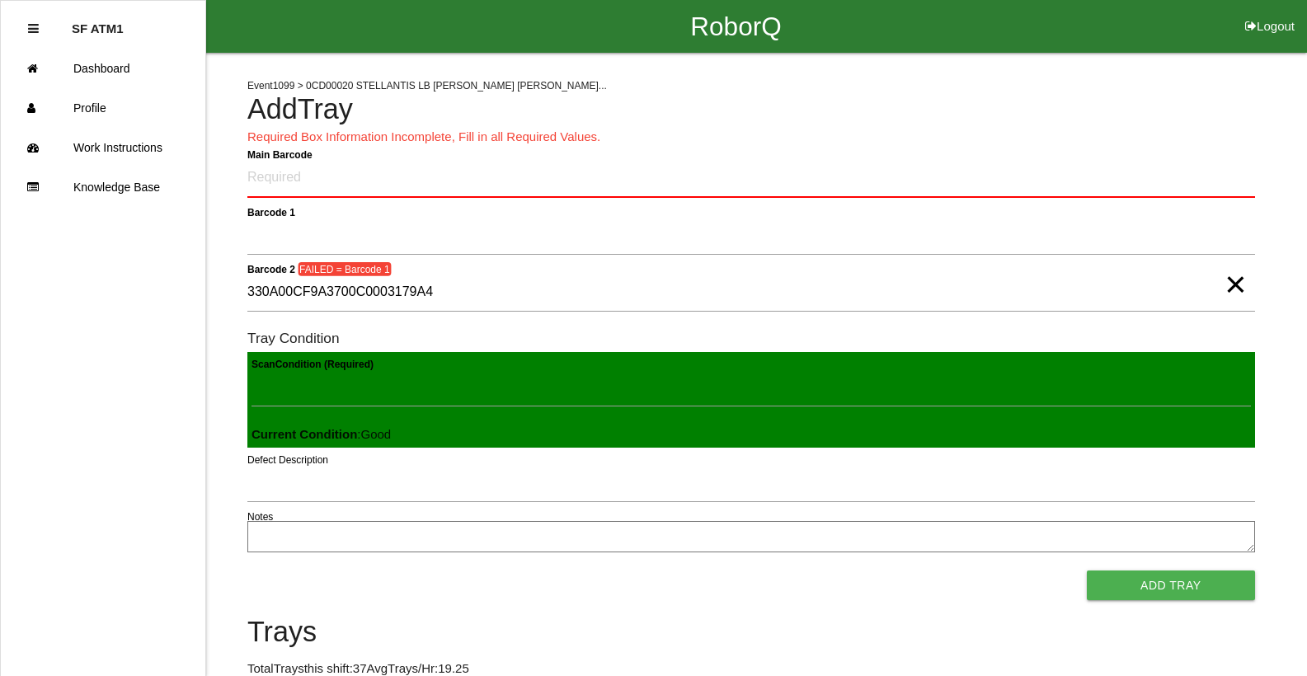
click at [1229, 285] on span "×" at bounding box center [1235, 268] width 21 height 33
click at [1025, 177] on Barcode "Main Barcode" at bounding box center [751, 178] width 1008 height 39
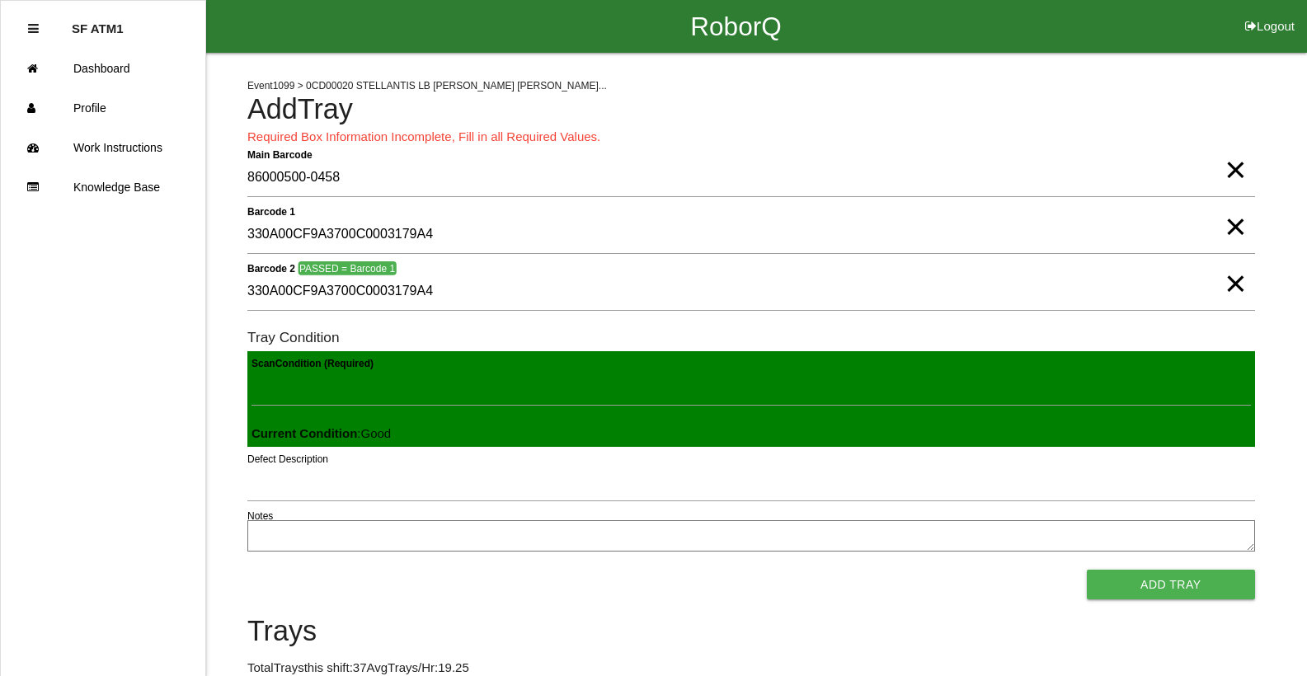
click button "Add Tray" at bounding box center [1171, 585] width 168 height 30
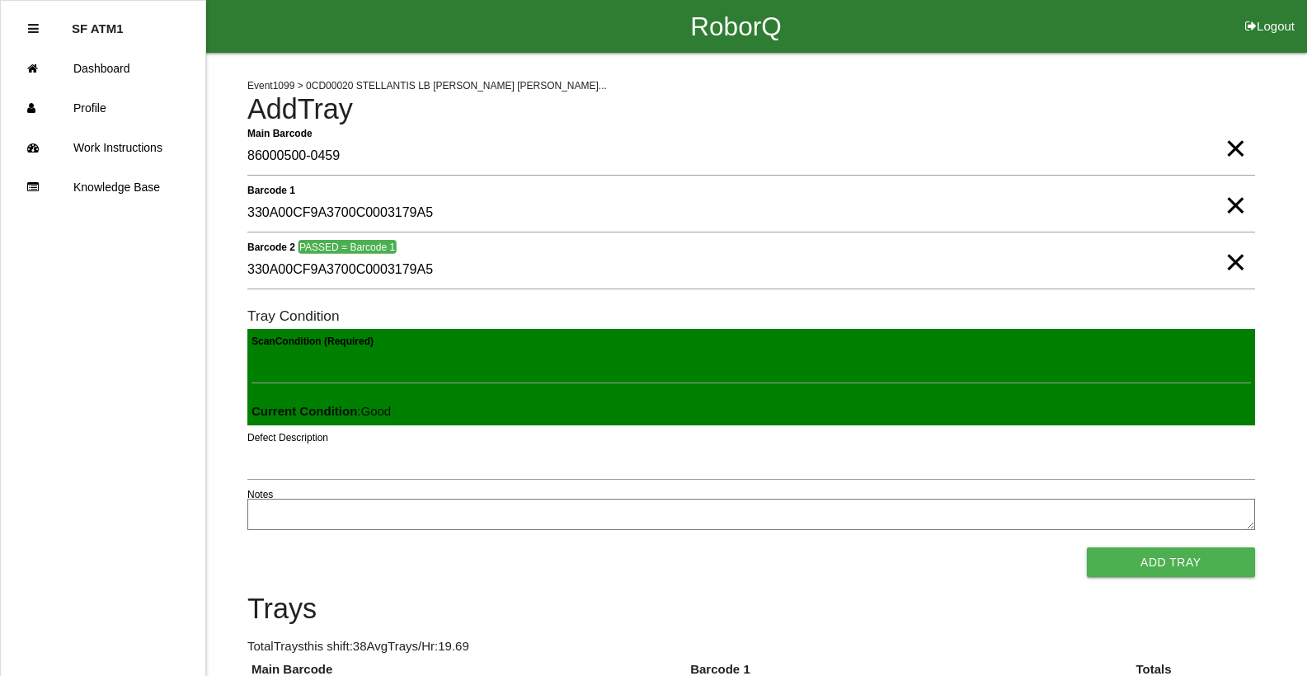
click at [1087, 548] on button "Add Tray" at bounding box center [1171, 563] width 168 height 30
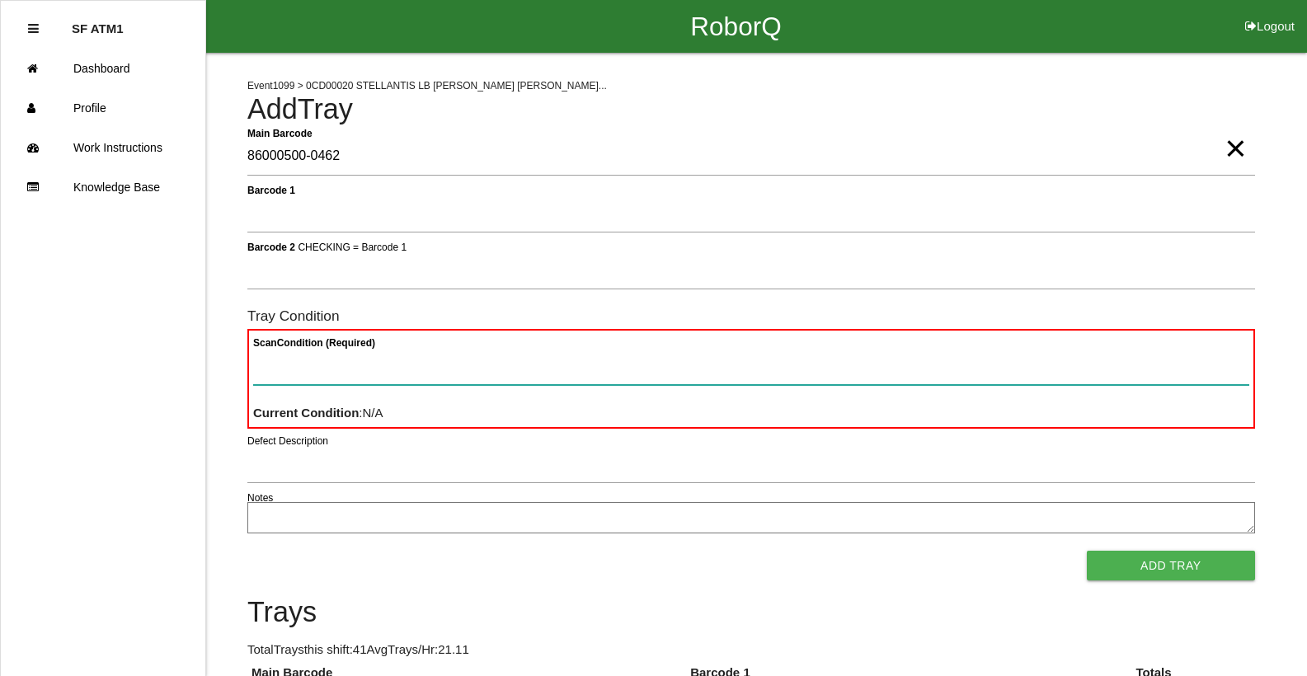
click at [350, 382] on Condition "Scan Condition (Required)" at bounding box center [751, 366] width 996 height 38
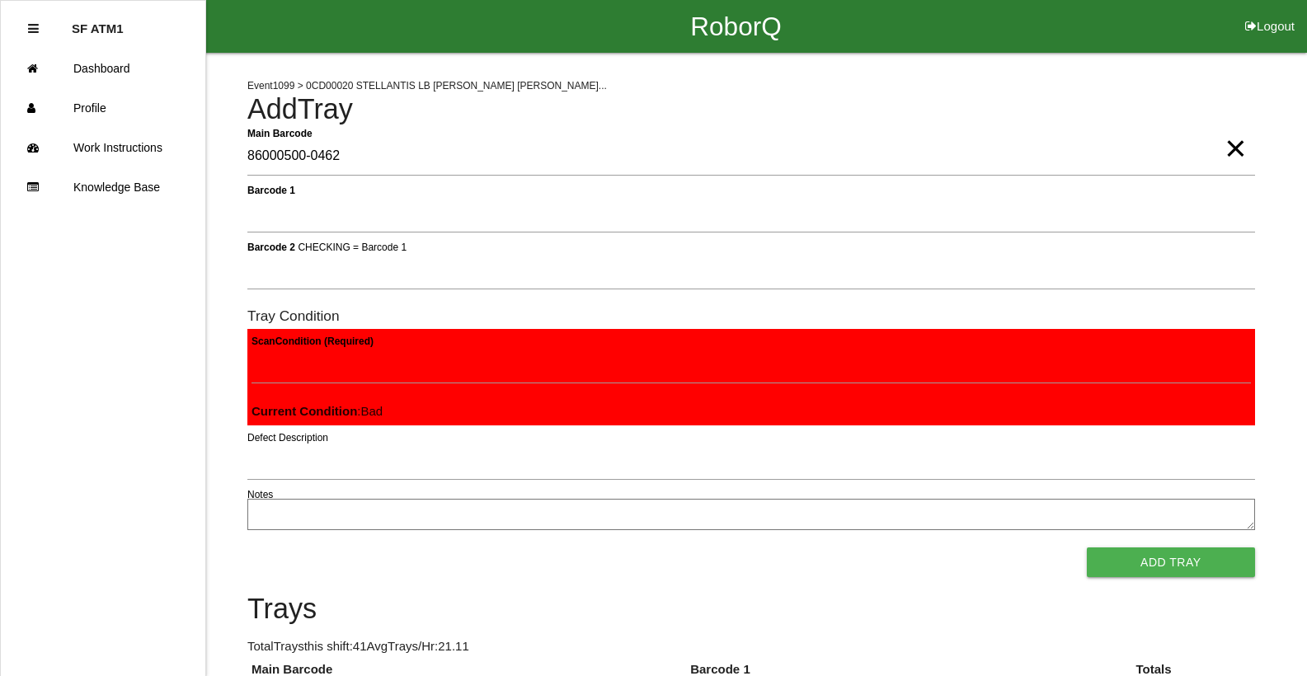
click at [1087, 548] on button "Add Tray" at bounding box center [1171, 563] width 168 height 30
